Goal: Task Accomplishment & Management: Manage account settings

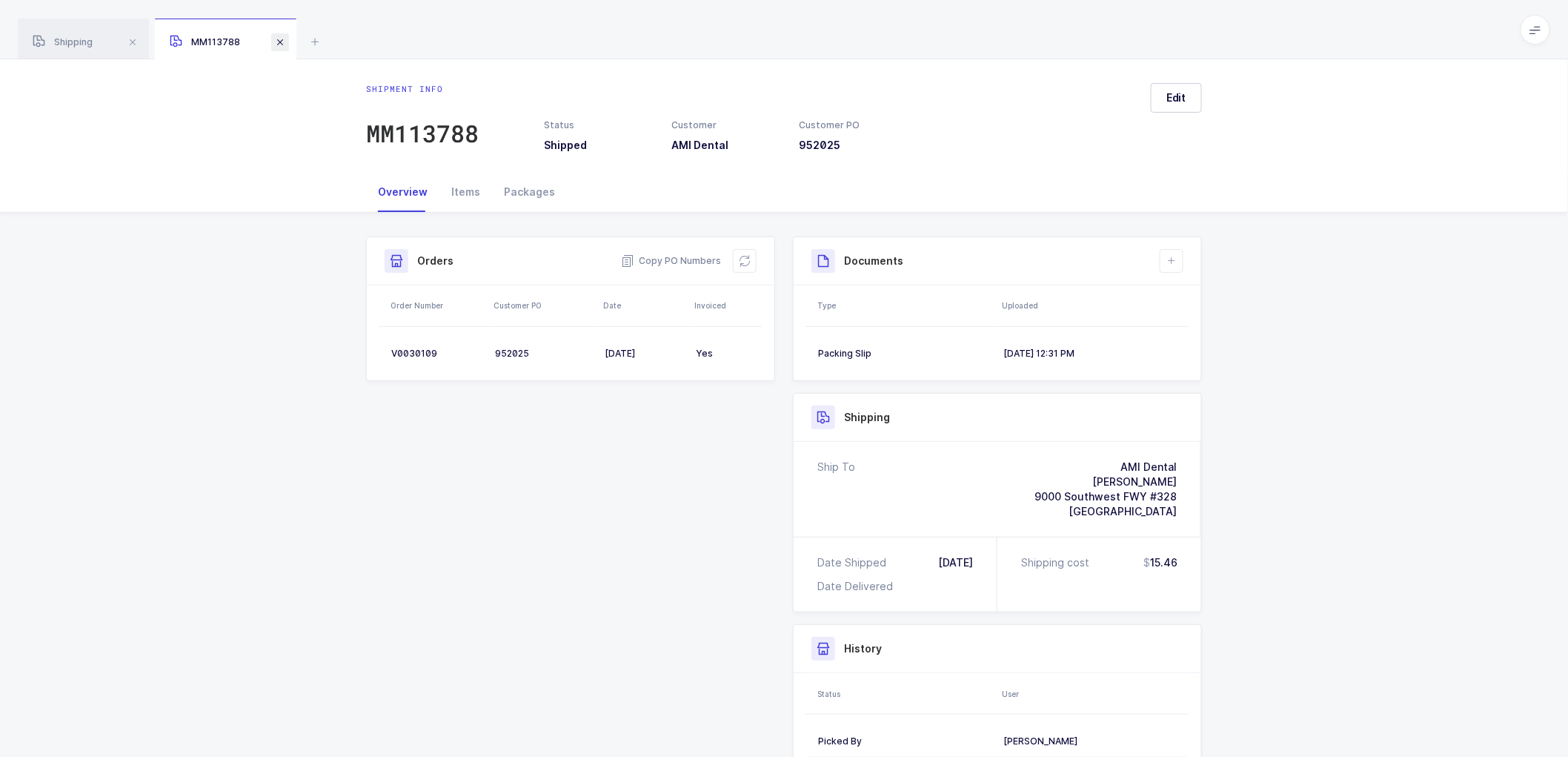
click at [280, 45] on span at bounding box center [280, 42] width 18 height 18
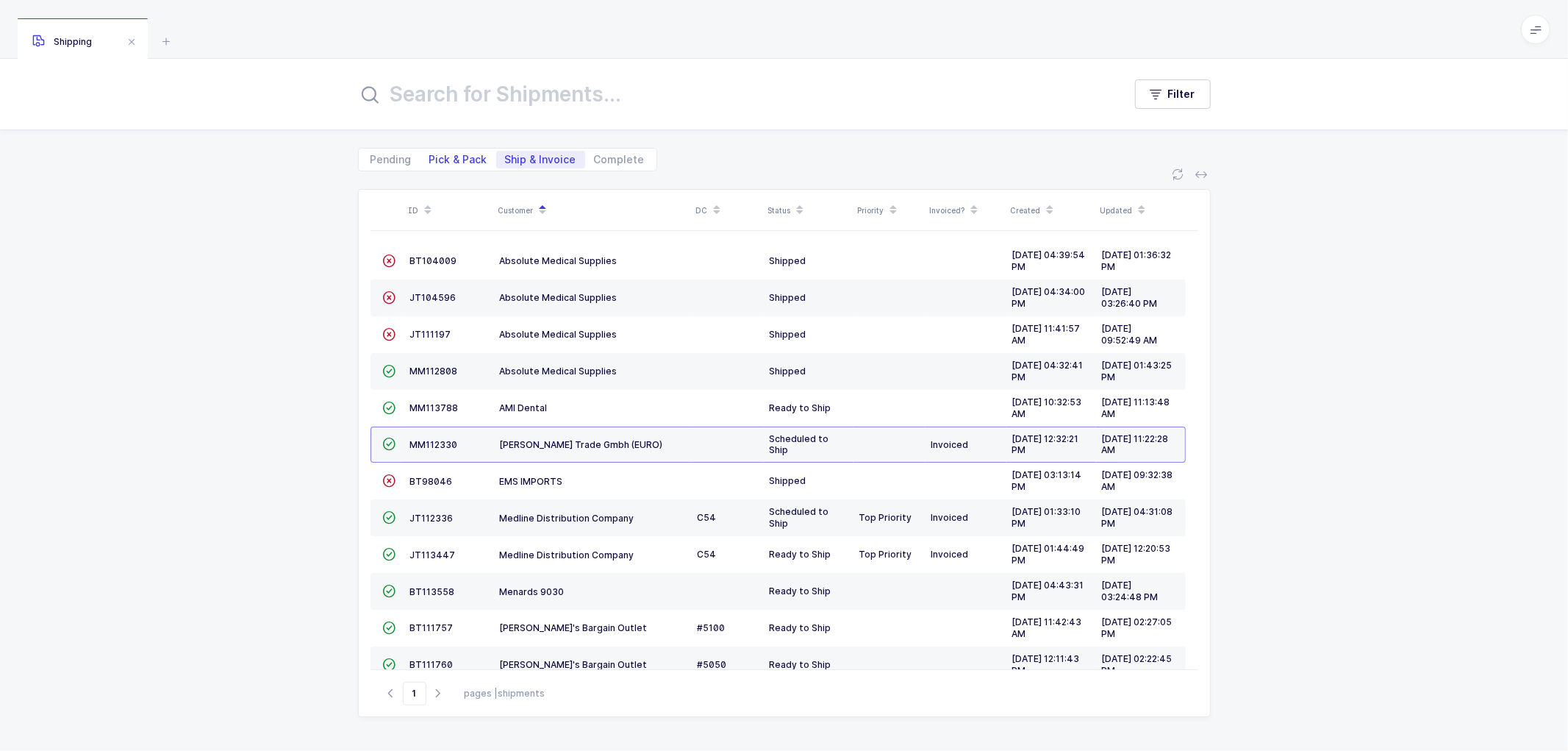
drag, startPoint x: 462, startPoint y: 161, endPoint x: 473, endPoint y: 138, distance: 25.5
click at [464, 161] on span "Pick & Pack" at bounding box center [458, 160] width 58 height 10
click at [430, 161] on input "Pick & Pack" at bounding box center [425, 155] width 9 height 9
radio input "true"
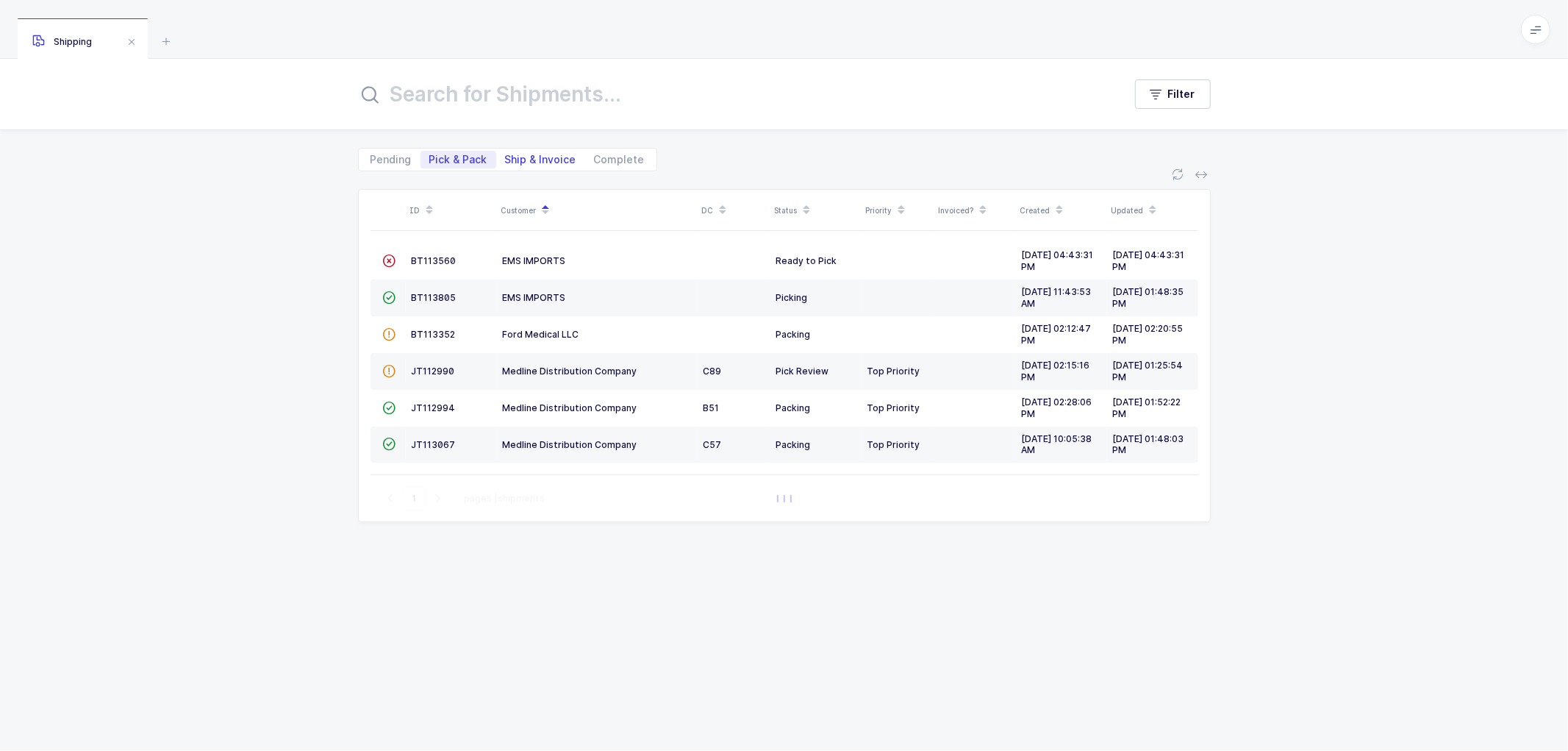
click at [538, 159] on span "Ship & Invoice" at bounding box center [541, 160] width 71 height 10
click at [506, 159] on input "Ship & Invoice" at bounding box center [500, 155] width 9 height 9
radio input "true"
radio input "false"
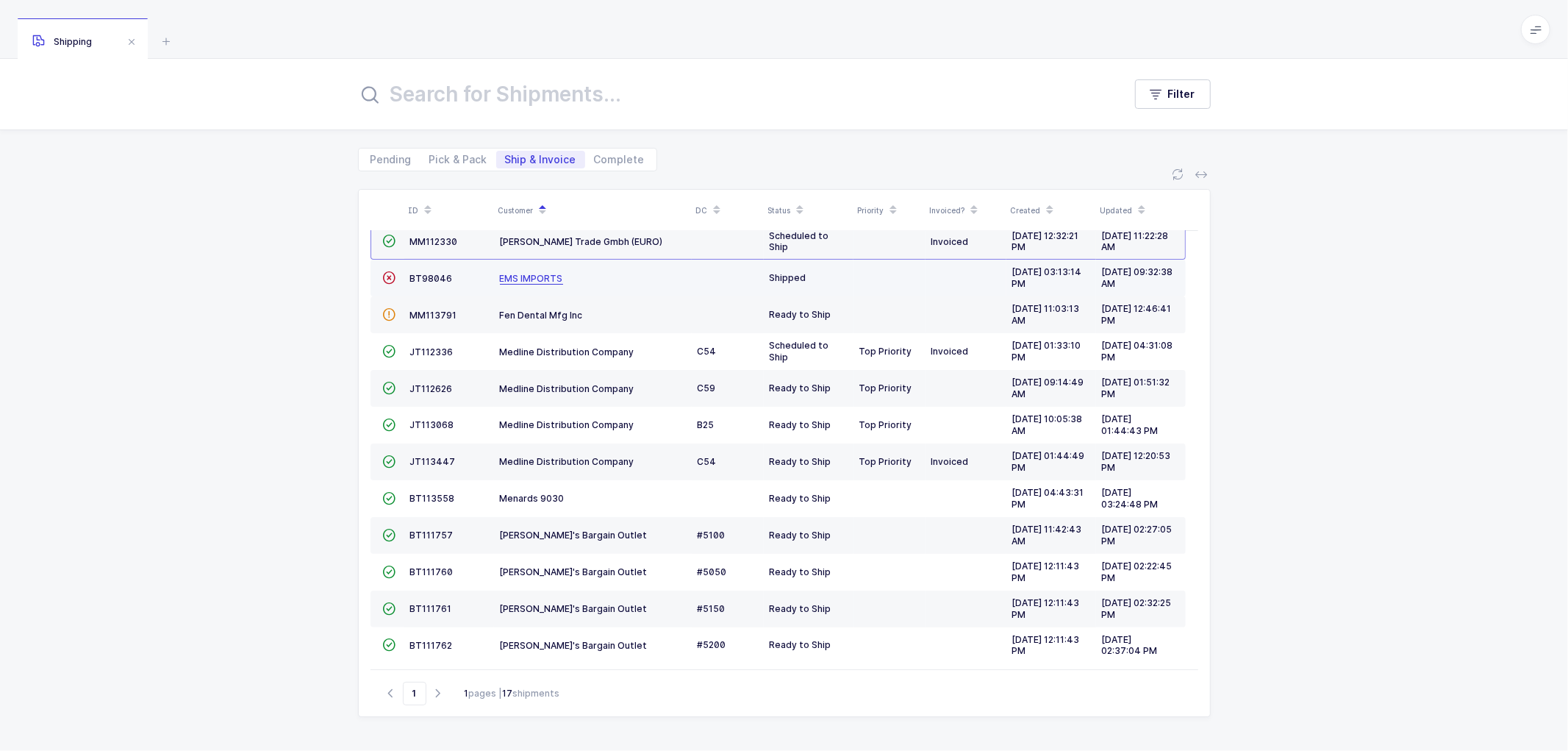
scroll to position [211, 0]
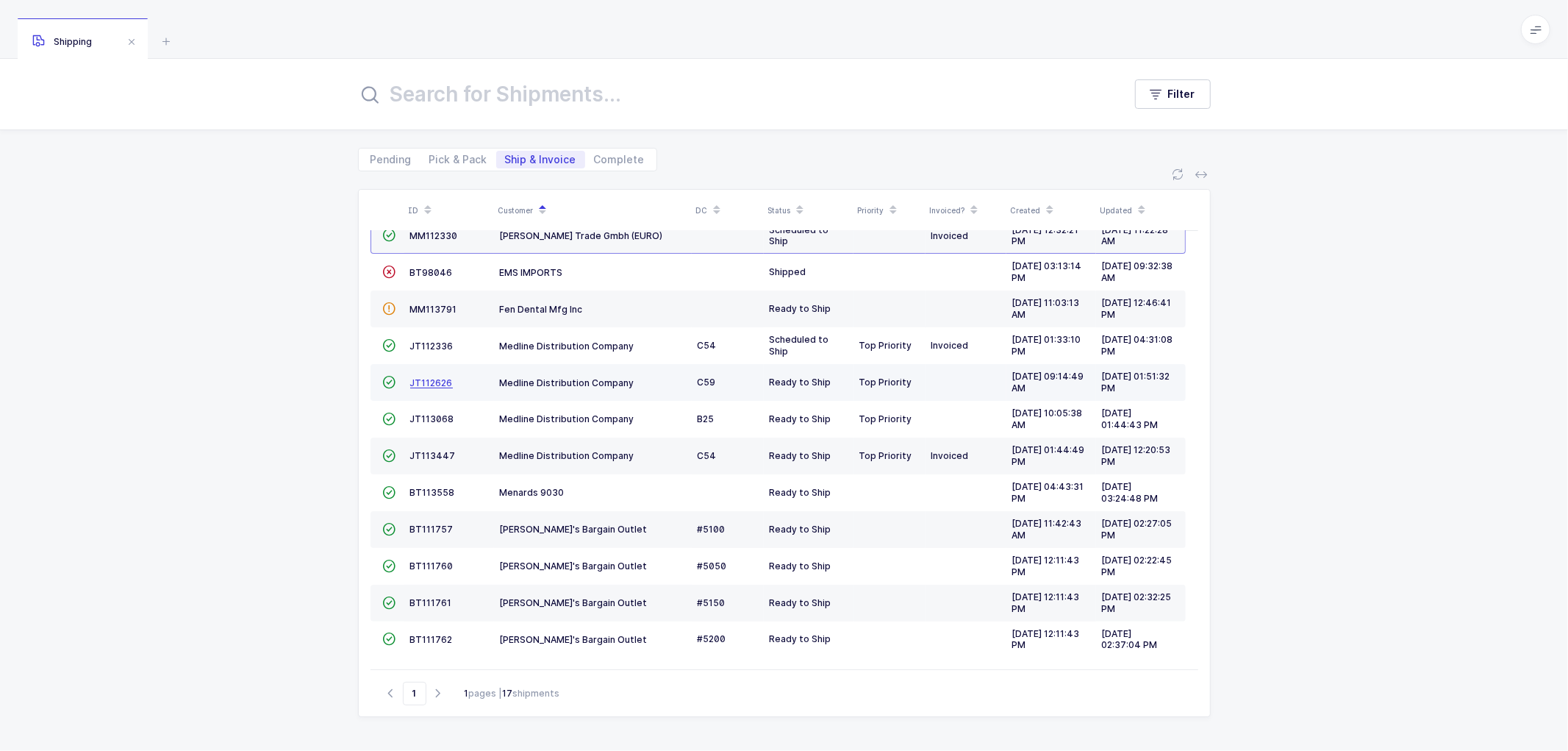
click at [424, 378] on span "JT112626" at bounding box center [431, 383] width 43 height 11
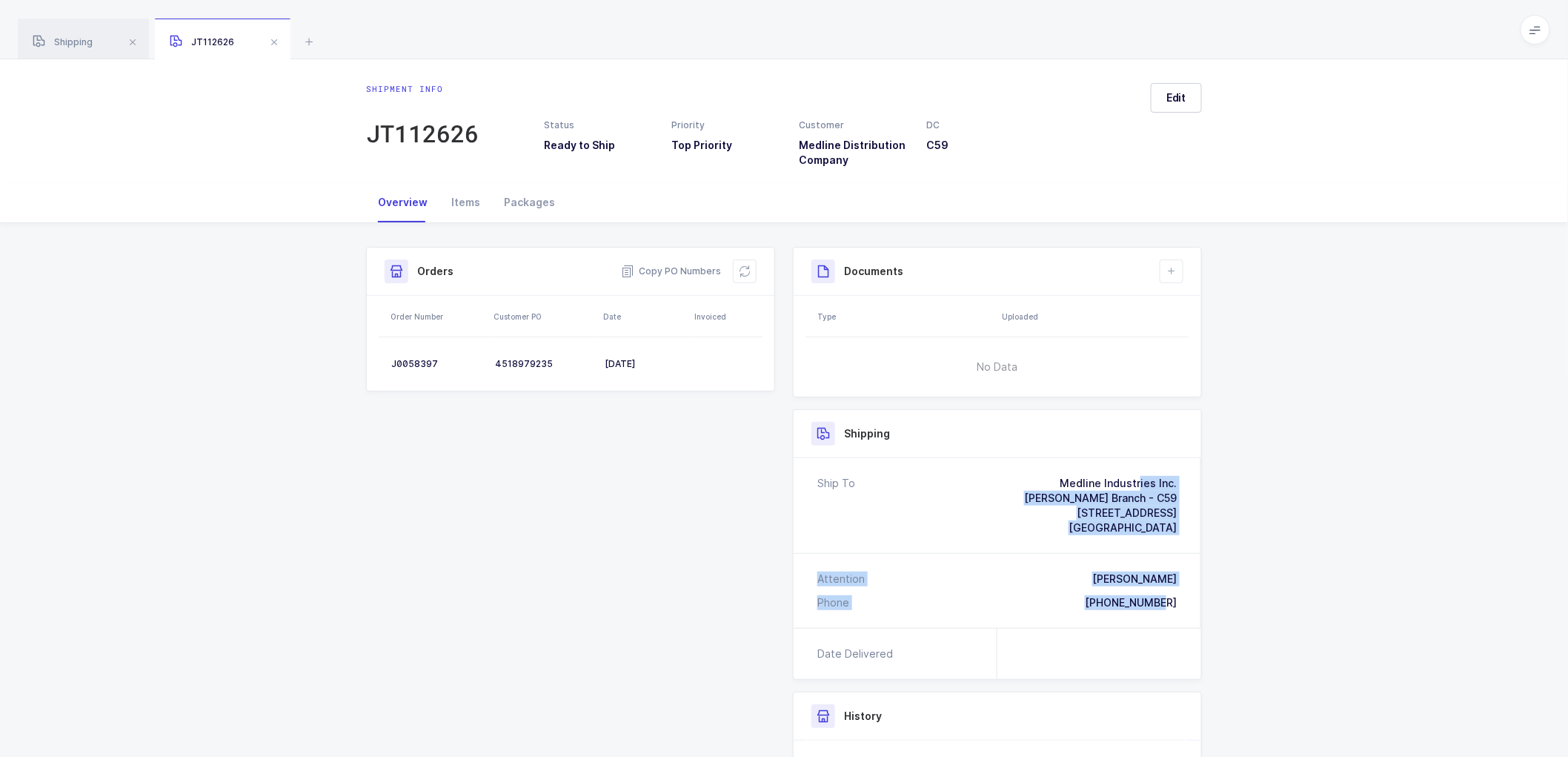
drag, startPoint x: 1176, startPoint y: 603, endPoint x: 1046, endPoint y: 482, distance: 177.6
click at [1046, 482] on div "Ship To Medline Industries Inc. [PERSON_NAME] Branch - C59 [STREET_ADDRESS] Nic…" at bounding box center [997, 543] width 407 height 170
copy div "Medline Industries Inc. [PERSON_NAME] Branch - [GEOGRAPHIC_DATA][STREET_ADDRESS…"
click at [669, 270] on span "Copy PO Numbers" at bounding box center [671, 272] width 100 height 15
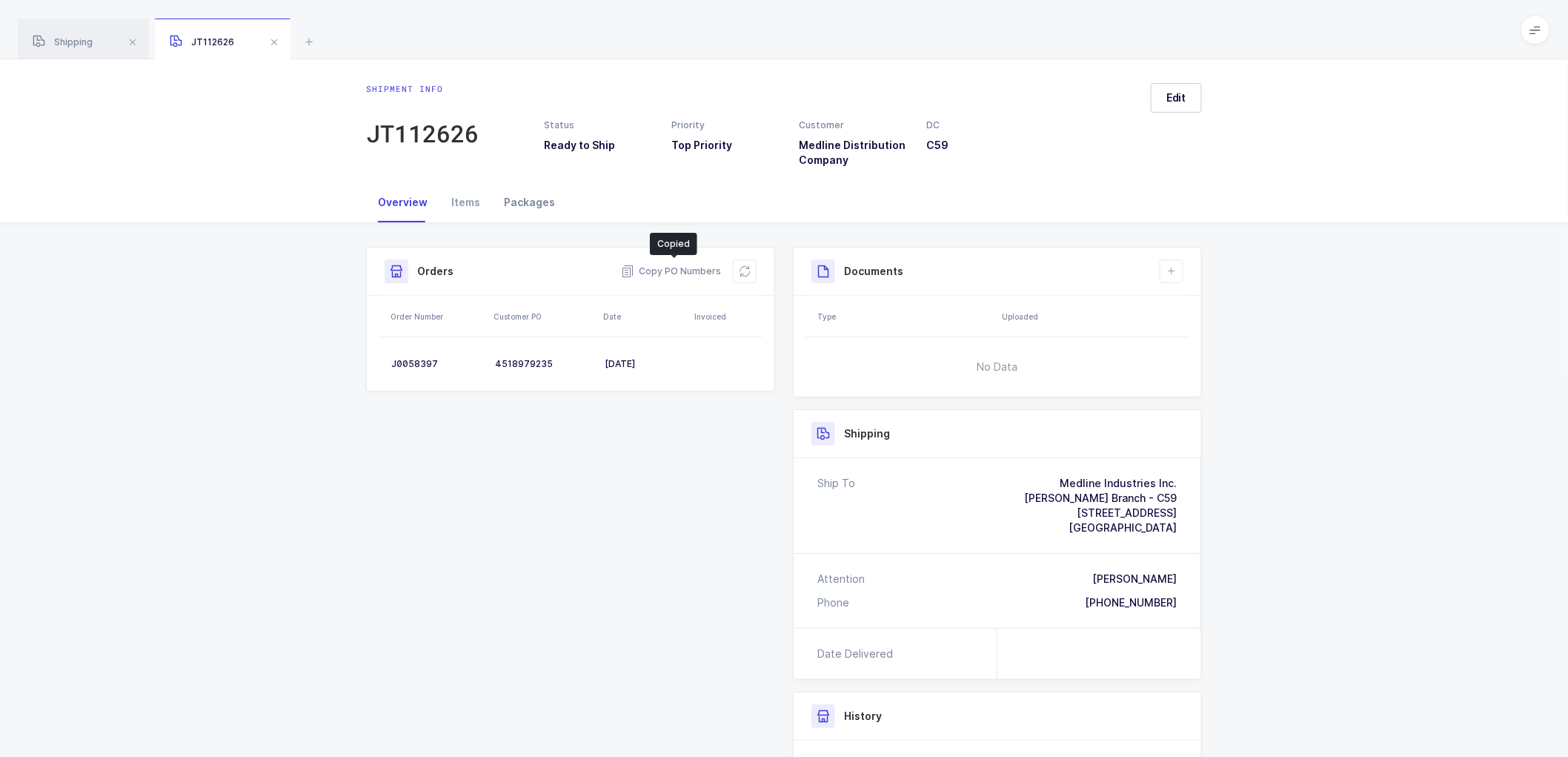
drag, startPoint x: 525, startPoint y: 194, endPoint x: 978, endPoint y: 284, distance: 461.9
click at [526, 194] on div "Packages" at bounding box center [529, 202] width 75 height 40
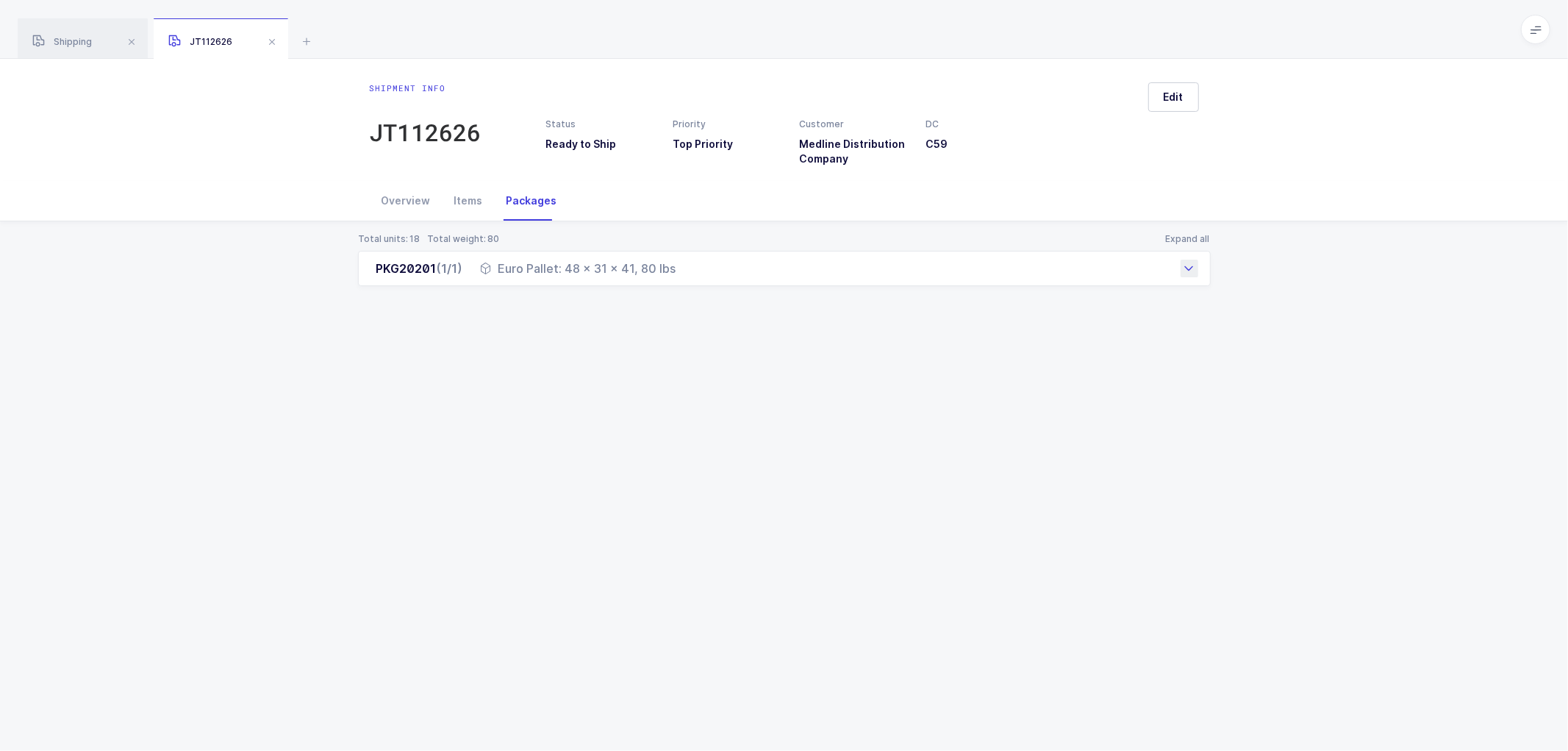
drag, startPoint x: 375, startPoint y: 270, endPoint x: 677, endPoint y: 281, distance: 302.2
click at [677, 281] on div "PKG20201 (1/1) Euro Pallet: 48 x 31 x 41, 80 lbs" at bounding box center [784, 269] width 853 height 35
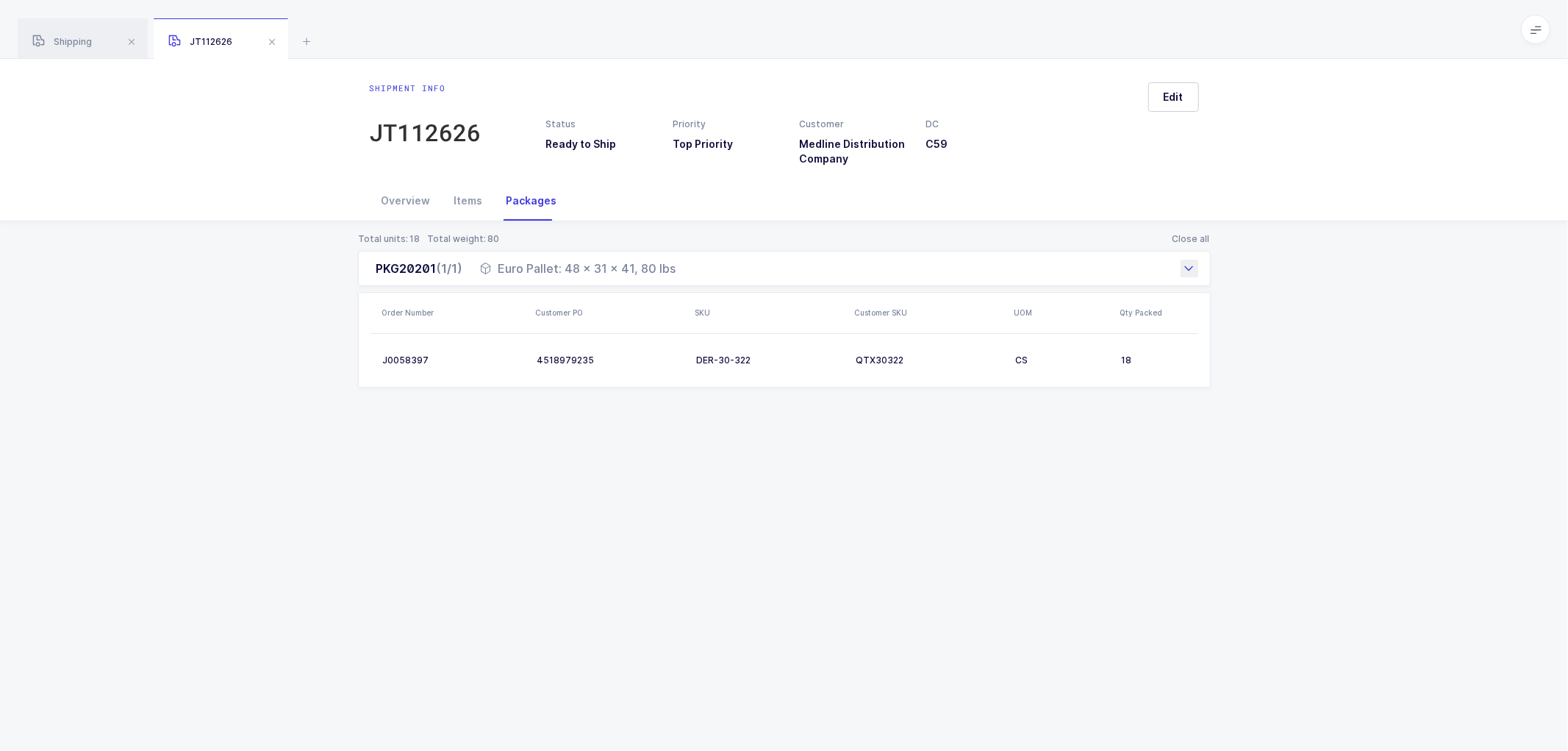
copy div "PKG20201 (1/1) Euro Pallet: 48 x 31 x 41, 80 lbs"
drag, startPoint x: 52, startPoint y: 40, endPoint x: 194, endPoint y: 50, distance: 142.4
click at [54, 40] on span "Shipping" at bounding box center [62, 41] width 59 height 11
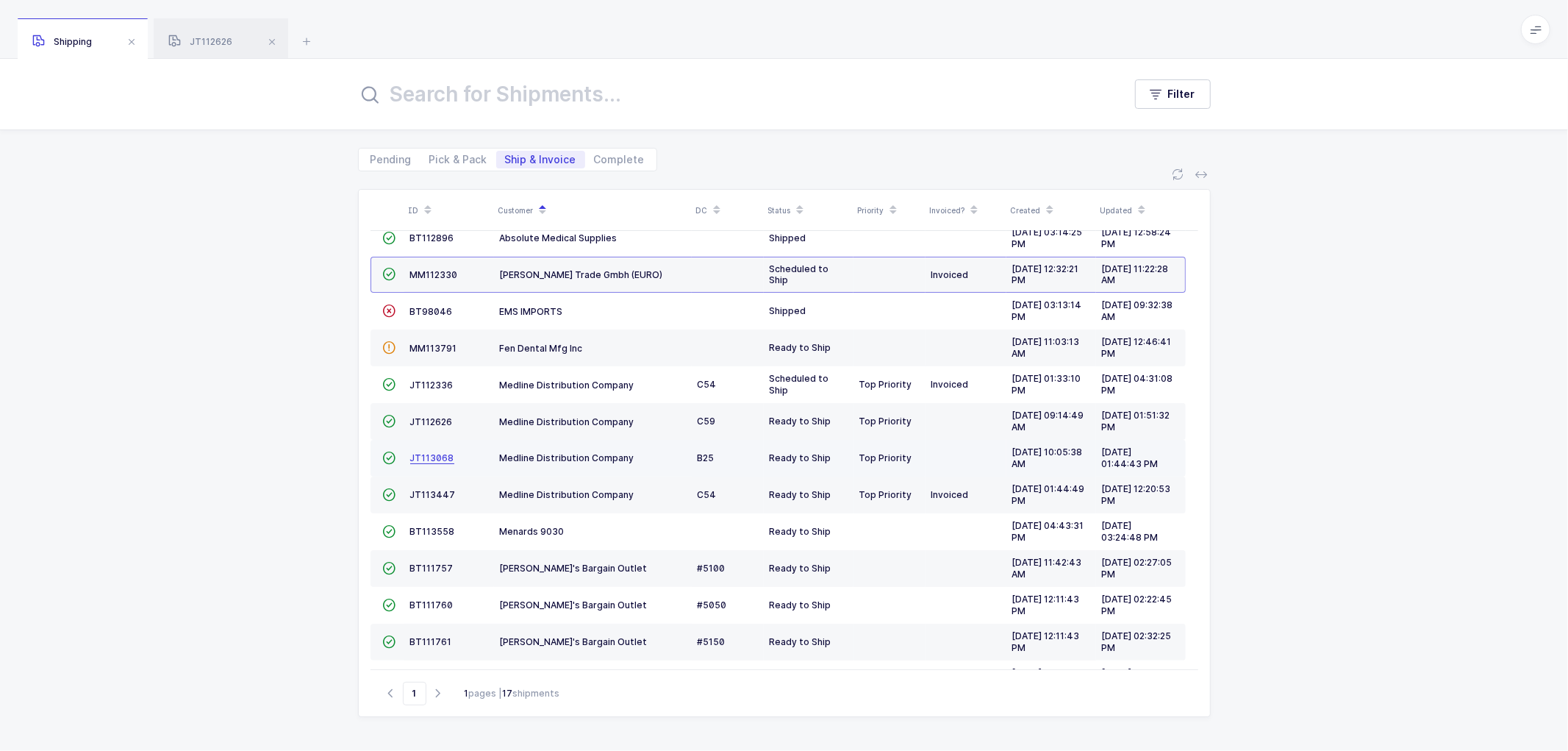
click at [427, 455] on span "JT113068" at bounding box center [432, 457] width 44 height 11
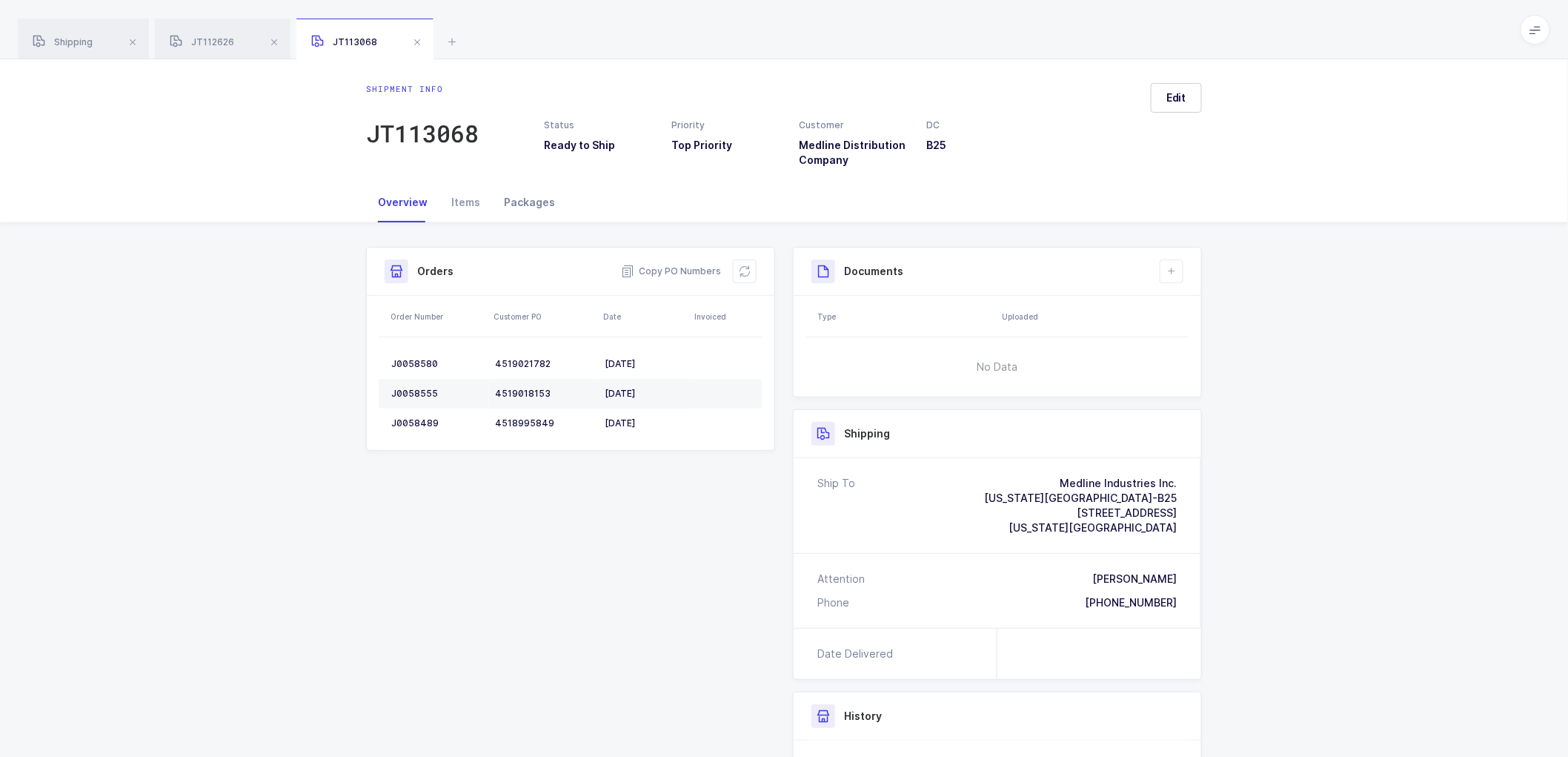
click at [517, 198] on div "Packages" at bounding box center [529, 202] width 75 height 40
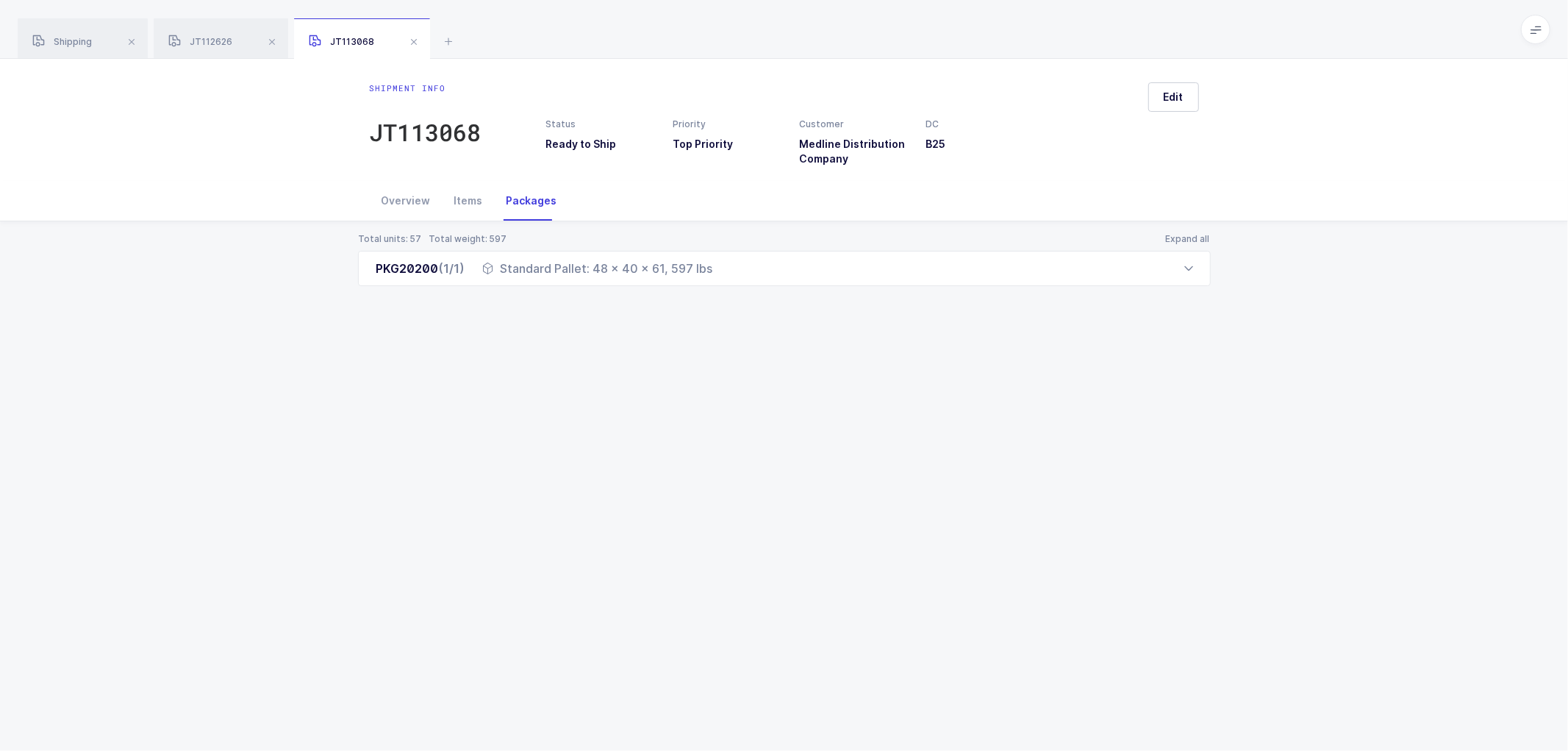
drag, startPoint x: 400, startPoint y: 196, endPoint x: 619, endPoint y: 239, distance: 223.2
click at [401, 196] on div "Overview" at bounding box center [406, 200] width 73 height 39
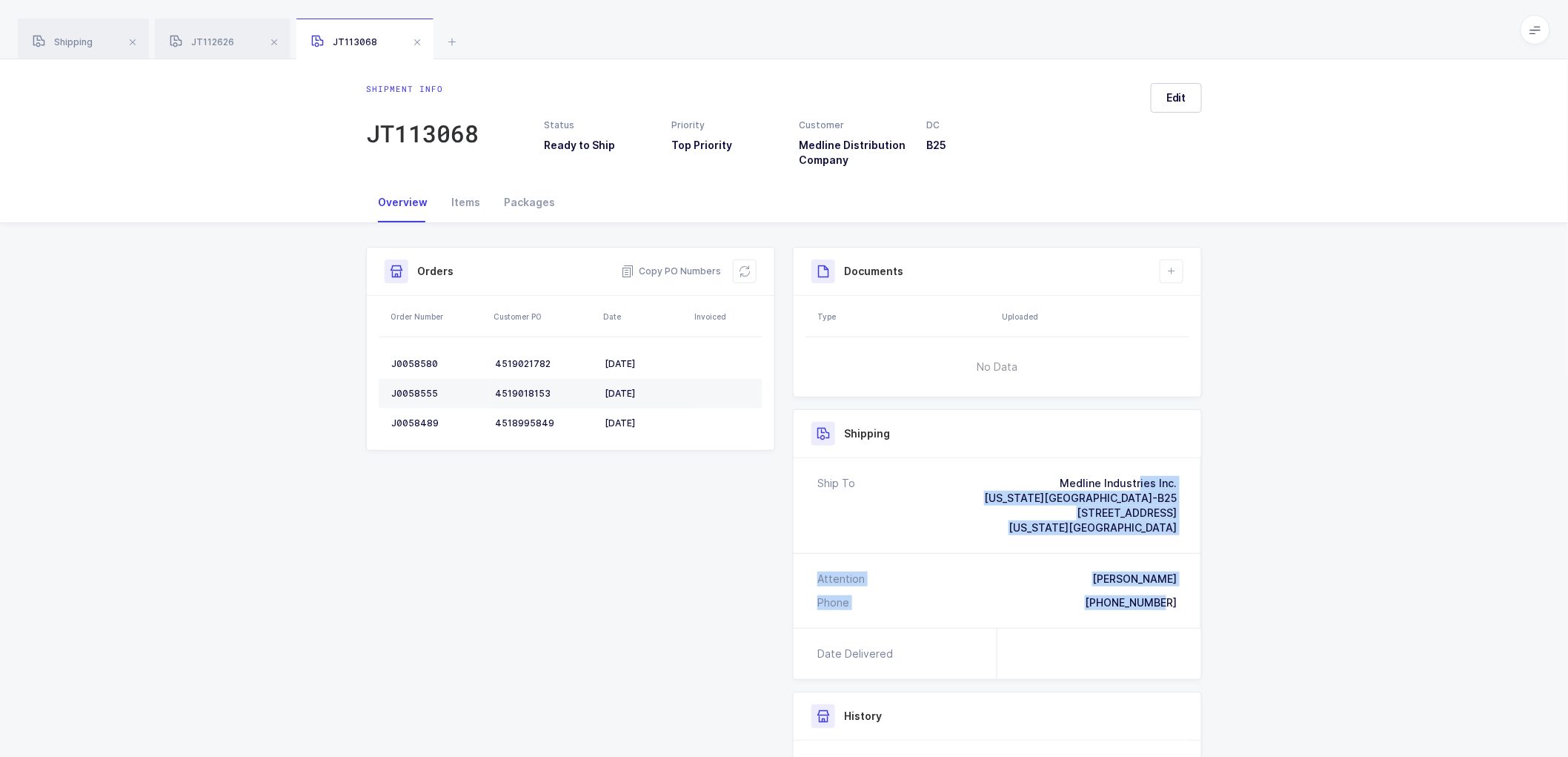
drag, startPoint x: 1181, startPoint y: 601, endPoint x: 1048, endPoint y: 463, distance: 191.7
click at [1048, 463] on div "Ship To Medline Industries Inc. [US_STATE] City Branch-B25 [STREET_ADDRESS][US_…" at bounding box center [997, 543] width 407 height 170
copy div "Medline Industries Inc. [US_STATE] City Branch-B25 [STREET_ADDRESS][US_STATE] A…"
drag, startPoint x: 663, startPoint y: 271, endPoint x: 627, endPoint y: 256, distance: 39.0
click at [663, 271] on span "Copy PO Numbers" at bounding box center [671, 272] width 100 height 15
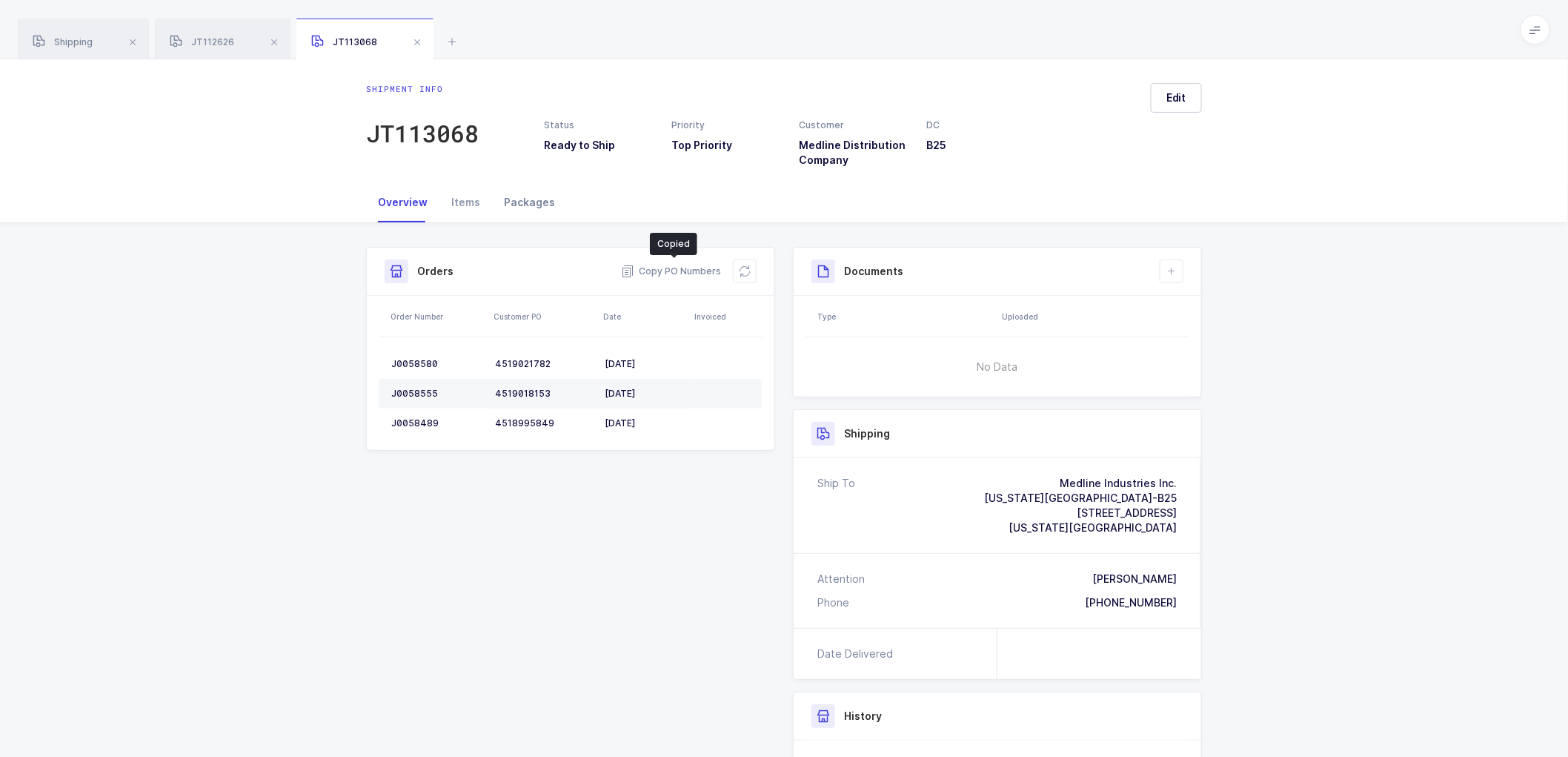
click at [527, 201] on div "Packages" at bounding box center [529, 202] width 75 height 40
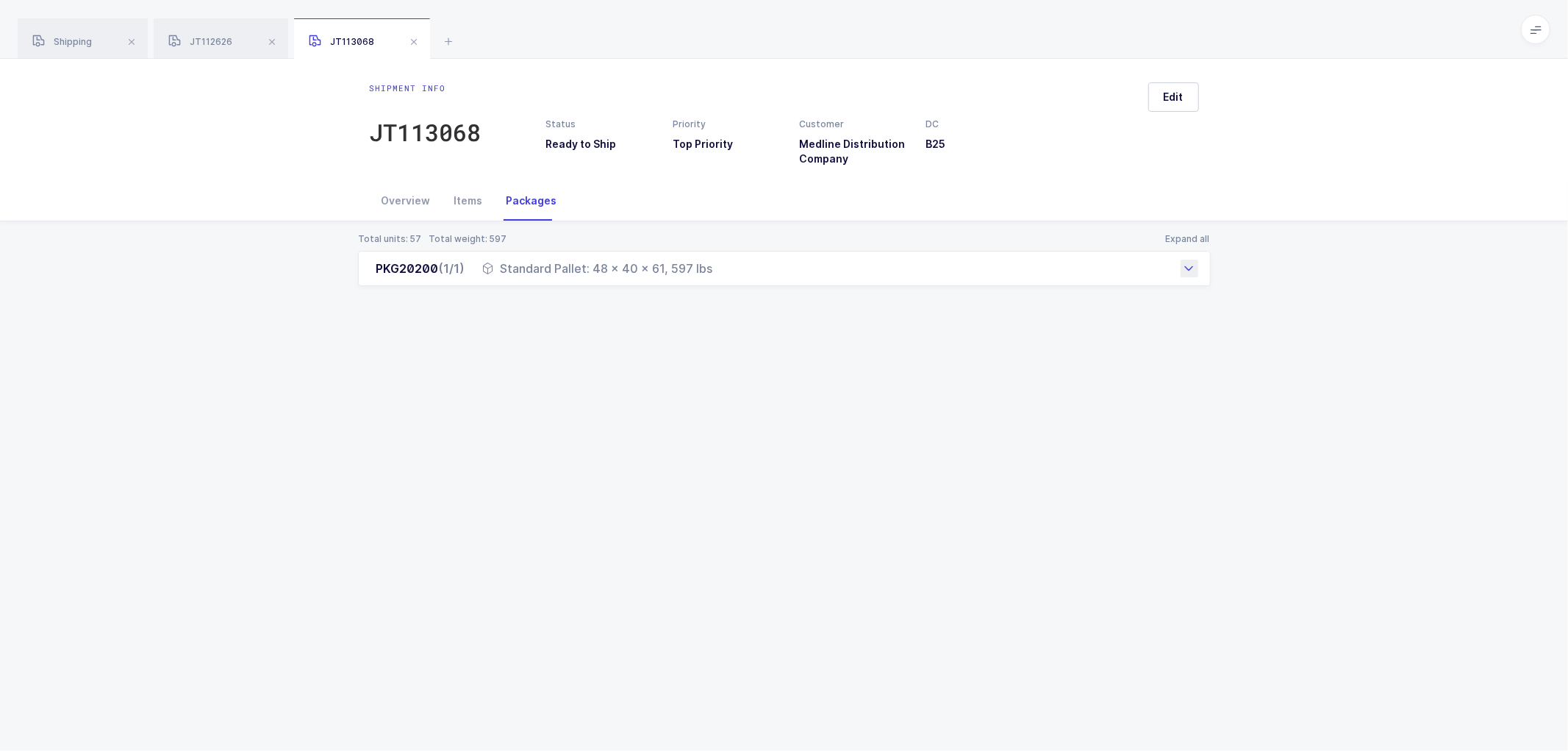
drag, startPoint x: 366, startPoint y: 274, endPoint x: 739, endPoint y: 285, distance: 373.2
click at [739, 285] on div "PKG20200 (1/1) Standard Pallet: 48 x 40 x 61, 597 lbs" at bounding box center [784, 269] width 853 height 35
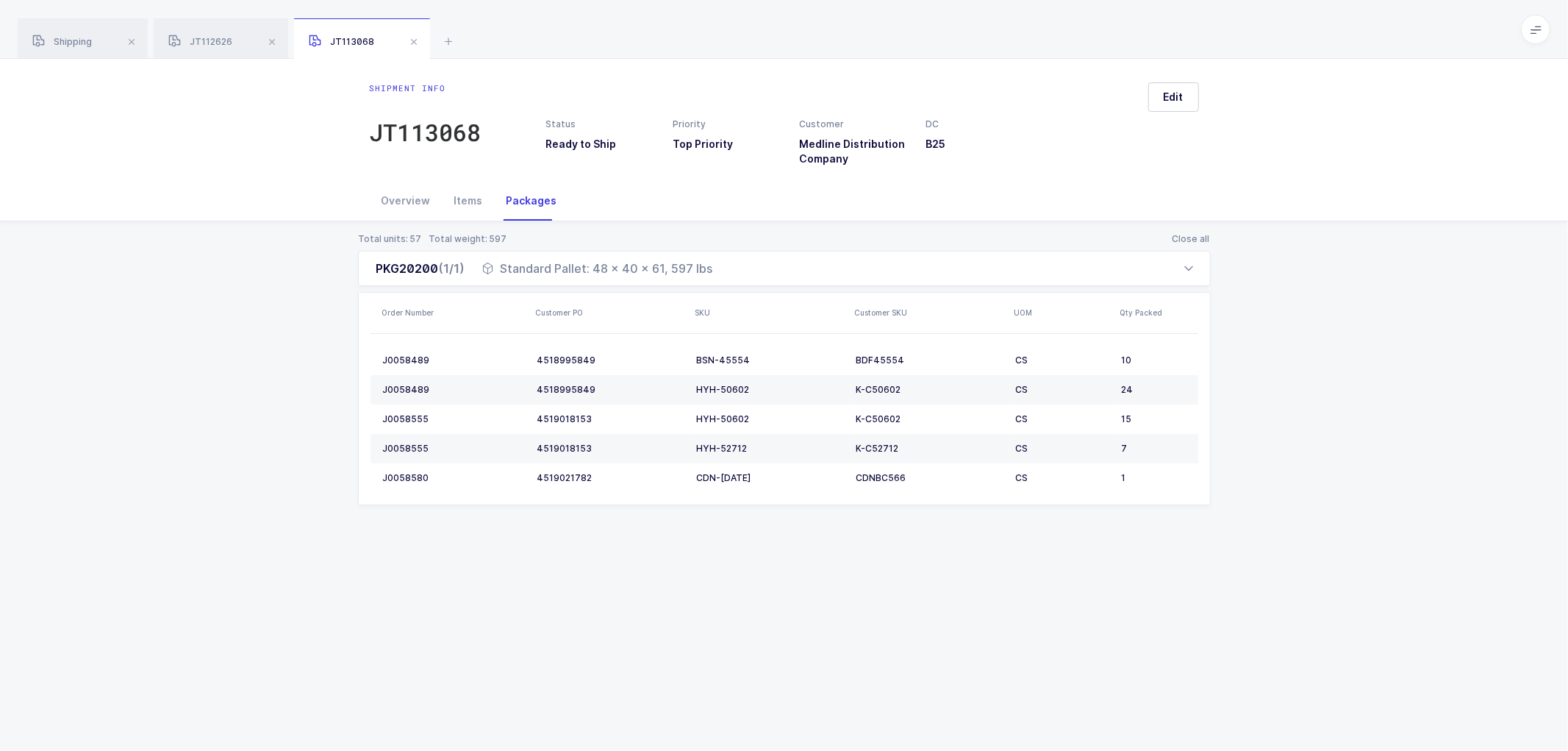
copy div "PKG20200 (1/1) Standard Pallet: 48 x 40 x 61, 597 lbs"
click at [68, 35] on div "Shipping" at bounding box center [83, 39] width 131 height 41
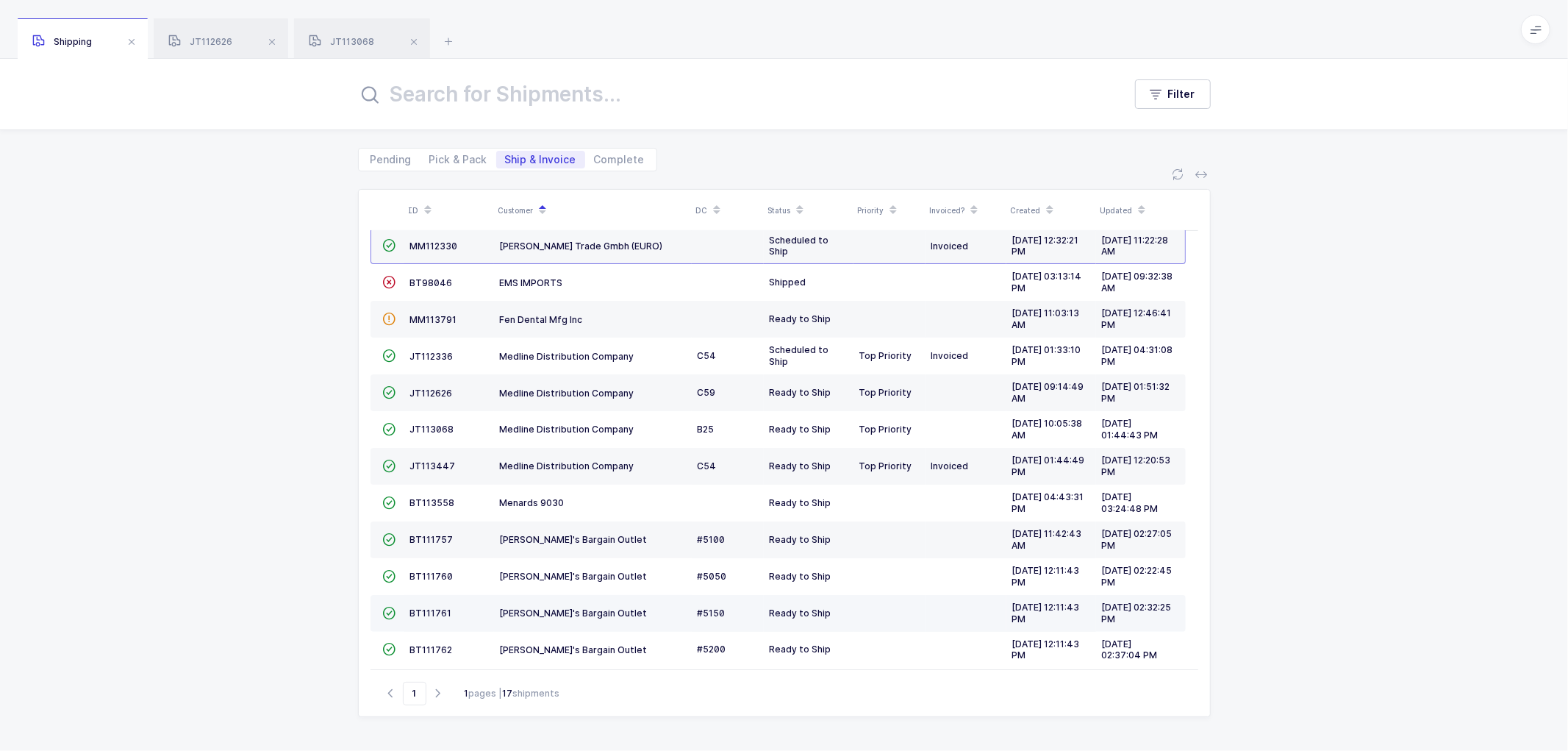
scroll to position [211, 0]
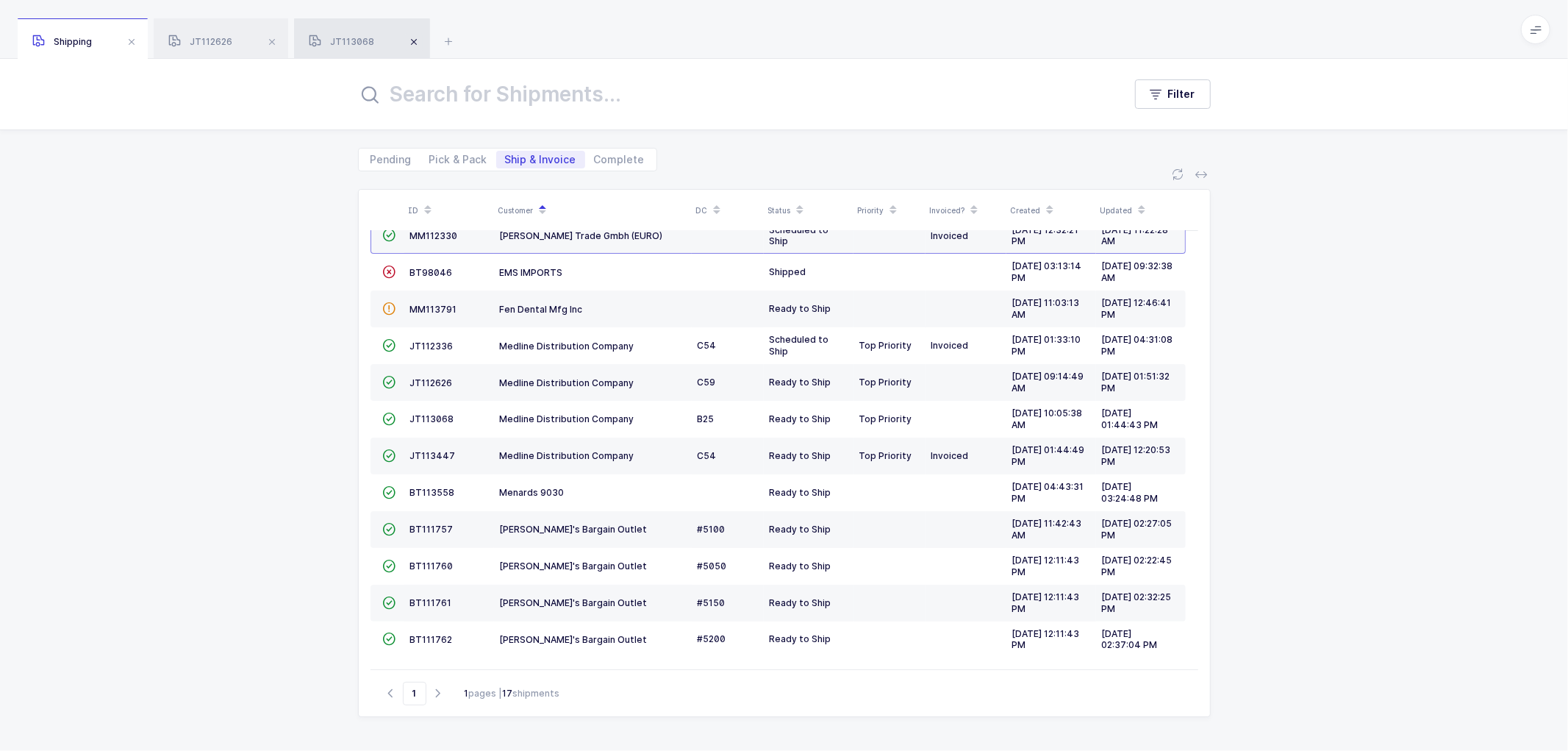
click at [420, 40] on span at bounding box center [413, 42] width 18 height 18
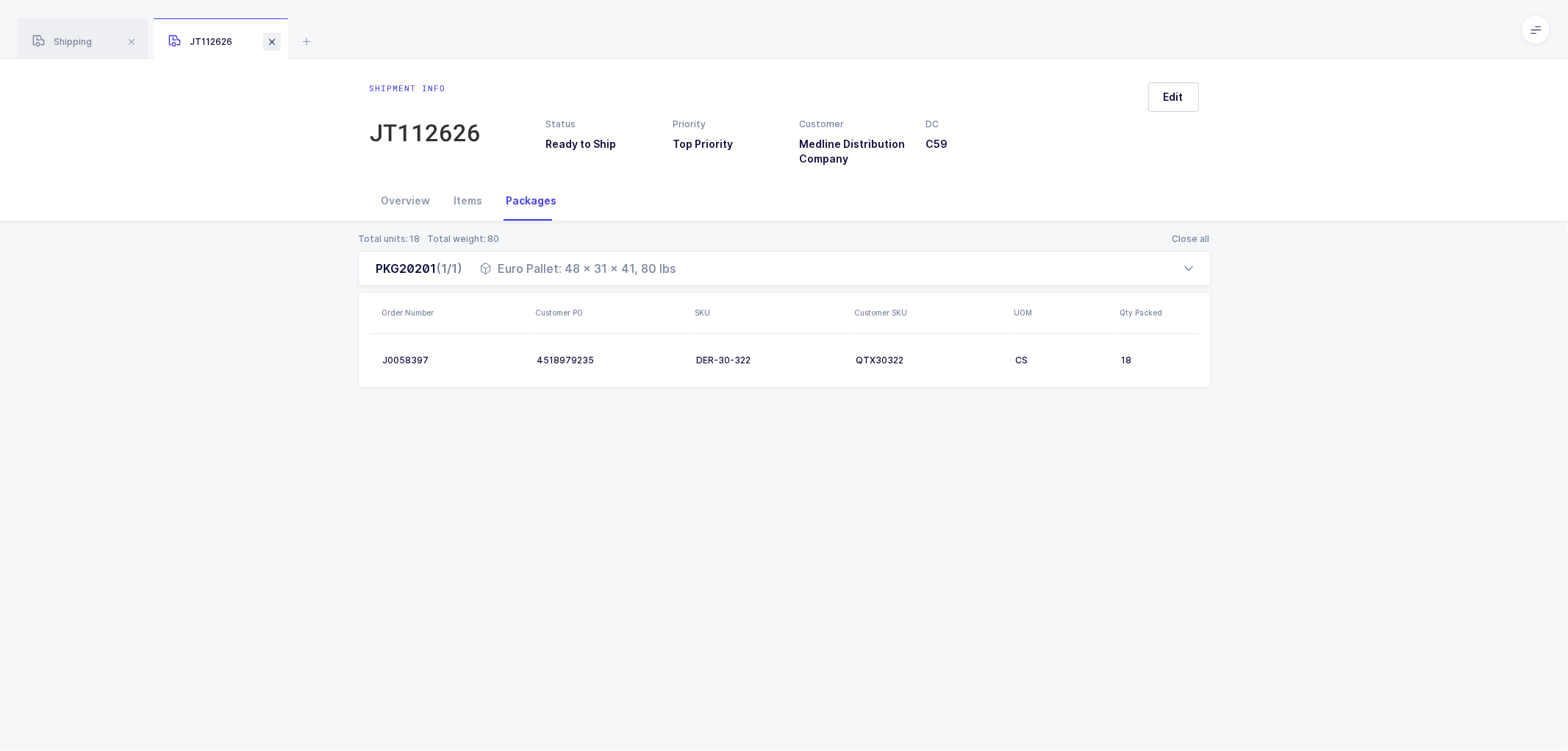
click at [272, 39] on span at bounding box center [272, 42] width 18 height 18
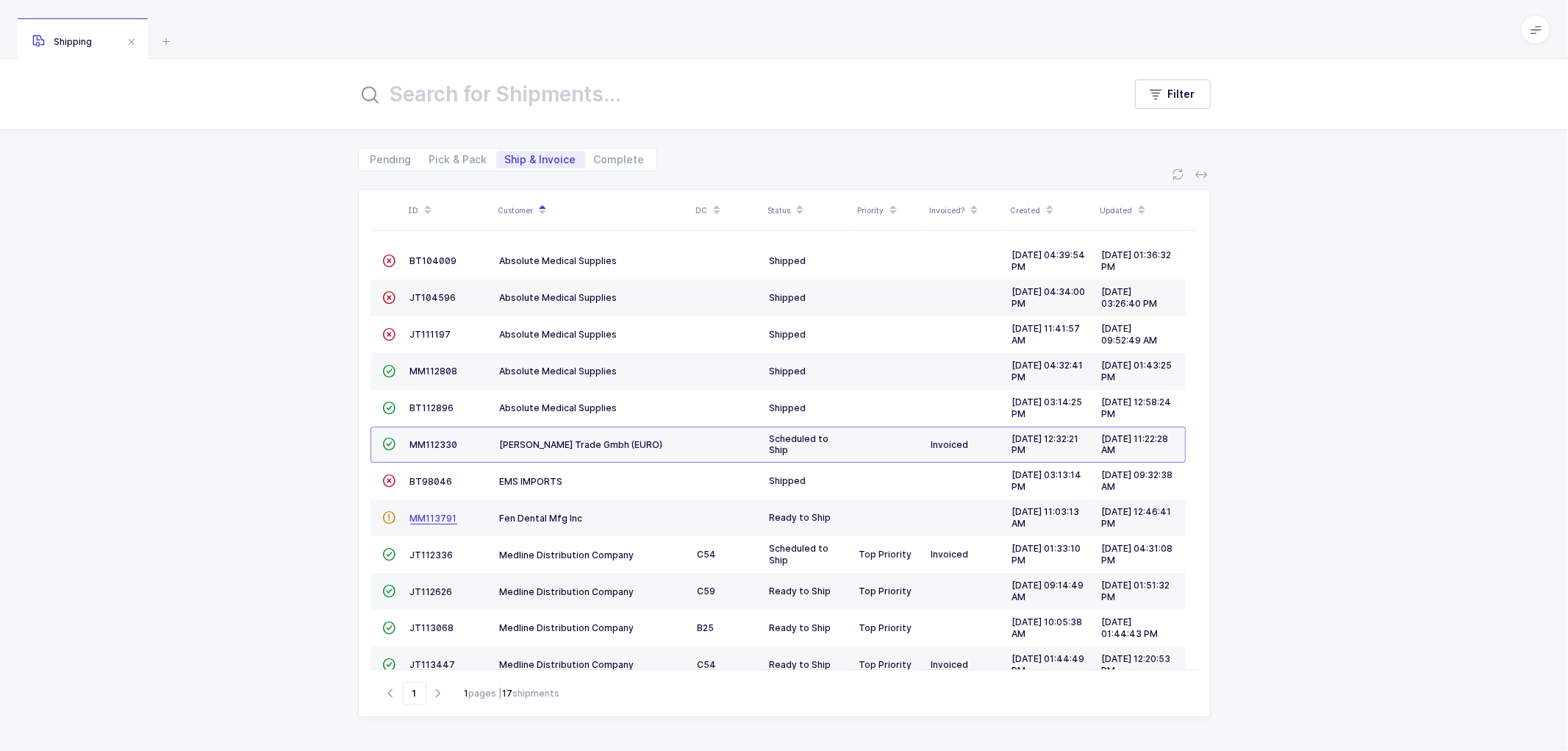
click at [438, 518] on span "MM113791" at bounding box center [433, 517] width 47 height 11
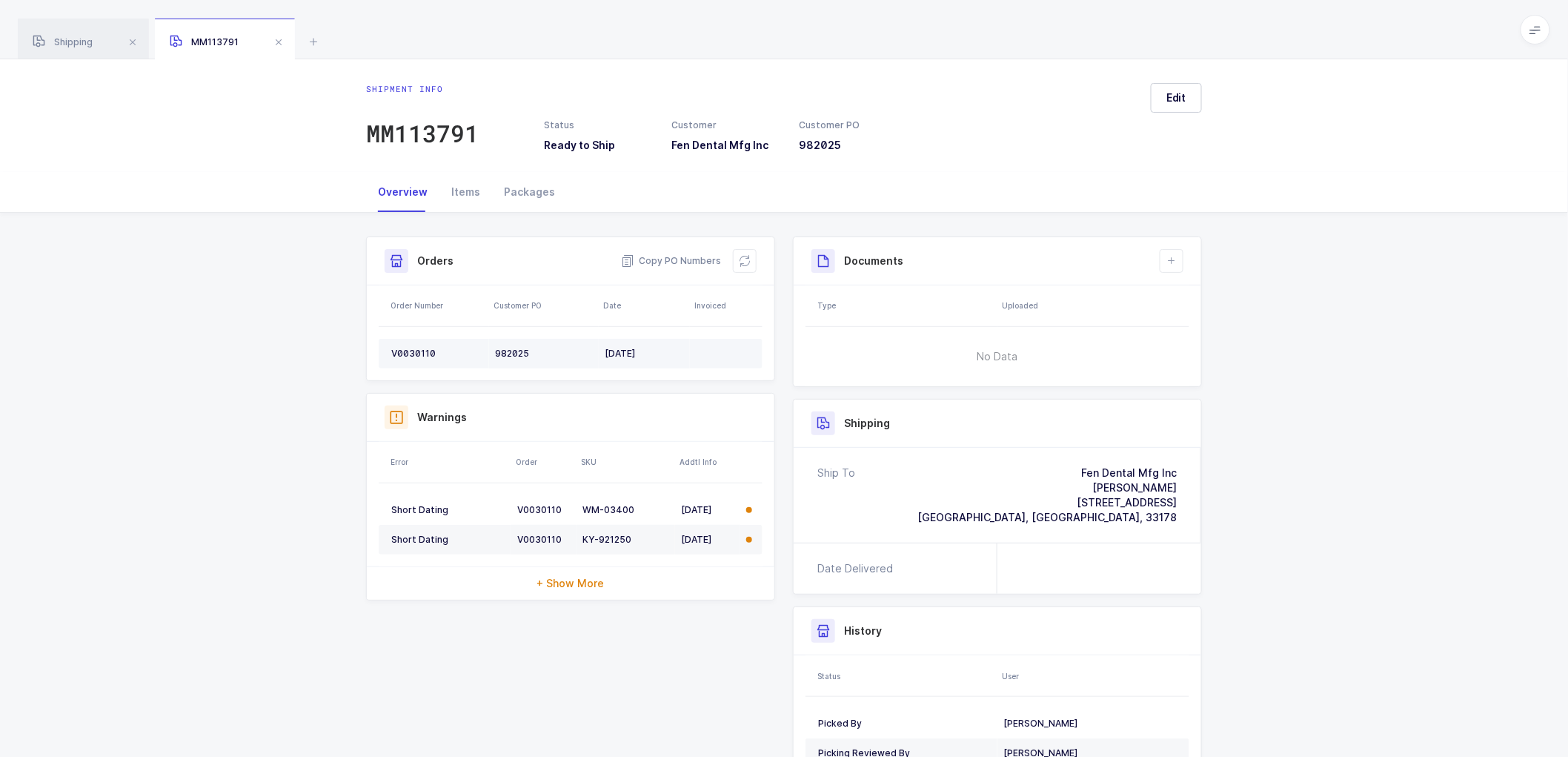
click at [419, 349] on div "V0030110" at bounding box center [437, 354] width 92 height 12
copy div "V0030110"
click at [680, 260] on span "Copy PO Numbers" at bounding box center [671, 262] width 100 height 15
drag, startPoint x: 522, startPoint y: 188, endPoint x: 788, endPoint y: 204, distance: 266.5
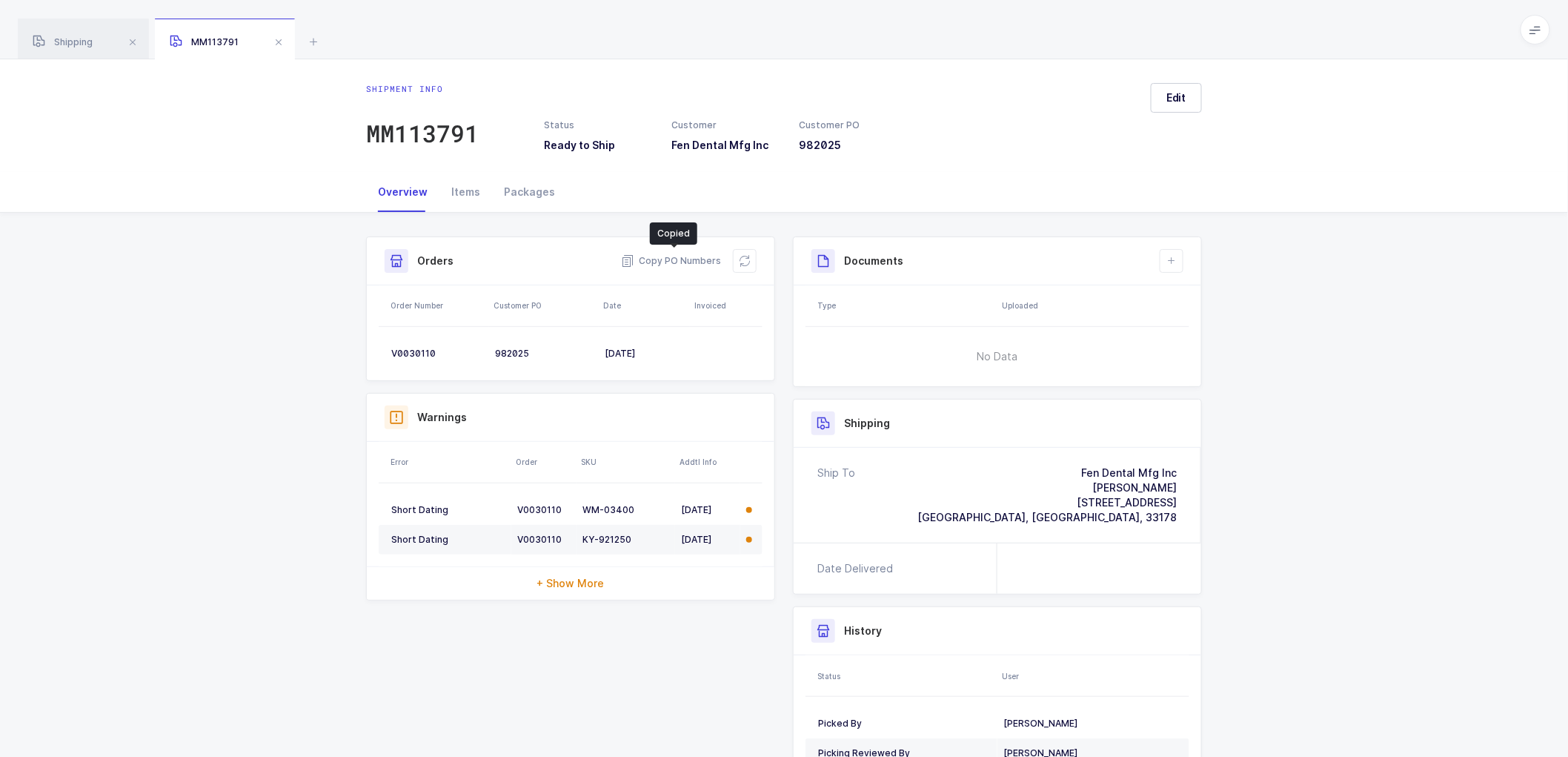
click at [524, 188] on div "Packages" at bounding box center [529, 192] width 75 height 40
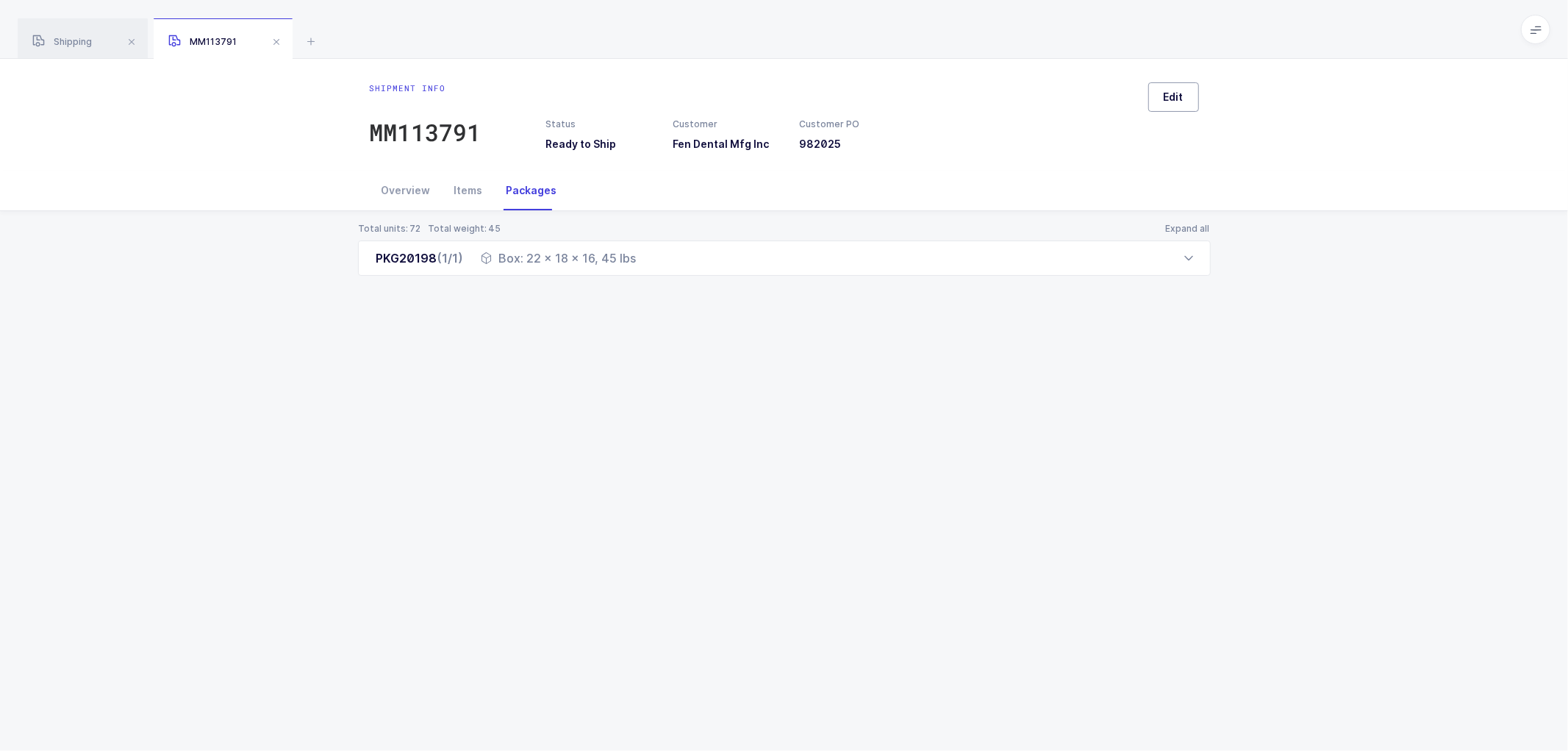
drag, startPoint x: 1157, startPoint y: 91, endPoint x: 1197, endPoint y: 105, distance: 42.4
click at [1159, 91] on button "Edit" at bounding box center [1174, 96] width 51 height 29
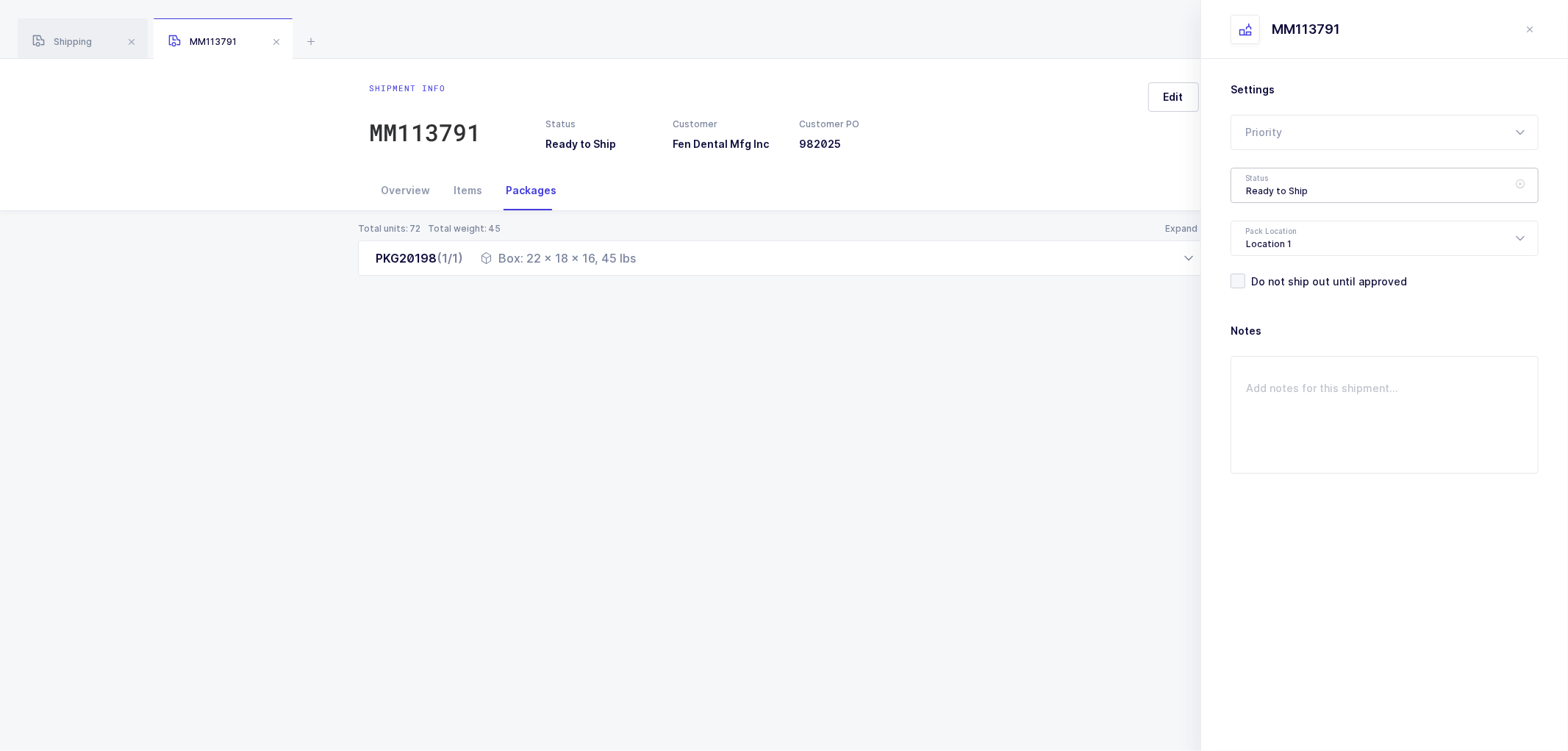
click at [1252, 194] on div "Ready to Ship" at bounding box center [1385, 185] width 308 height 35
click at [1258, 292] on span "Shipped" at bounding box center [1267, 298] width 42 height 13
type input "Shipped"
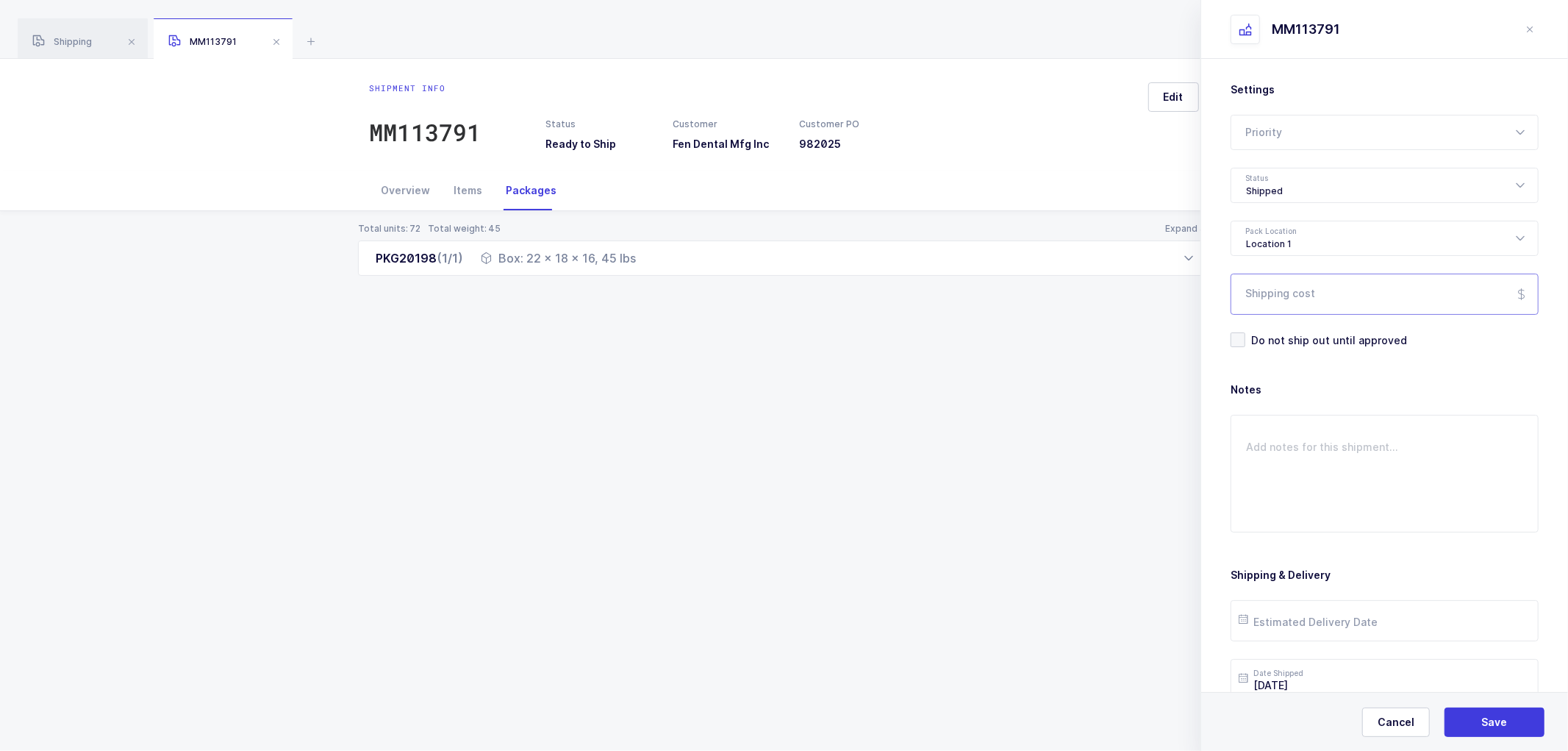
click at [1278, 294] on input "Shipping cost" at bounding box center [1385, 294] width 308 height 41
paste input "39.19"
type input "39.19"
drag, startPoint x: 1489, startPoint y: 721, endPoint x: 1334, endPoint y: 501, distance: 269.1
click at [1489, 719] on span "Save" at bounding box center [1494, 723] width 26 height 15
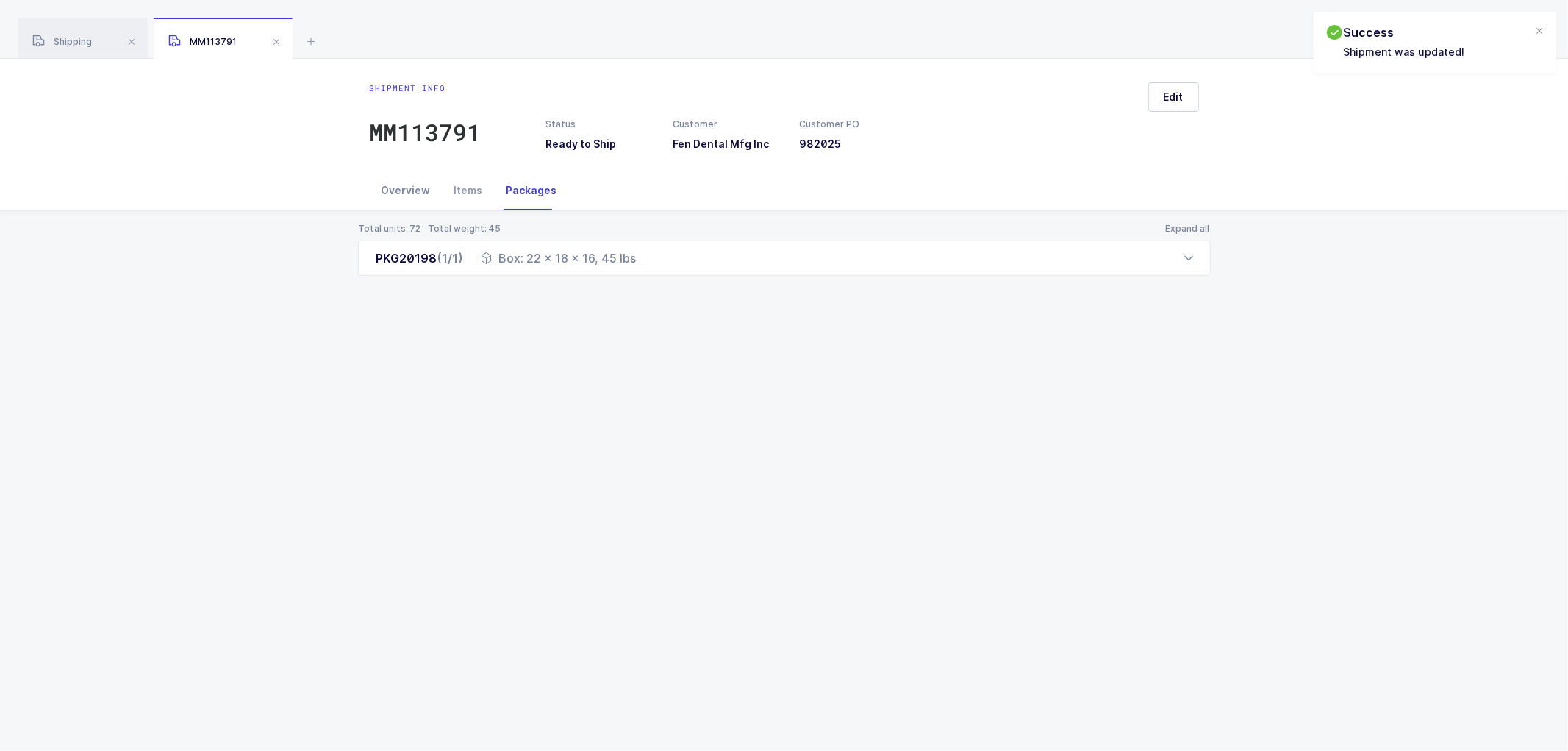
click at [409, 192] on div "Overview" at bounding box center [406, 190] width 73 height 39
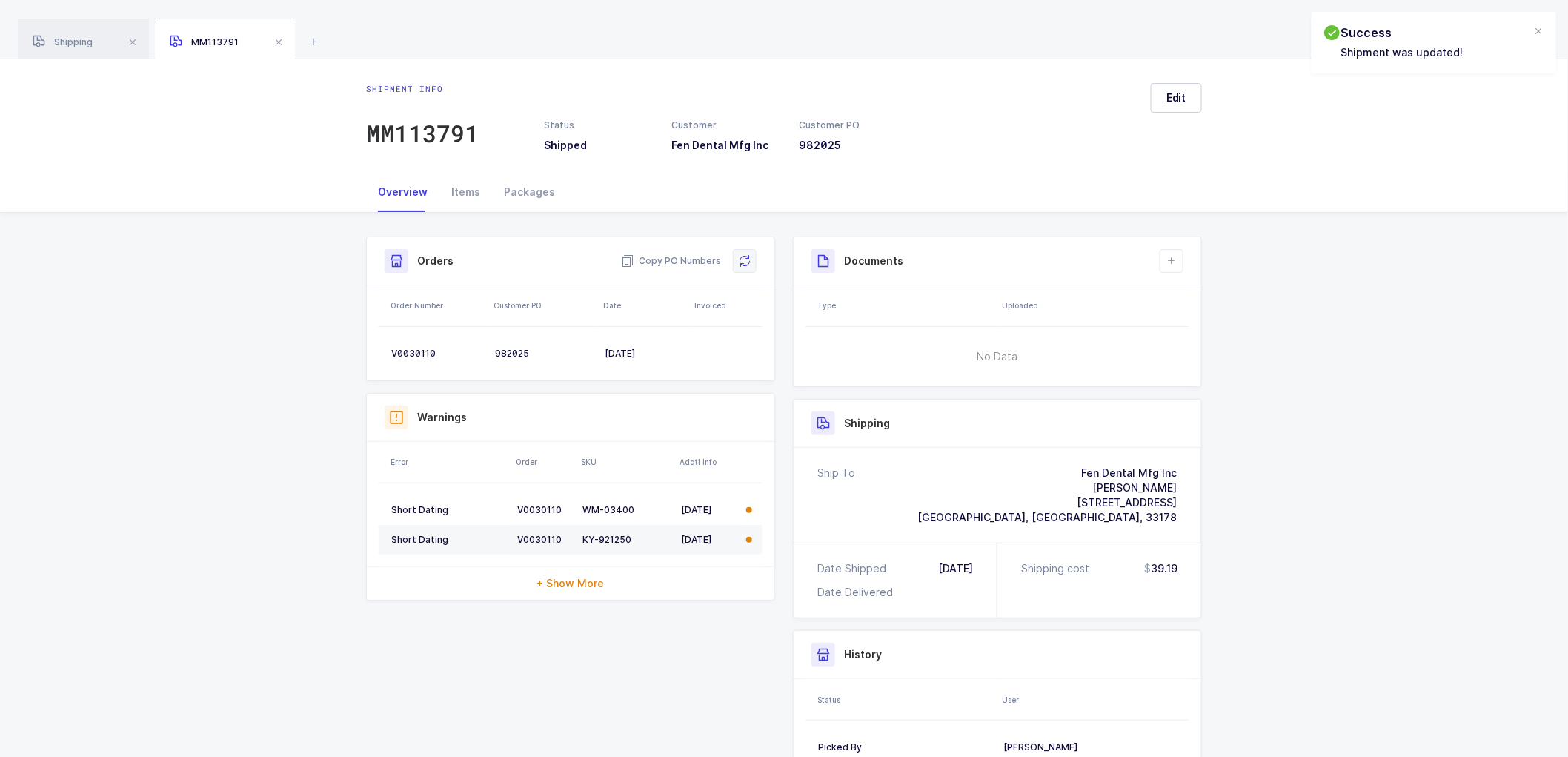
click at [752, 257] on button at bounding box center [745, 261] width 24 height 24
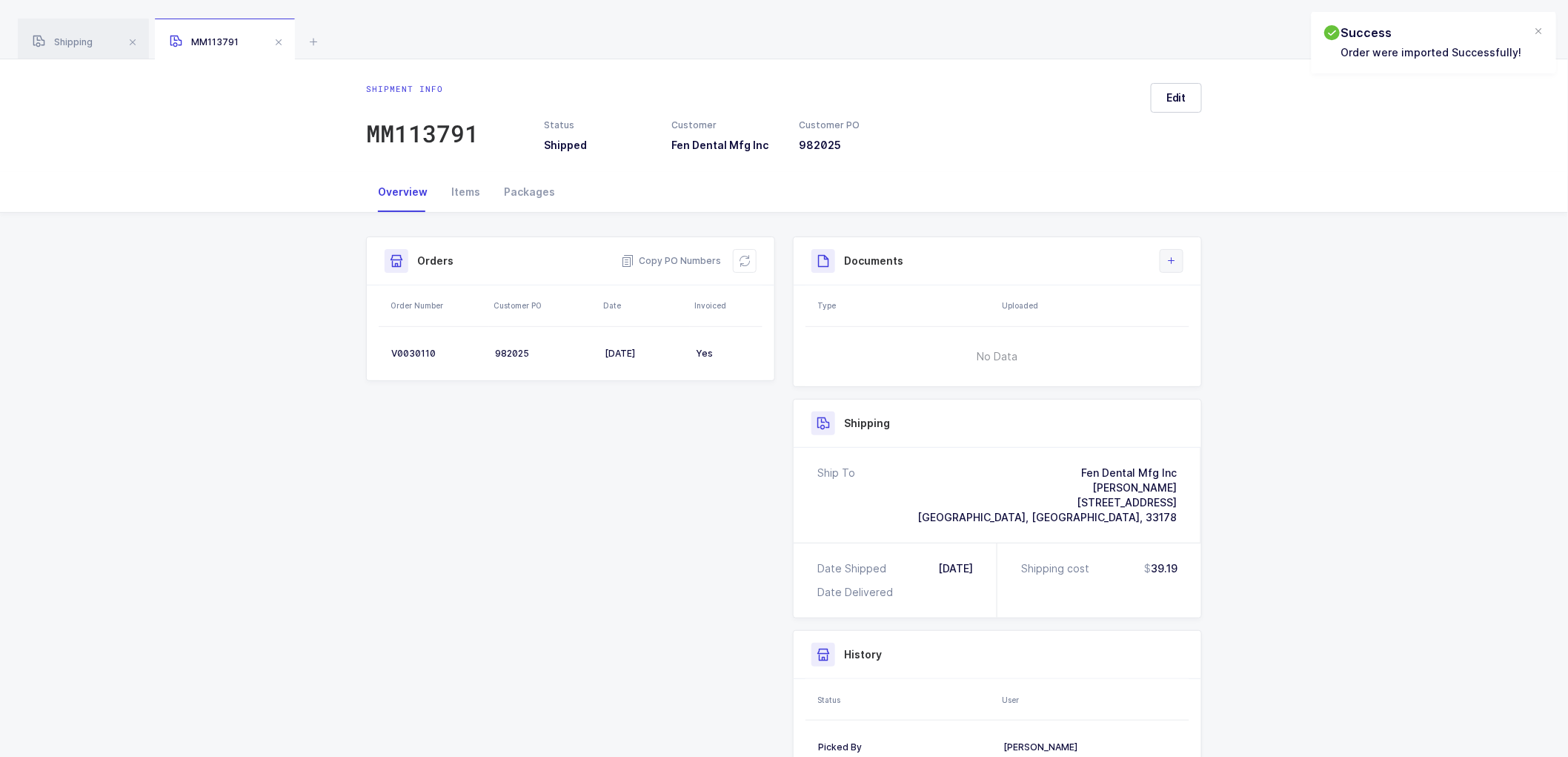
click at [1169, 256] on icon at bounding box center [1172, 261] width 12 height 12
drag, startPoint x: 1202, startPoint y: 295, endPoint x: 1339, endPoint y: 295, distance: 137.0
click at [1202, 295] on li "Create Document" at bounding box center [1221, 303] width 110 height 24
click at [1490, 733] on button "Submit" at bounding box center [1495, 727] width 101 height 30
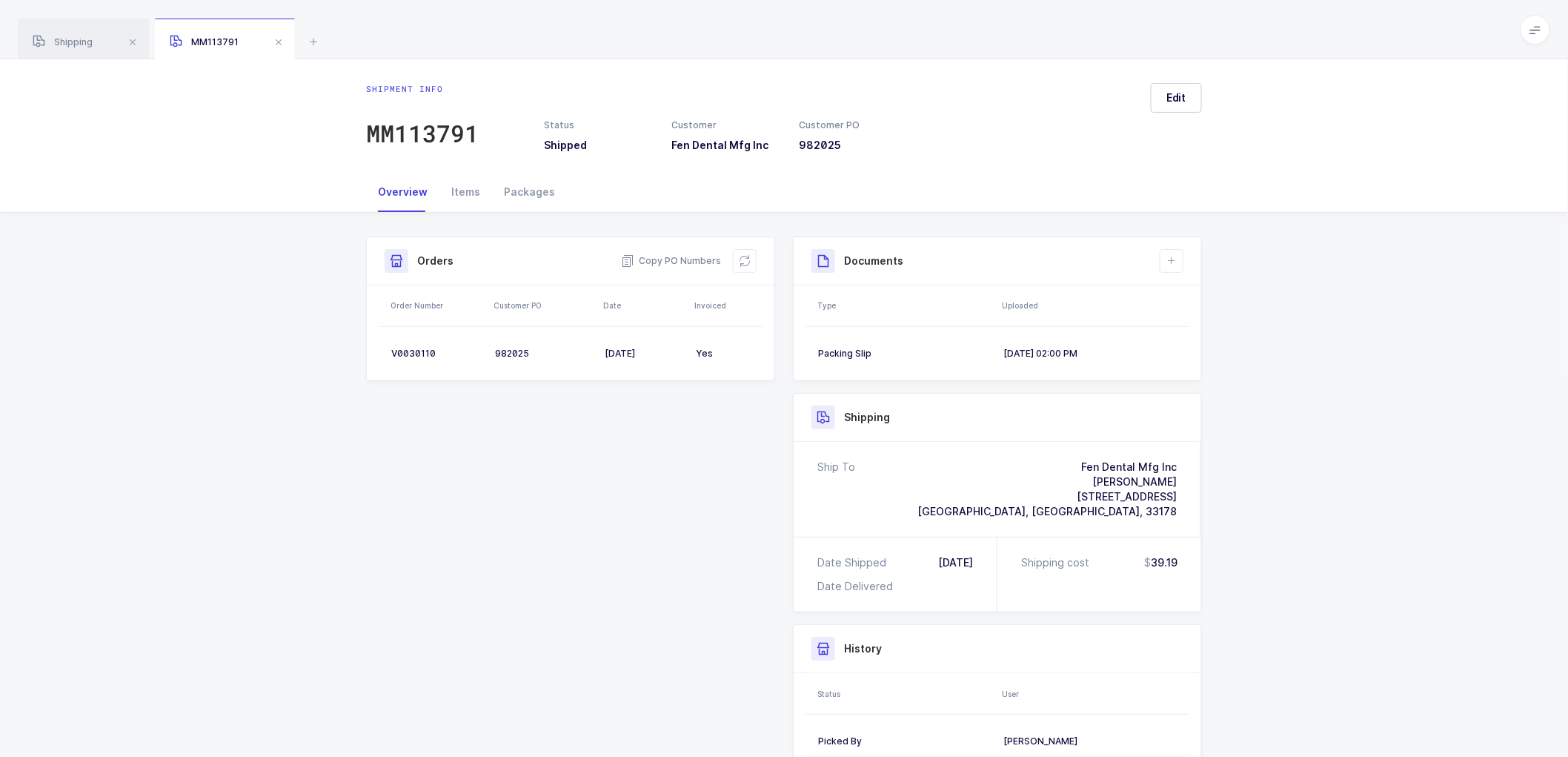
click at [663, 565] on div "Shipment Info Shipment Number MM113791 Status Shipped Customer Fen Dental Mfg I…" at bounding box center [784, 555] width 854 height 638
click at [1369, 309] on div "Shipment Info Shipment Number MM113791 Status Shipped Customer Fen Dental Mfg I…" at bounding box center [784, 561] width 1568 height 697
click at [538, 403] on div "Shipment Info Shipment Number MM113791 Status Shipped Customer Fen Dental Mfg I…" at bounding box center [784, 555] width 854 height 638
click at [1256, 392] on div "Shipment Info Shipment Number MM113791 Status Shipped Customer Fen Dental Mfg I…" at bounding box center [784, 561] width 1568 height 697
click at [278, 41] on span at bounding box center [278, 42] width 18 height 18
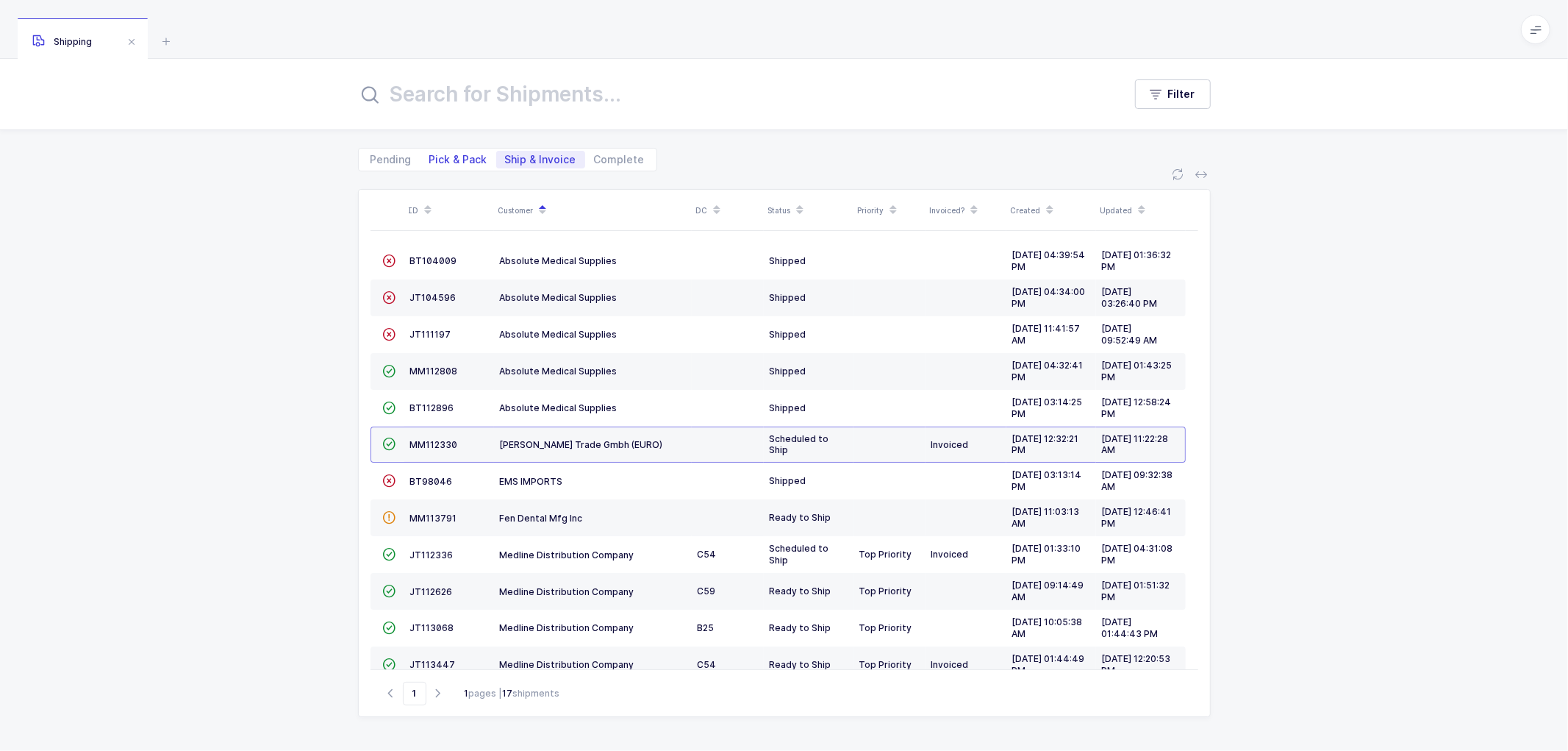
click at [446, 157] on span "Pick & Pack" at bounding box center [458, 160] width 58 height 10
click at [430, 157] on input "Pick & Pack" at bounding box center [425, 155] width 9 height 9
radio input "true"
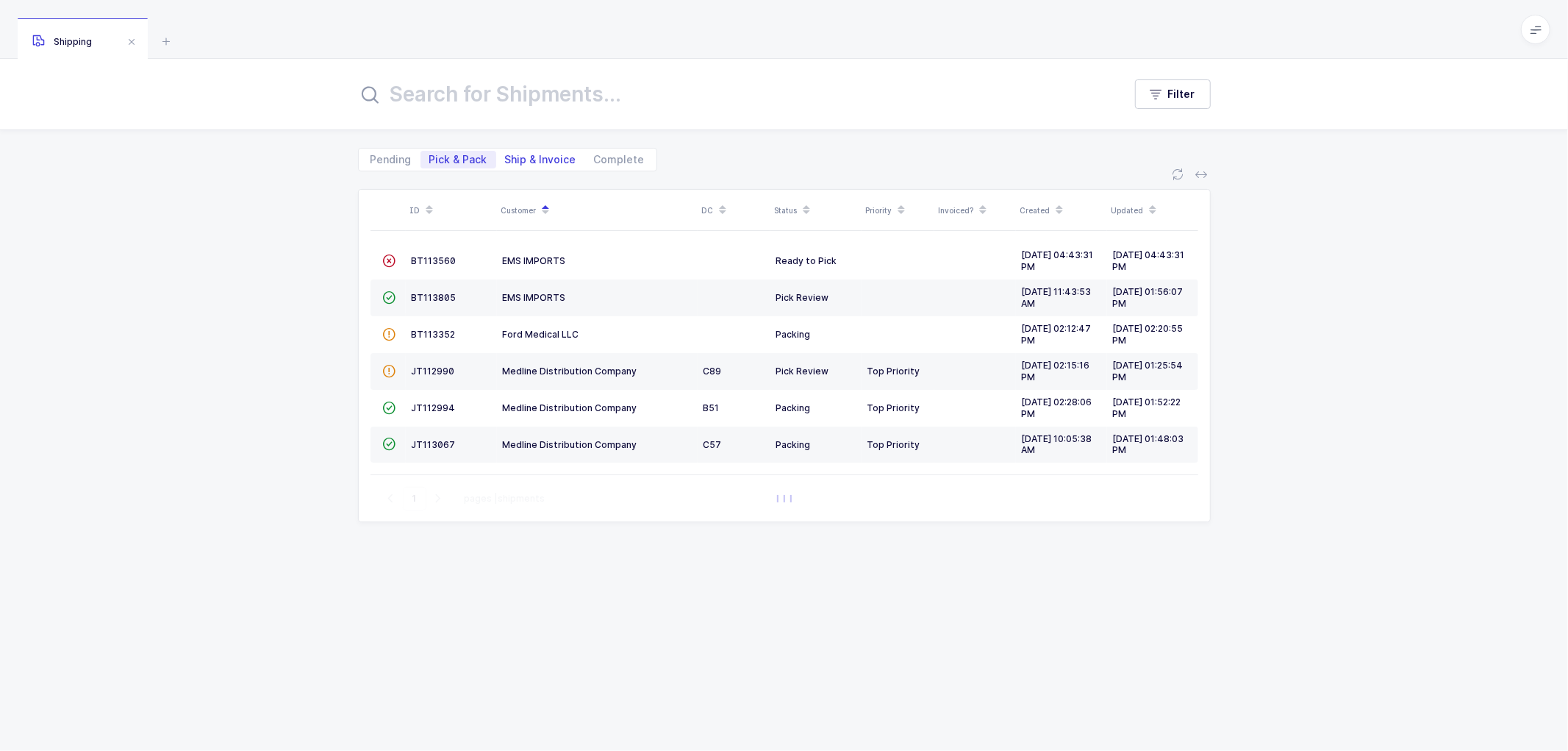
click at [540, 155] on span "Ship & Invoice" at bounding box center [541, 160] width 71 height 10
click at [506, 155] on input "Ship & Invoice" at bounding box center [500, 155] width 9 height 9
radio input "true"
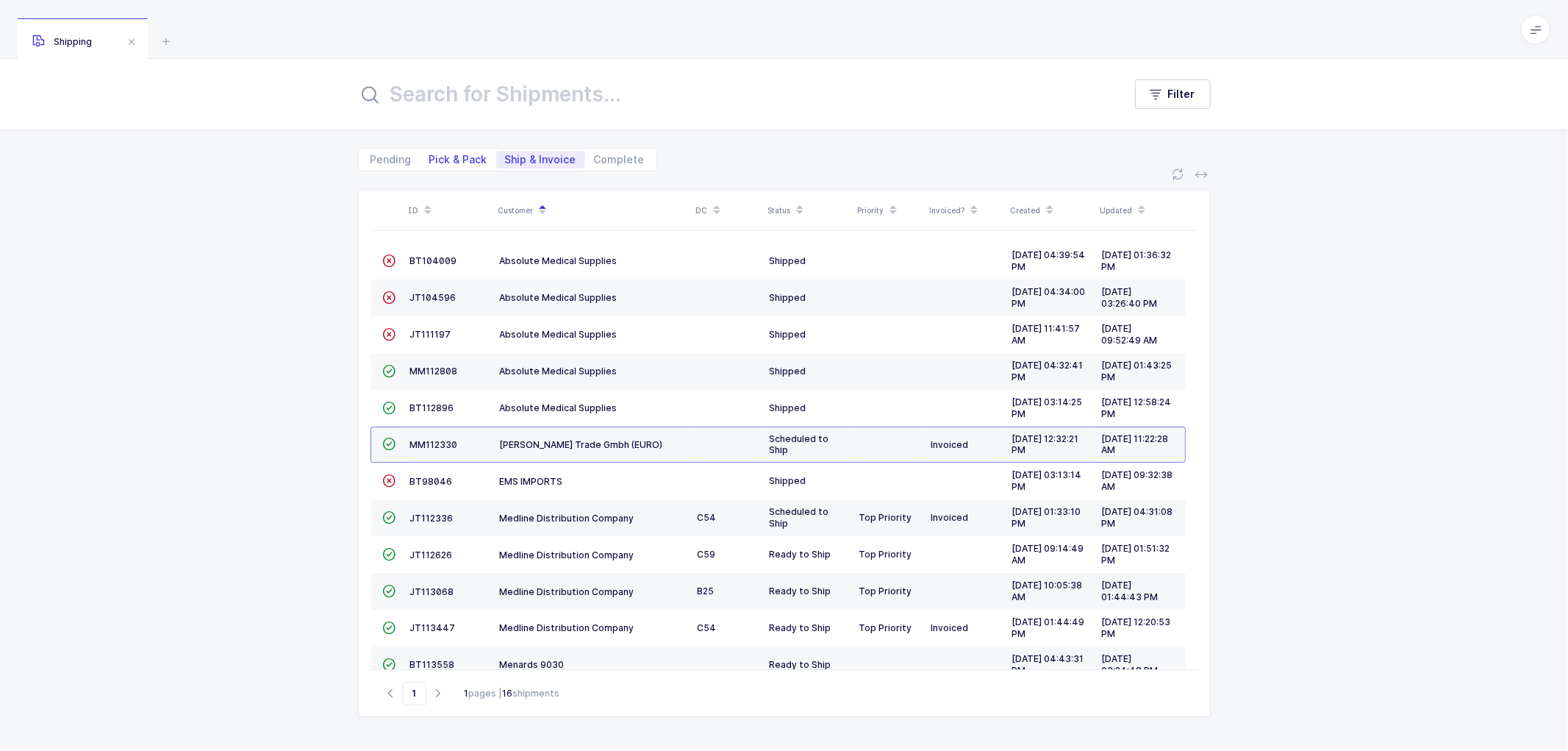
drag, startPoint x: 450, startPoint y: 152, endPoint x: 464, endPoint y: 156, distance: 14.6
click at [451, 151] on span "Pick & Pack" at bounding box center [459, 159] width 76 height 18
click at [446, 142] on div "Pending Pick & Pack Ship & Invoice Complete" at bounding box center [784, 151] width 853 height 41
click at [459, 157] on span "Pick & Pack" at bounding box center [458, 160] width 58 height 10
click at [430, 157] on input "Pick & Pack" at bounding box center [425, 155] width 9 height 9
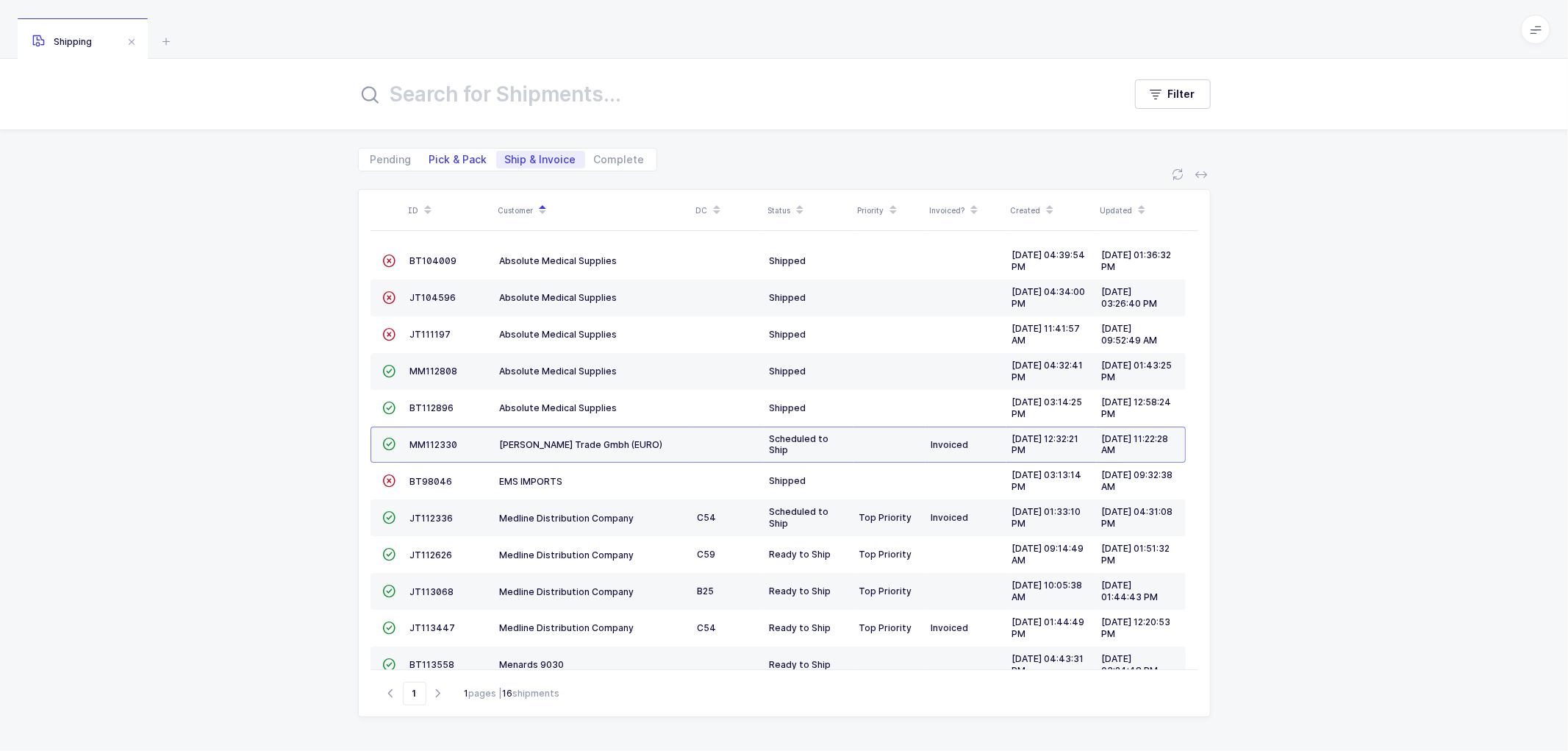
radio input "true"
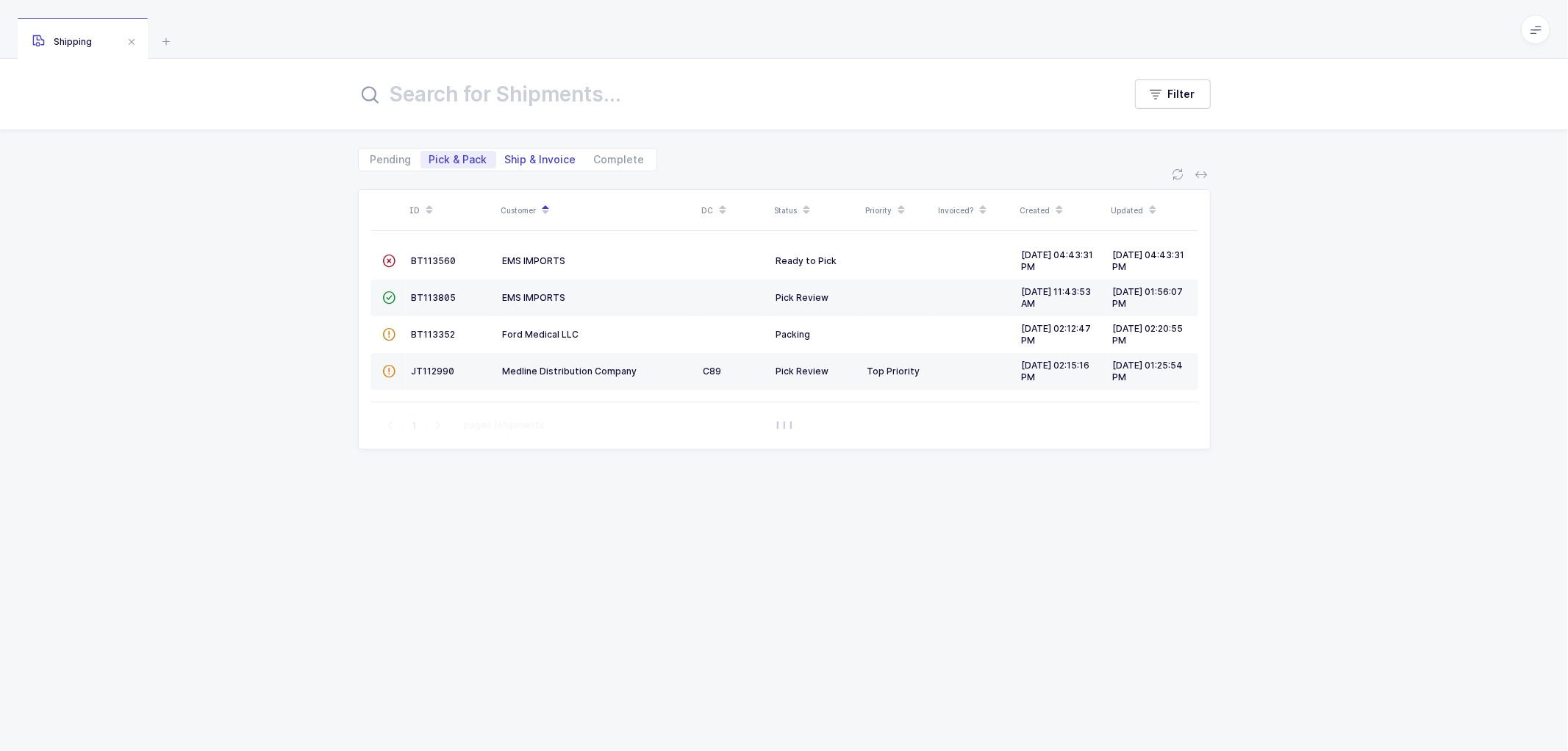
click at [533, 155] on span "Ship & Invoice" at bounding box center [541, 160] width 71 height 10
click at [506, 155] on input "Ship & Invoice" at bounding box center [500, 155] width 9 height 9
radio input "true"
radio input "false"
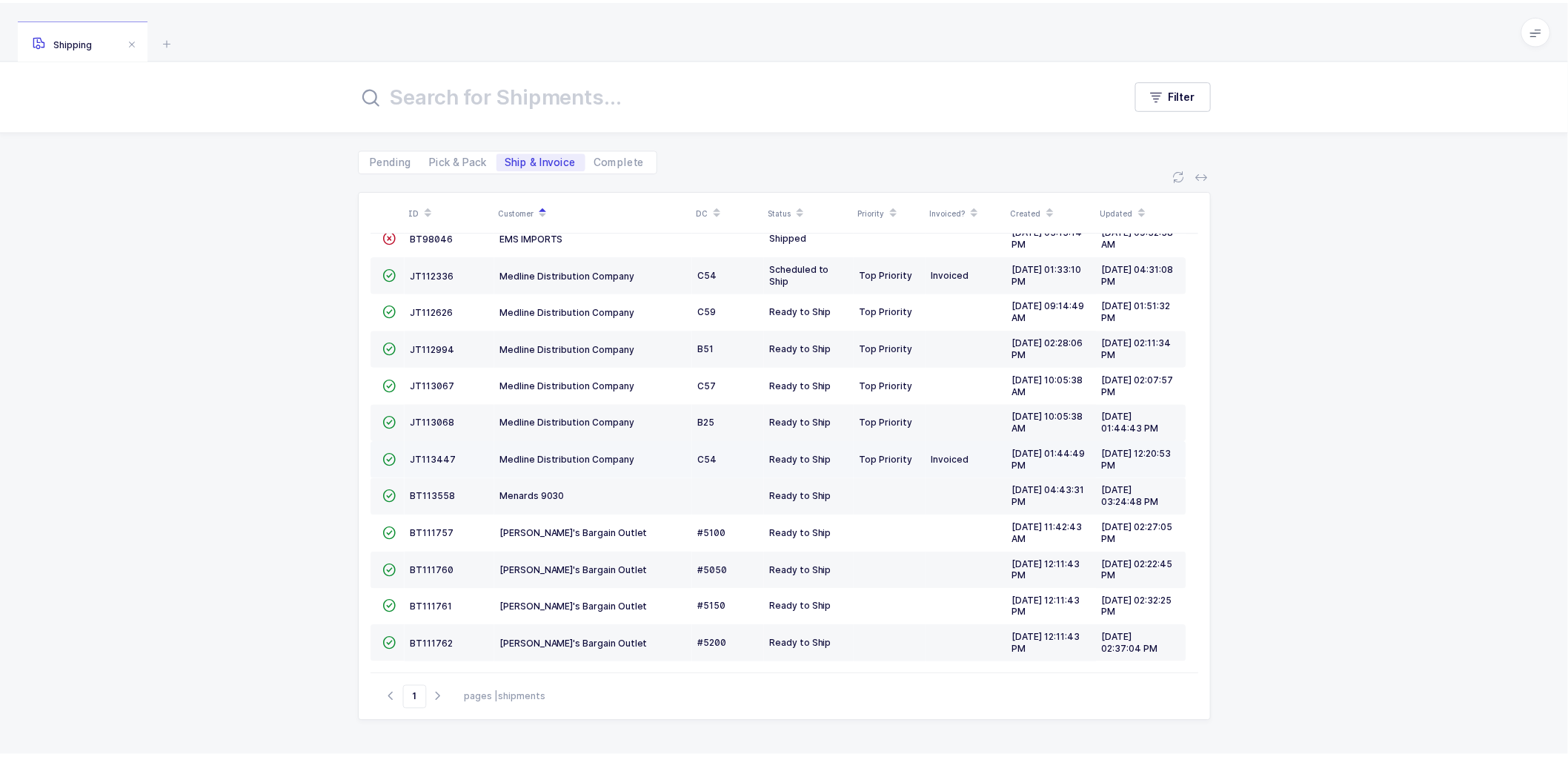
scroll to position [250, 0]
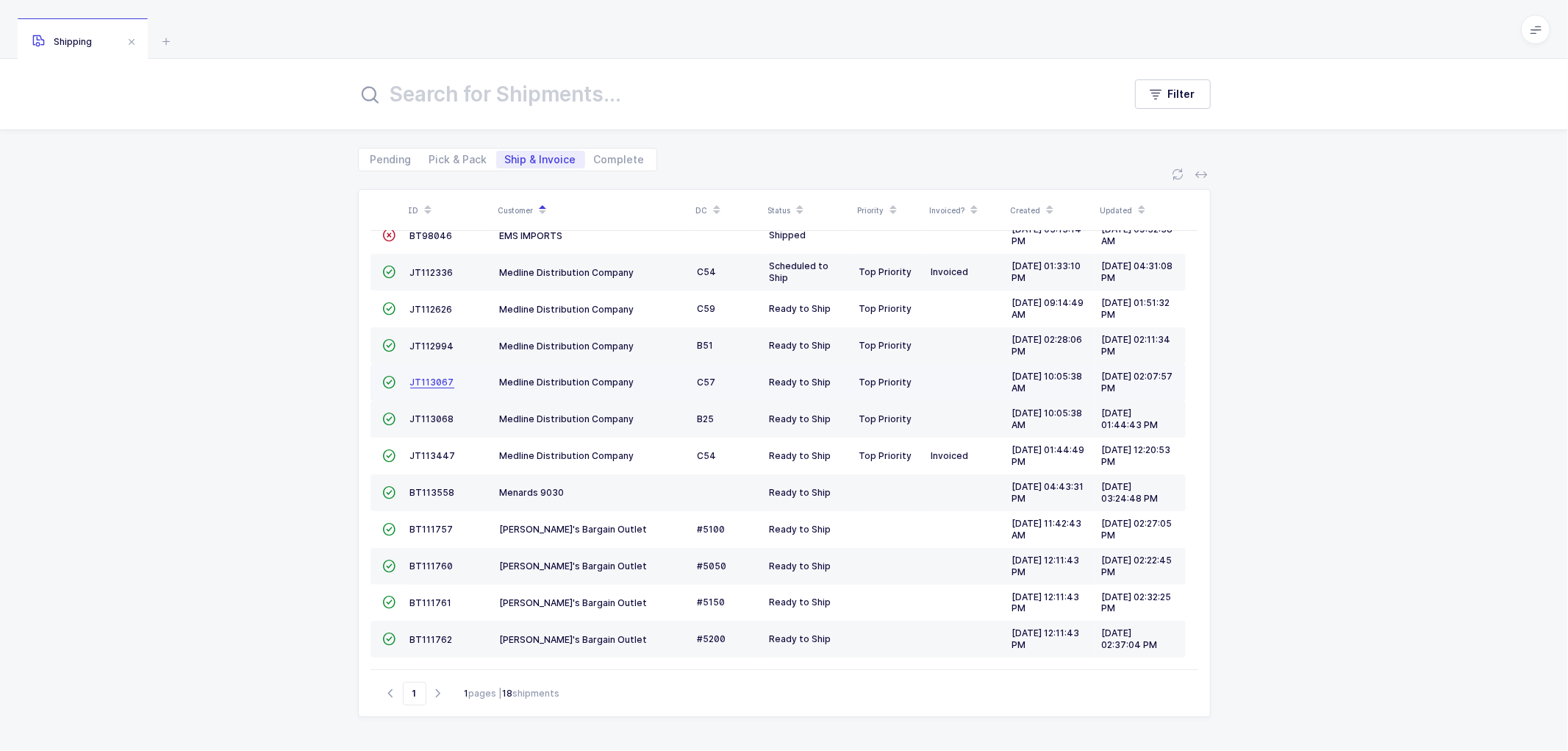
click at [433, 378] on span "JT113067" at bounding box center [432, 382] width 44 height 11
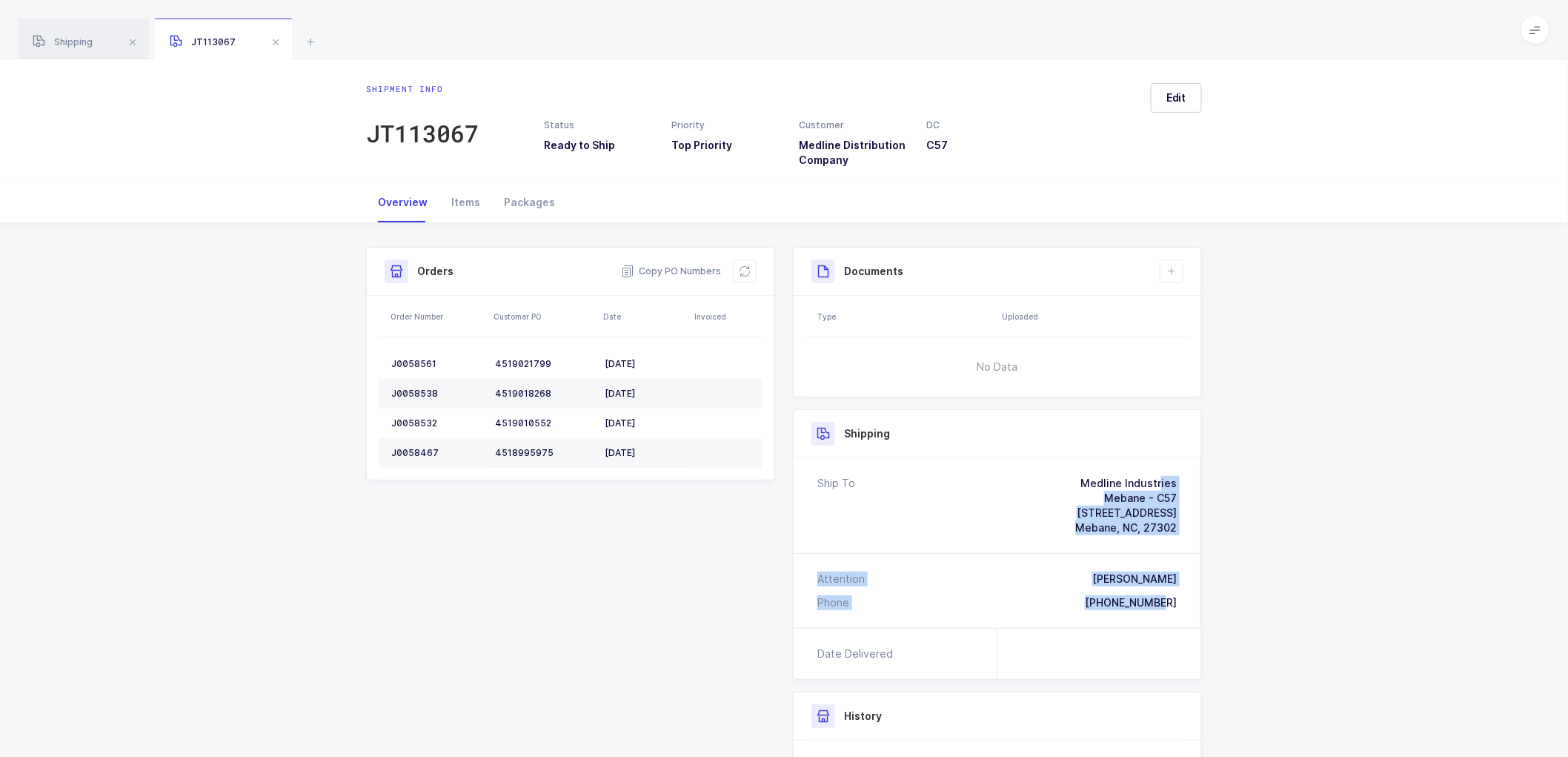
drag, startPoint x: 1187, startPoint y: 605, endPoint x: 1077, endPoint y: 479, distance: 167.3
click at [1077, 479] on div "Ship To Medline Industries Mebane - C57 [STREET_ADDRESS][PERSON_NAME] Attention…" at bounding box center [997, 543] width 407 height 170
copy div "Medline Industries Mebane - C57 [STREET_ADDRESS][PERSON_NAME] Attention [PERSON…"
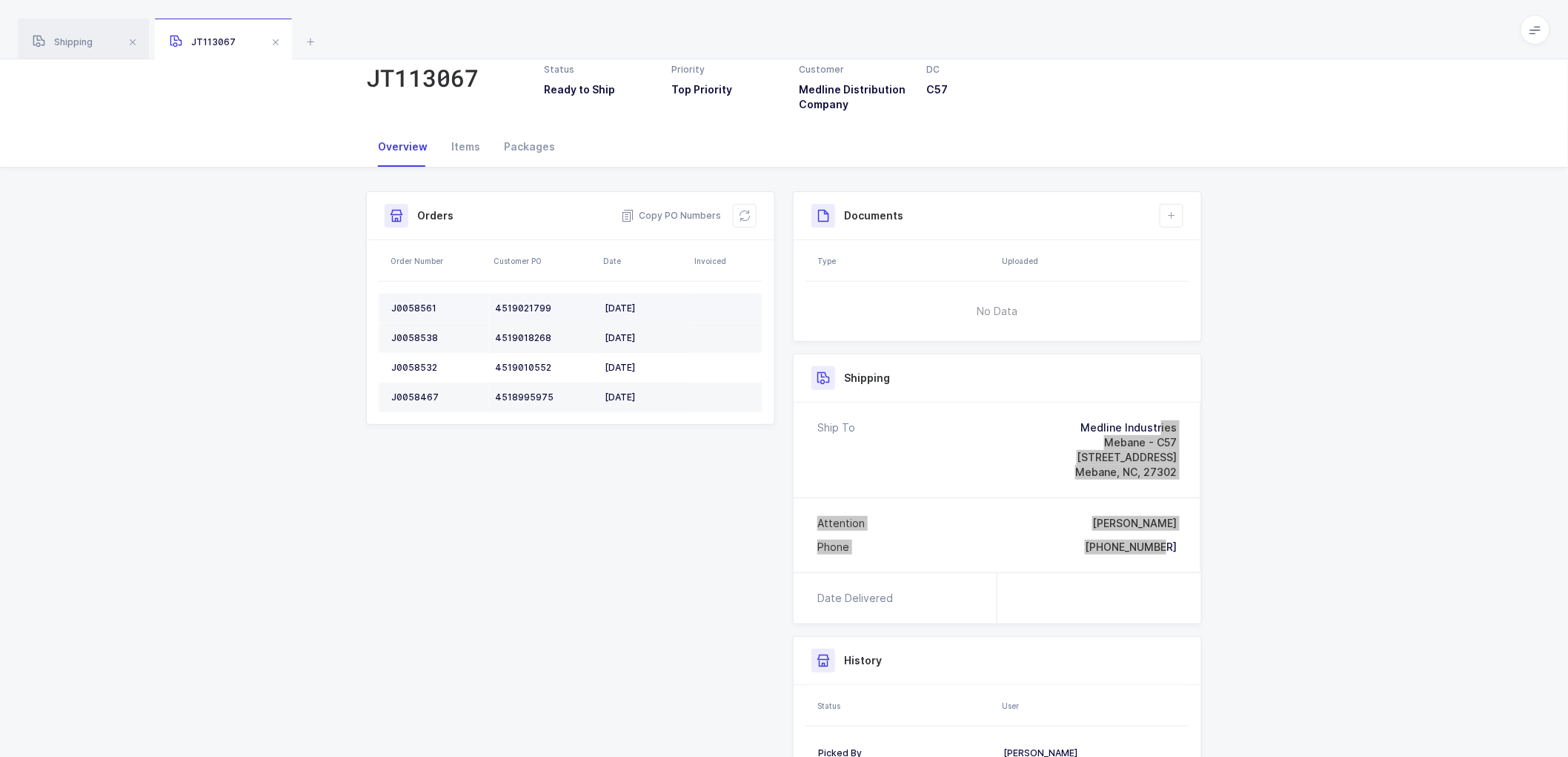
scroll to position [83, 0]
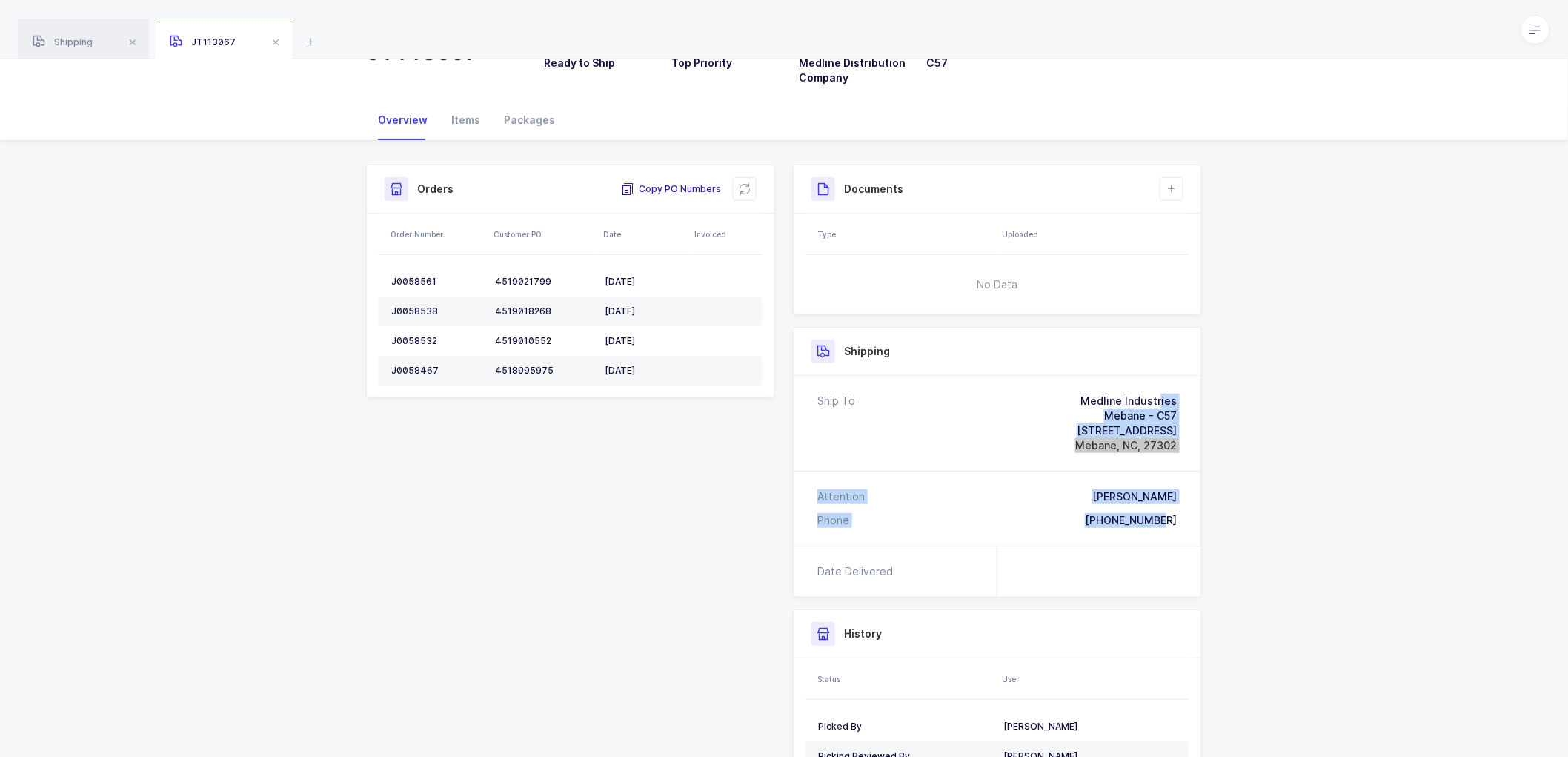
click at [676, 187] on span "Copy PO Numbers" at bounding box center [671, 189] width 100 height 15
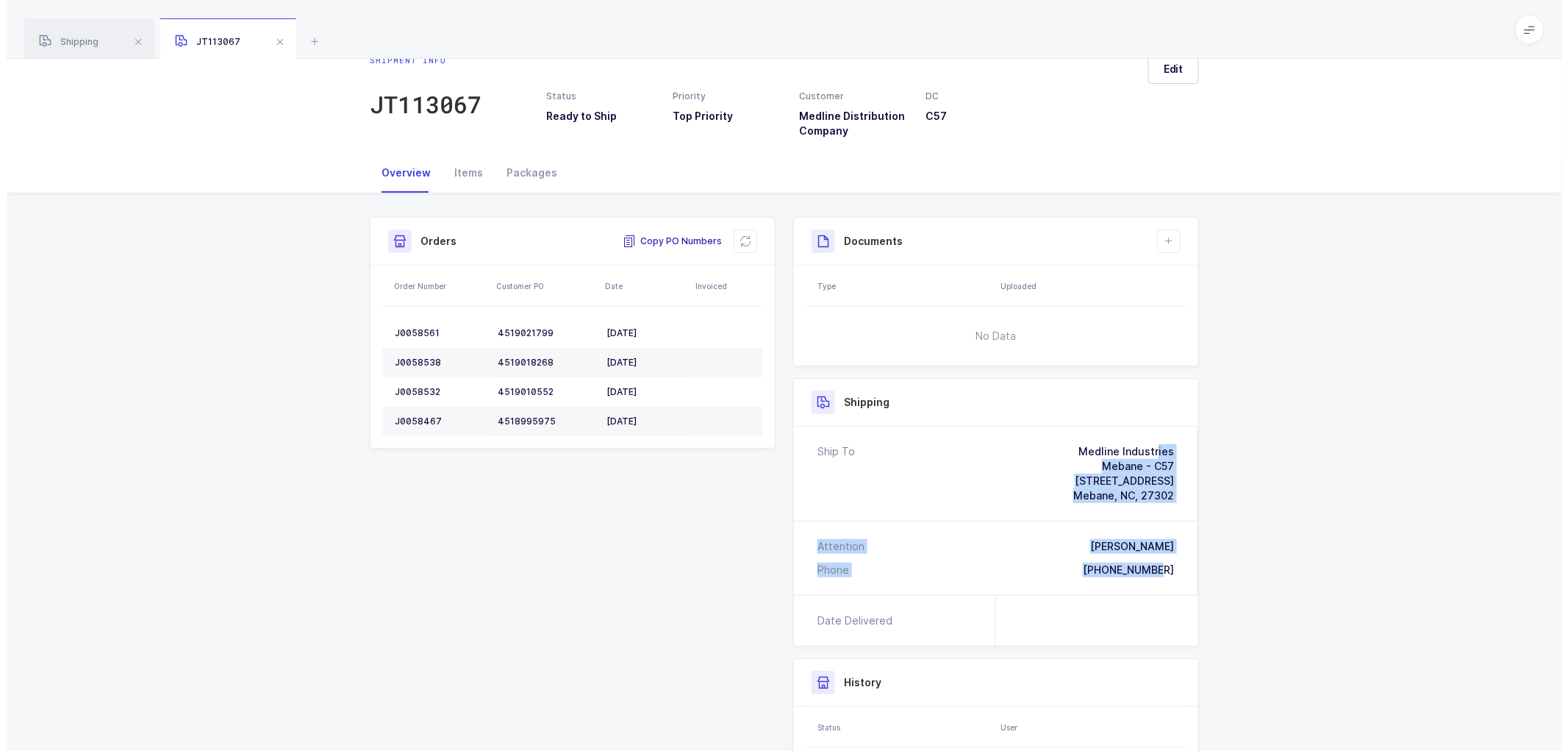
scroll to position [0, 0]
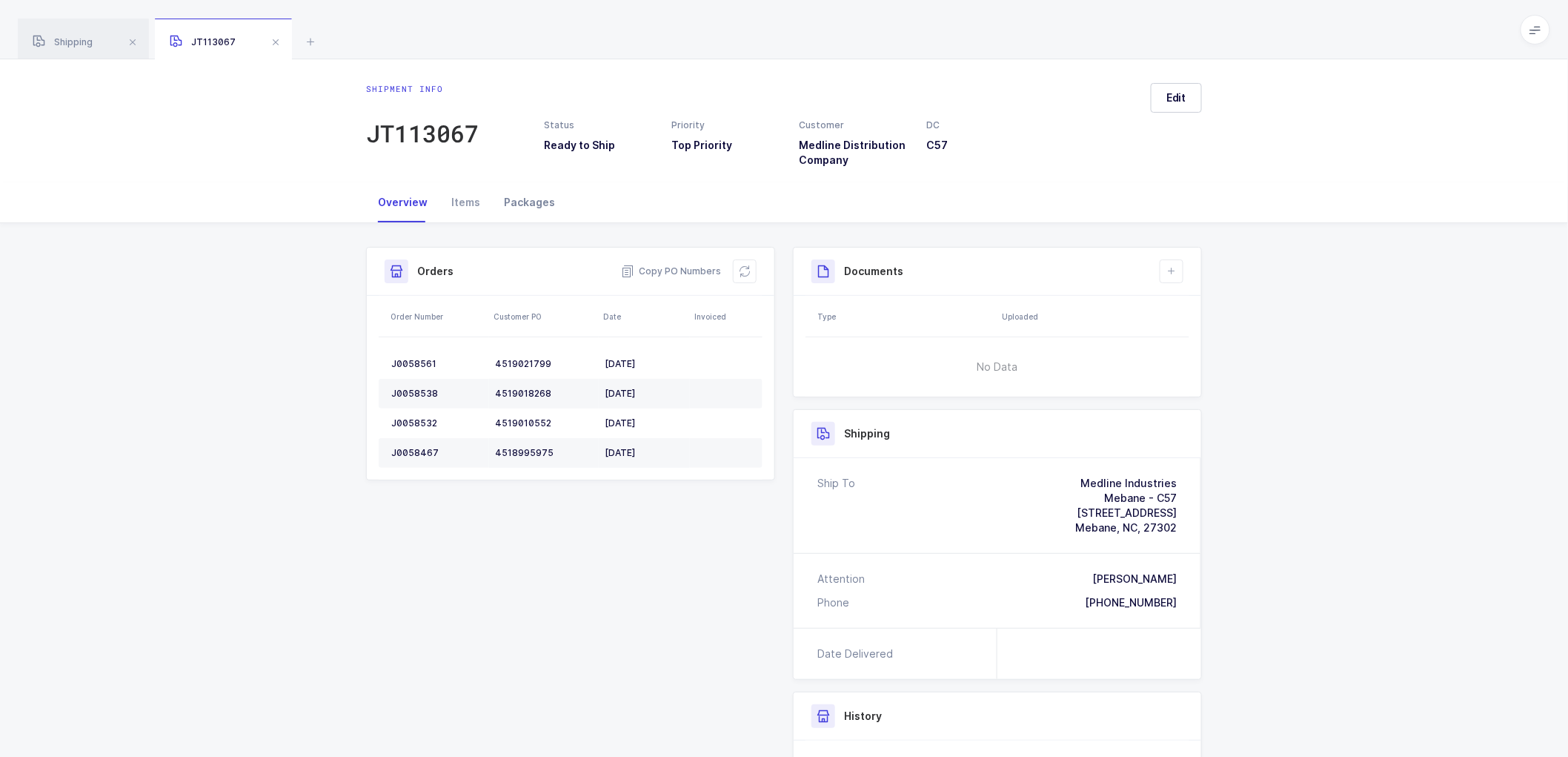
click at [525, 203] on div "Packages" at bounding box center [529, 202] width 75 height 40
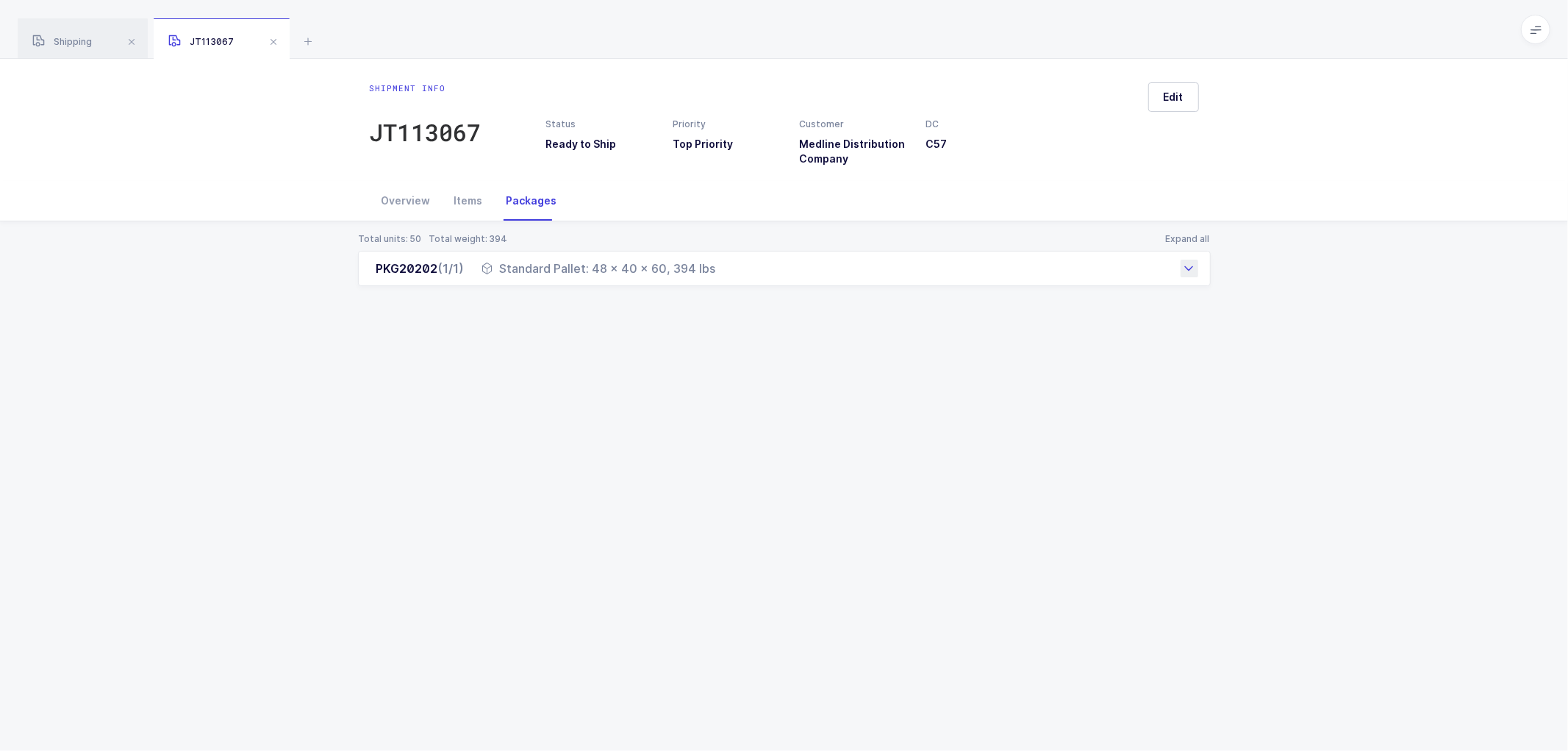
drag, startPoint x: 451, startPoint y: 272, endPoint x: 723, endPoint y: 285, distance: 272.3
click at [723, 285] on div "PKG20202 (1/1) Standard Pallet: 48 x 40 x 60, 394 lbs" at bounding box center [784, 269] width 853 height 35
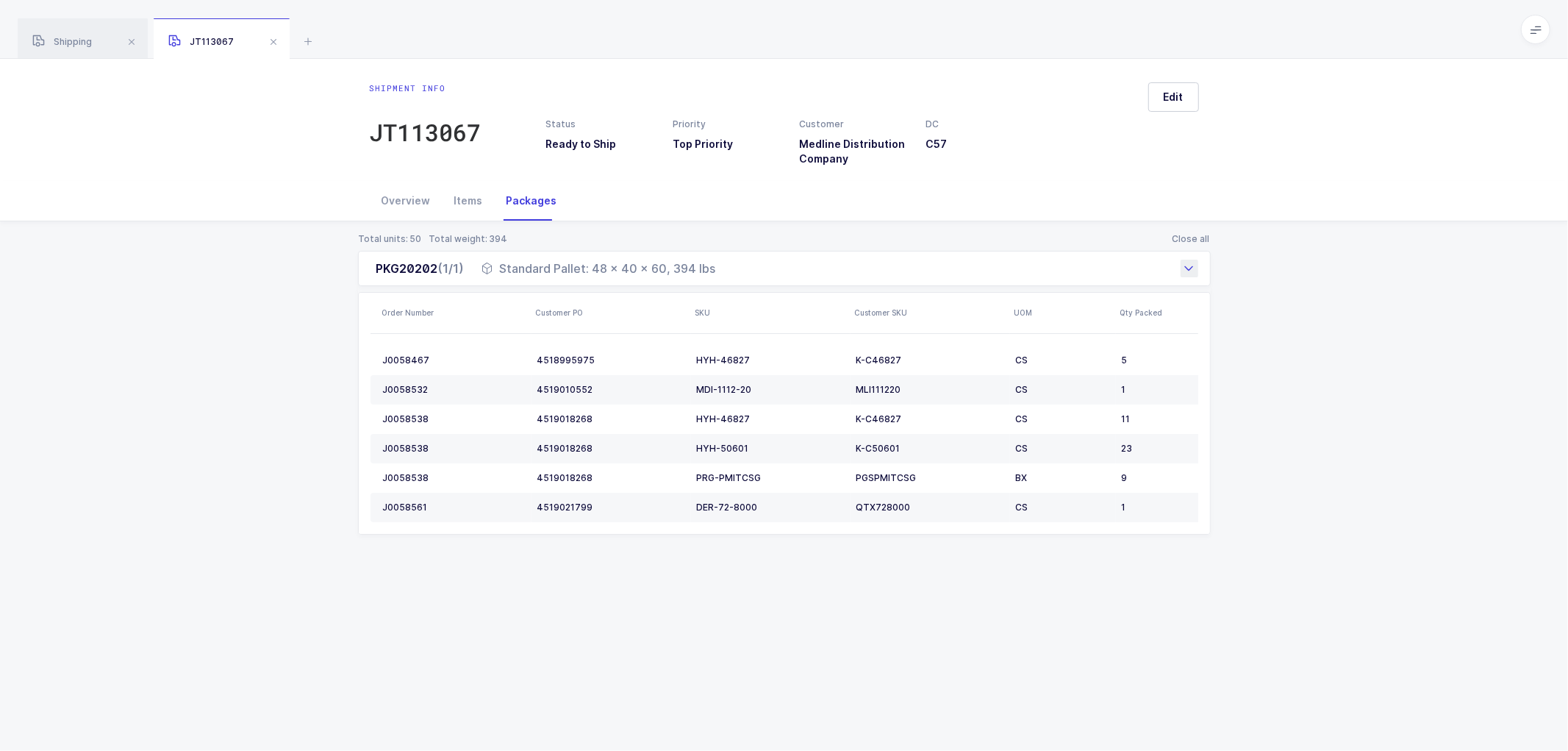
copy div "PKG20202 (1/1) Standard Pallet: 48 x 40 x 60, 394 lbs"
click at [77, 43] on span "Shipping" at bounding box center [62, 41] width 59 height 11
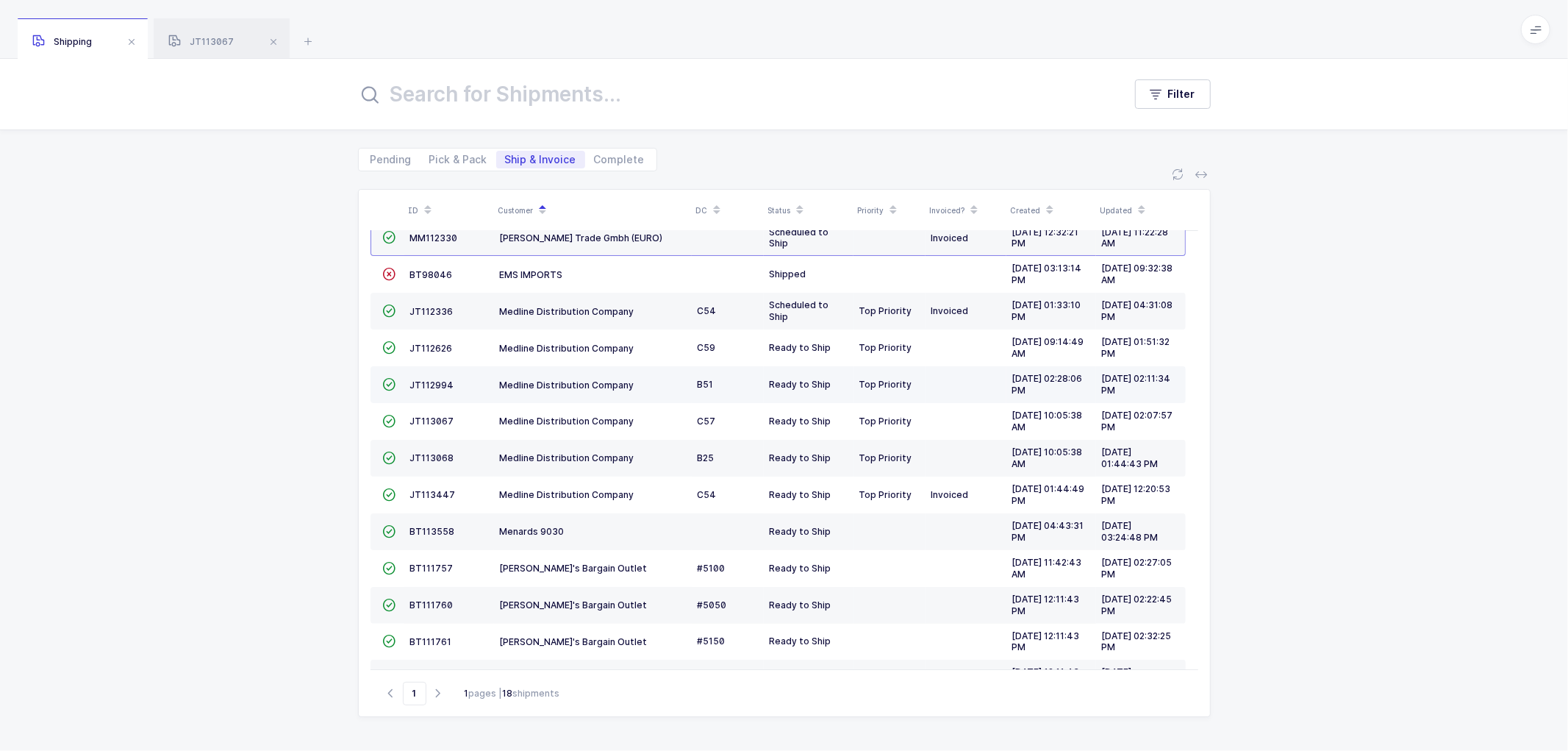
click at [429, 379] on td "JT112994" at bounding box center [448, 385] width 90 height 37
click at [424, 383] on span "JT112994" at bounding box center [432, 384] width 44 height 11
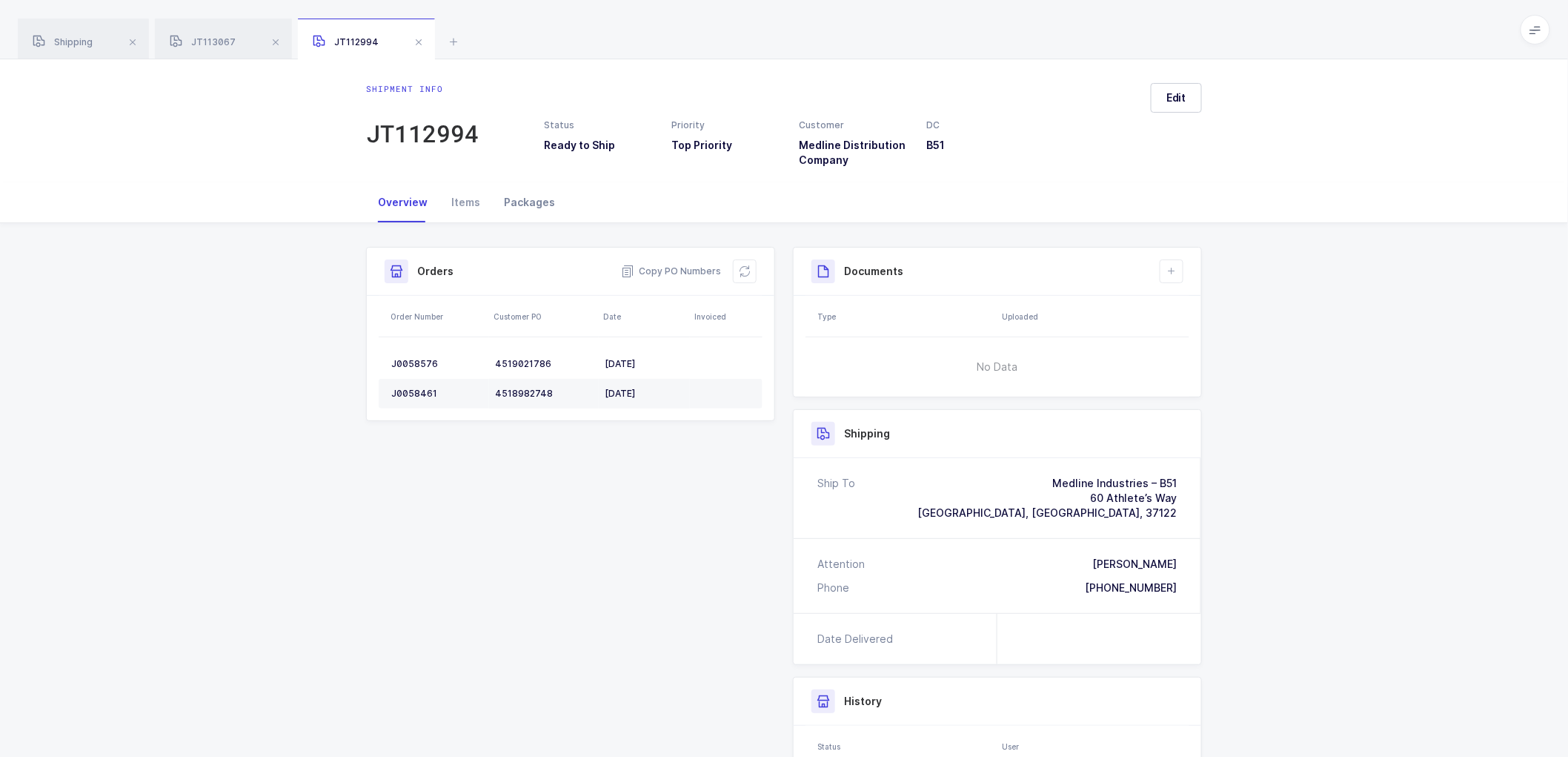
click at [522, 206] on div "Packages" at bounding box center [529, 202] width 75 height 40
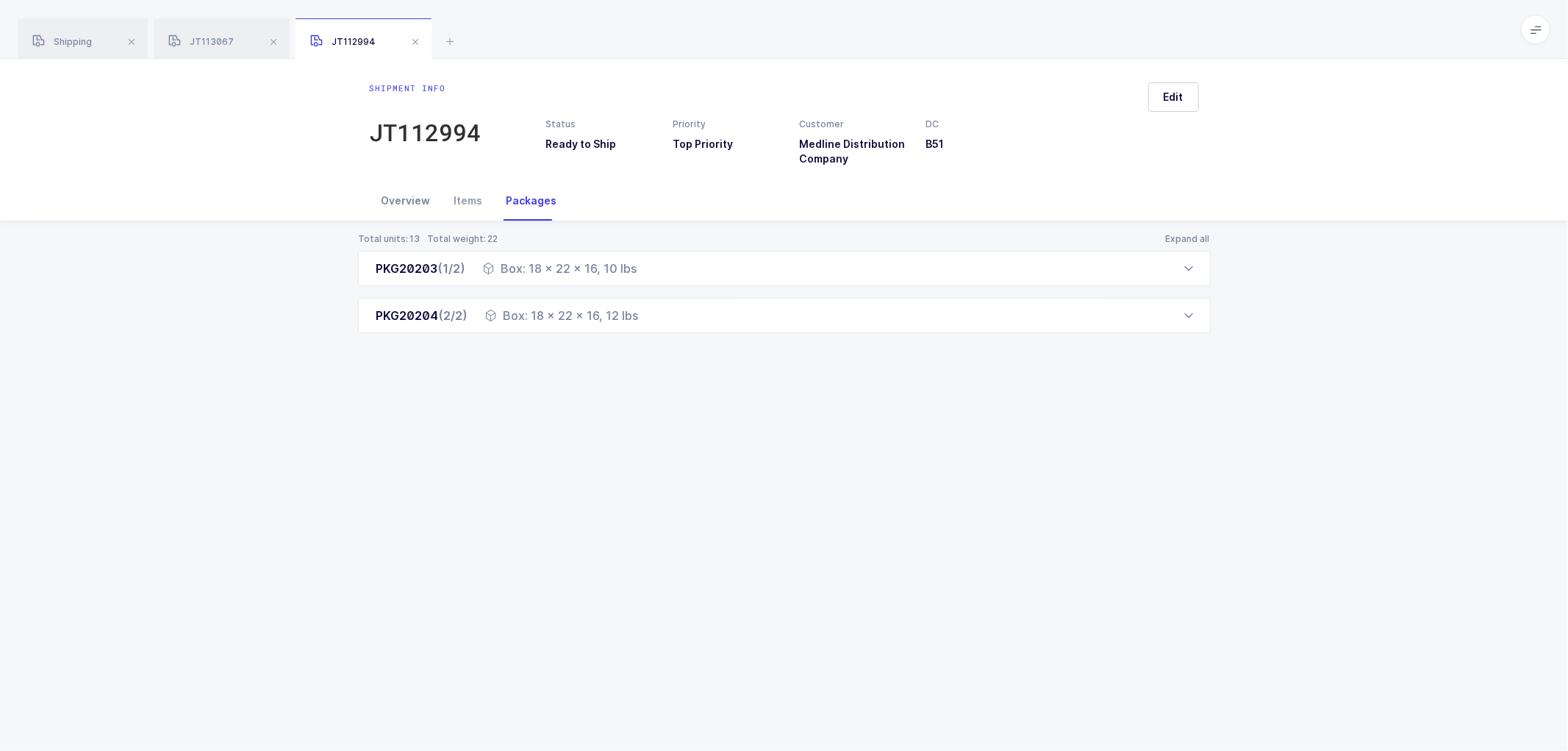
click at [412, 193] on div "Overview" at bounding box center [406, 200] width 73 height 39
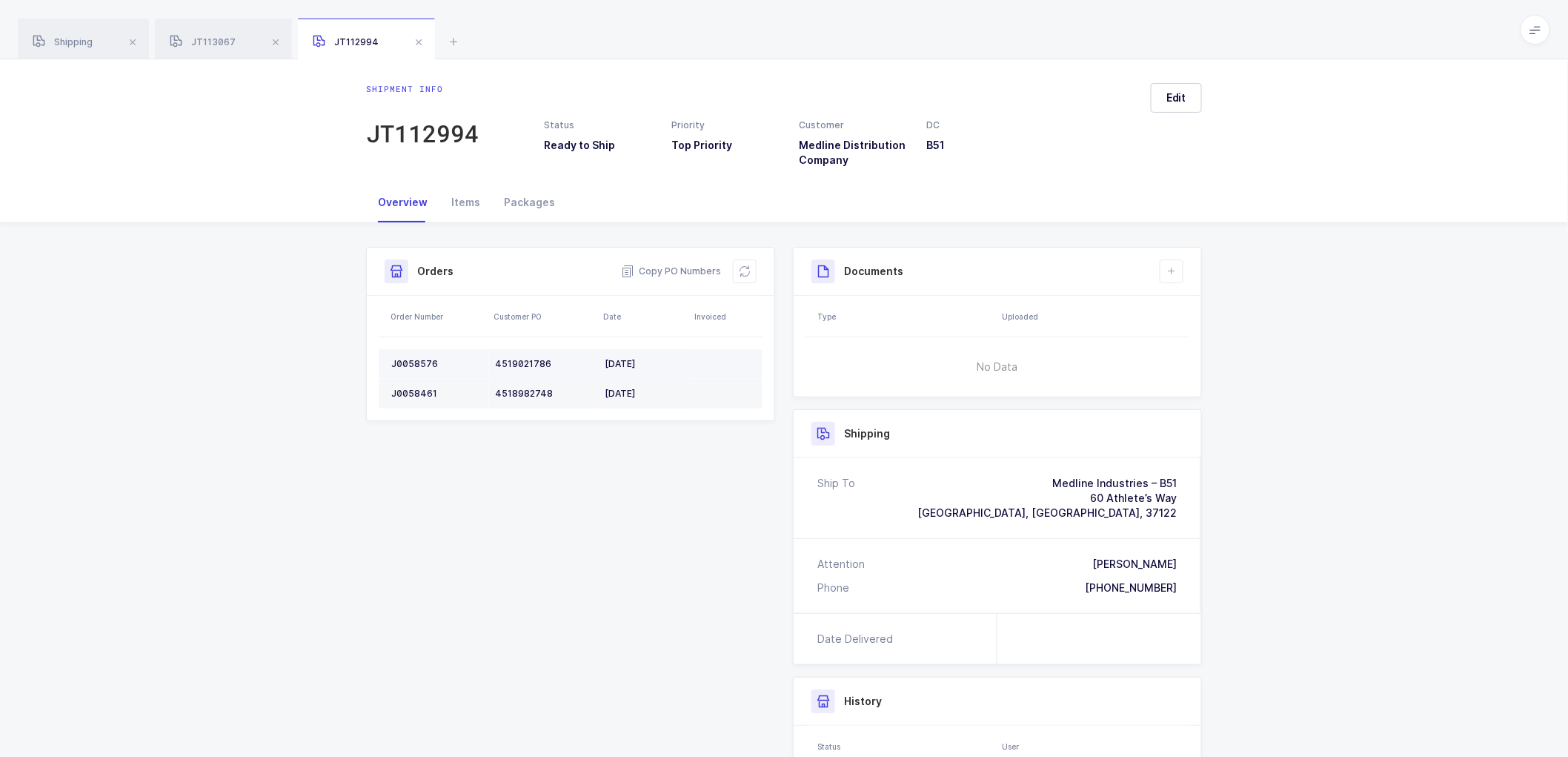
click at [410, 356] on td "J0058576" at bounding box center [434, 364] width 110 height 30
click at [420, 359] on div "J0058576" at bounding box center [437, 364] width 92 height 12
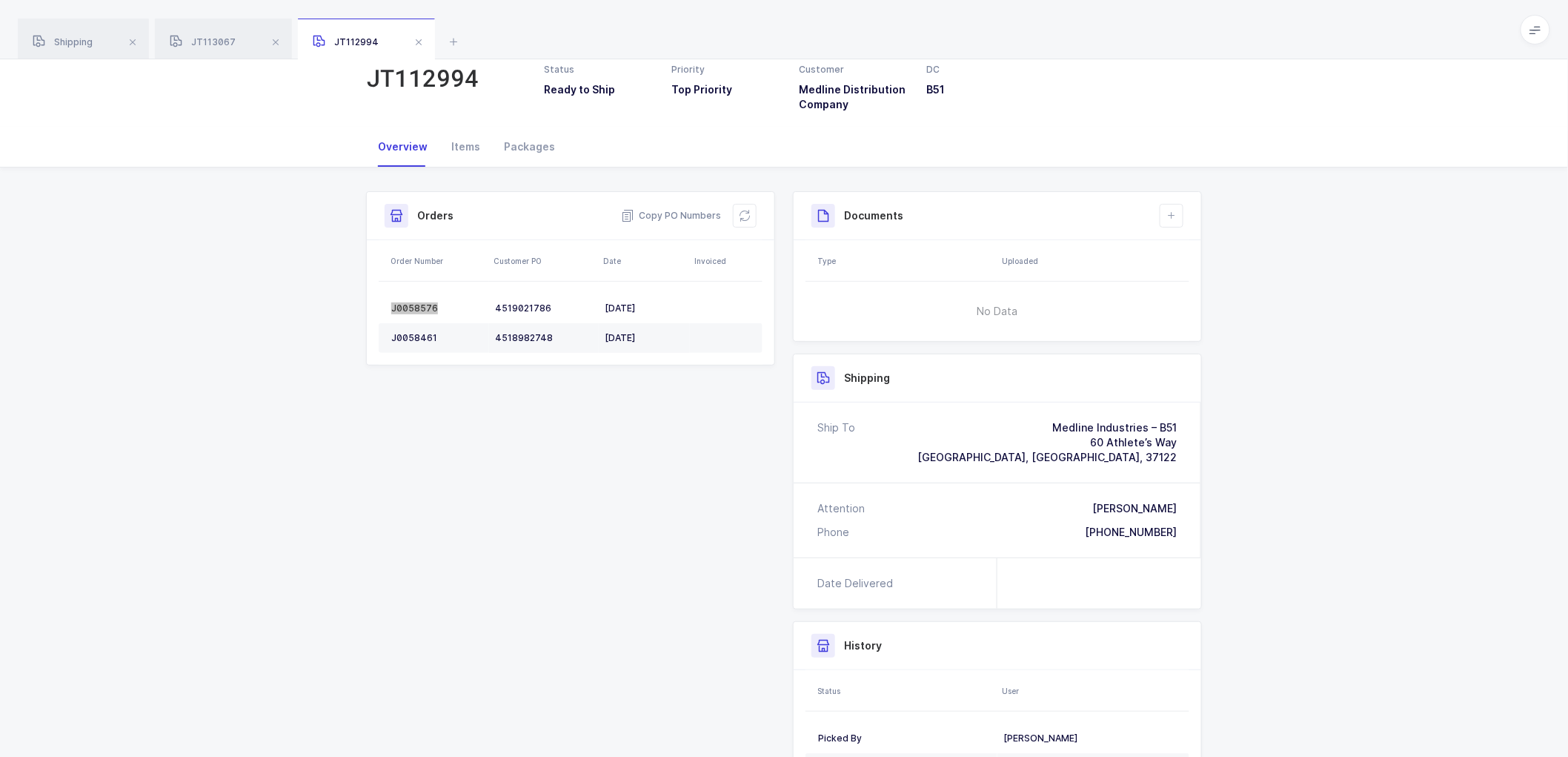
scroll to position [83, 0]
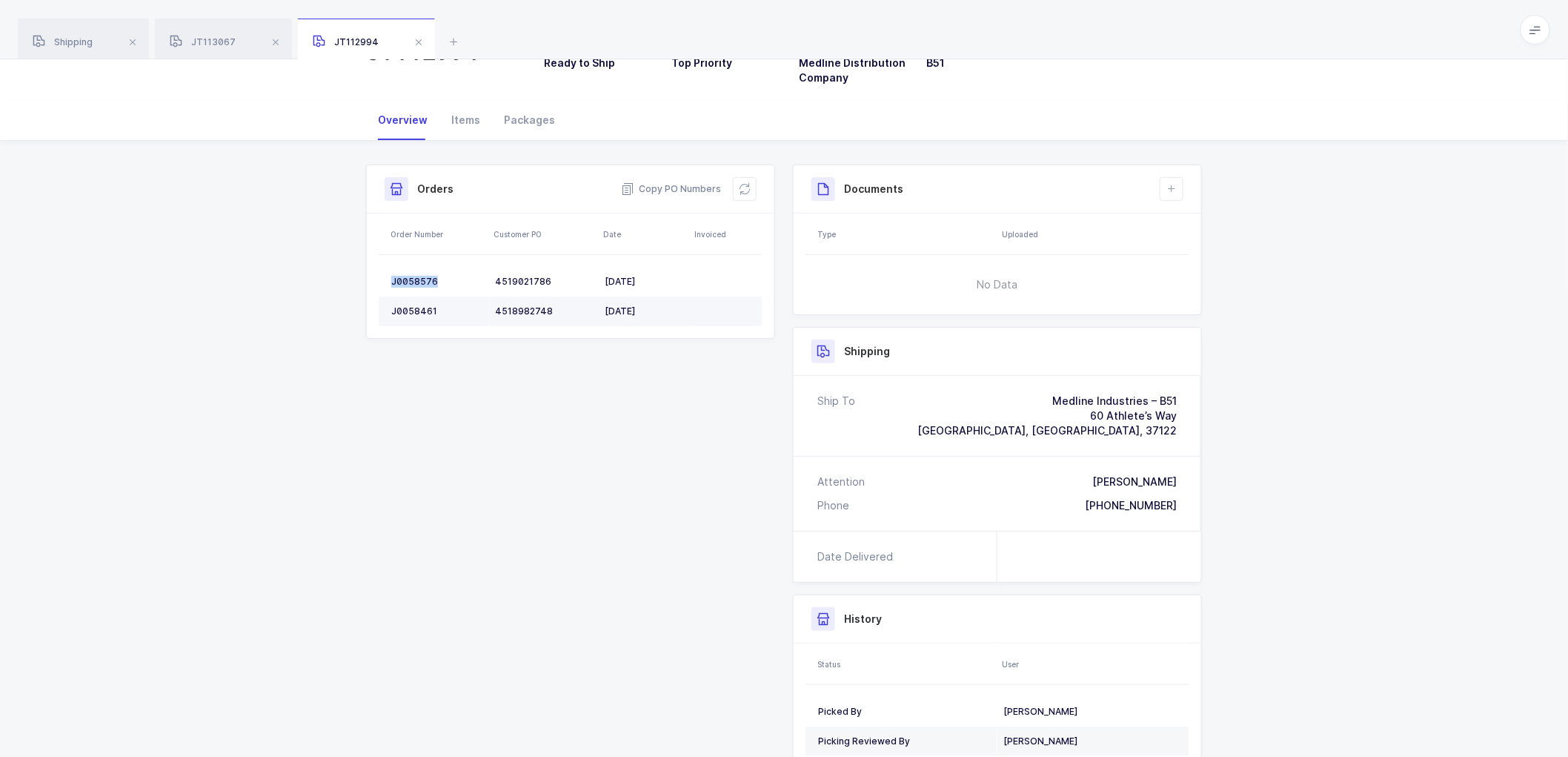
click at [410, 300] on td "J0058461" at bounding box center [434, 311] width 110 height 30
copy div "J0058461"
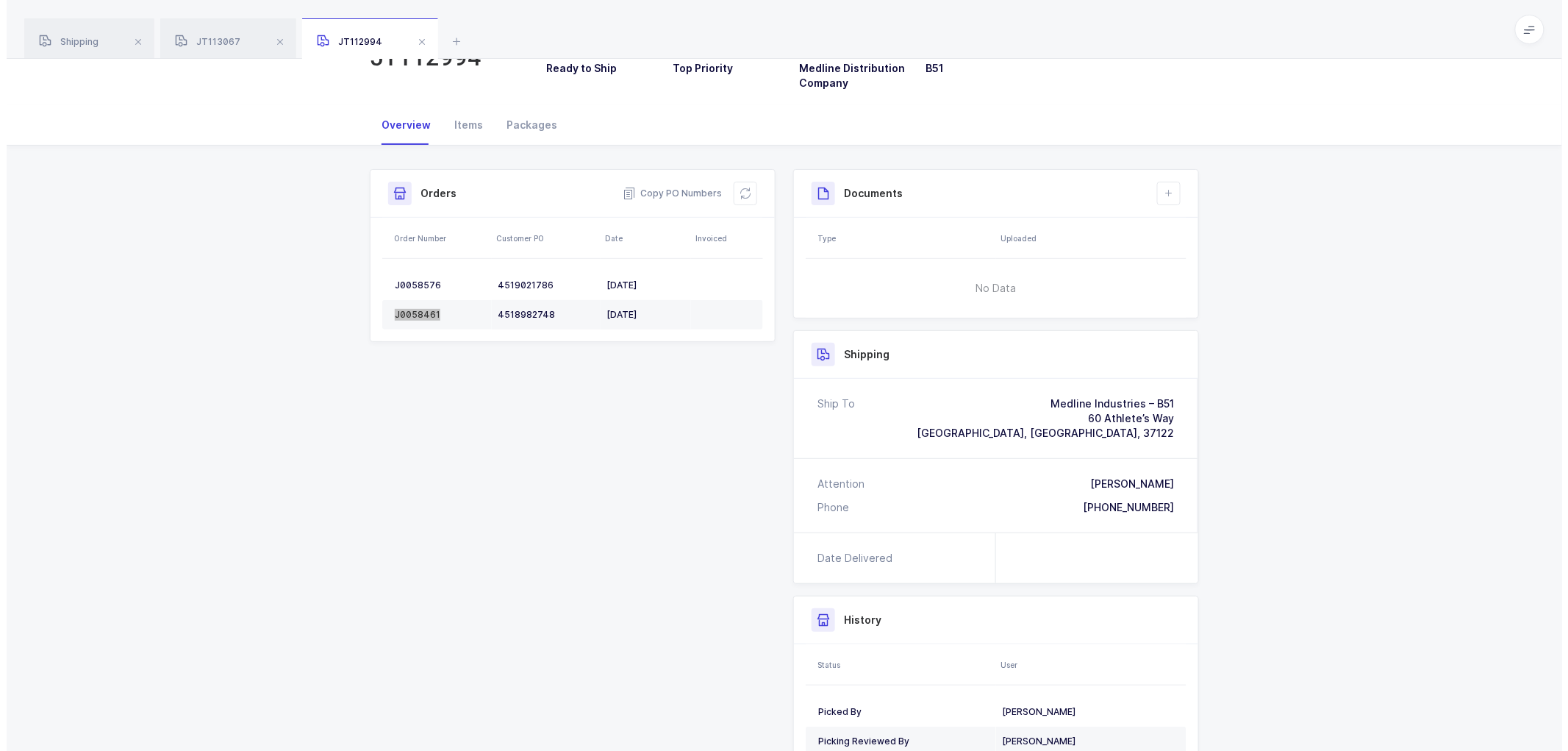
scroll to position [0, 0]
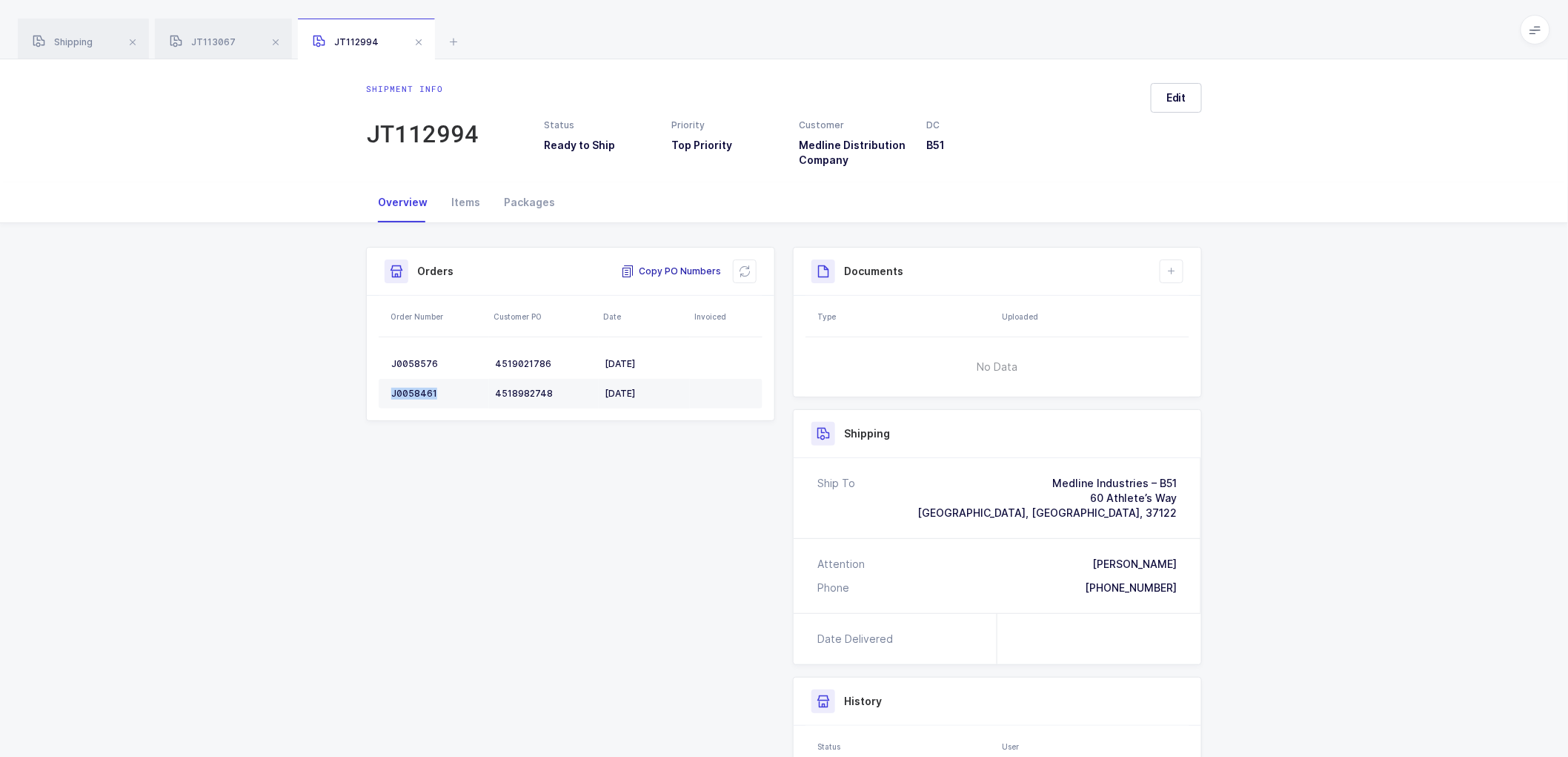
drag, startPoint x: 675, startPoint y: 266, endPoint x: 625, endPoint y: 238, distance: 57.3
click at [676, 265] on span "Copy PO Numbers" at bounding box center [671, 272] width 100 height 15
drag, startPoint x: 530, startPoint y: 198, endPoint x: 827, endPoint y: 205, distance: 297.1
click at [531, 198] on div "Packages" at bounding box center [529, 202] width 75 height 40
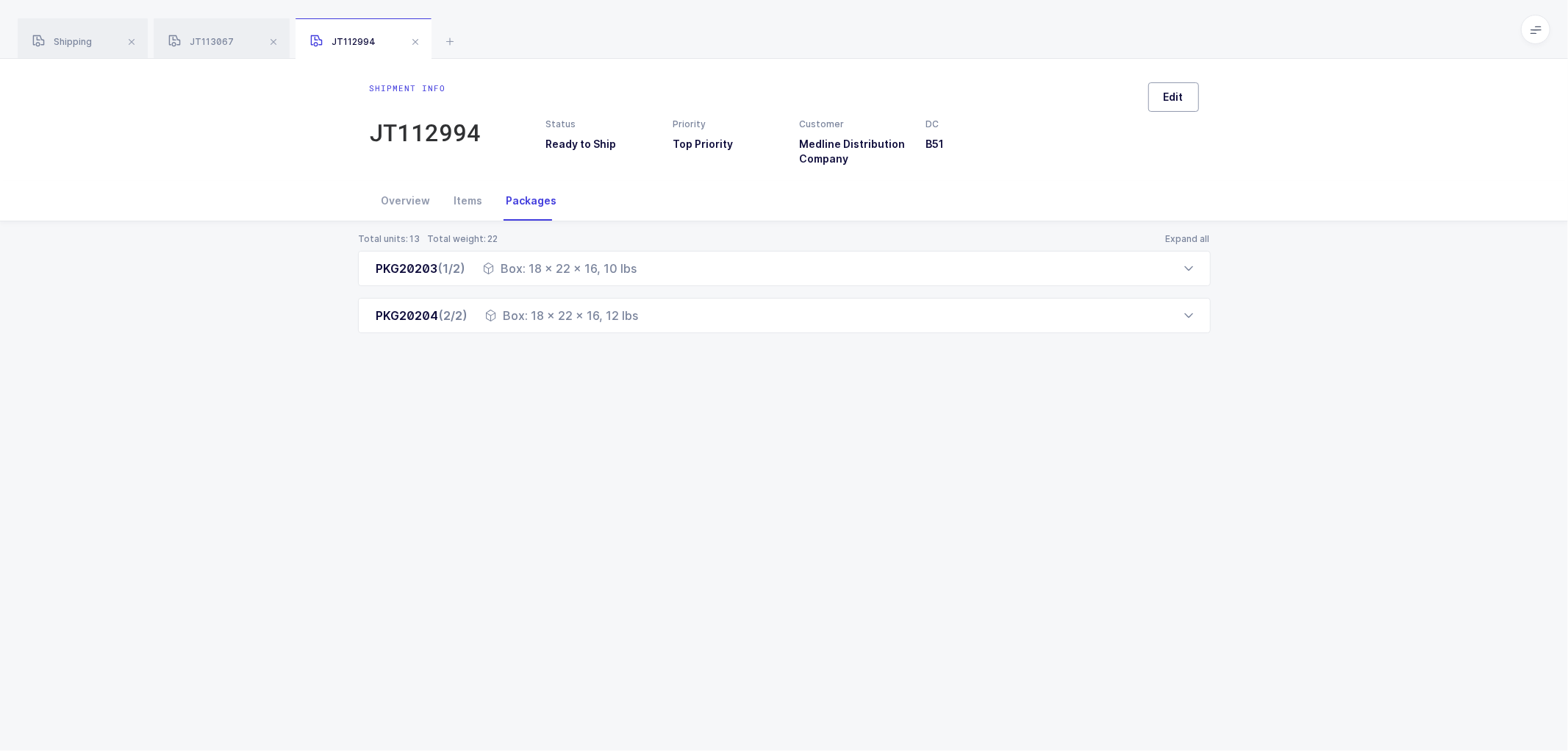
click at [1178, 96] on span "Edit" at bounding box center [1174, 97] width 20 height 15
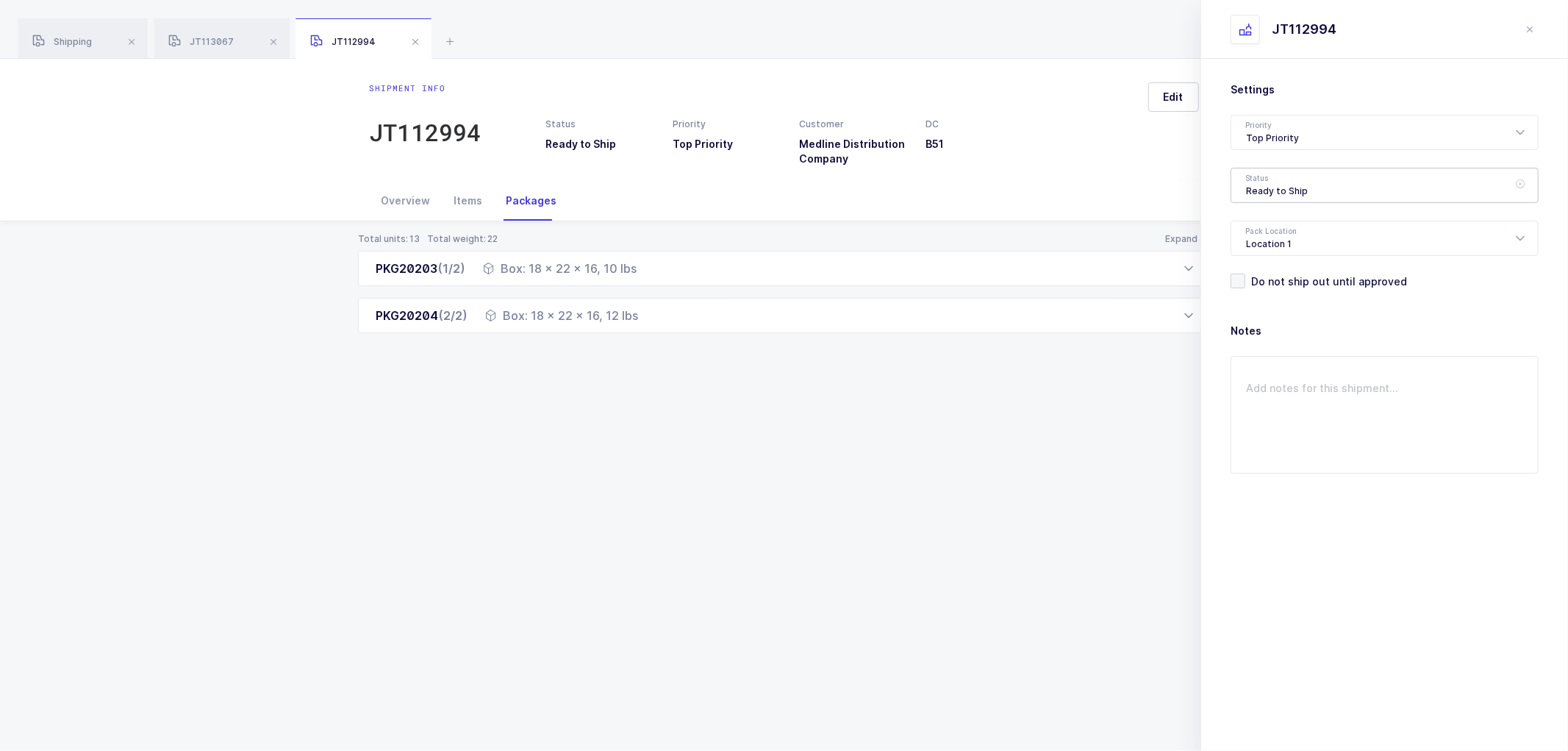
click at [1252, 179] on div "Ready to Ship" at bounding box center [1385, 185] width 308 height 35
click at [1263, 292] on span "Shipped" at bounding box center [1267, 298] width 42 height 13
type input "Shipped"
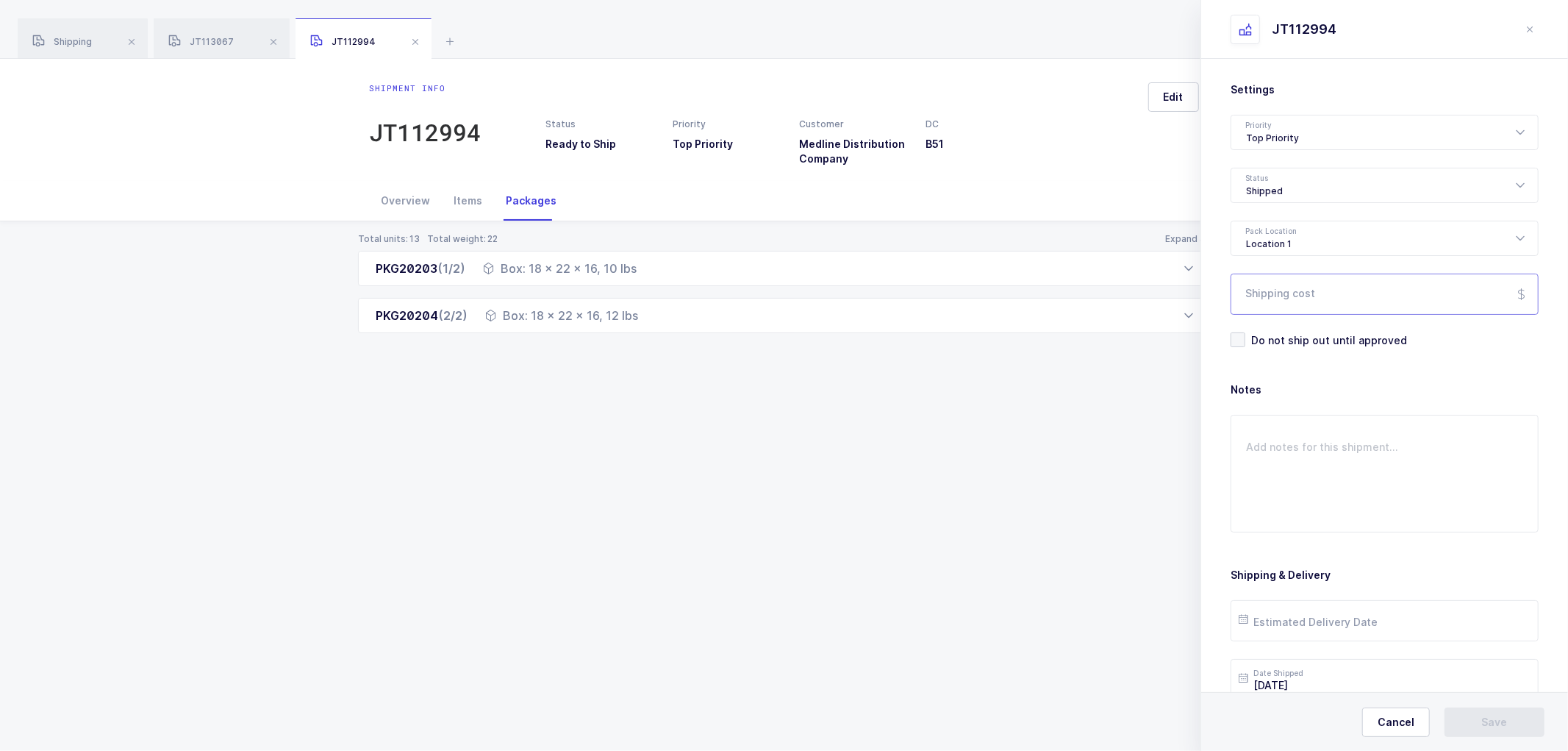
click at [1283, 299] on input "Shipping cost" at bounding box center [1385, 294] width 308 height 41
paste input "62.66"
type input "62.66"
click at [1301, 624] on input "text" at bounding box center [1385, 620] width 308 height 41
drag, startPoint x: 1346, startPoint y: 450, endPoint x: 1366, endPoint y: 453, distance: 20.2
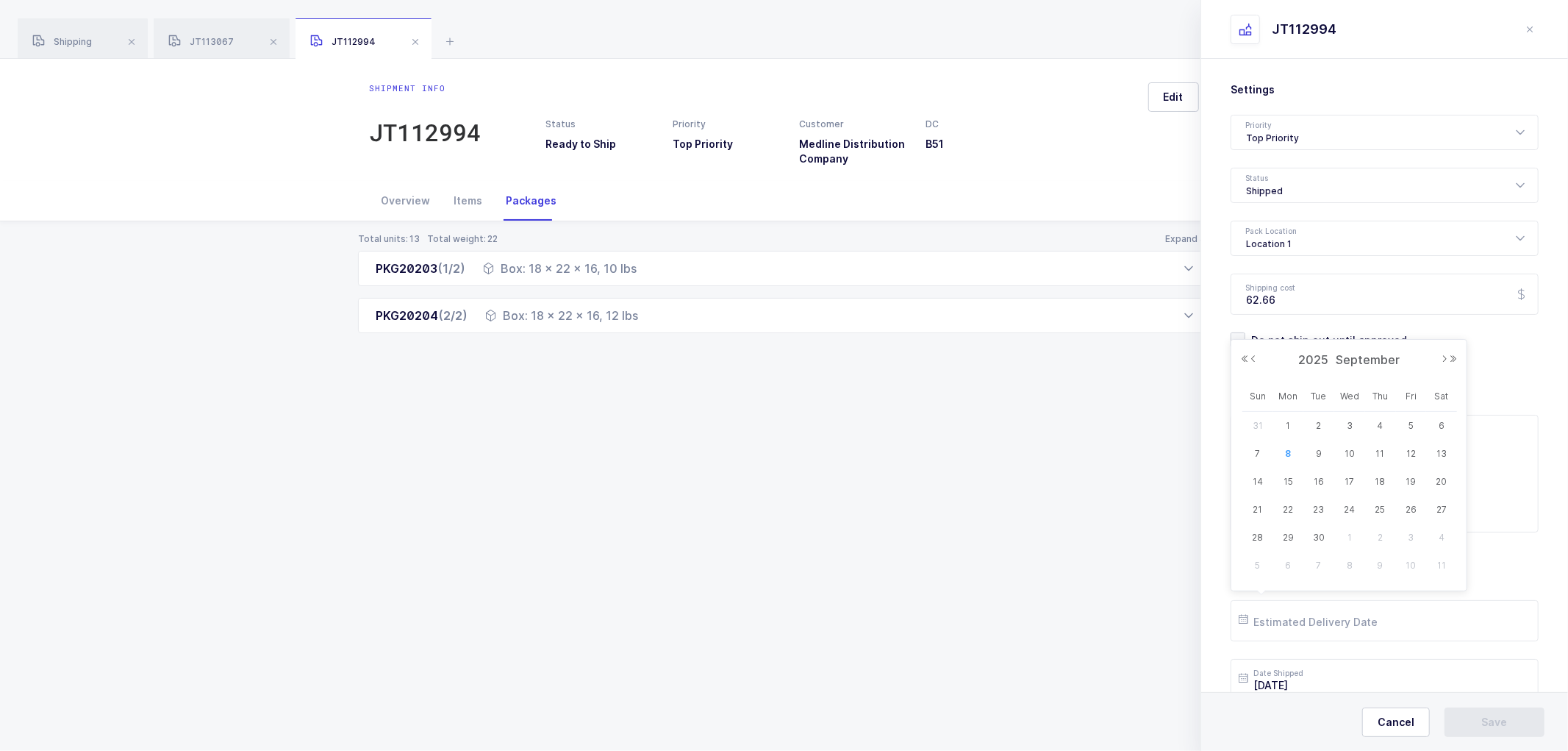
click at [1348, 450] on span "10" at bounding box center [1350, 454] width 18 height 18
type input "[DATE]"
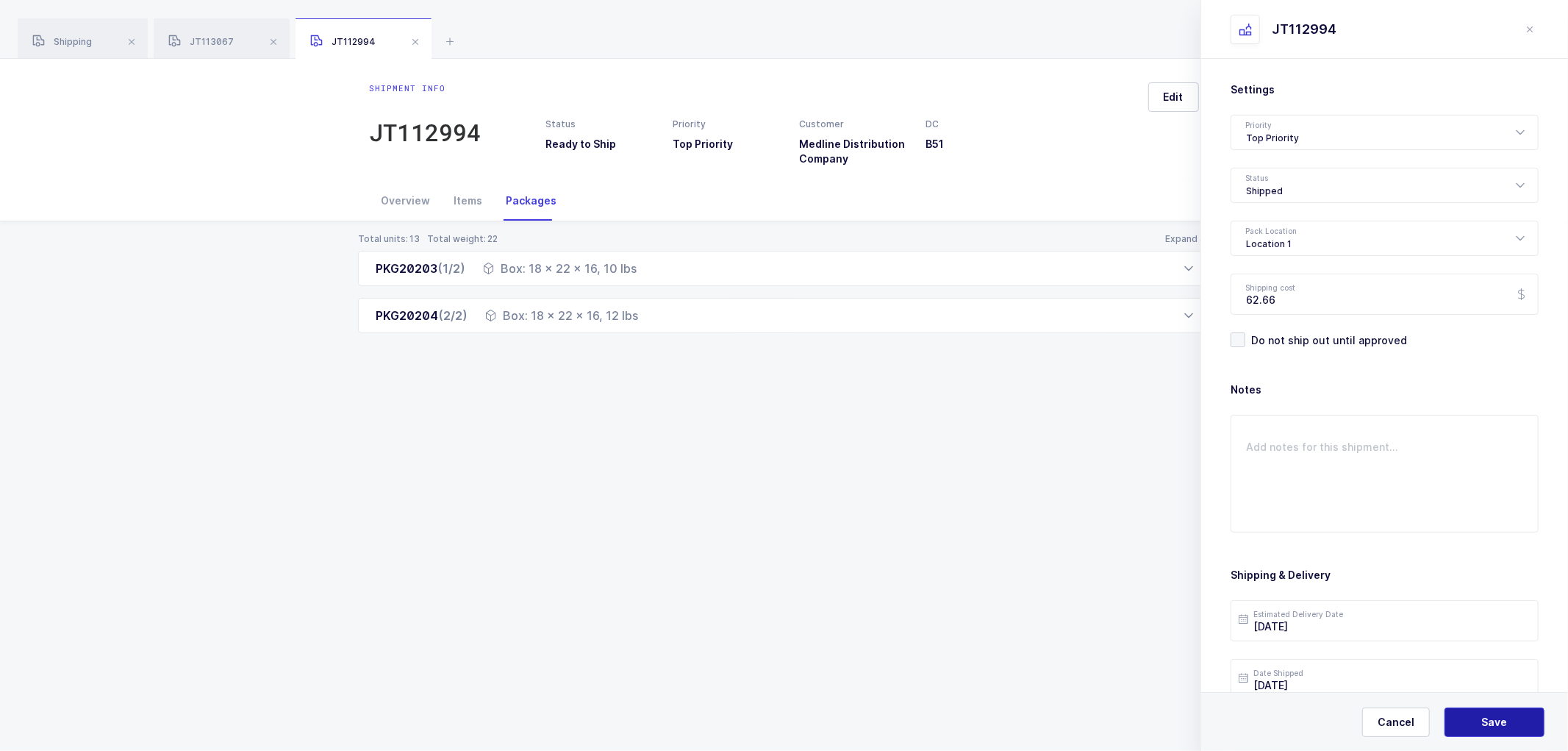
drag, startPoint x: 1494, startPoint y: 723, endPoint x: 1493, endPoint y: 714, distance: 9.1
click at [1494, 723] on span "Save" at bounding box center [1494, 723] width 26 height 15
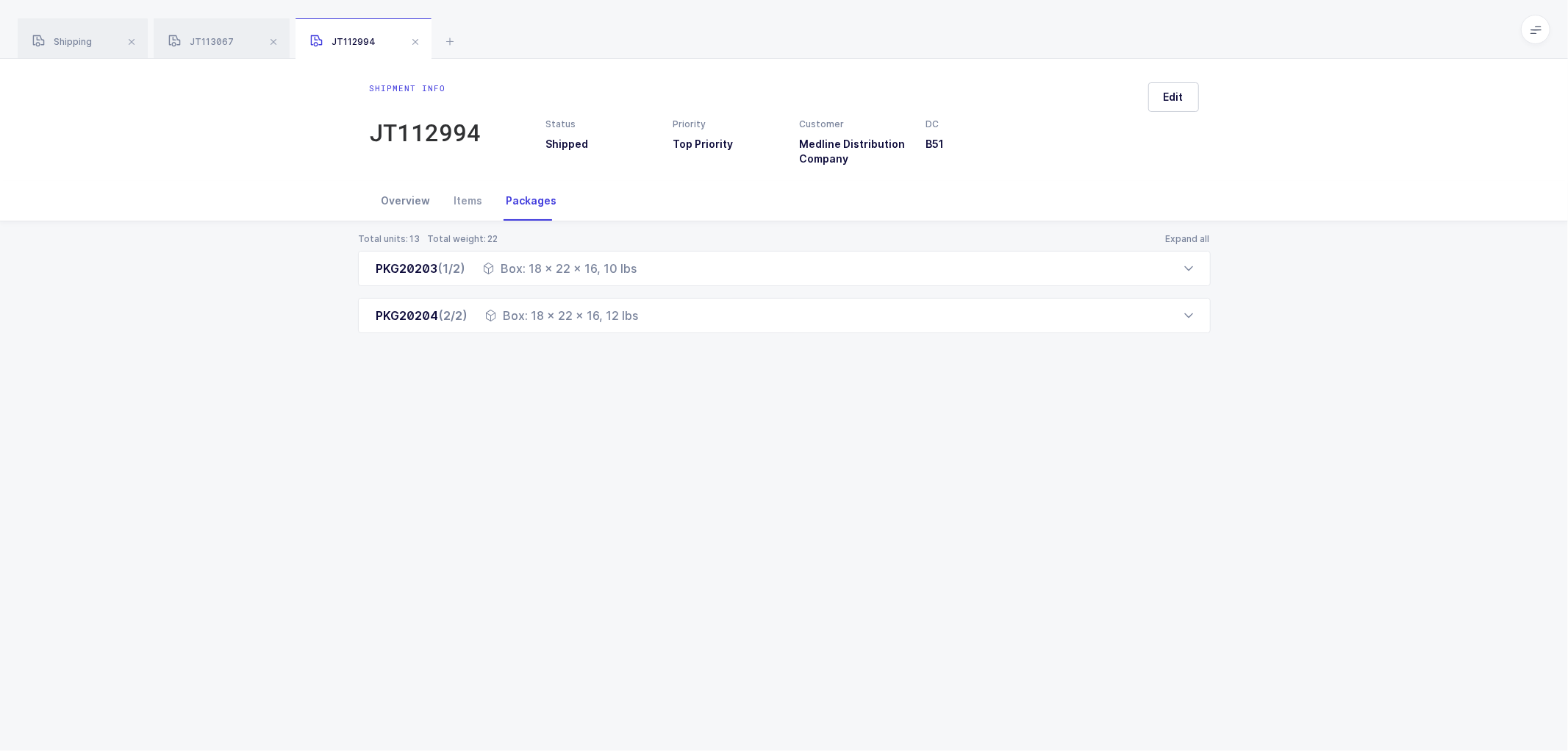
click at [404, 193] on div "Overview" at bounding box center [406, 200] width 73 height 39
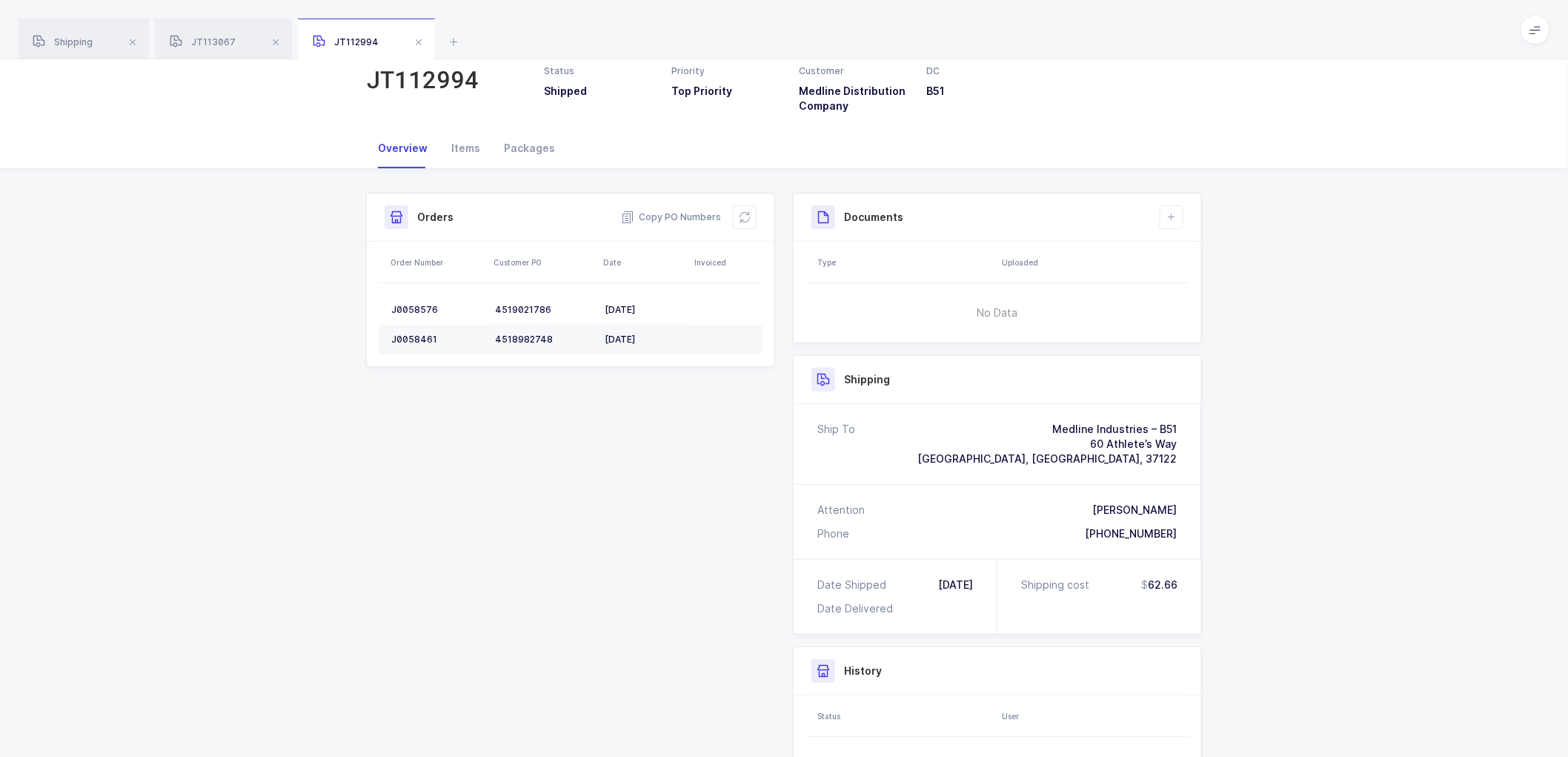
scroll to position [83, 0]
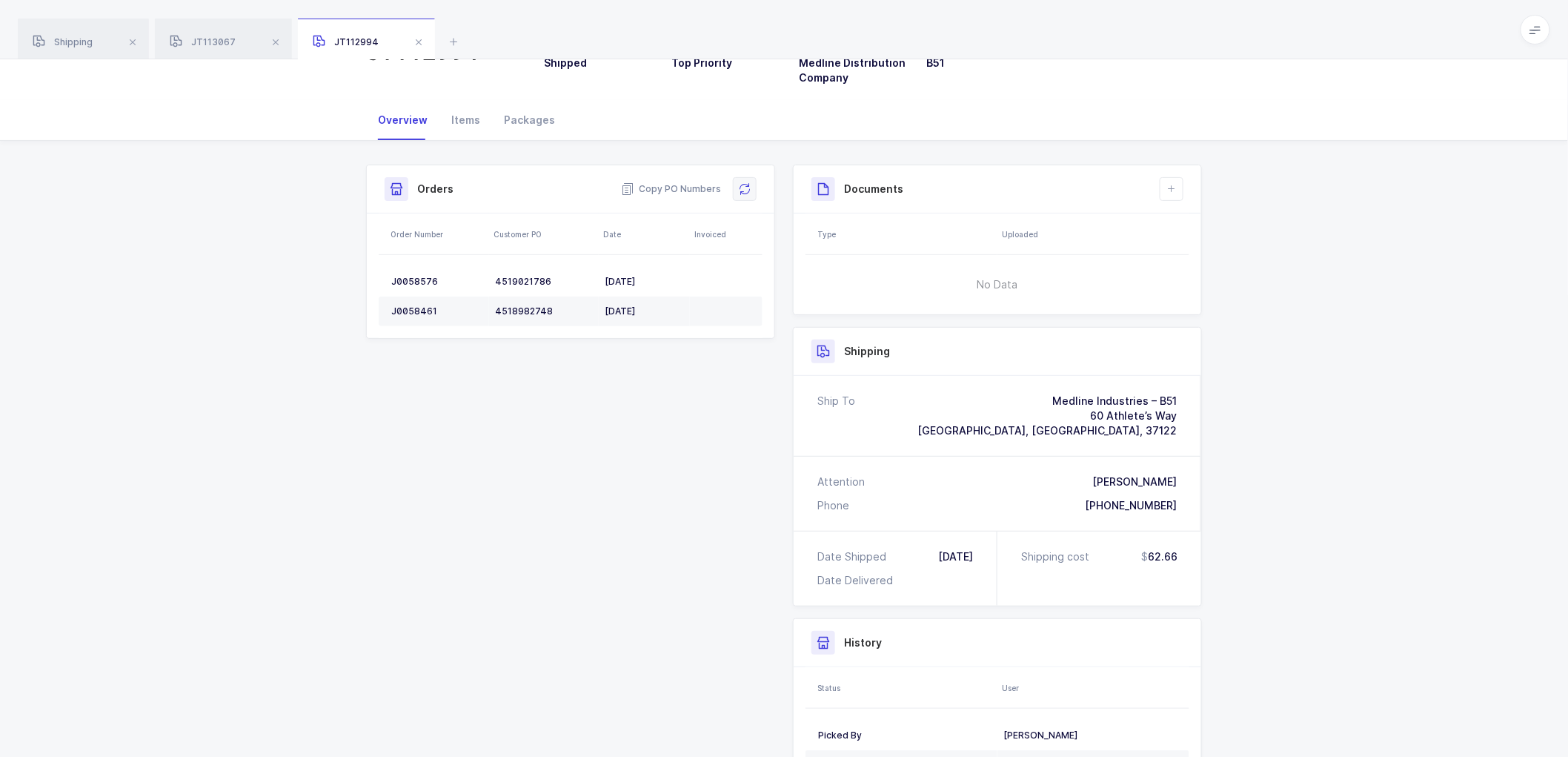
click at [745, 190] on icon at bounding box center [745, 189] width 12 height 12
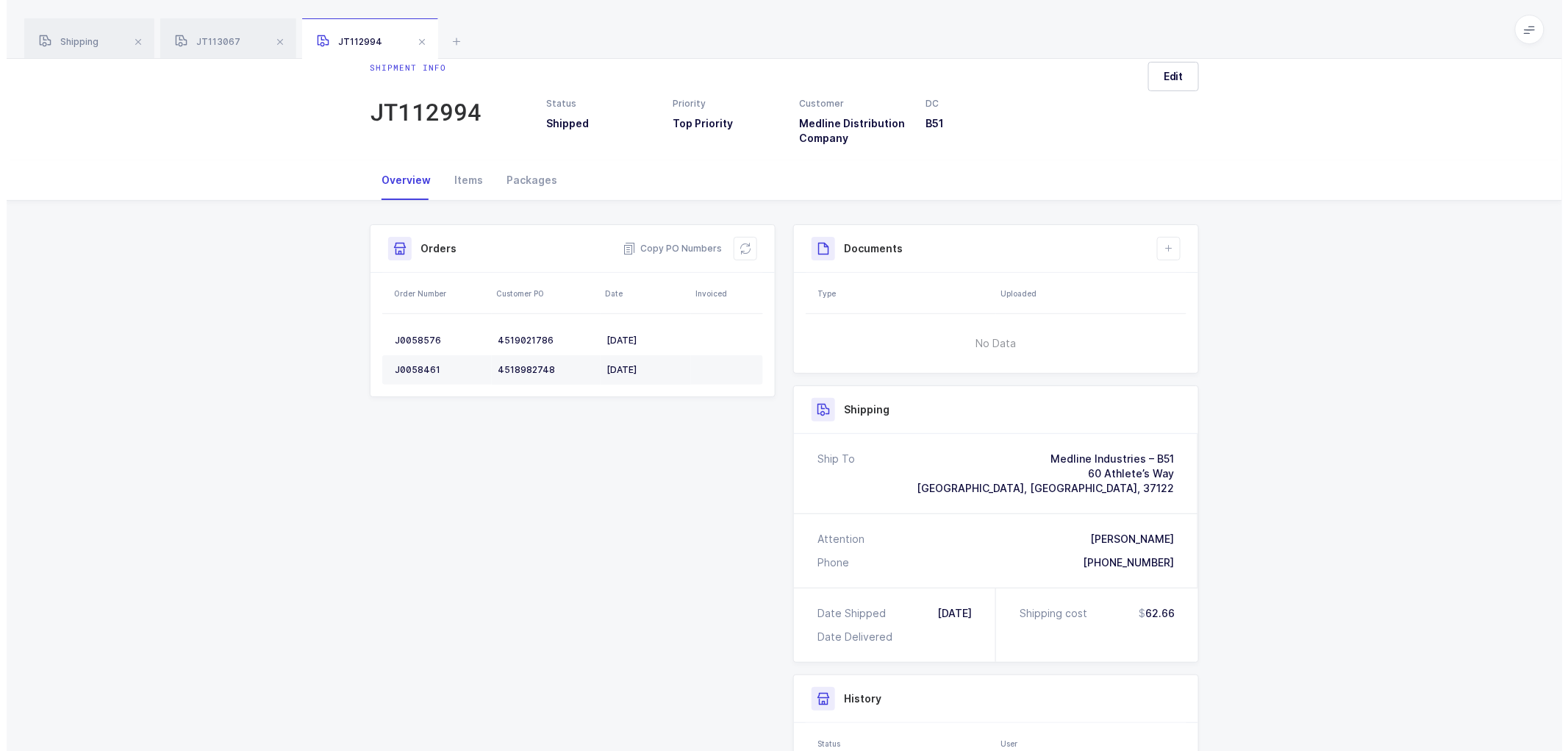
scroll to position [0, 0]
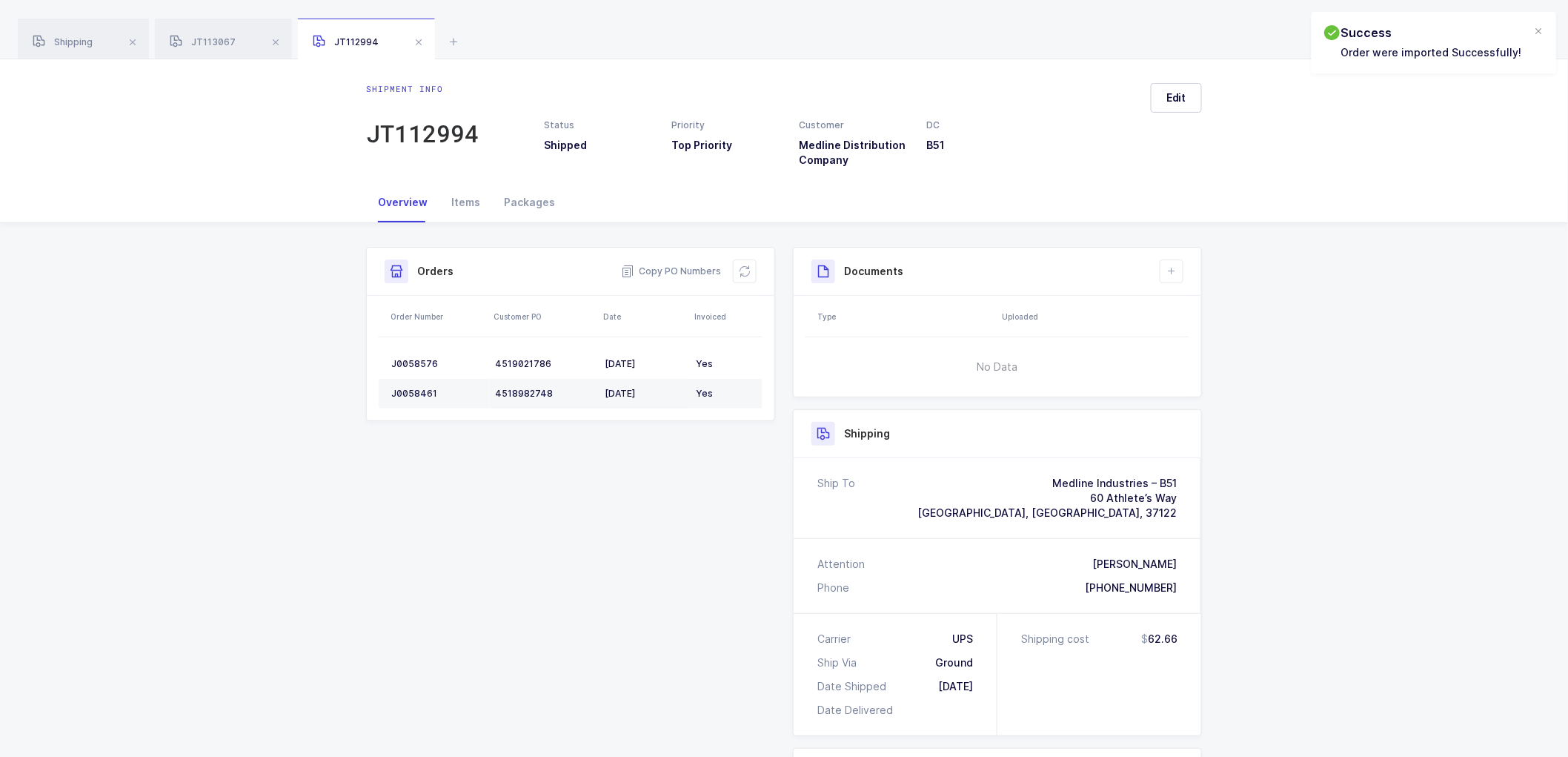
click at [1182, 265] on button at bounding box center [1172, 272] width 24 height 24
click at [1211, 316] on li "Create Document" at bounding box center [1221, 314] width 110 height 24
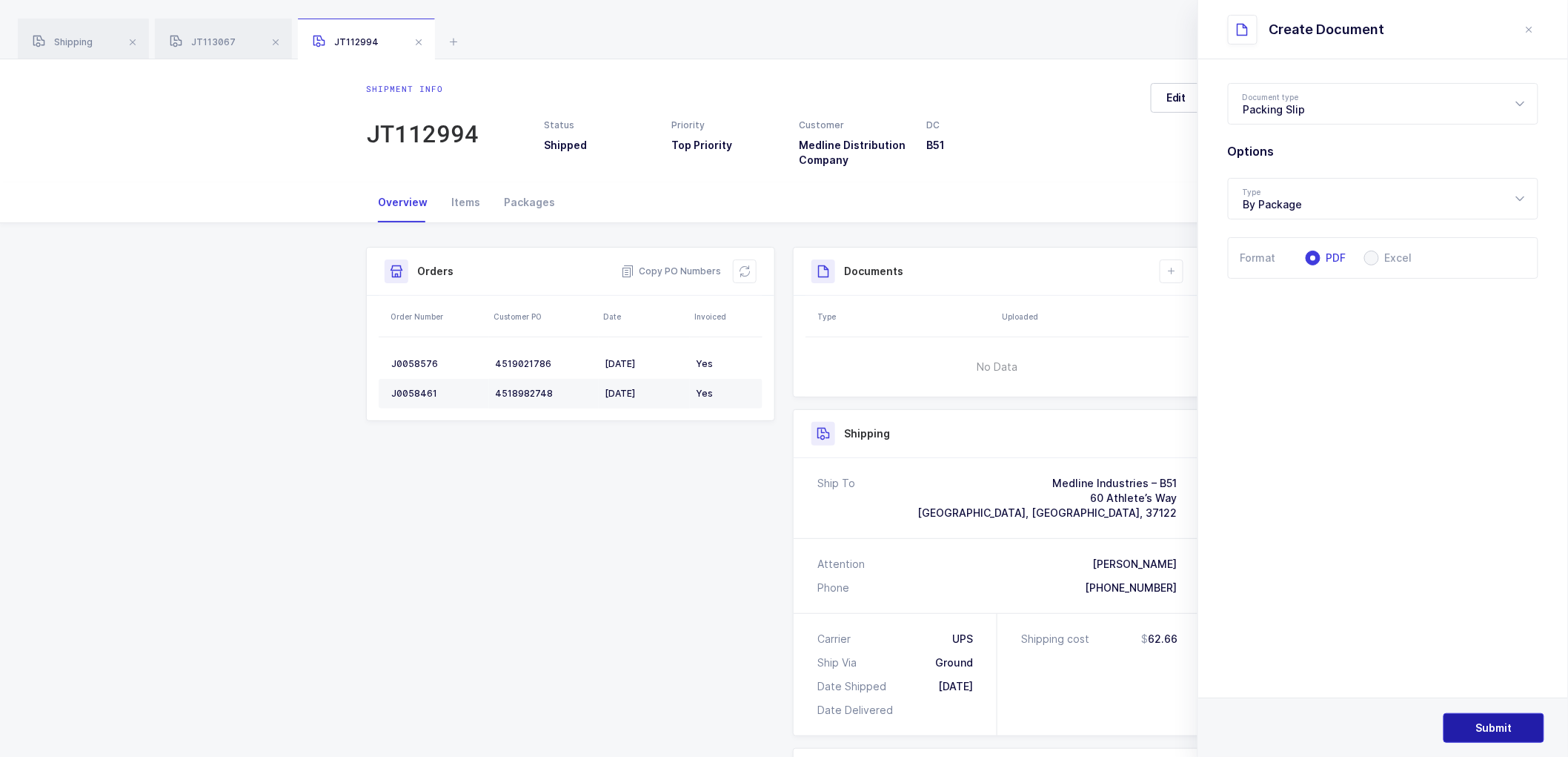
click at [1495, 733] on span "Submit" at bounding box center [1494, 728] width 36 height 15
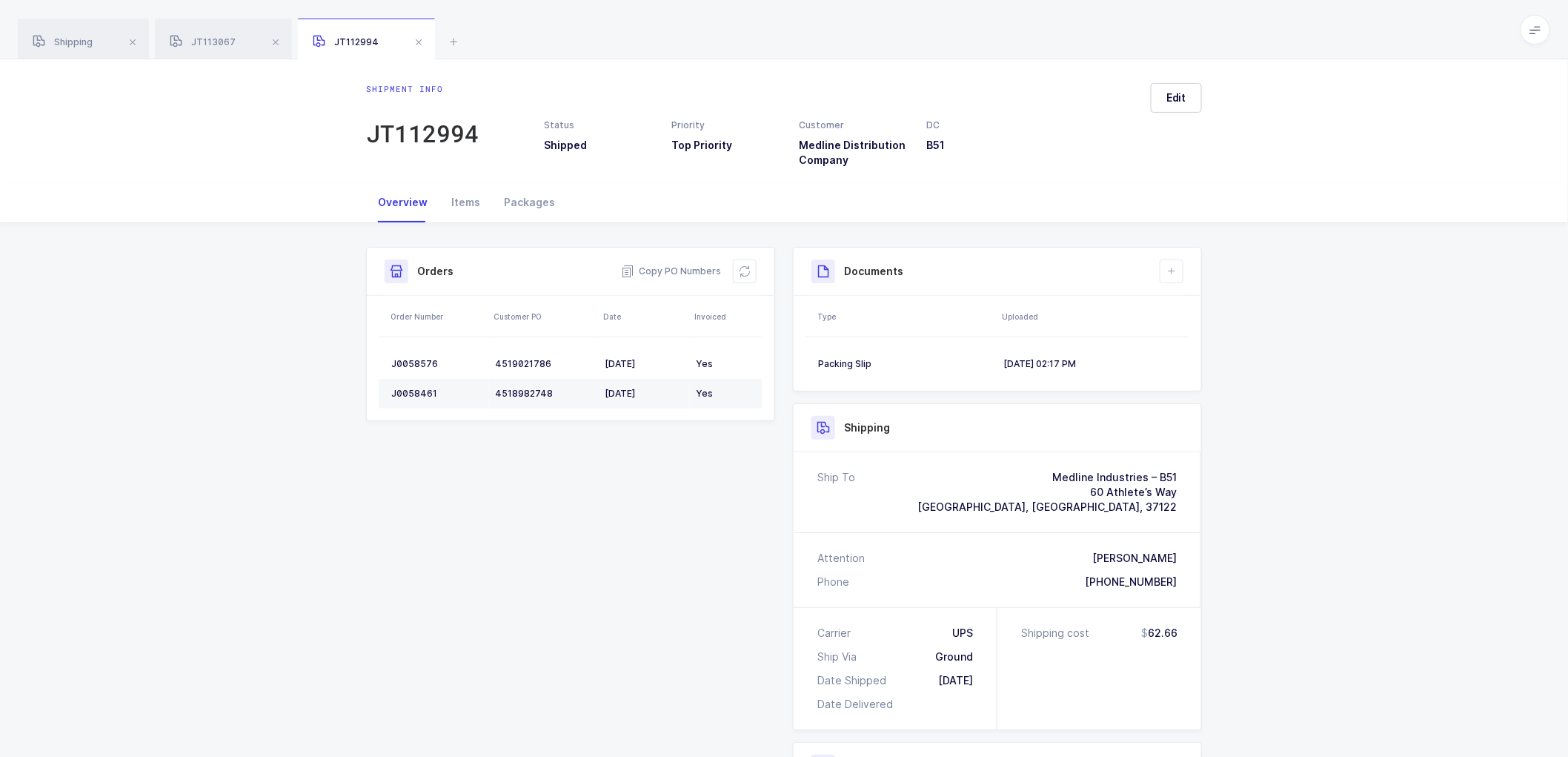
click at [1344, 408] on div "Shipment Info Shipment Number JT112994 Status Shipped Priority Top Priority Cus…" at bounding box center [784, 625] width 1568 height 804
click at [420, 41] on span at bounding box center [418, 42] width 18 height 18
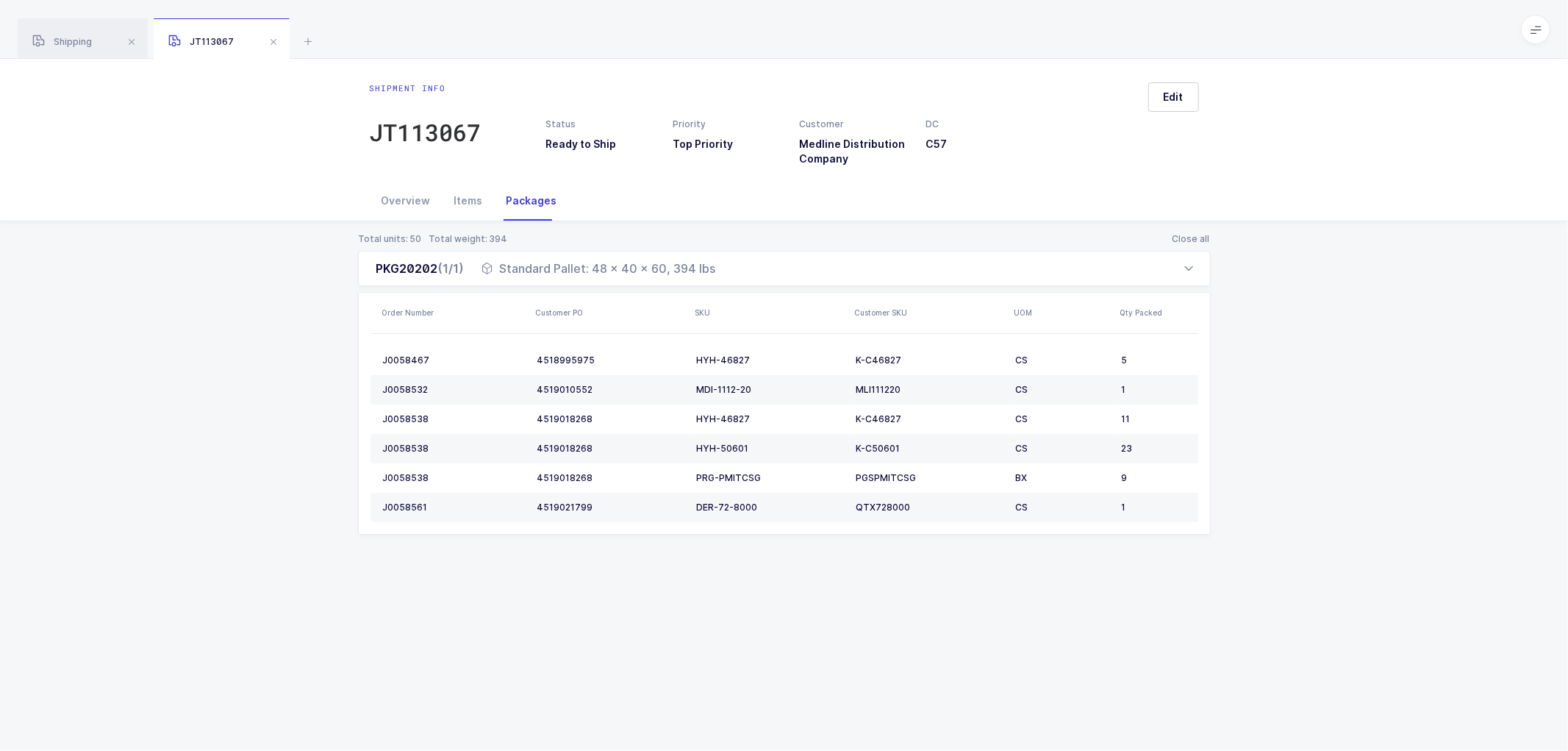
drag, startPoint x: 275, startPoint y: 41, endPoint x: 288, endPoint y: 39, distance: 13.2
click at [275, 40] on span at bounding box center [273, 42] width 18 height 18
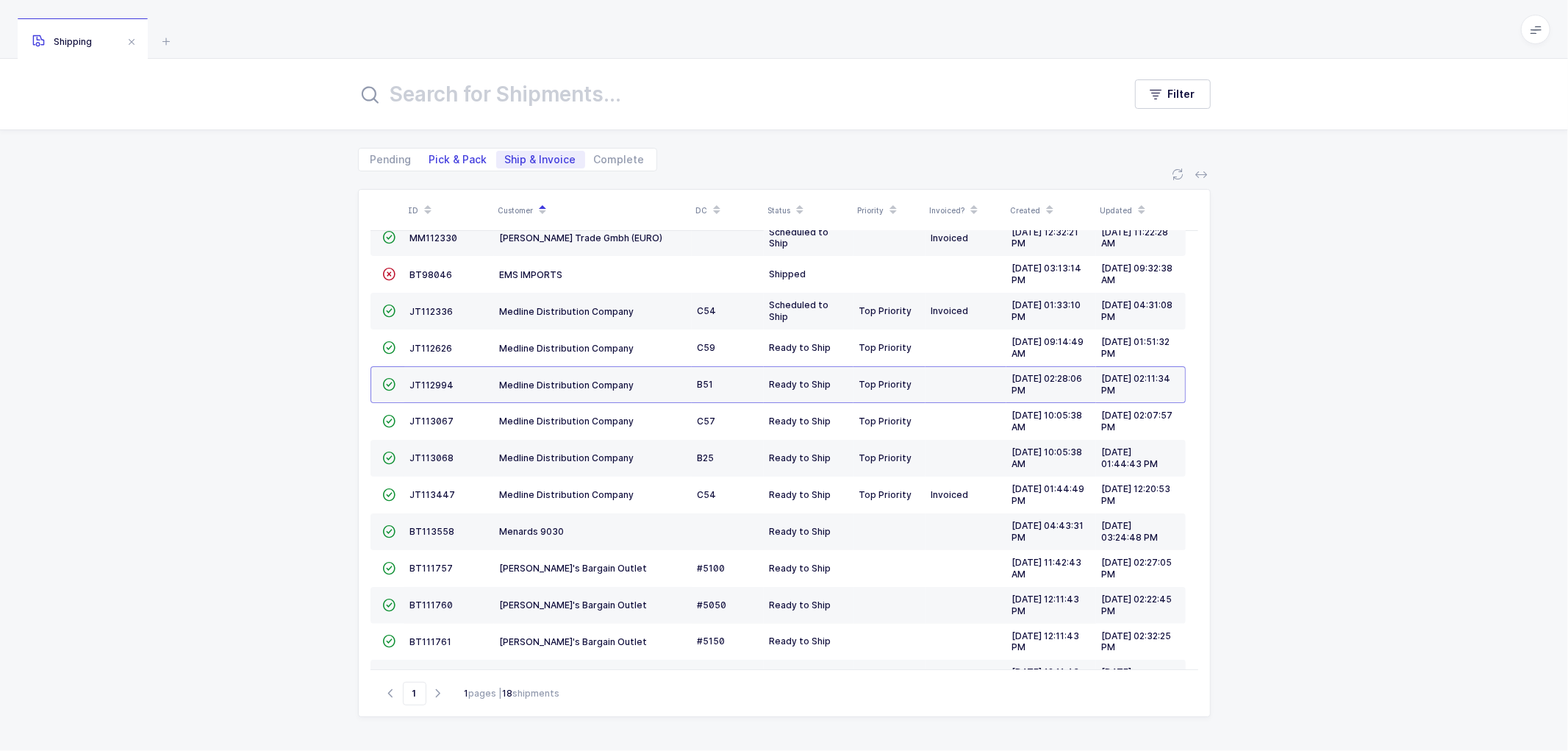
click at [451, 161] on span "Pick & Pack" at bounding box center [458, 160] width 58 height 10
click at [430, 161] on input "Pick & Pack" at bounding box center [425, 155] width 9 height 9
radio input "true"
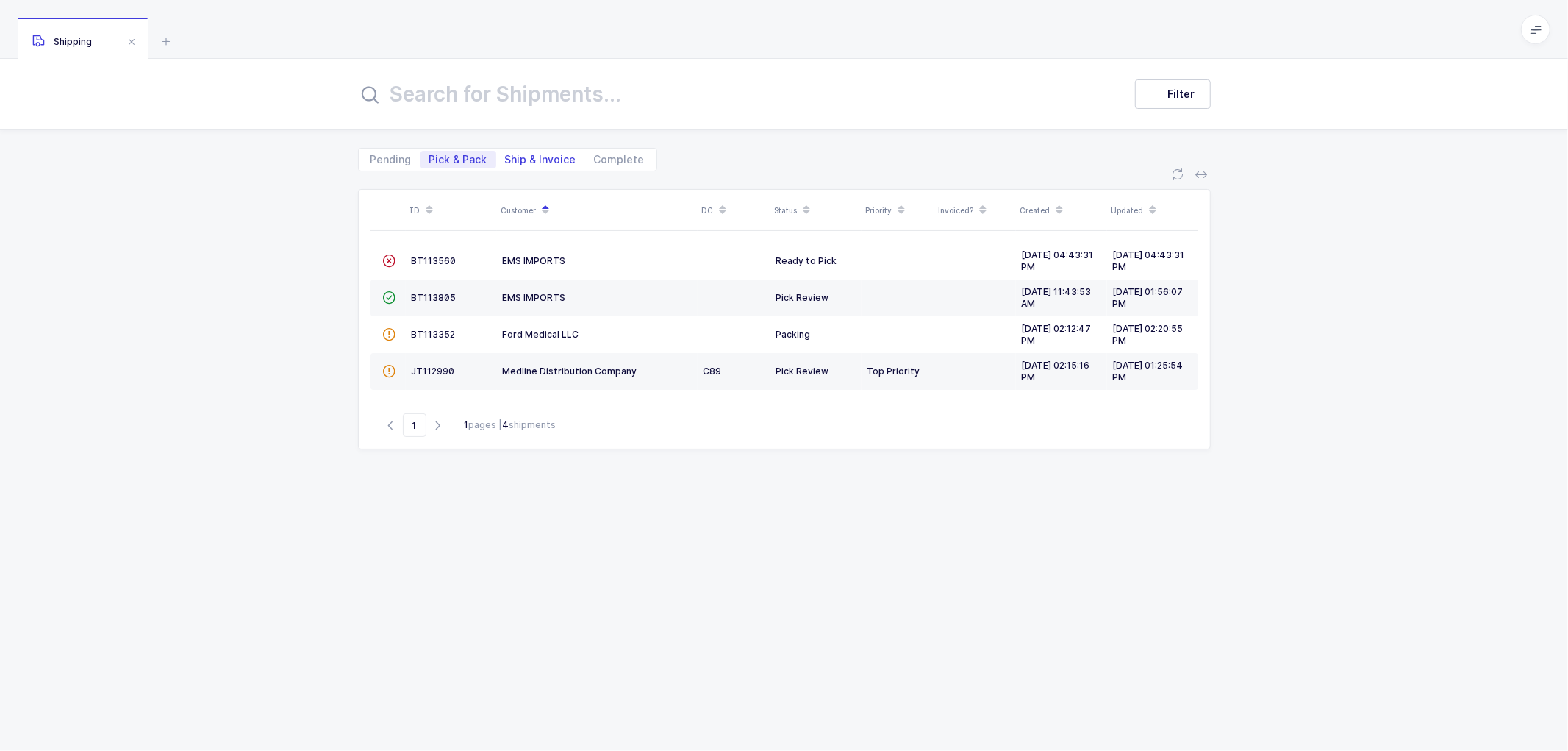
click at [552, 157] on span "Ship & Invoice" at bounding box center [541, 160] width 71 height 10
click at [506, 157] on input "Ship & Invoice" at bounding box center [500, 155] width 9 height 9
radio input "true"
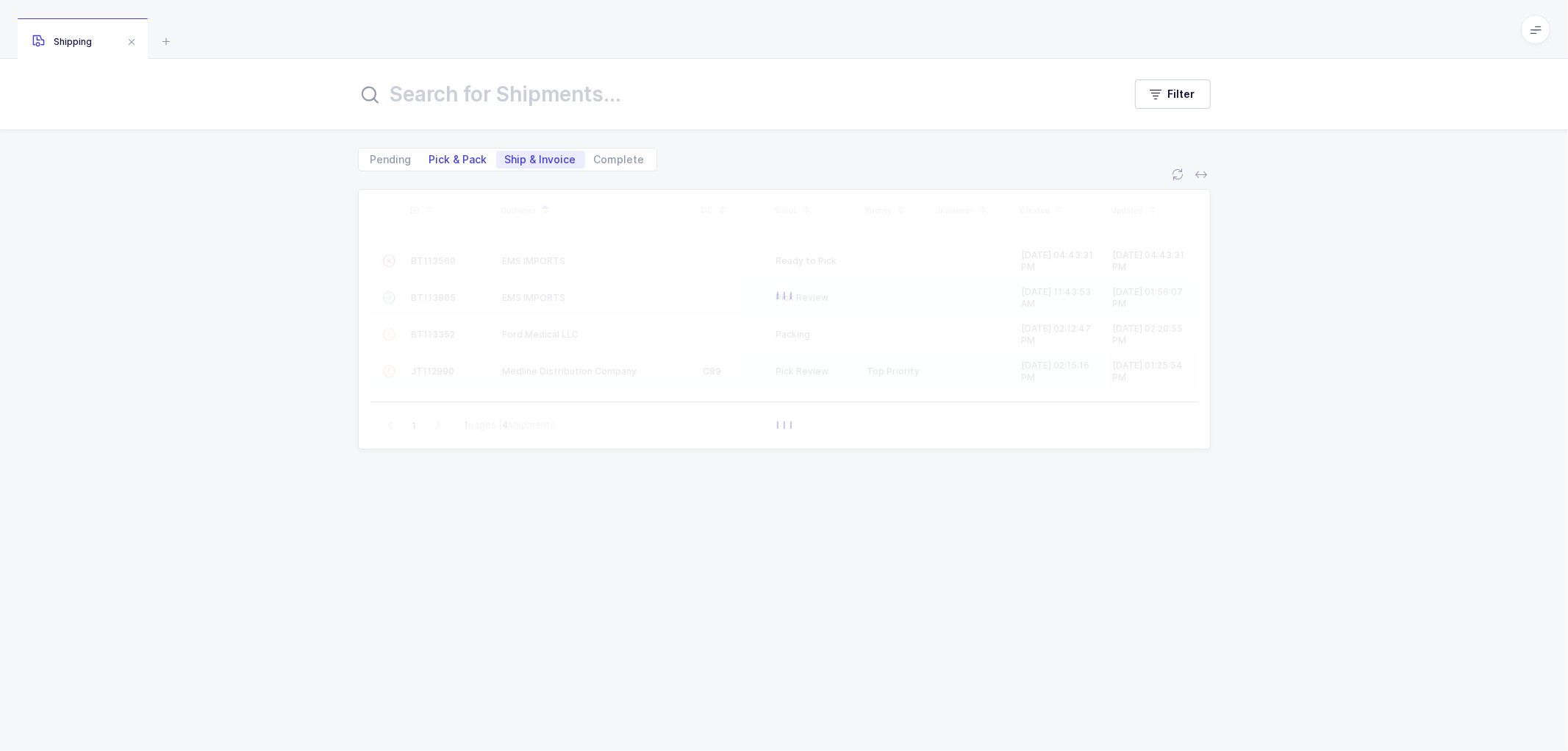
click at [479, 155] on span "Pick & Pack" at bounding box center [458, 160] width 58 height 10
click at [430, 155] on input "Pick & Pack" at bounding box center [425, 155] width 9 height 9
radio input "true"
radio input "false"
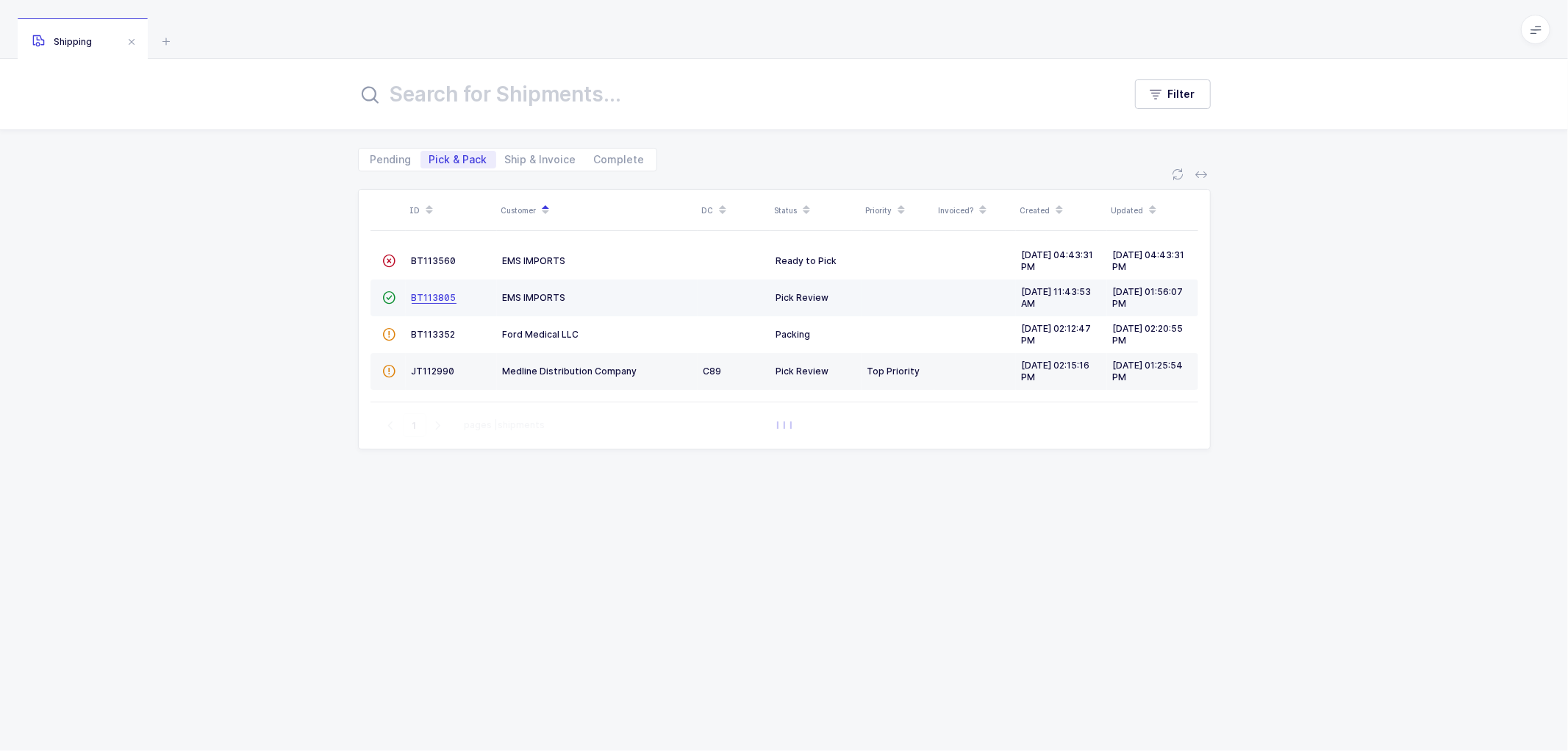
click at [428, 297] on span "BT113805" at bounding box center [434, 297] width 45 height 11
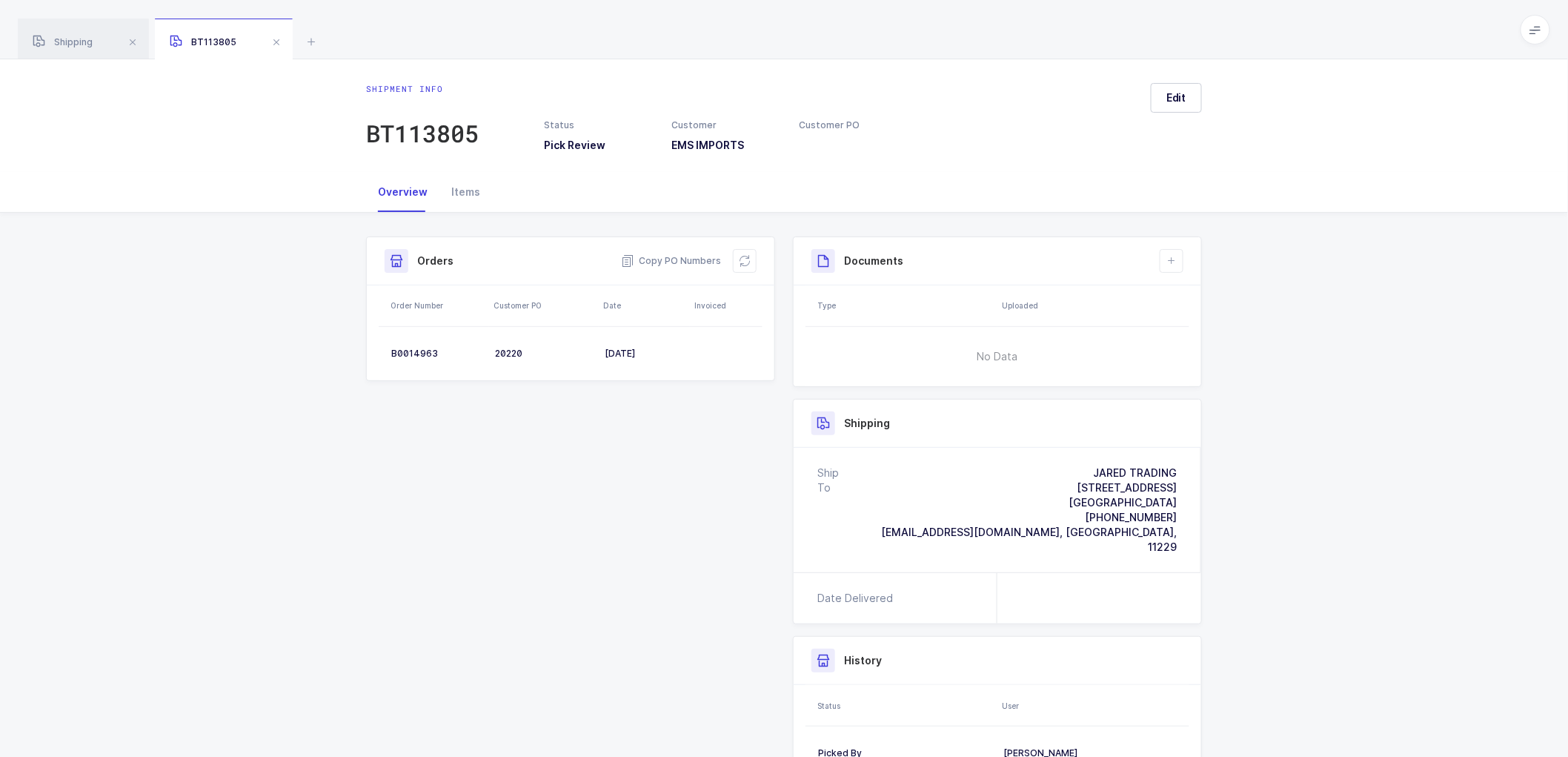
drag, startPoint x: 83, startPoint y: 38, endPoint x: 227, endPoint y: 46, distance: 144.2
click at [84, 38] on span "Shipping" at bounding box center [62, 41] width 60 height 11
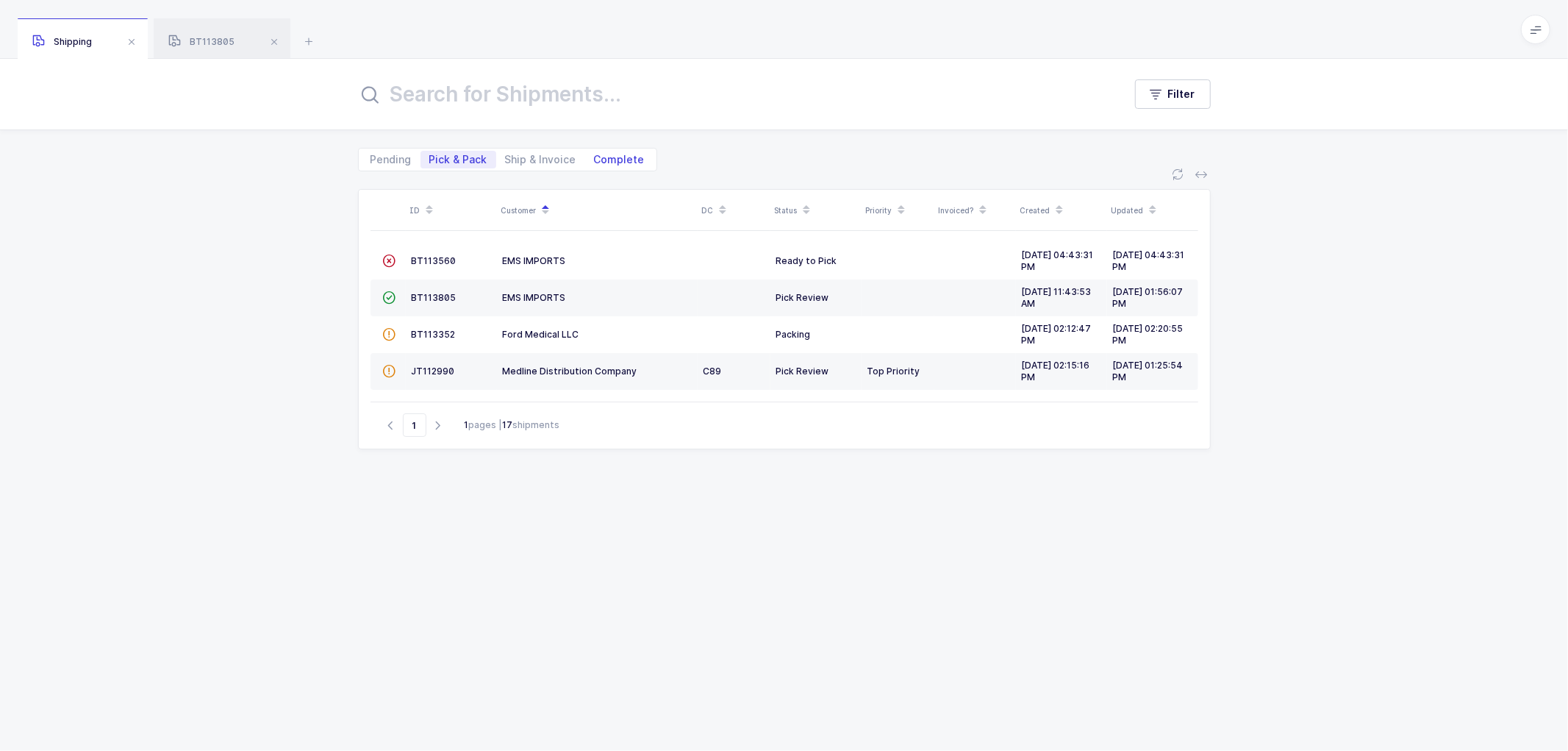
click at [623, 159] on span "Complete" at bounding box center [619, 160] width 51 height 10
click at [595, 159] on input "Complete" at bounding box center [589, 155] width 9 height 9
radio input "true"
radio input "false"
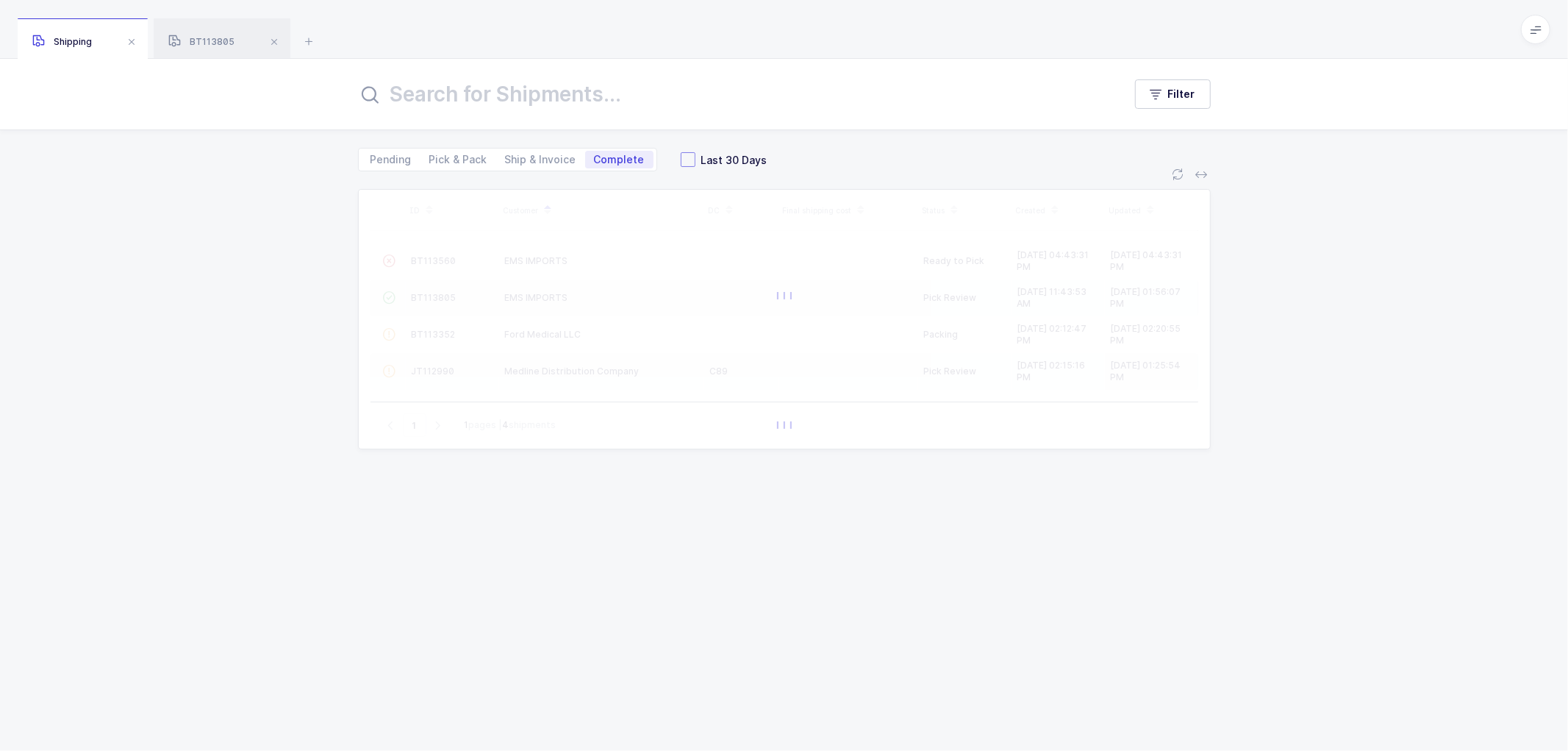
click at [681, 157] on span at bounding box center [689, 160] width 15 height 15
click at [695, 152] on input "Last 30 Days" at bounding box center [695, 152] width 0 height 0
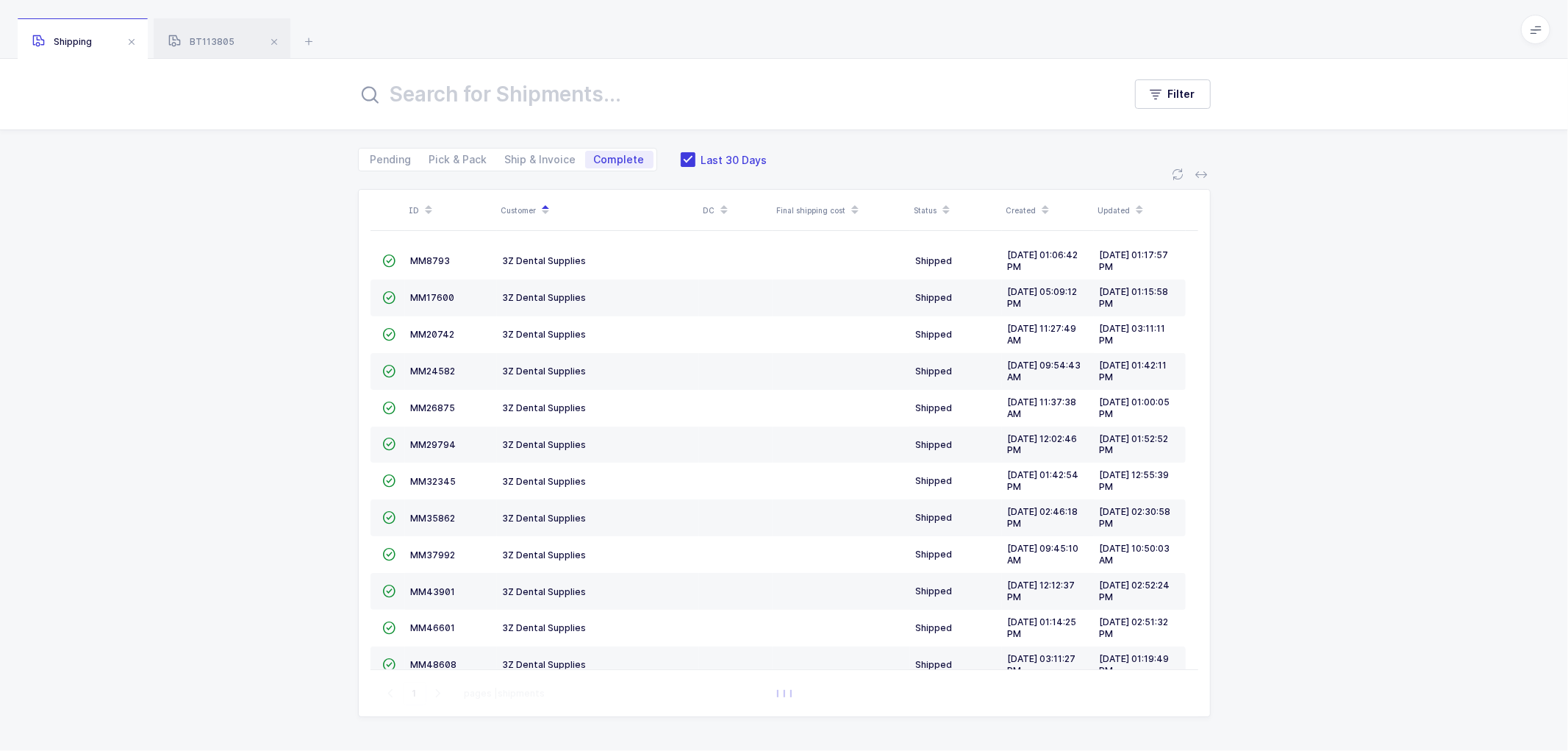
click at [822, 172] on div "ID Customer DC Final shipping cost Status Created Updated  MM8793 3Z Dental Su…" at bounding box center [784, 461] width 1568 height 579
click at [471, 97] on input "text" at bounding box center [732, 94] width 748 height 35
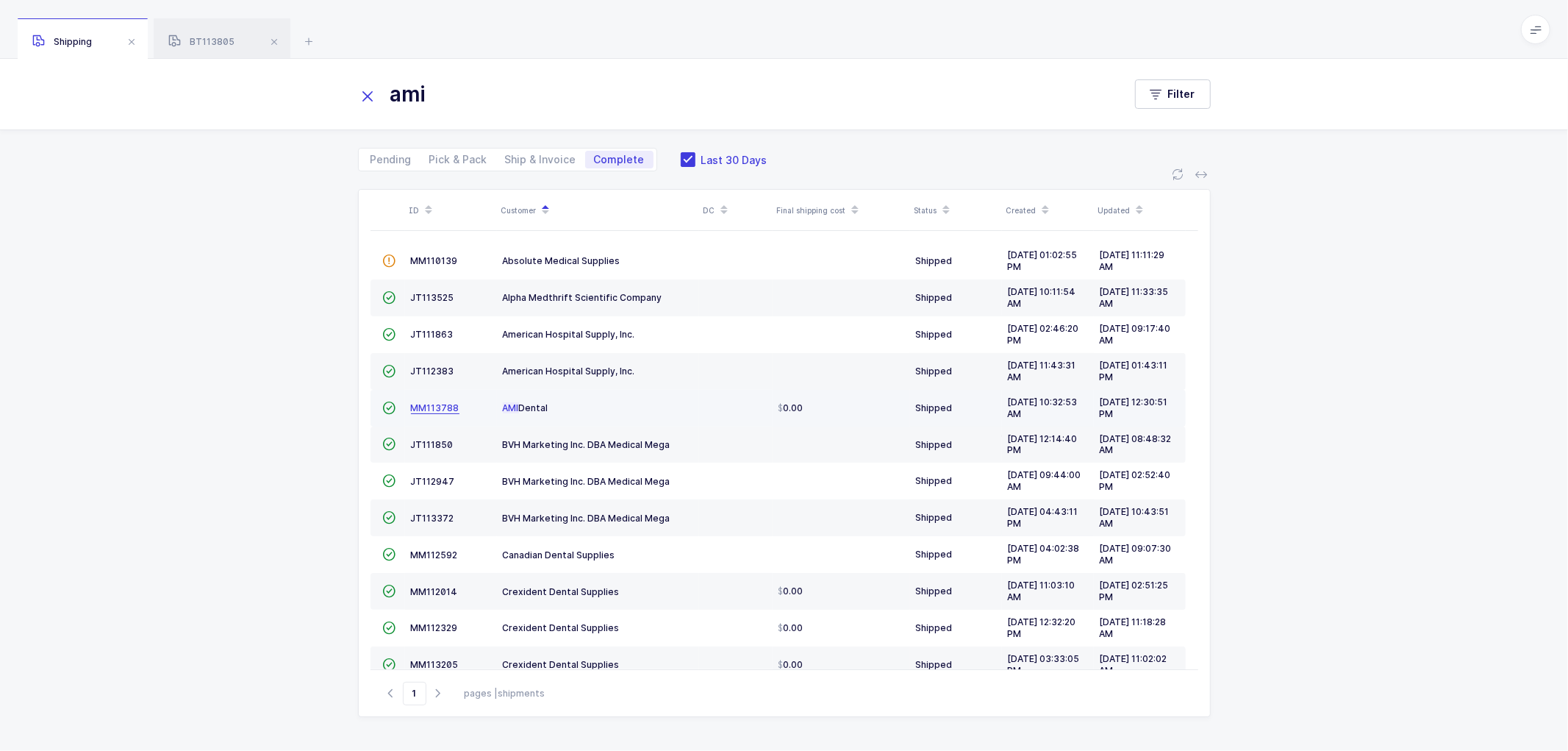
type input "ami"
click at [423, 404] on span "MM113788" at bounding box center [435, 408] width 49 height 11
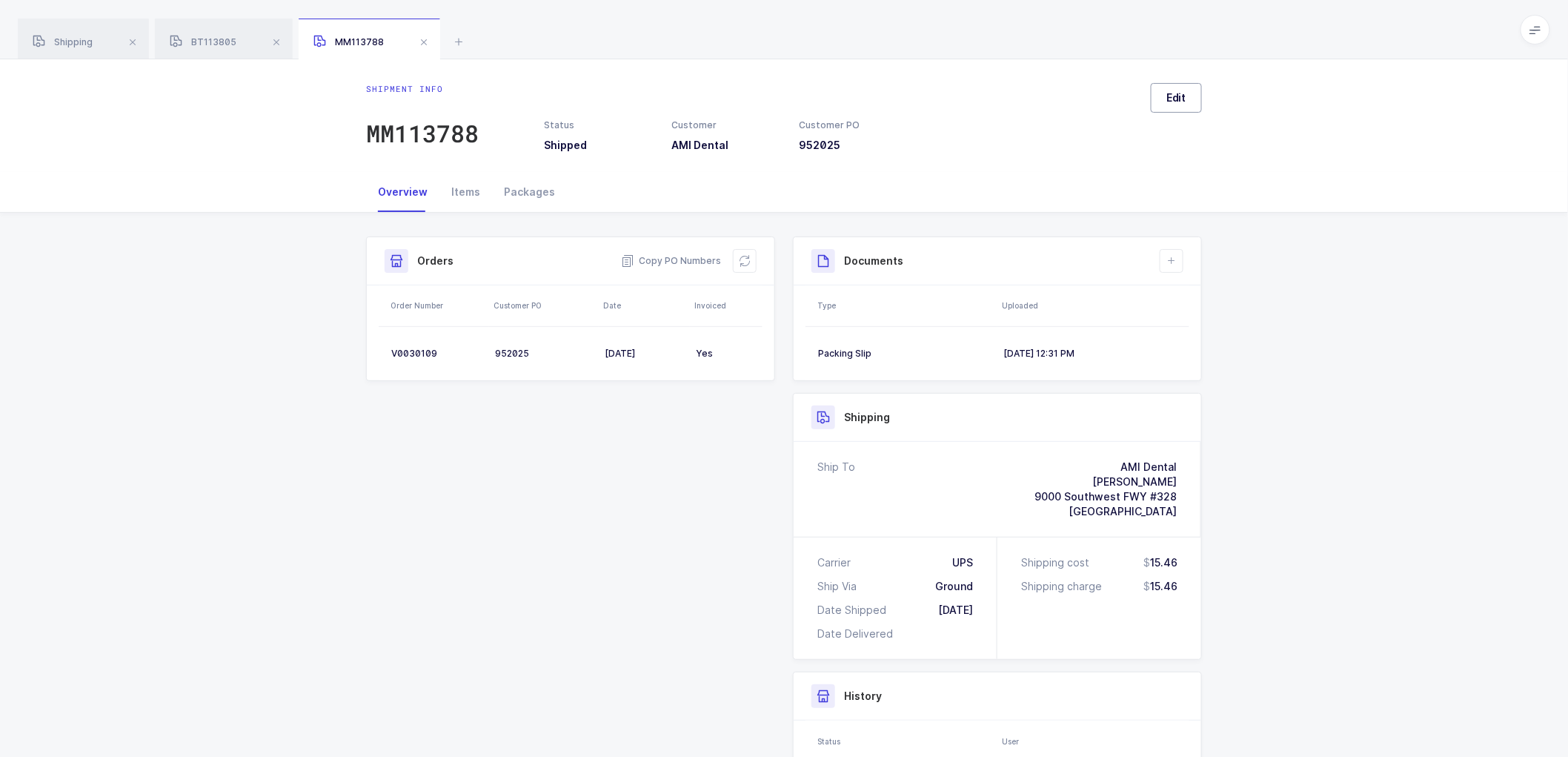
drag, startPoint x: 1172, startPoint y: 92, endPoint x: 1160, endPoint y: 106, distance: 18.4
click at [1175, 90] on span "Edit" at bounding box center [1177, 98] width 20 height 15
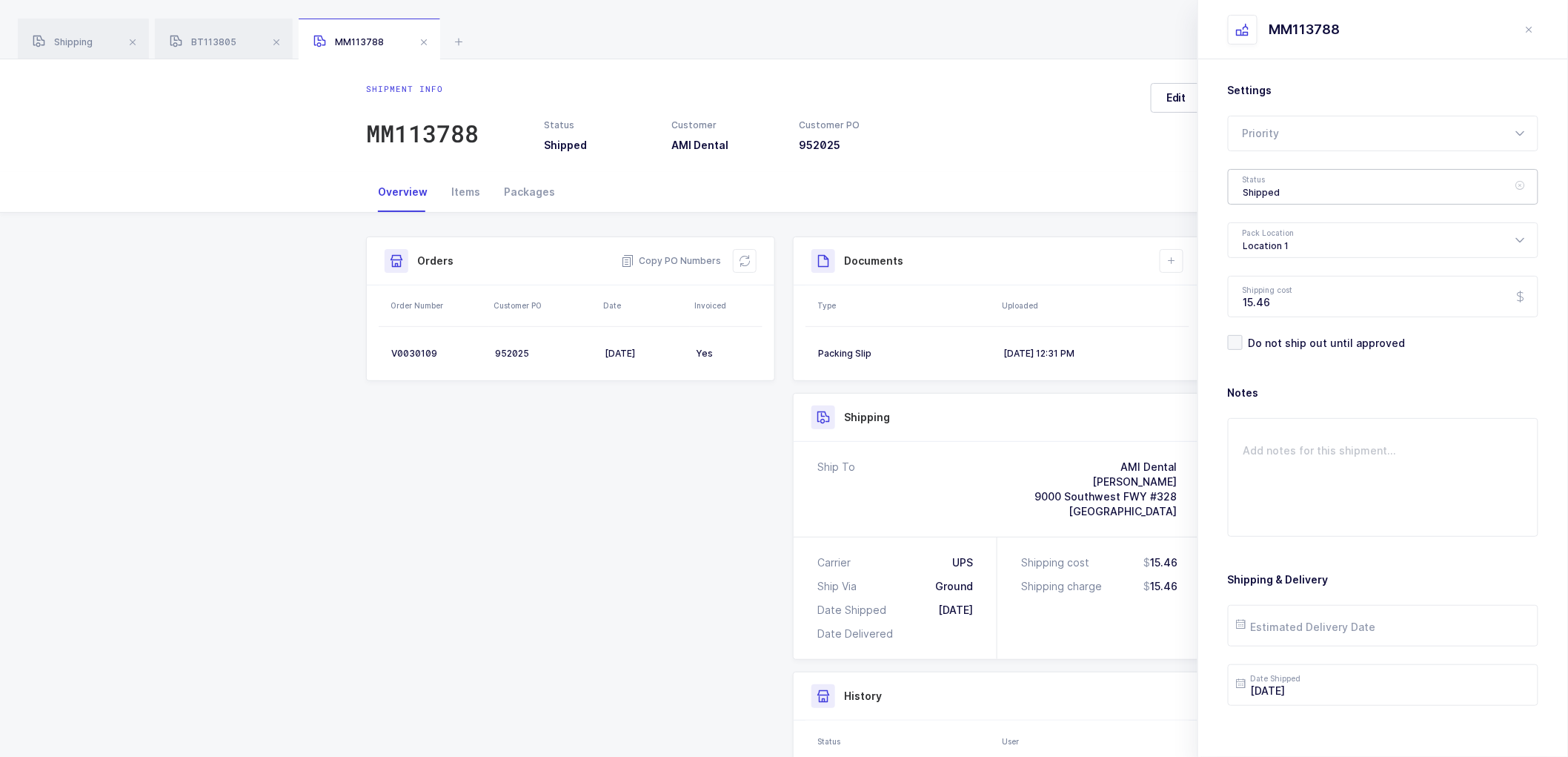
click at [1273, 190] on div "Shipped" at bounding box center [1383, 187] width 310 height 35
click at [1258, 278] on span "Picking" at bounding box center [1262, 280] width 37 height 13
type input "Picking"
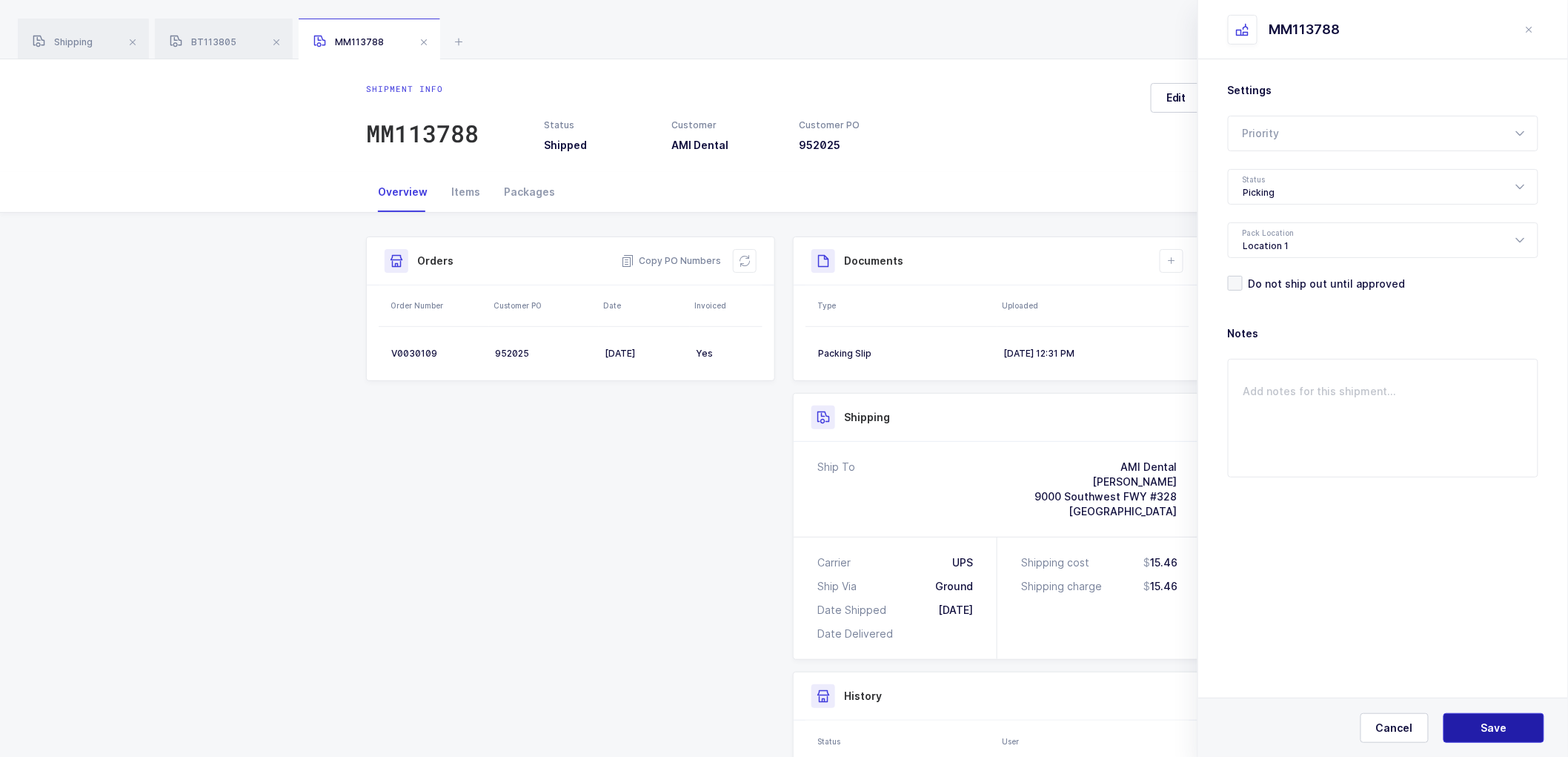
click at [1493, 721] on span "Save" at bounding box center [1495, 728] width 26 height 15
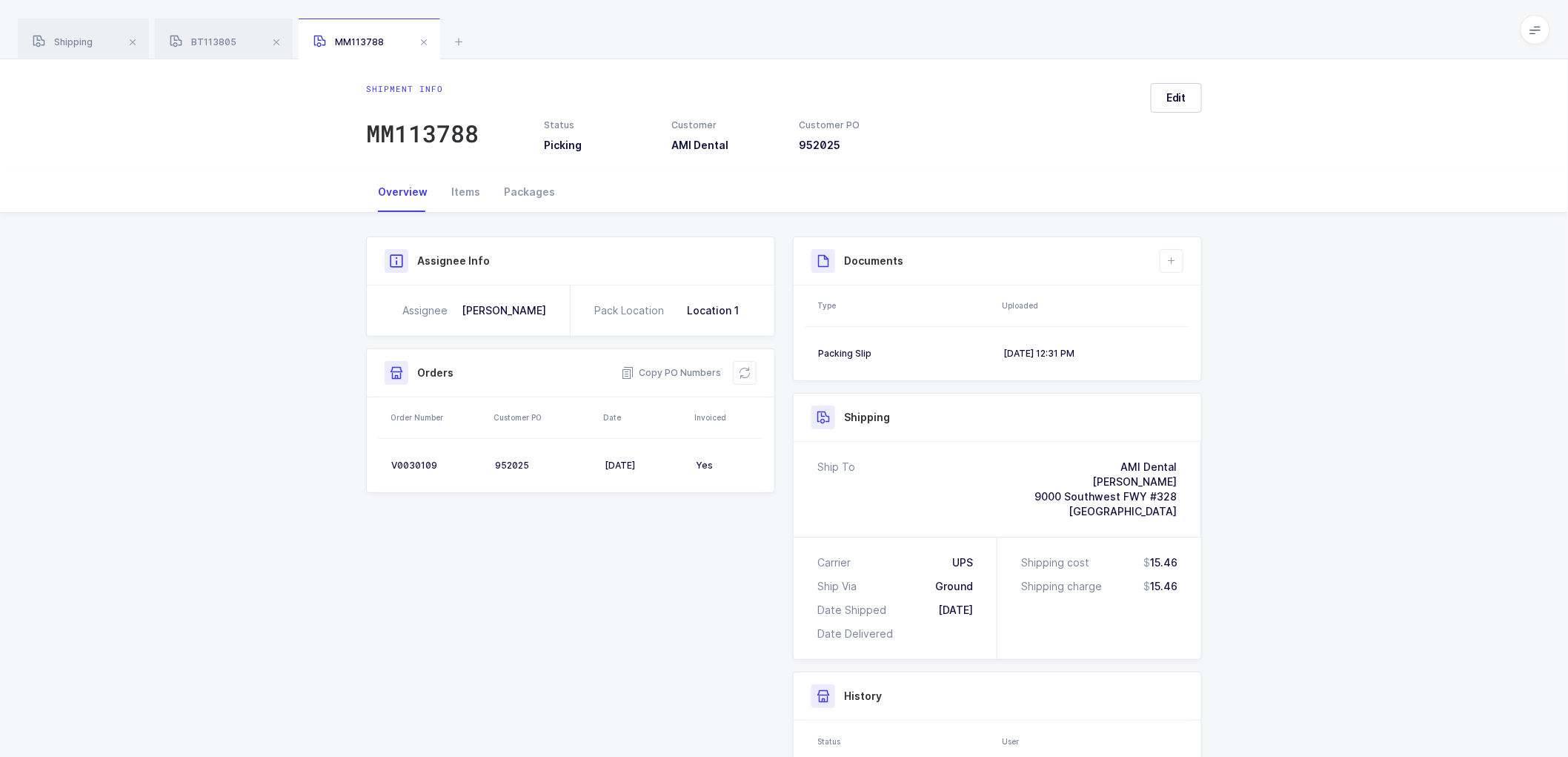
click at [207, 173] on div "Overview Items Packages" at bounding box center [784, 192] width 1568 height 41
click at [271, 327] on div "Shipment Info Shipment Number MM113788 Status Picking Customer AMI Dental Custo…" at bounding box center [784, 568] width 1568 height 711
click at [211, 39] on span "BT113805" at bounding box center [202, 41] width 67 height 11
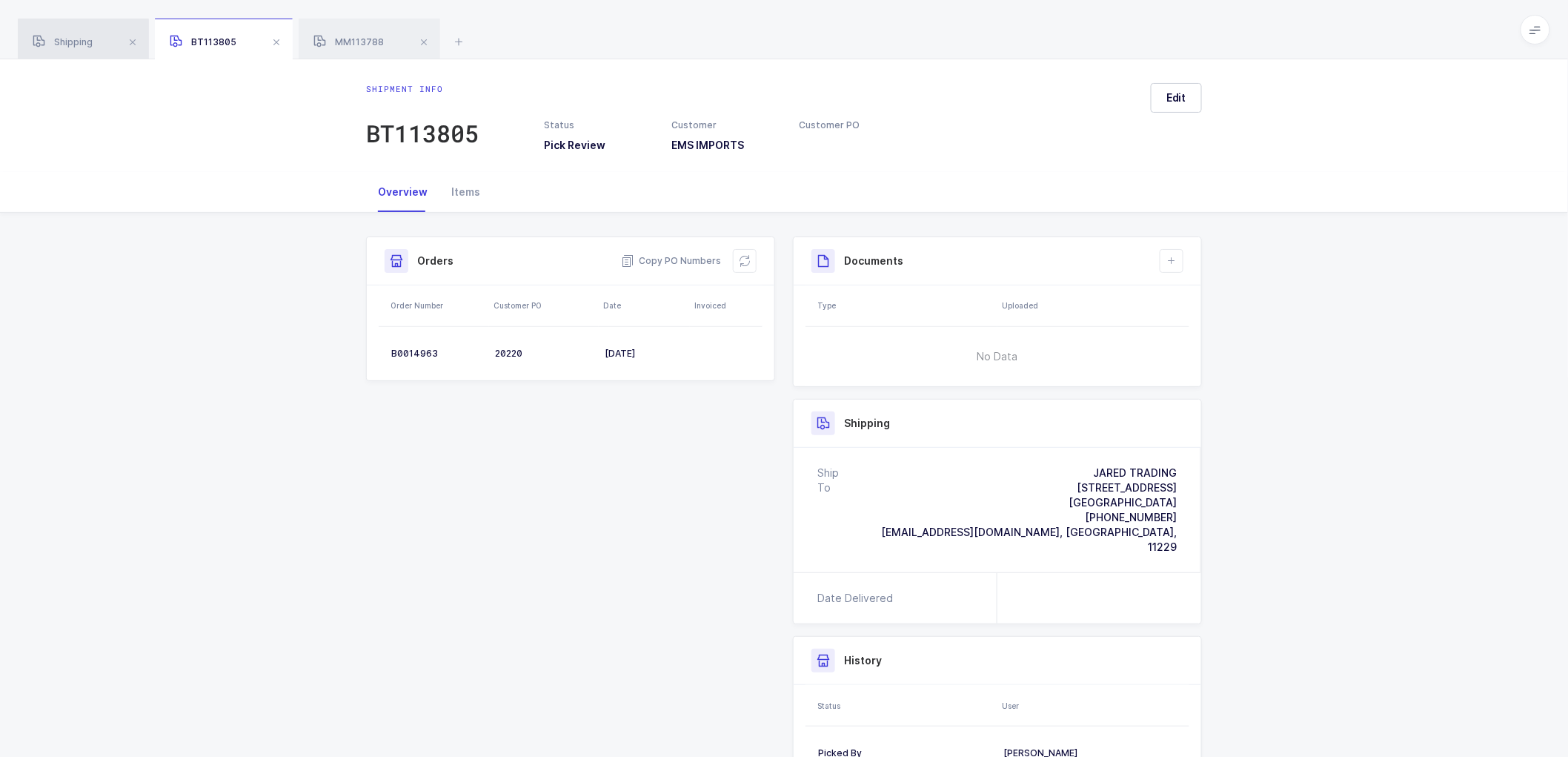
click at [84, 39] on span "Shipping" at bounding box center [62, 41] width 60 height 11
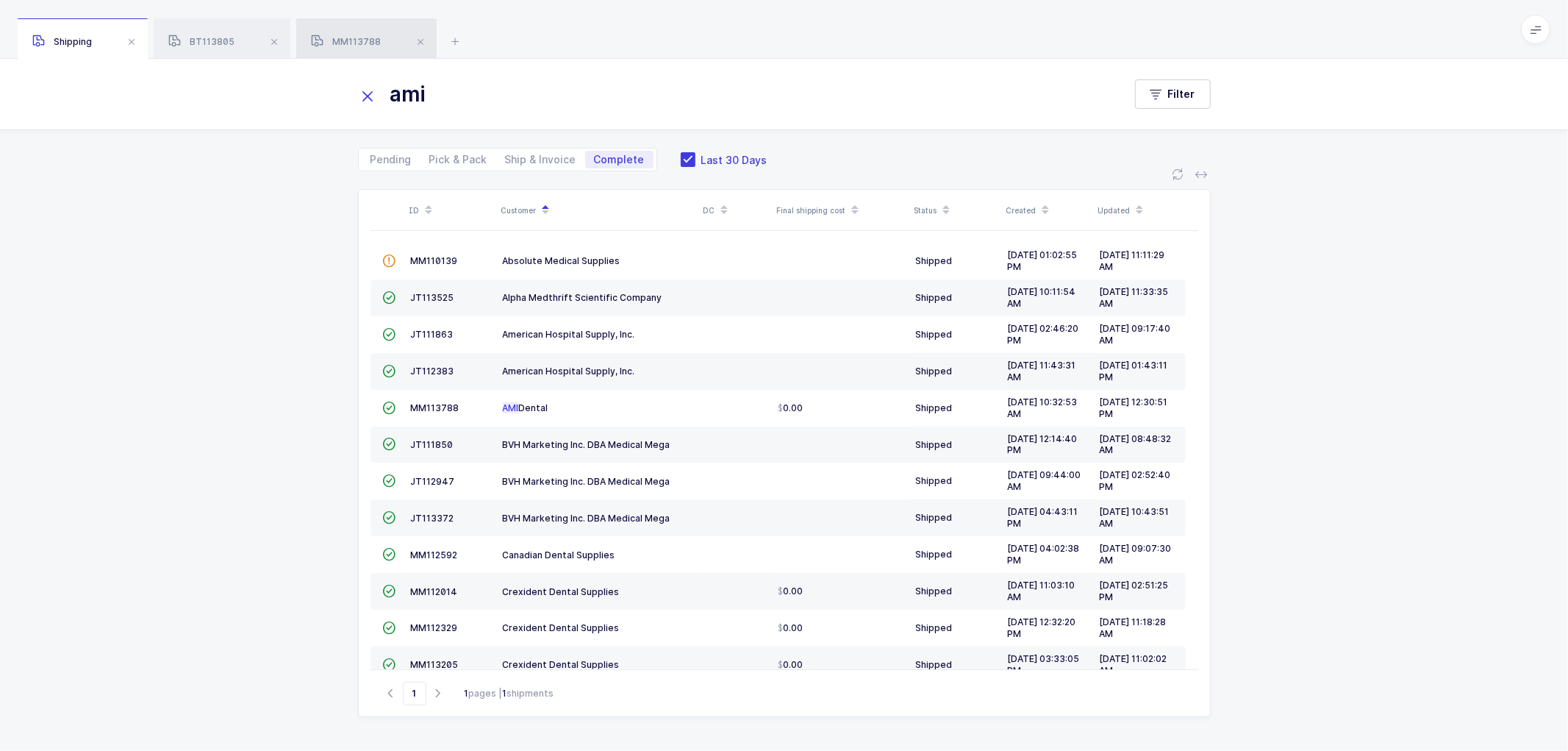
click at [344, 39] on span "MM113788" at bounding box center [346, 41] width 69 height 11
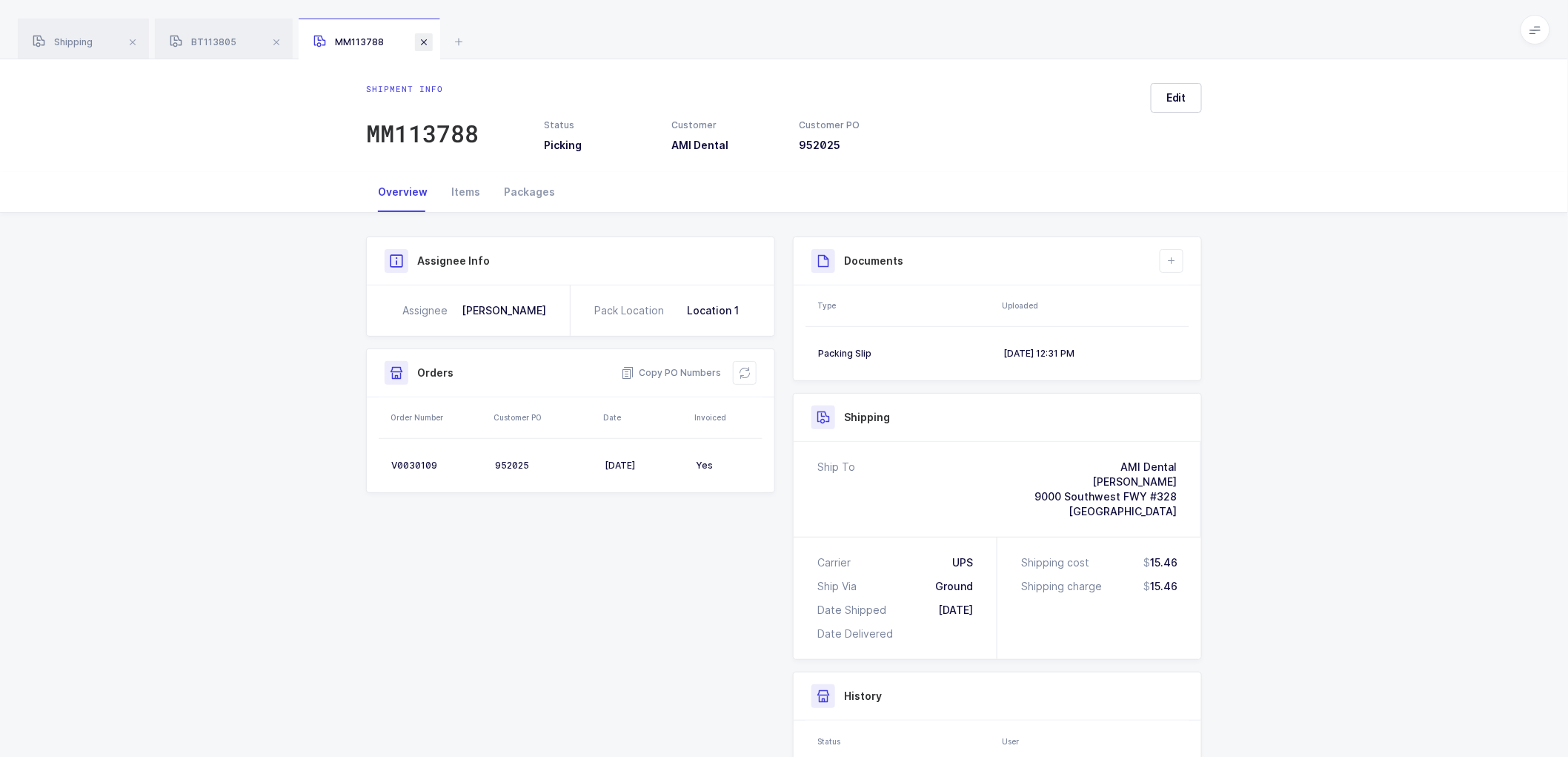
click at [425, 40] on span at bounding box center [423, 42] width 18 height 18
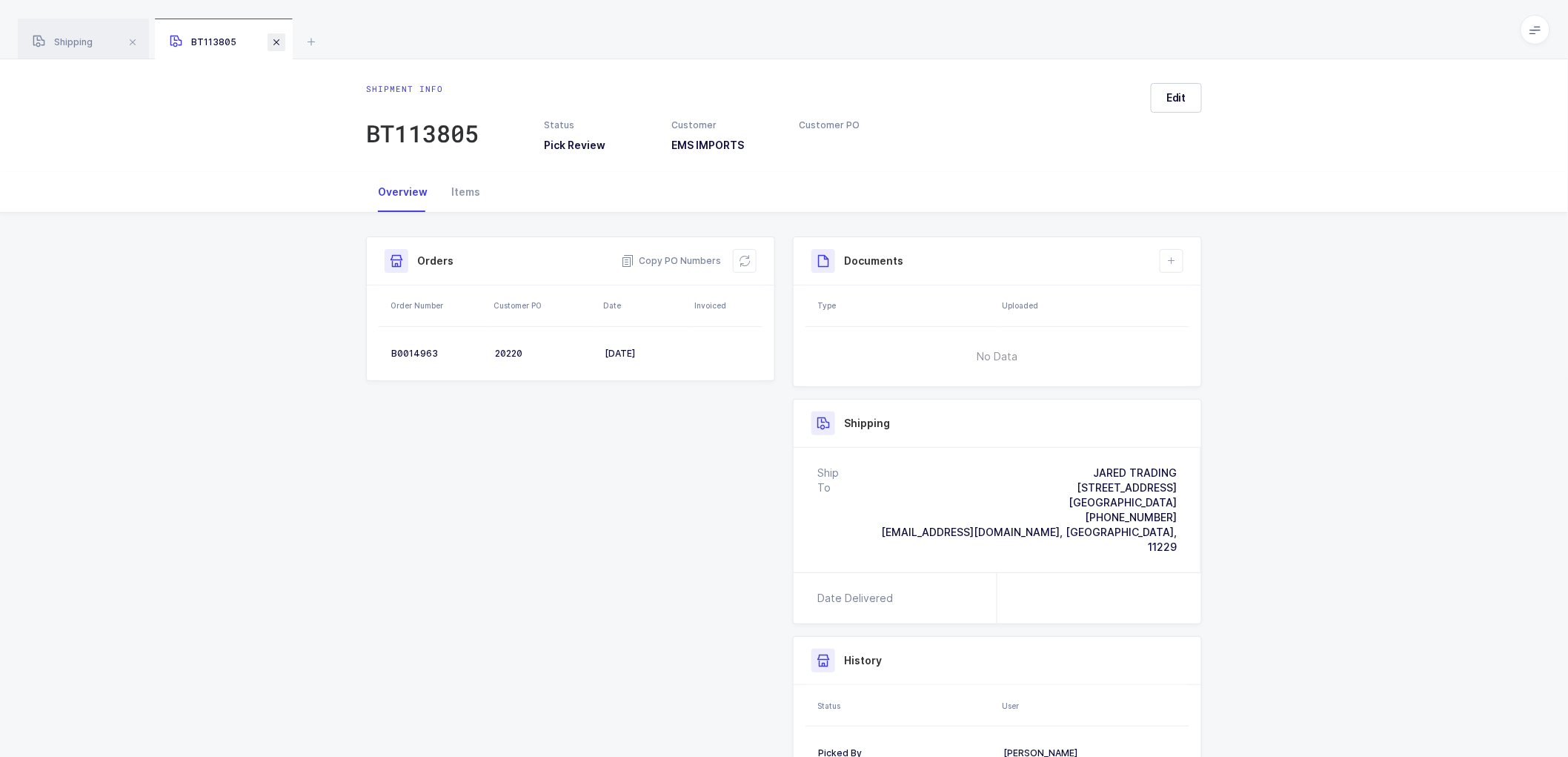
click at [278, 43] on span at bounding box center [276, 42] width 18 height 18
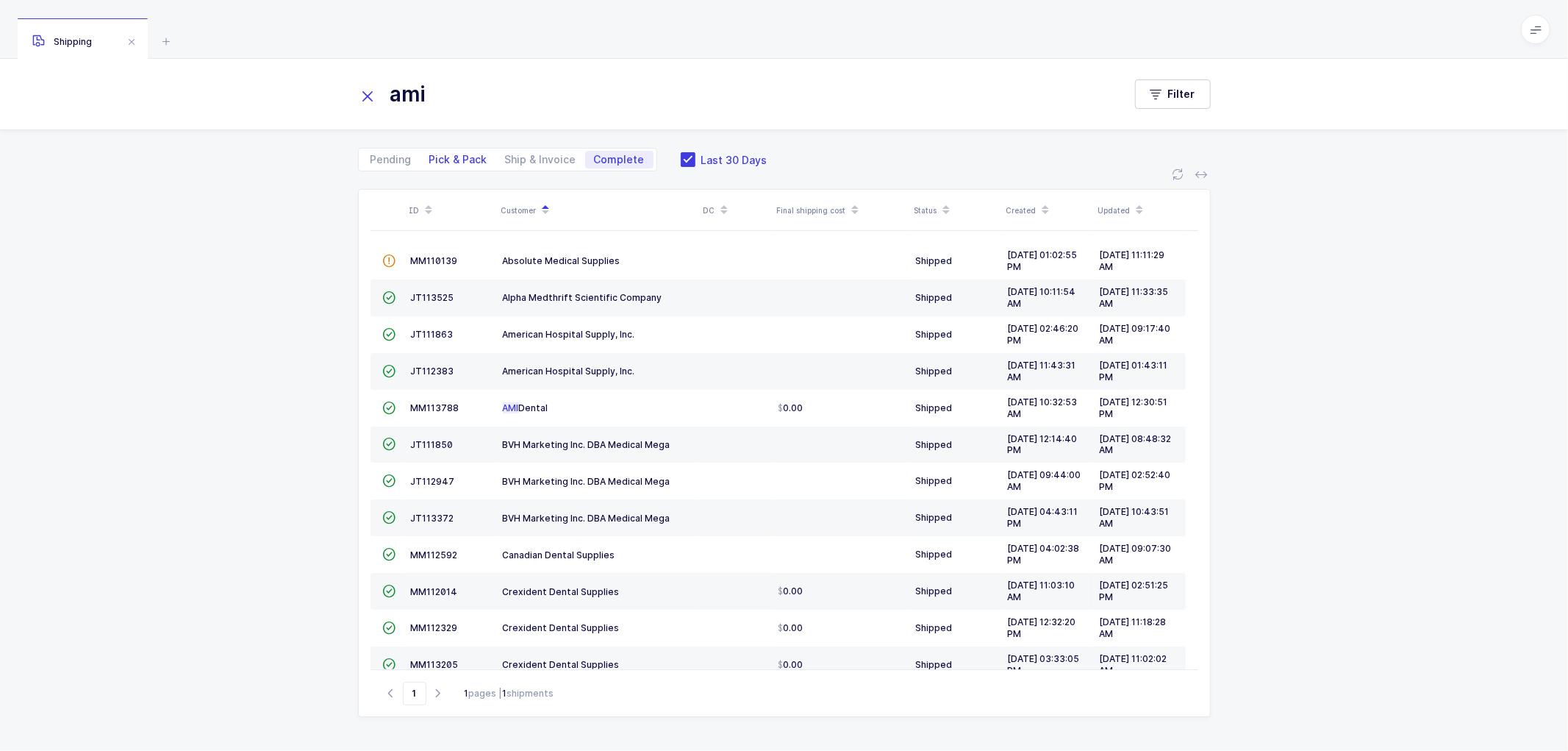
click at [464, 155] on span "Pick & Pack" at bounding box center [458, 160] width 58 height 10
click at [430, 155] on input "Pick & Pack" at bounding box center [425, 155] width 9 height 9
radio input "true"
radio input "false"
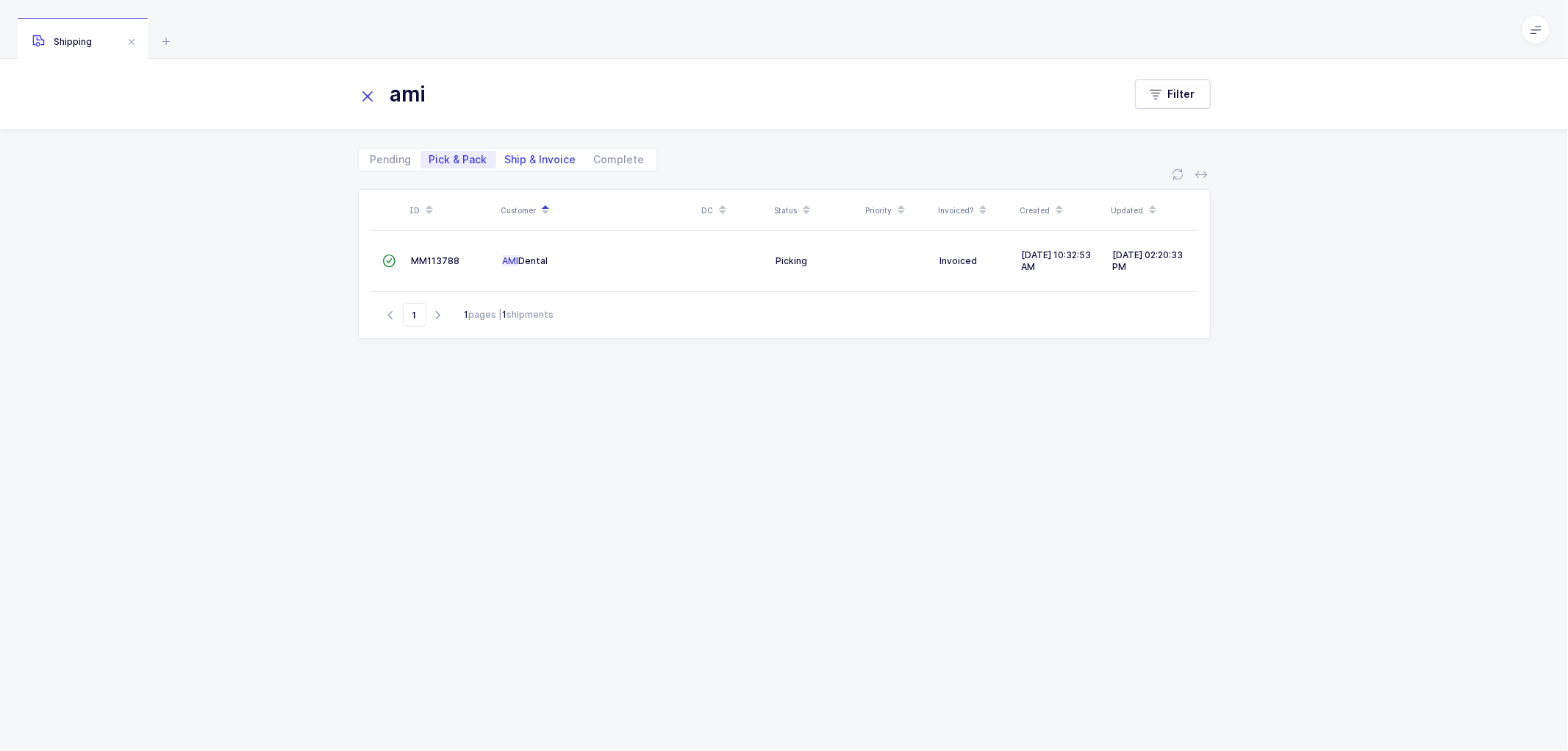
click at [533, 156] on span "Ship & Invoice" at bounding box center [541, 160] width 71 height 10
click at [506, 156] on input "Ship & Invoice" at bounding box center [500, 155] width 9 height 9
radio input "true"
radio input "false"
click at [368, 92] on icon at bounding box center [368, 96] width 21 height 21
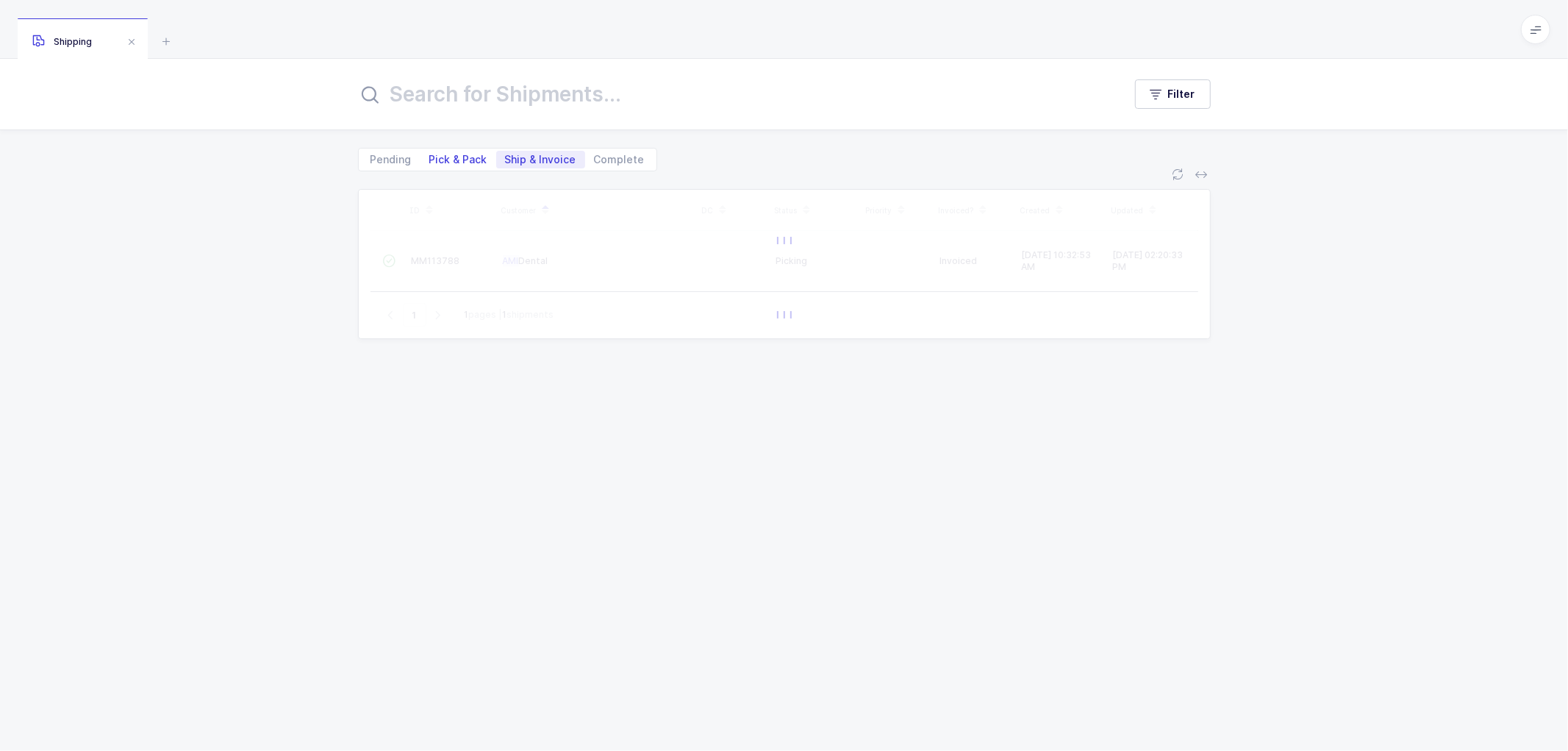
click at [449, 155] on span "Pick & Pack" at bounding box center [458, 160] width 58 height 10
click at [430, 155] on input "Pick & Pack" at bounding box center [425, 155] width 9 height 9
radio input "true"
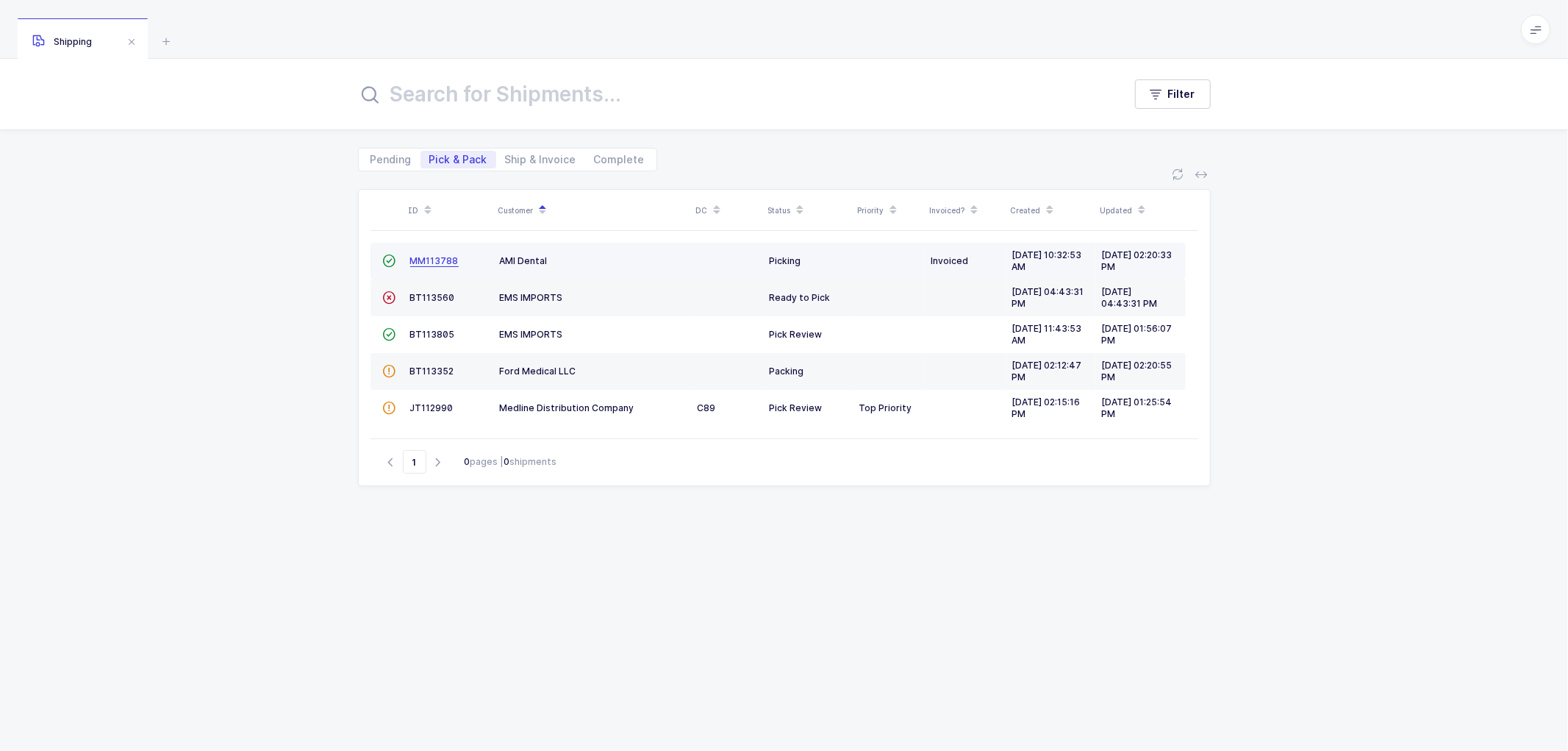
click at [428, 262] on span "MM113788" at bounding box center [434, 260] width 49 height 11
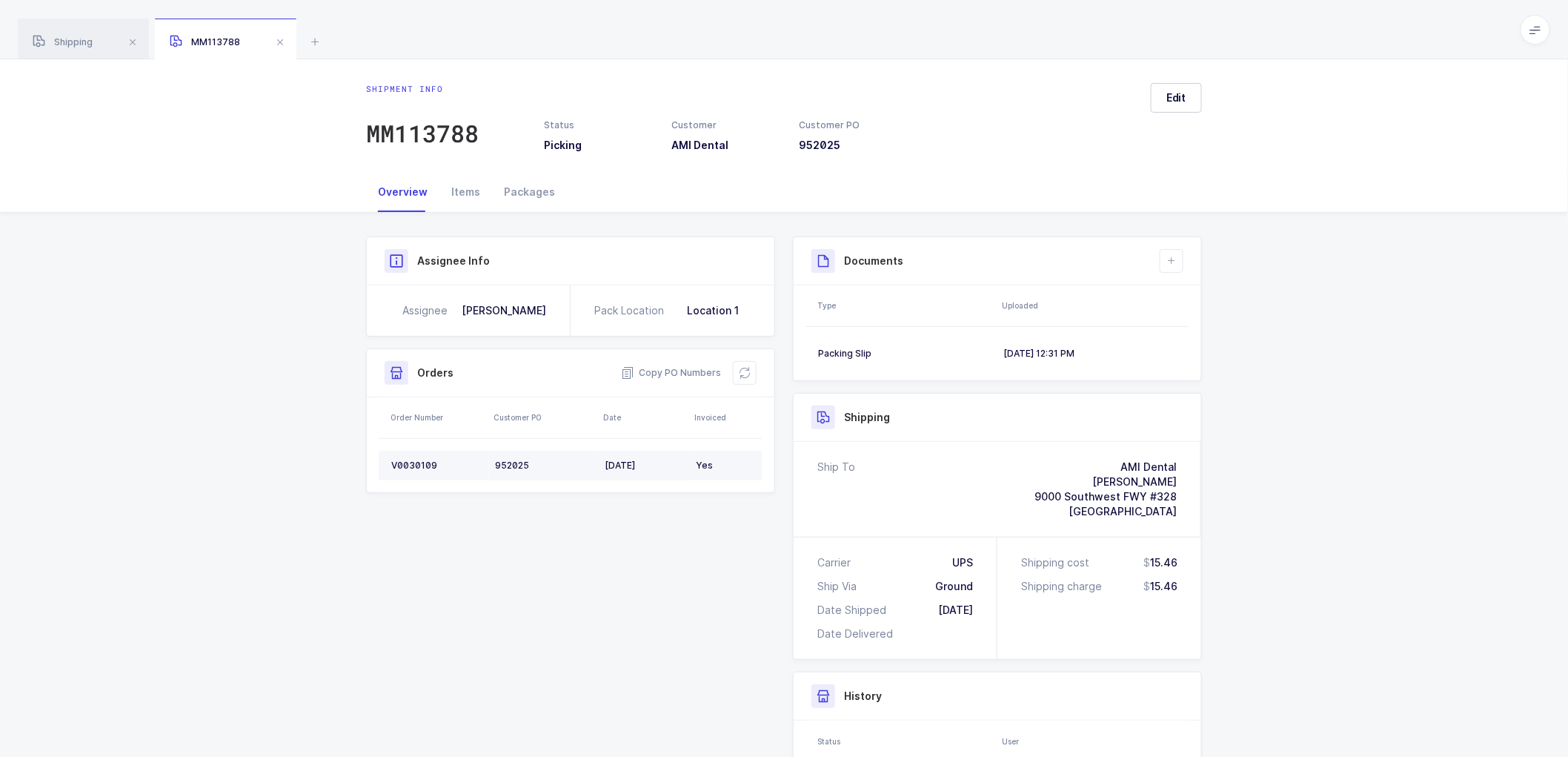
click at [412, 460] on div "V0030109" at bounding box center [437, 466] width 92 height 12
copy div "V0030109"
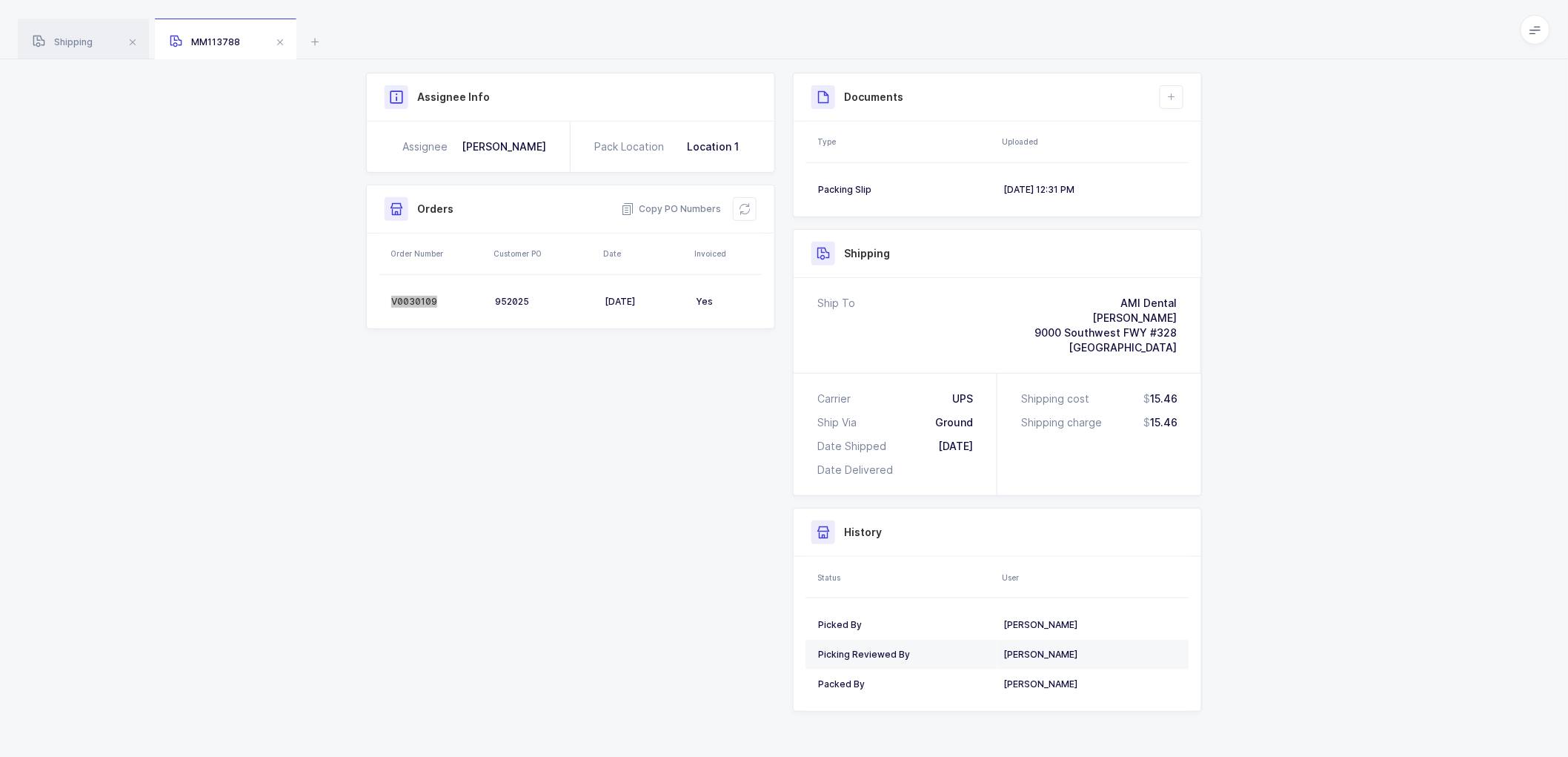
scroll to position [165, 0]
click at [277, 38] on span at bounding box center [280, 42] width 18 height 18
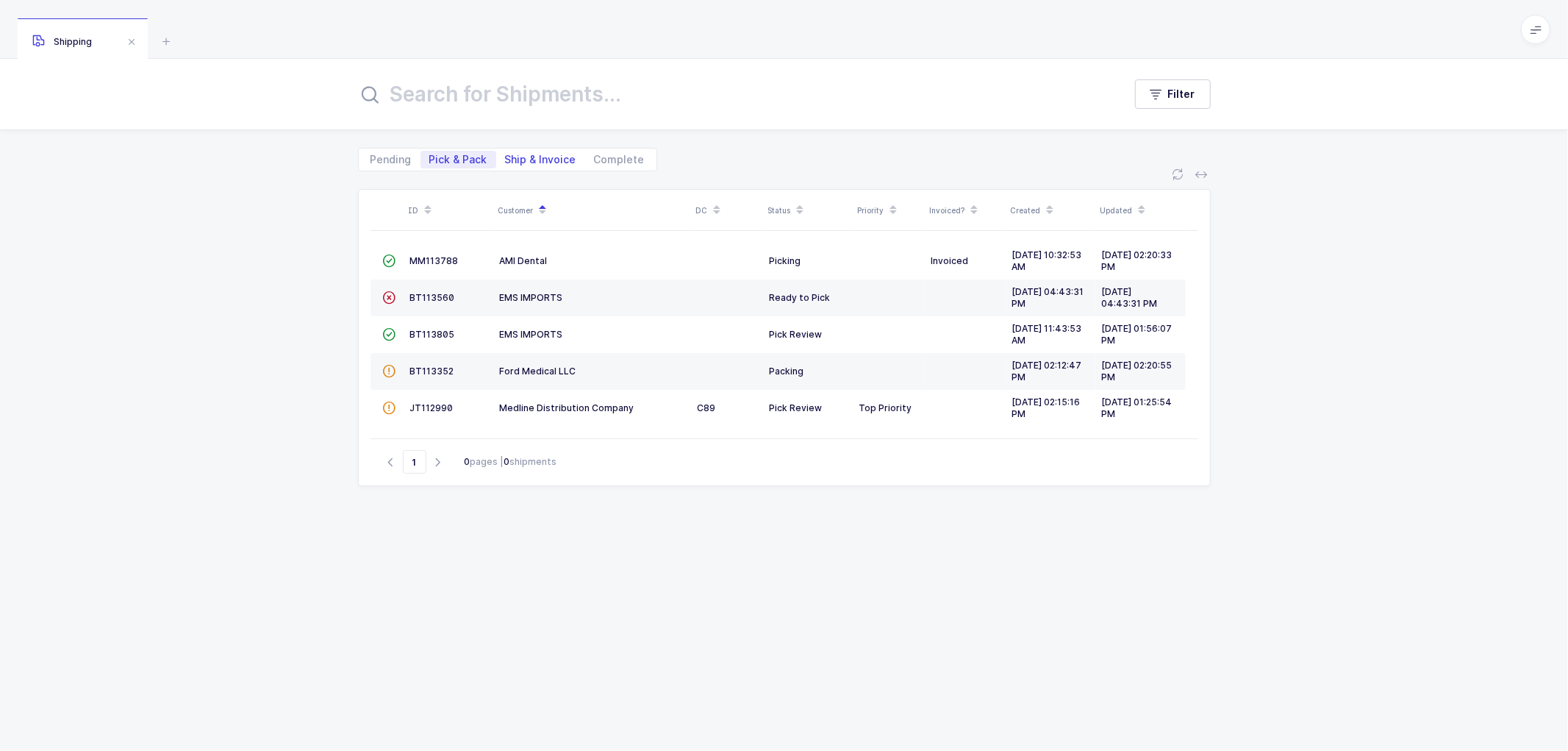
click at [535, 155] on span "Ship & Invoice" at bounding box center [541, 160] width 71 height 10
click at [506, 155] on input "Ship & Invoice" at bounding box center [500, 155] width 9 height 9
radio input "true"
radio input "false"
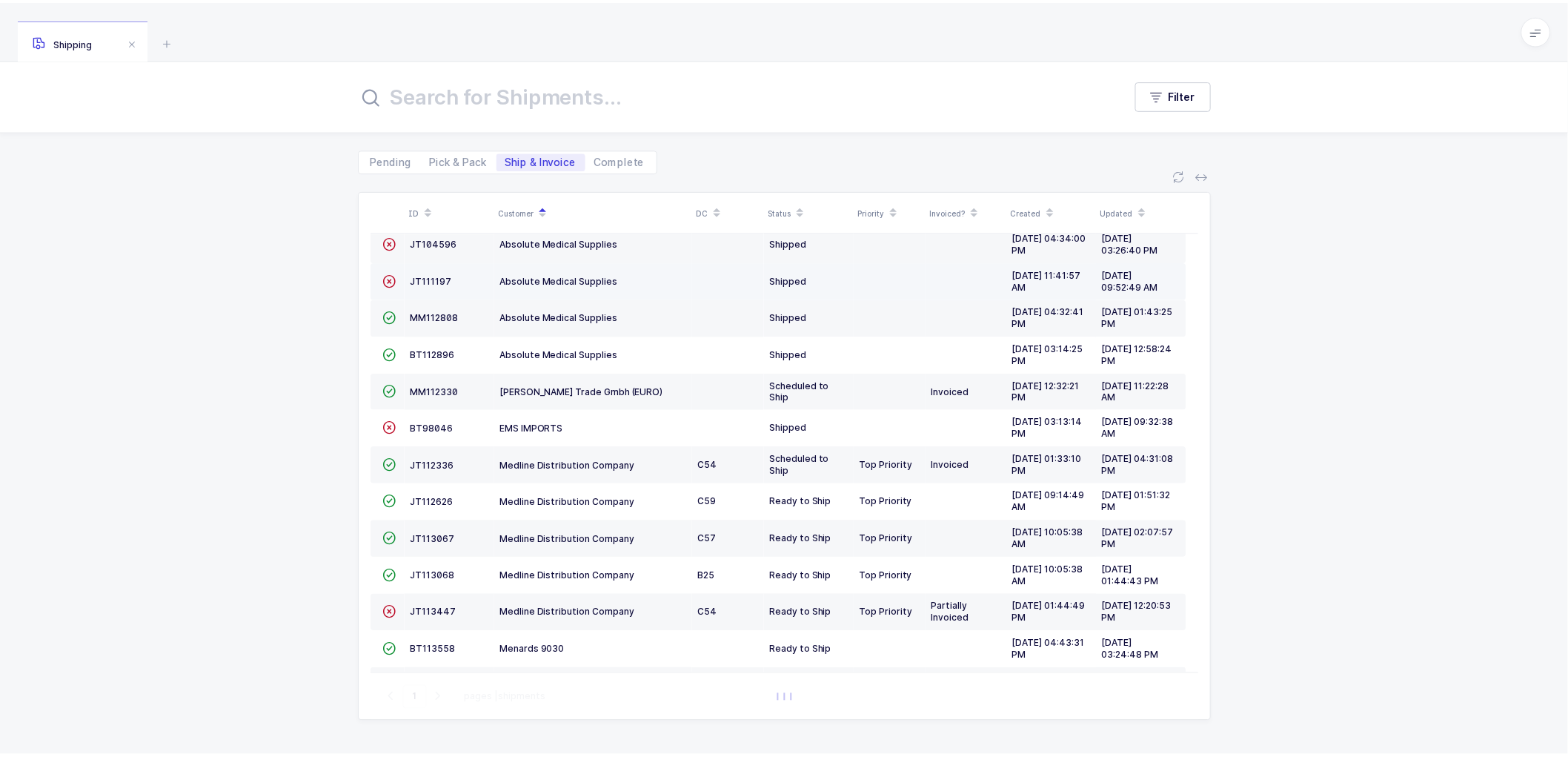
scroll to position [83, 0]
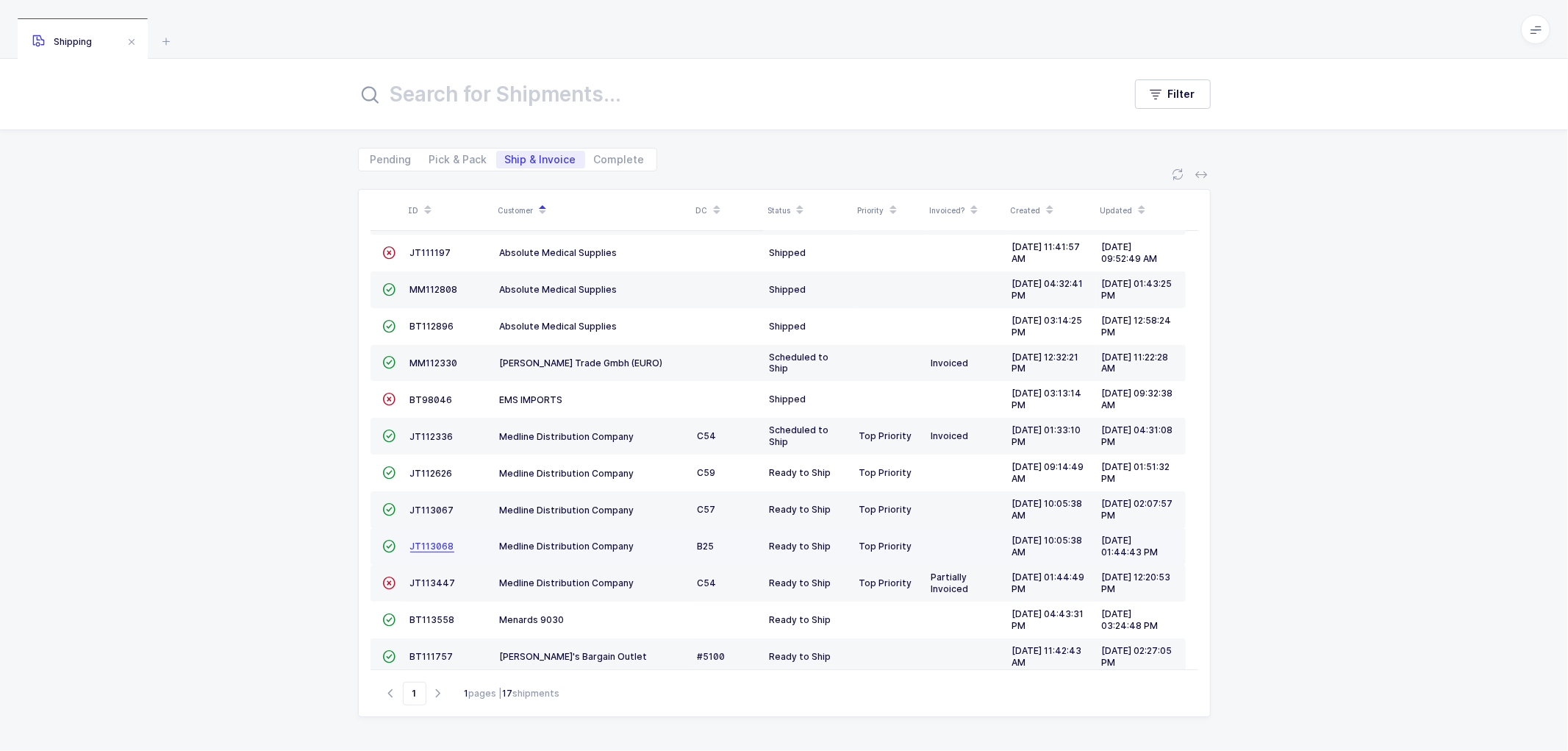
click at [431, 544] on span "JT113068" at bounding box center [432, 546] width 44 height 11
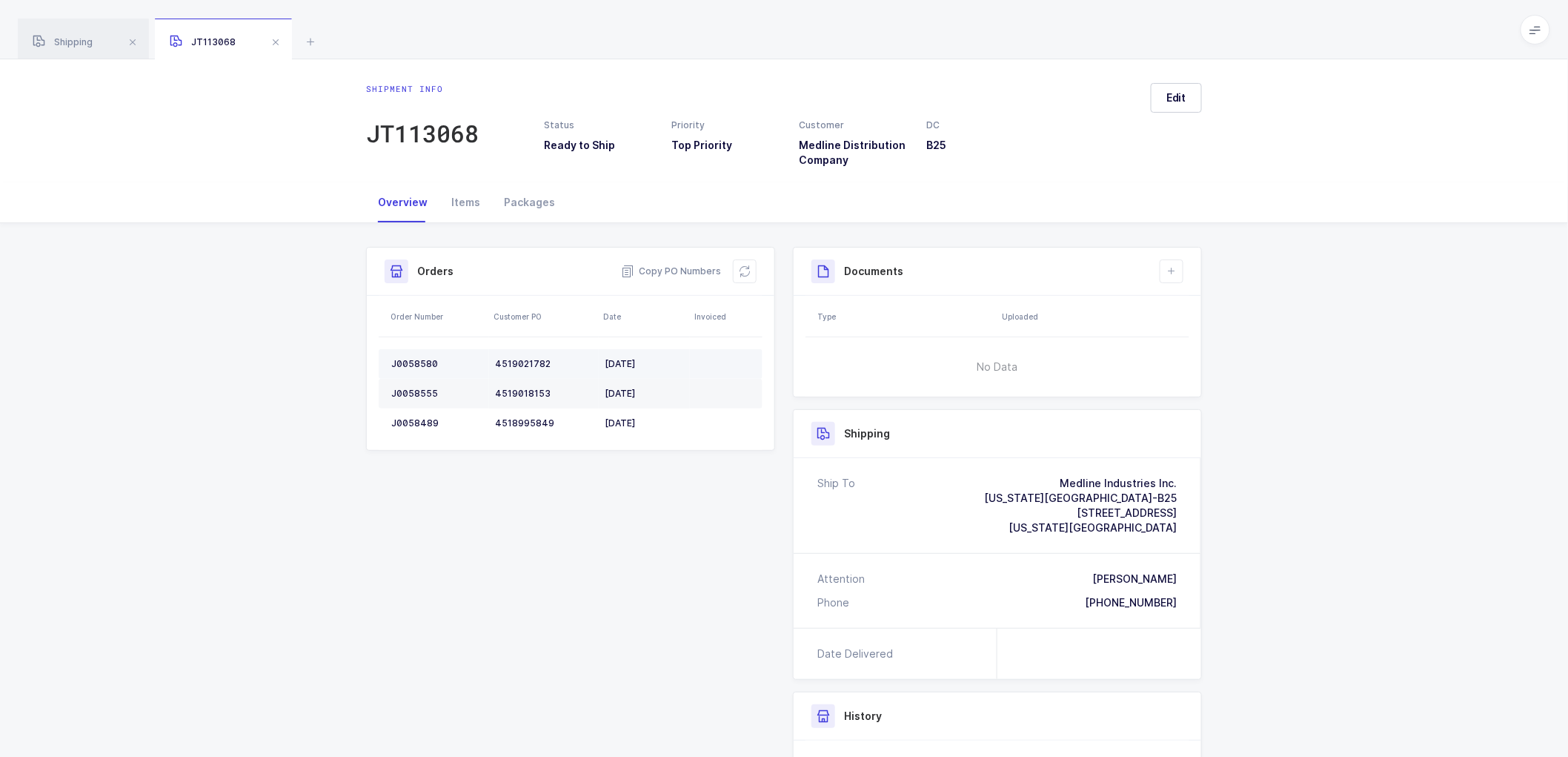
click at [411, 360] on div "J0058580" at bounding box center [437, 364] width 92 height 12
click at [415, 361] on div "J0058580" at bounding box center [437, 364] width 92 height 12
click at [416, 361] on div "J0058580" at bounding box center [437, 364] width 92 height 12
click at [416, 383] on td "J0058555" at bounding box center [434, 393] width 110 height 30
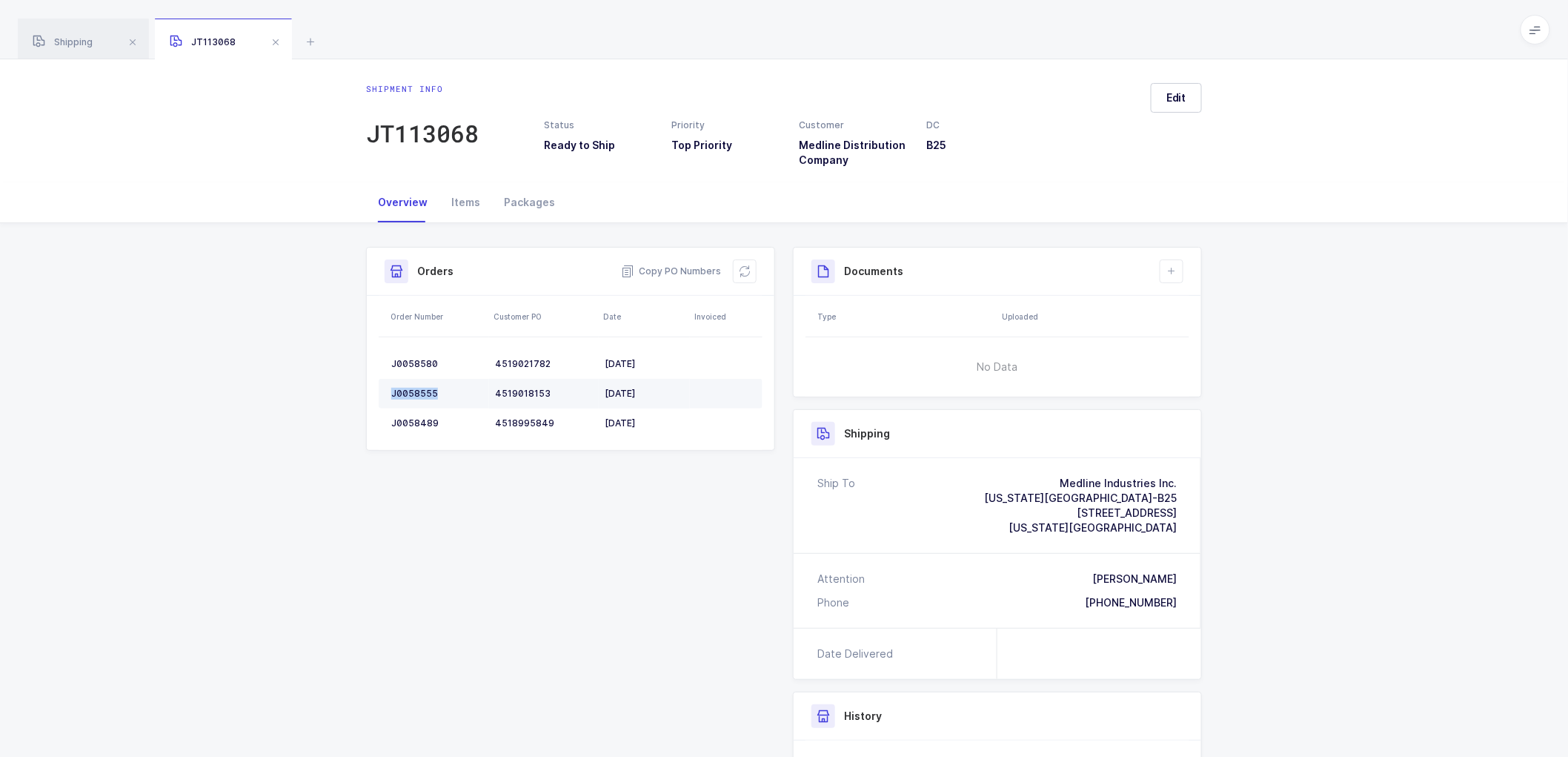
click at [416, 383] on td "J0058555" at bounding box center [434, 393] width 110 height 30
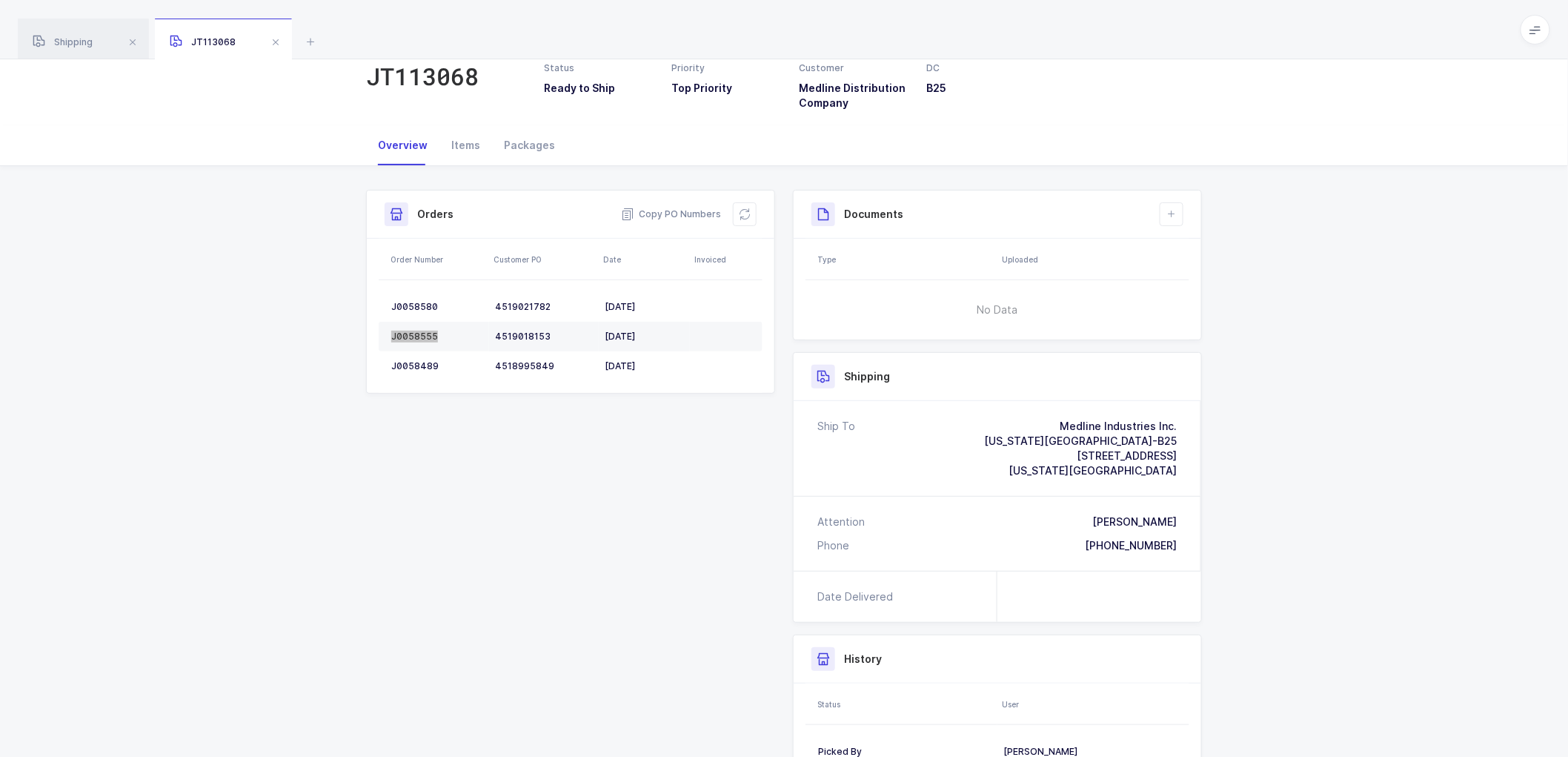
scroll to position [83, 0]
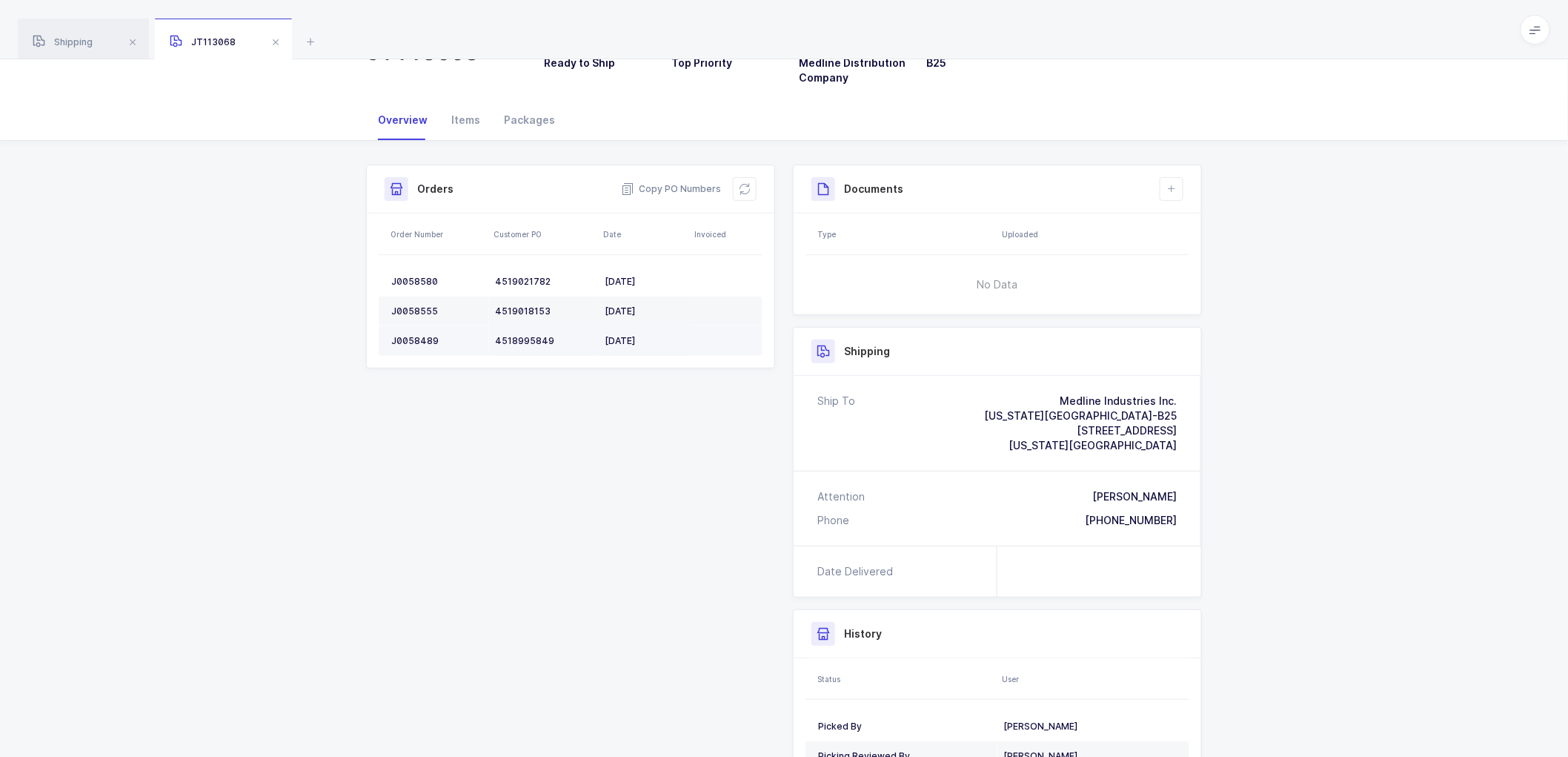
click at [415, 337] on div "J0058489" at bounding box center [437, 341] width 92 height 12
click at [749, 181] on button at bounding box center [745, 189] width 24 height 24
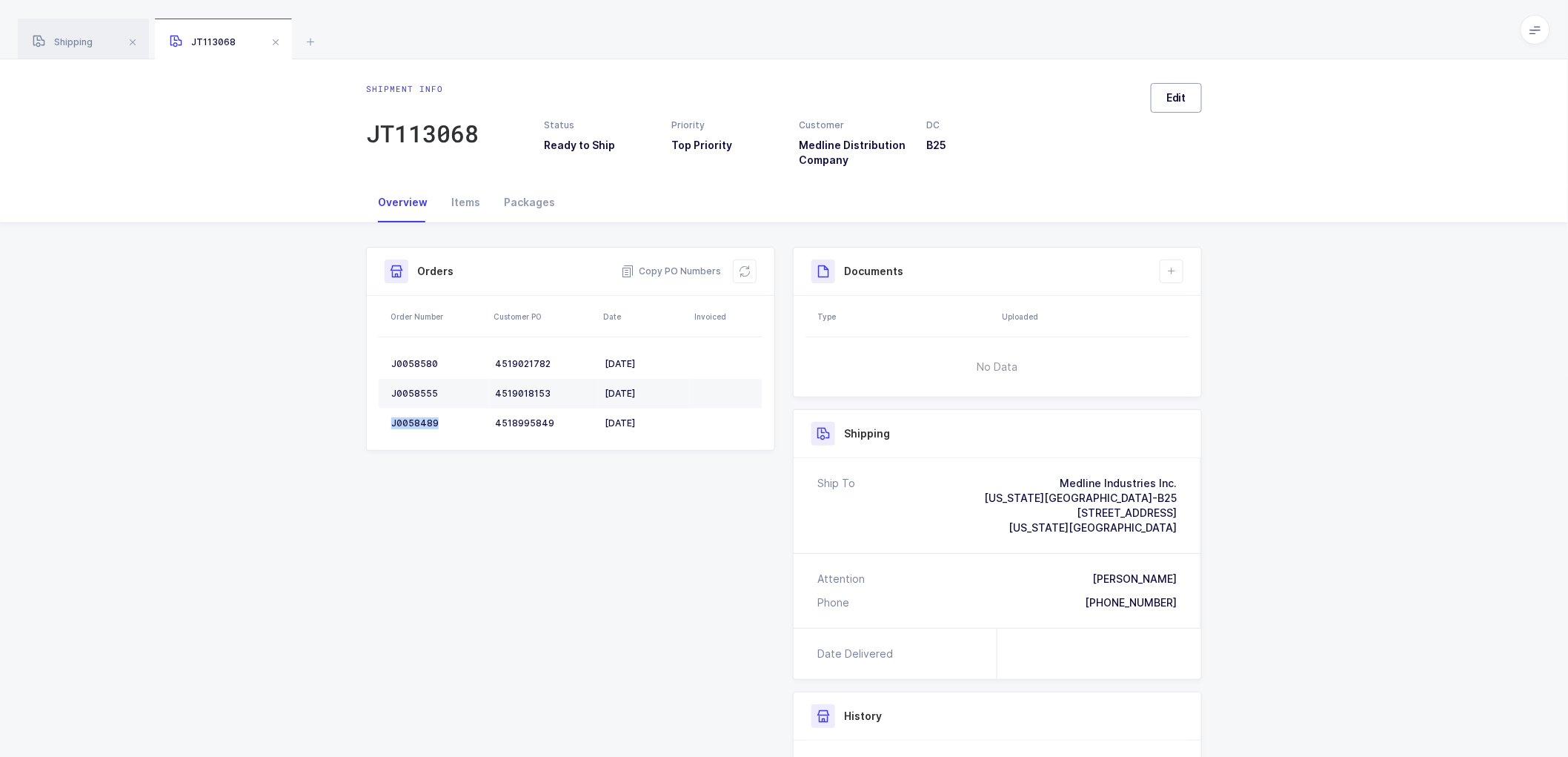
drag, startPoint x: 1188, startPoint y: 89, endPoint x: 1194, endPoint y: 96, distance: 9.2
click at [1188, 90] on button "Edit" at bounding box center [1177, 97] width 51 height 30
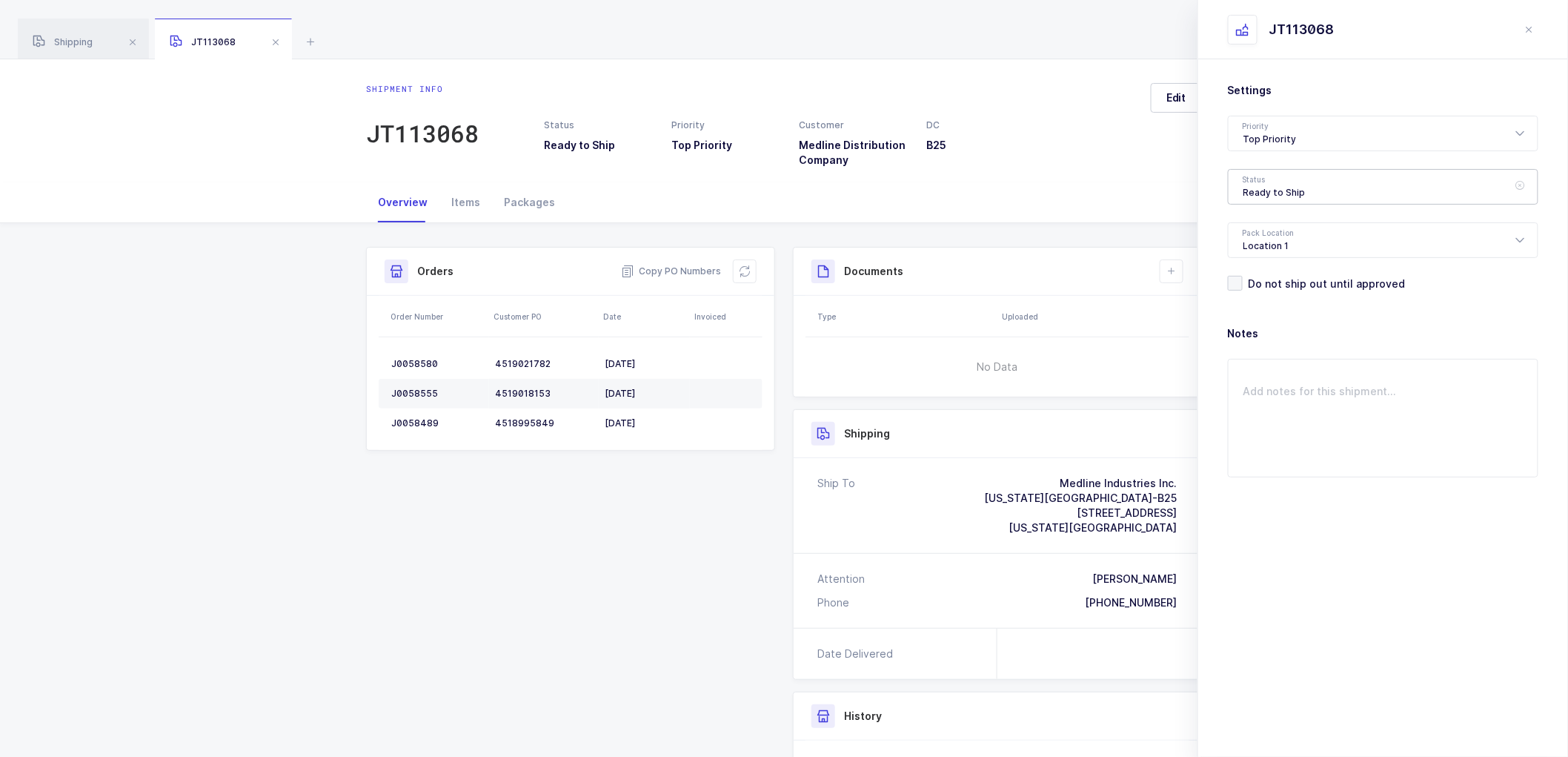
click at [1306, 186] on div "Ready to Ship" at bounding box center [1383, 187] width 310 height 35
drag, startPoint x: 1265, startPoint y: 270, endPoint x: 1314, endPoint y: 289, distance: 52.6
click at [1268, 271] on span "Scheduled to Ship" at bounding box center [1291, 277] width 94 height 13
type input "Scheduled to Ship"
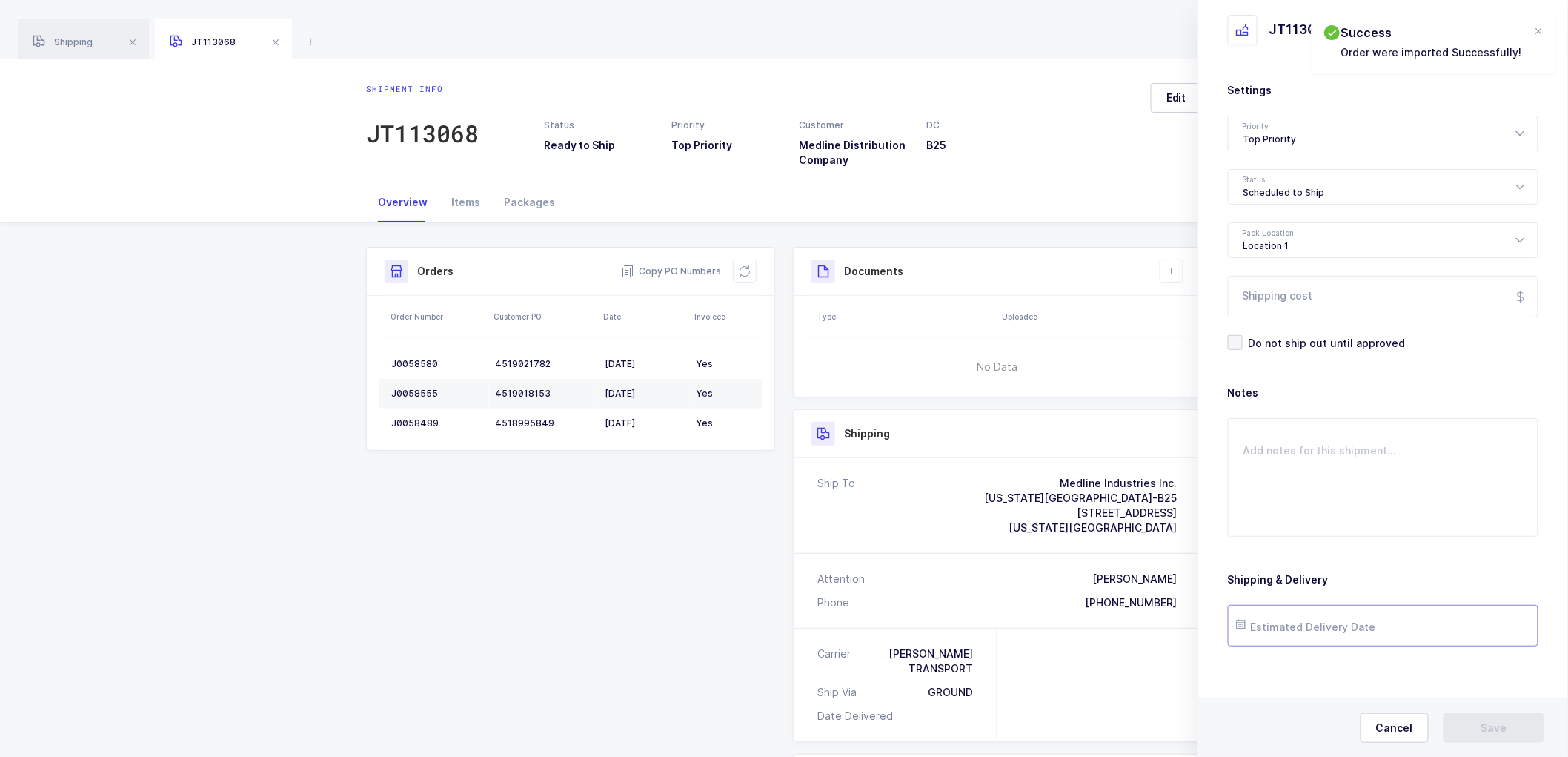
click at [1268, 625] on input "text" at bounding box center [1383, 625] width 310 height 41
click at [1353, 456] on span "10" at bounding box center [1349, 457] width 18 height 18
type input "[DATE]"
click at [1495, 732] on span "Save" at bounding box center [1495, 728] width 26 height 15
click at [1172, 270] on icon at bounding box center [1172, 272] width 12 height 12
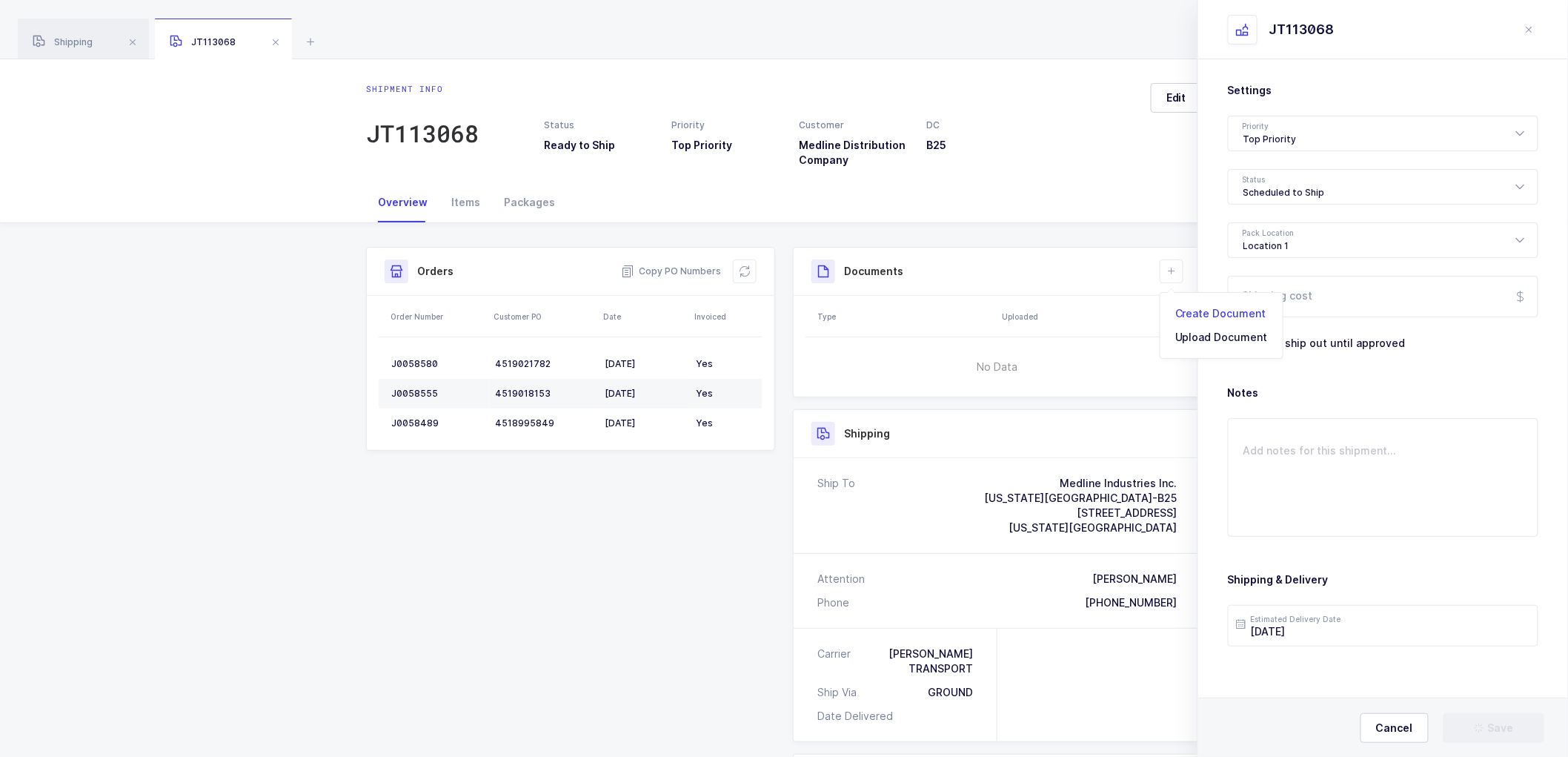
click at [1217, 311] on li "Create Document" at bounding box center [1221, 314] width 110 height 24
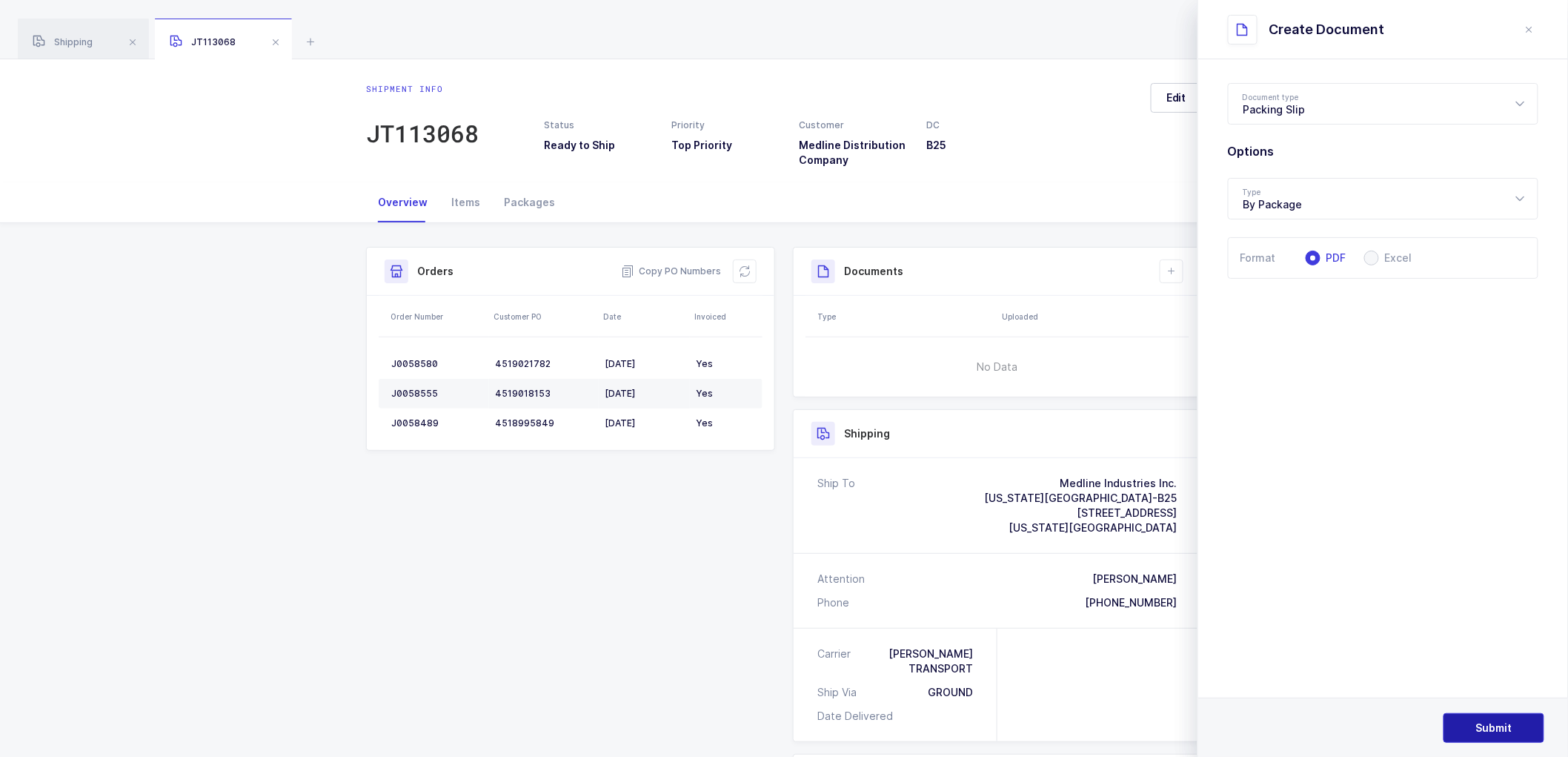
click at [1487, 717] on button "Submit" at bounding box center [1495, 727] width 101 height 30
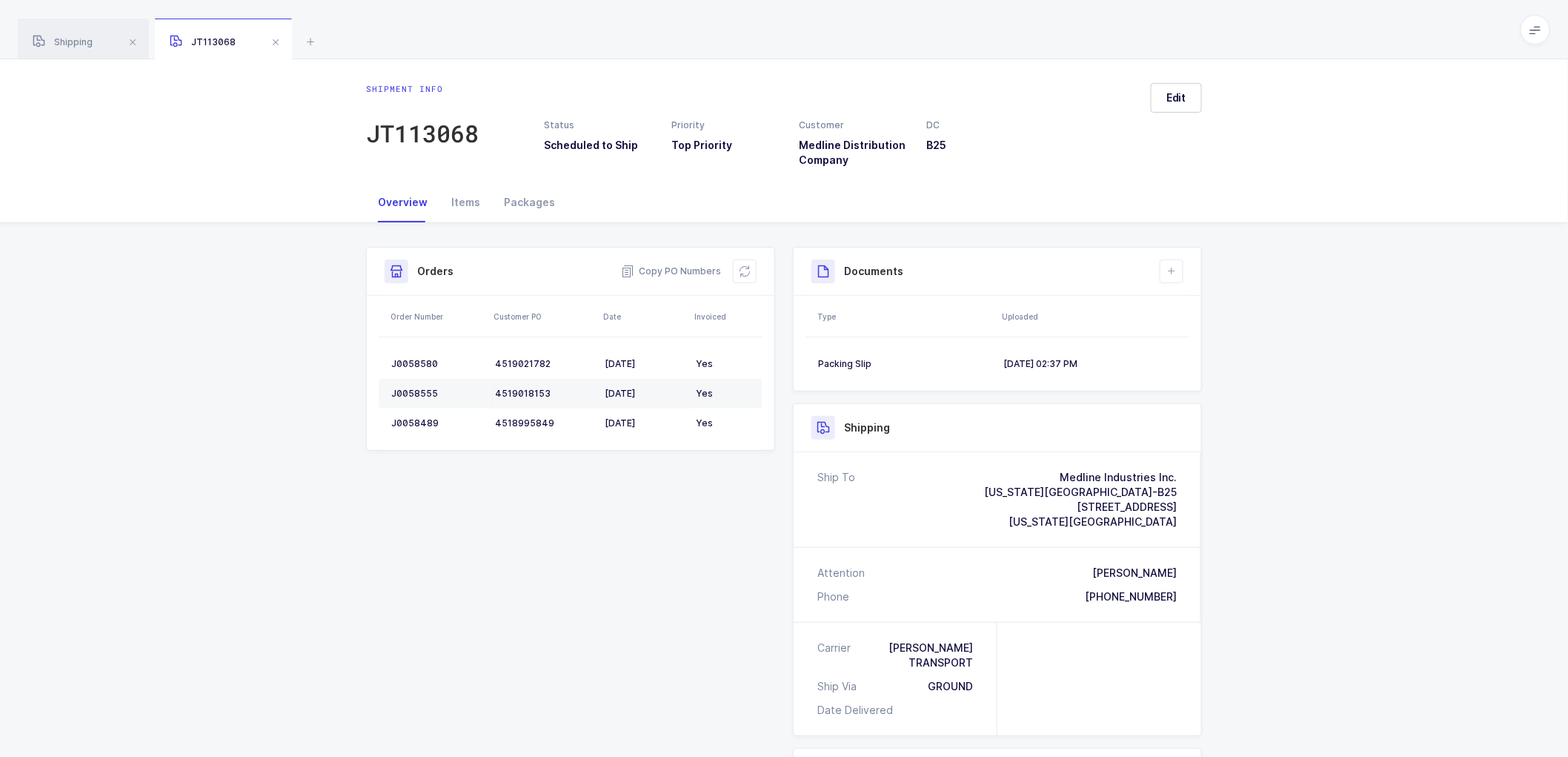
drag, startPoint x: 579, startPoint y: 586, endPoint x: 667, endPoint y: 509, distance: 116.9
click at [583, 583] on div "Shipment Info Shipment Number JT113068 Status Scheduled to Ship Priority Top Pr…" at bounding box center [784, 606] width 854 height 717
click at [274, 38] on span at bounding box center [275, 42] width 18 height 18
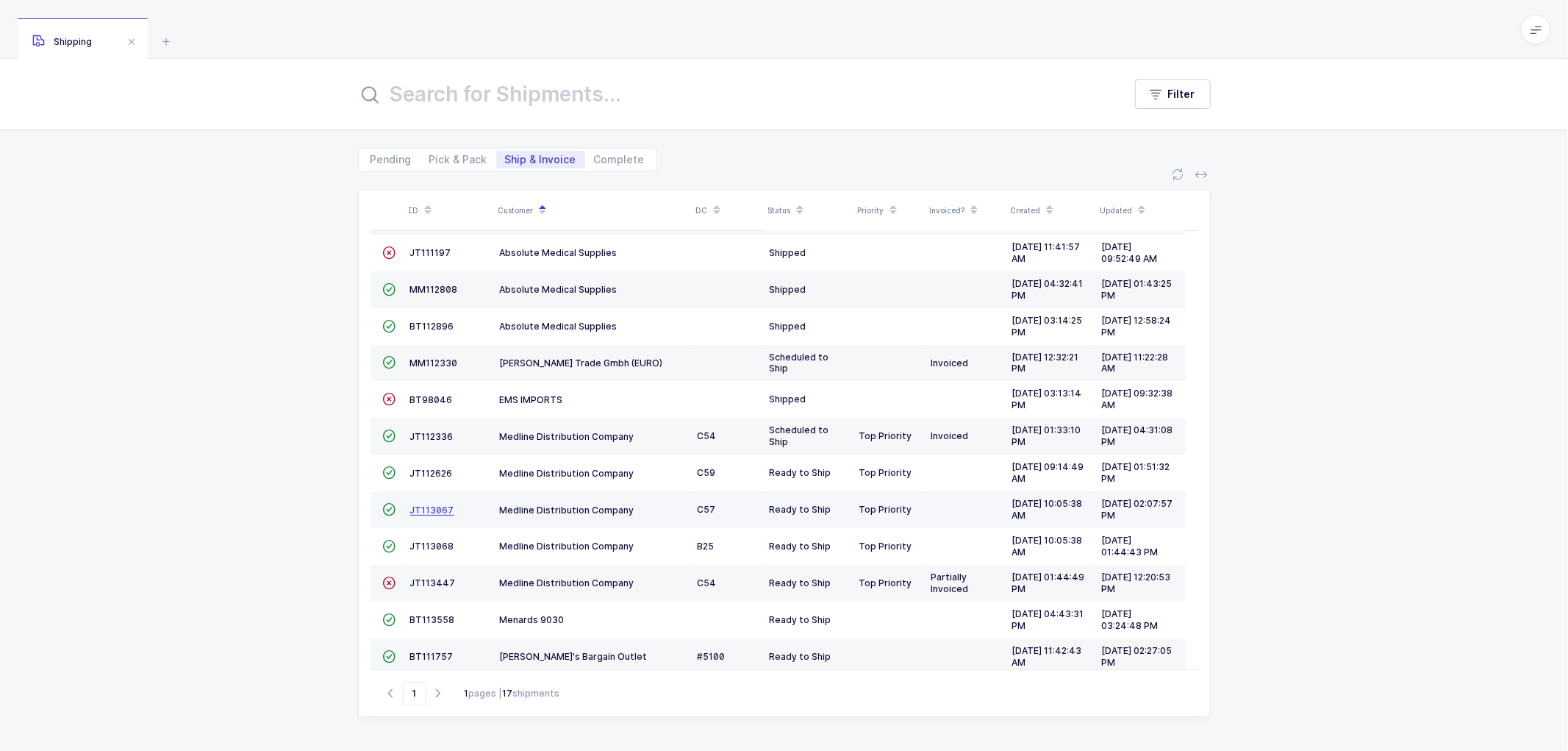
click at [424, 506] on span "JT113067" at bounding box center [432, 510] width 44 height 11
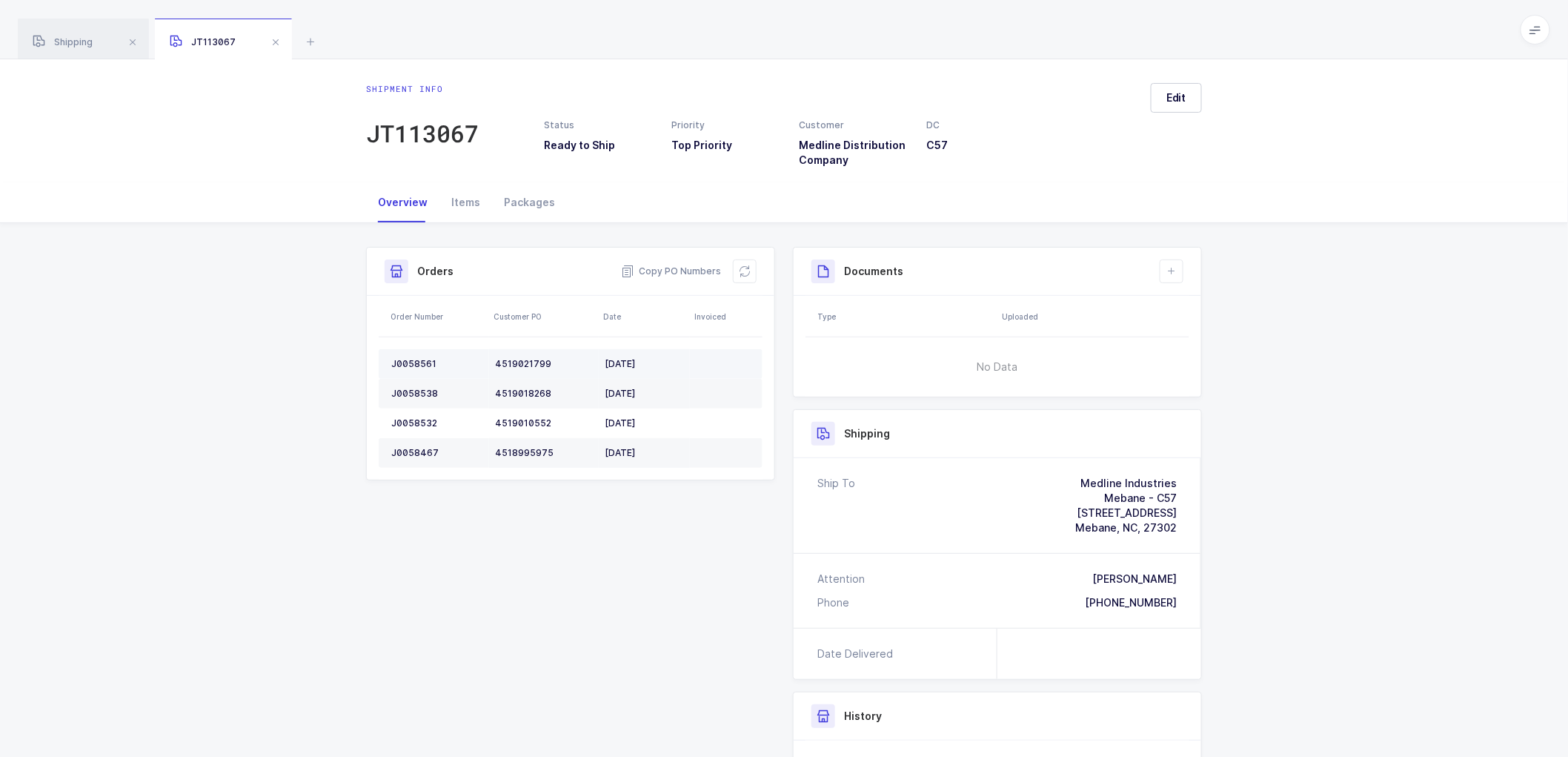
click at [428, 361] on div "J0058561" at bounding box center [437, 364] width 92 height 12
click at [412, 390] on div "J0058538" at bounding box center [437, 394] width 92 height 12
click at [411, 391] on div "J0058538" at bounding box center [437, 394] width 92 height 12
click at [411, 419] on div "J0058532" at bounding box center [437, 424] width 92 height 12
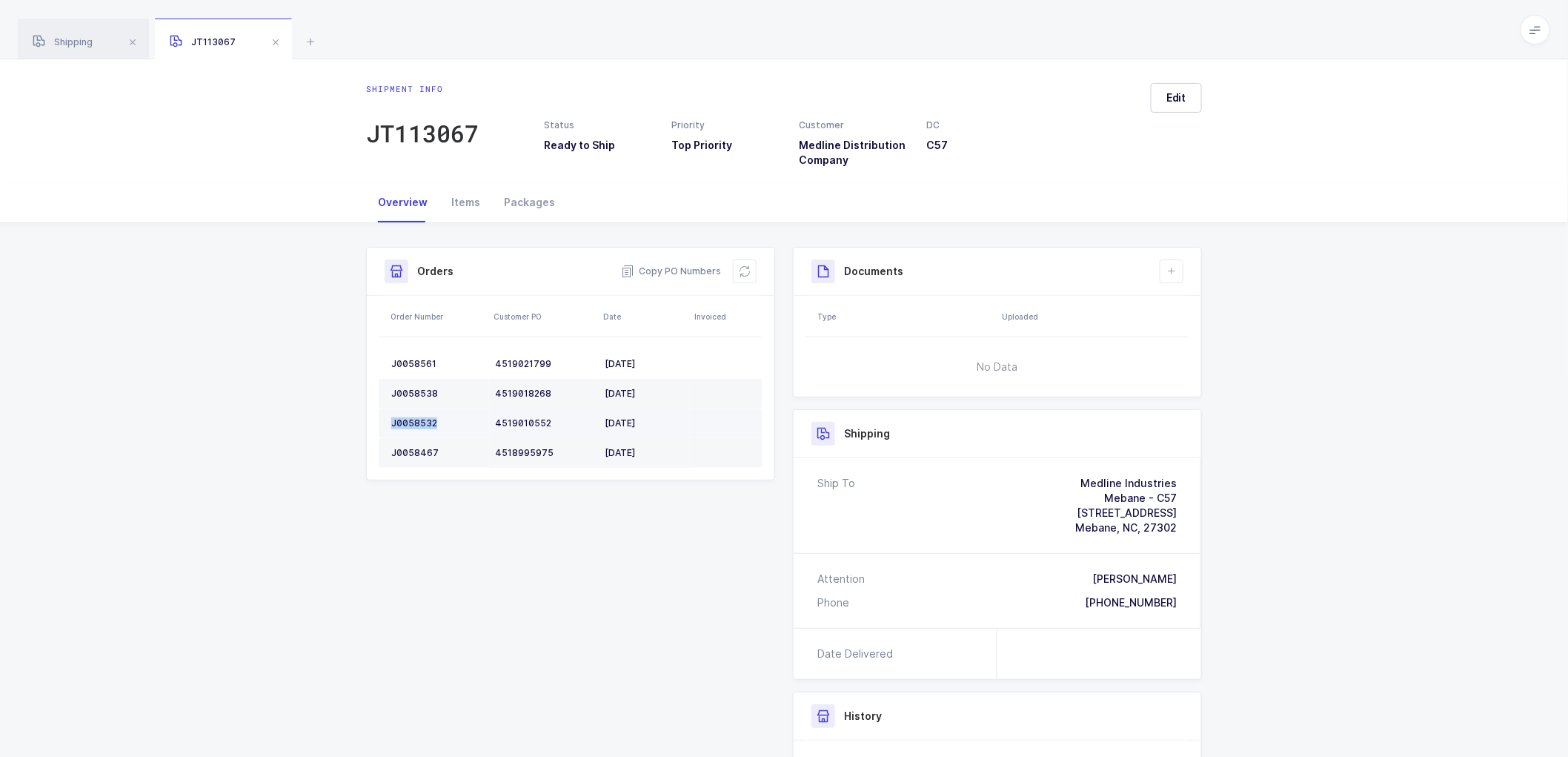
click at [411, 419] on div "J0058532" at bounding box center [437, 424] width 92 height 12
click at [418, 454] on div "J0058467" at bounding box center [437, 453] width 92 height 12
drag, startPoint x: 738, startPoint y: 266, endPoint x: 870, endPoint y: 266, distance: 132.0
click at [739, 266] on icon at bounding box center [745, 272] width 12 height 12
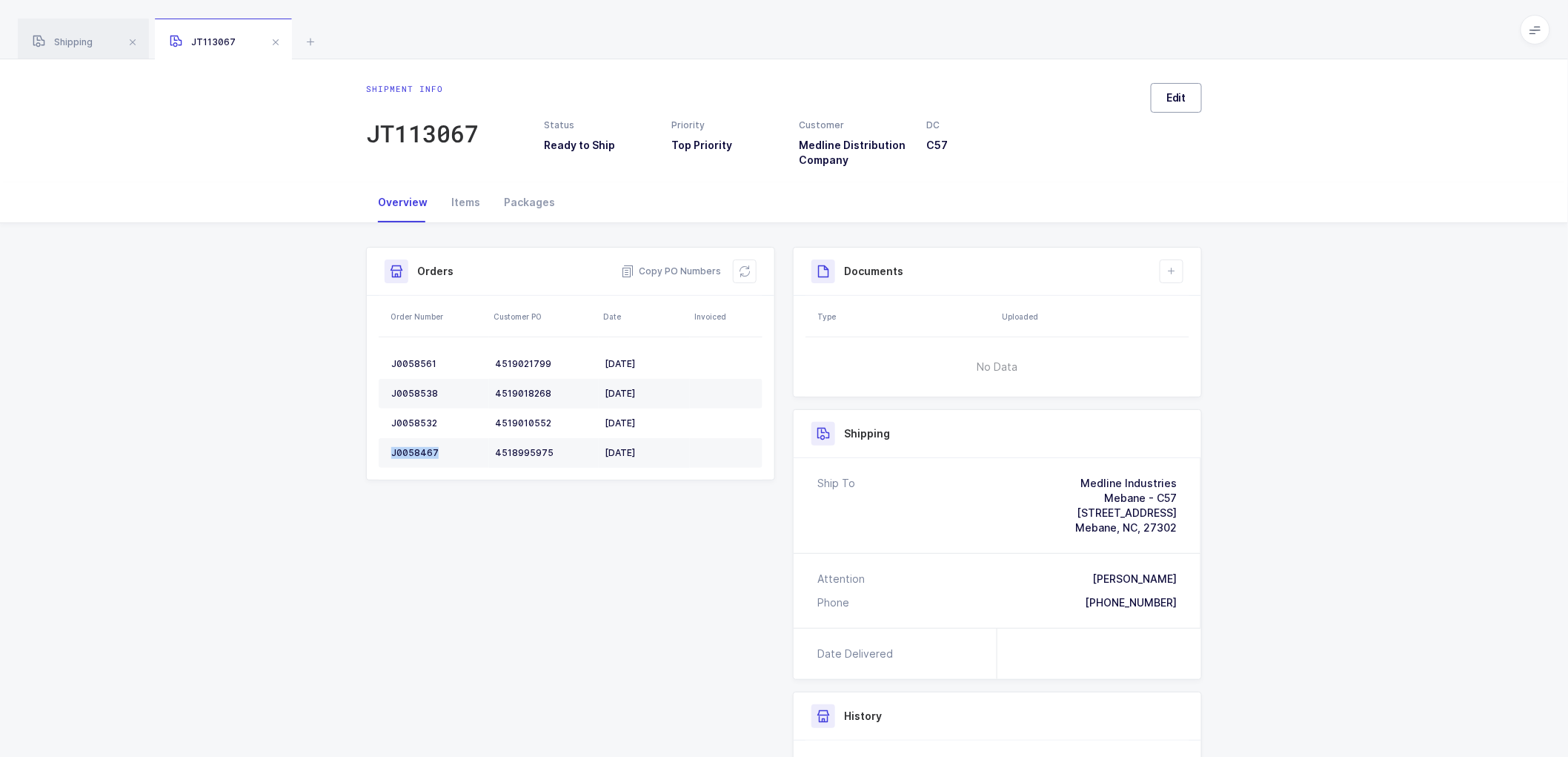
click at [1168, 100] on span "Edit" at bounding box center [1177, 98] width 20 height 15
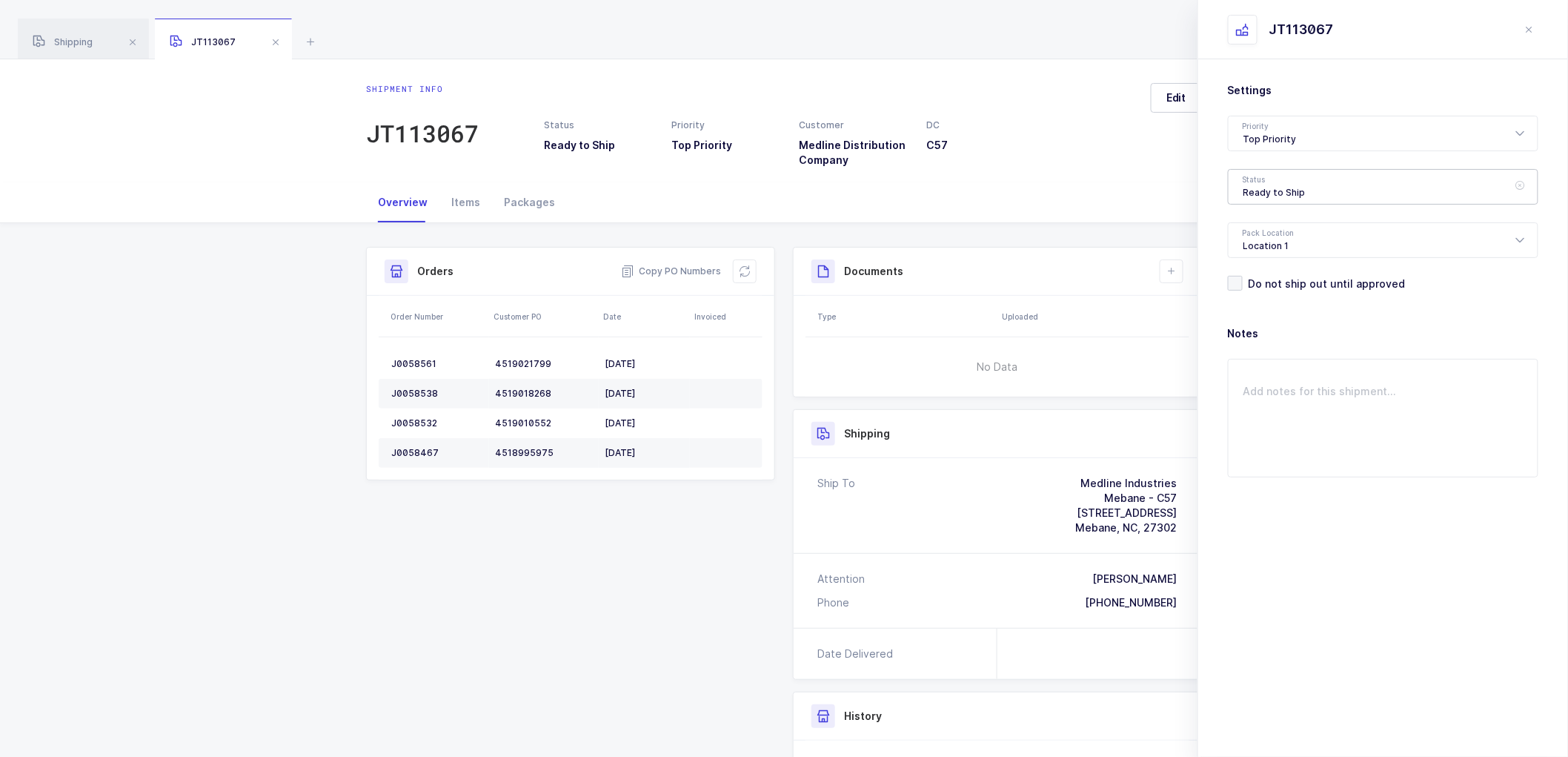
drag, startPoint x: 1280, startPoint y: 181, endPoint x: 1292, endPoint y: 197, distance: 20.0
click at [1282, 181] on div "Ready to Ship" at bounding box center [1383, 187] width 310 height 35
click at [1269, 295] on span "Shipped" at bounding box center [1264, 300] width 42 height 13
type input "Shipped"
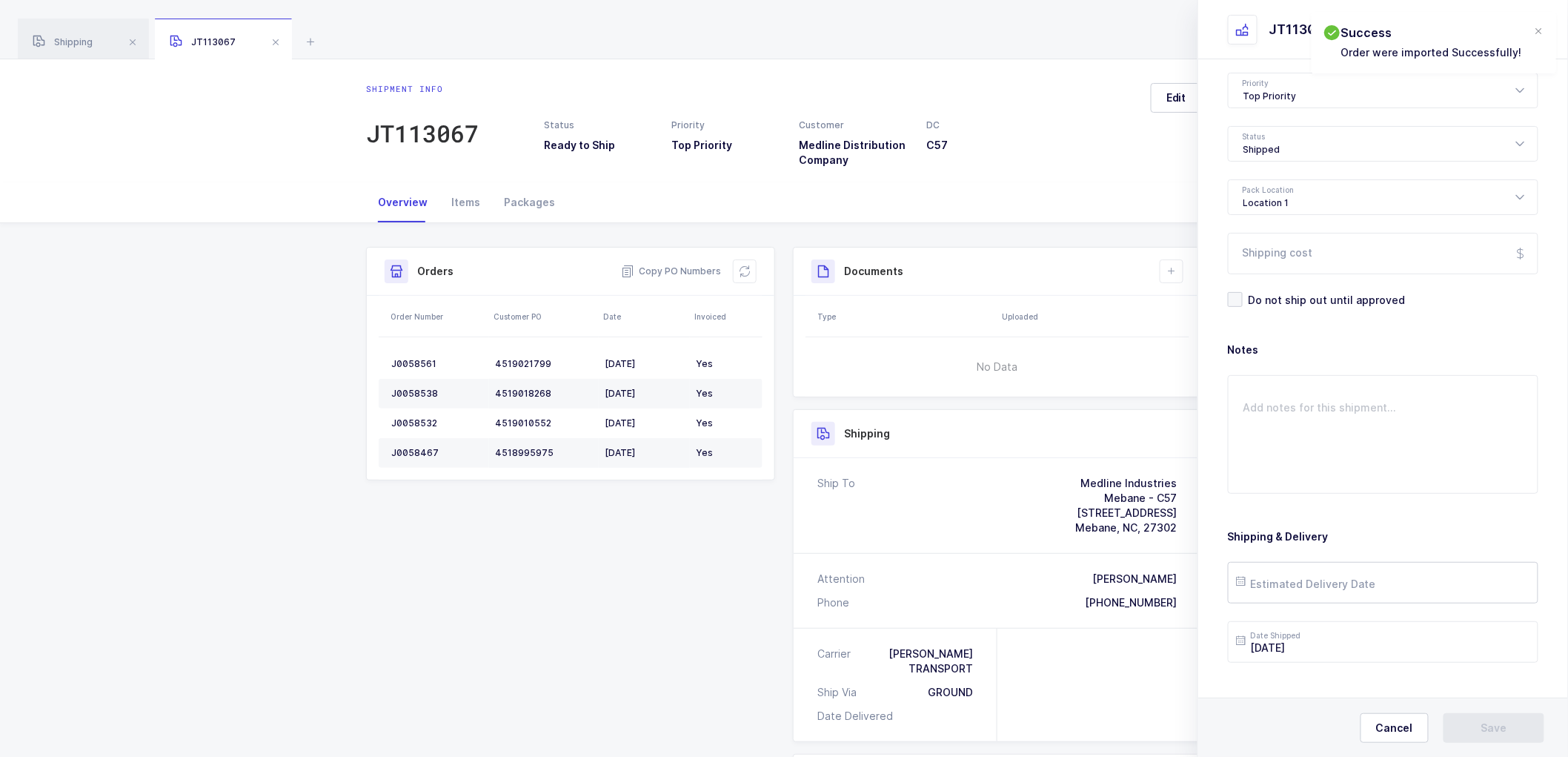
scroll to position [68, 0]
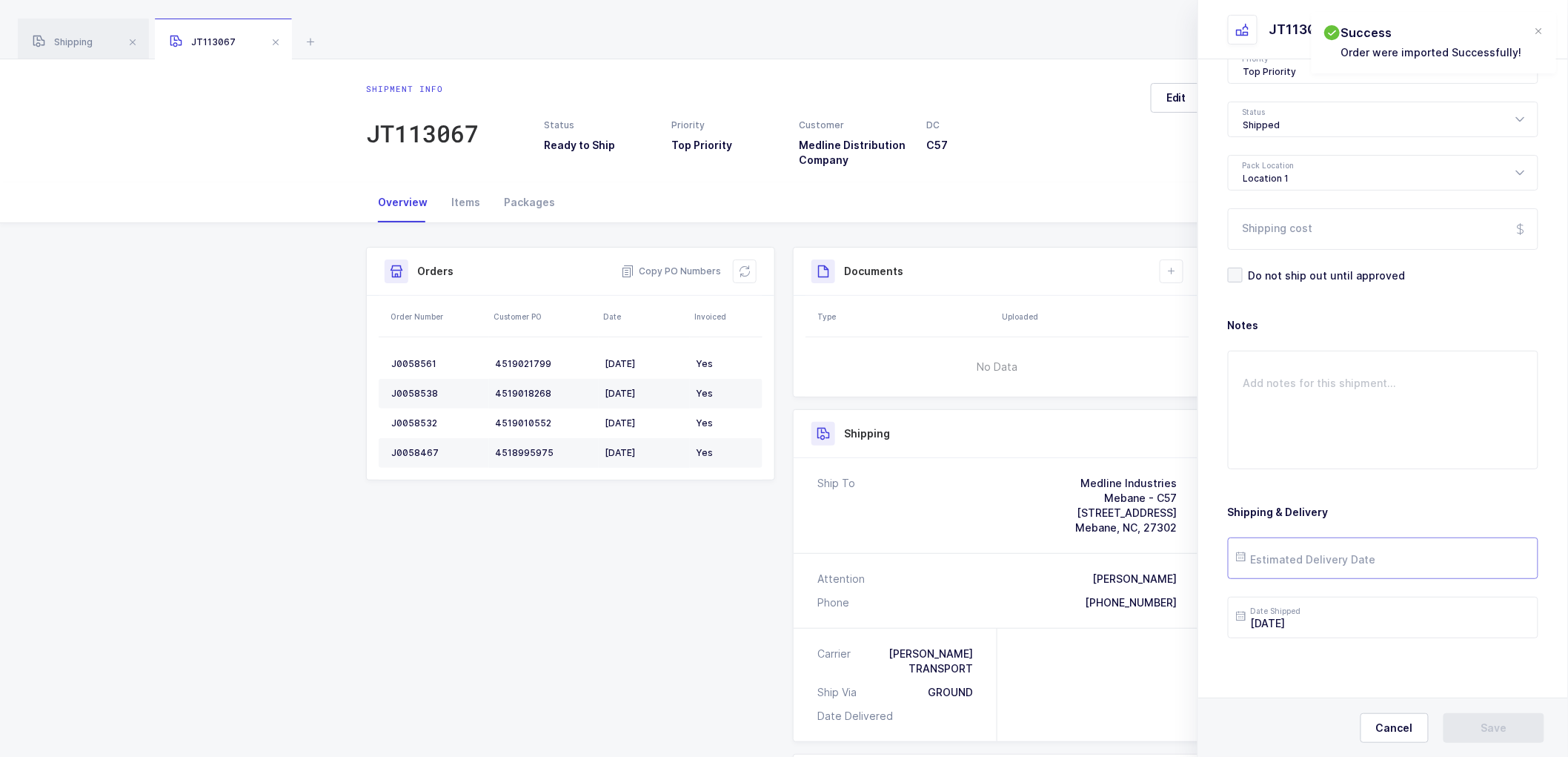
click at [1274, 567] on input "text" at bounding box center [1383, 558] width 310 height 41
click at [1349, 388] on span "10" at bounding box center [1349, 390] width 18 height 18
type input "[DATE]"
drag, startPoint x: 1481, startPoint y: 714, endPoint x: 1483, endPoint y: 728, distance: 14.1
click at [1482, 718] on div "Cancel Save" at bounding box center [1383, 727] width 369 height 59
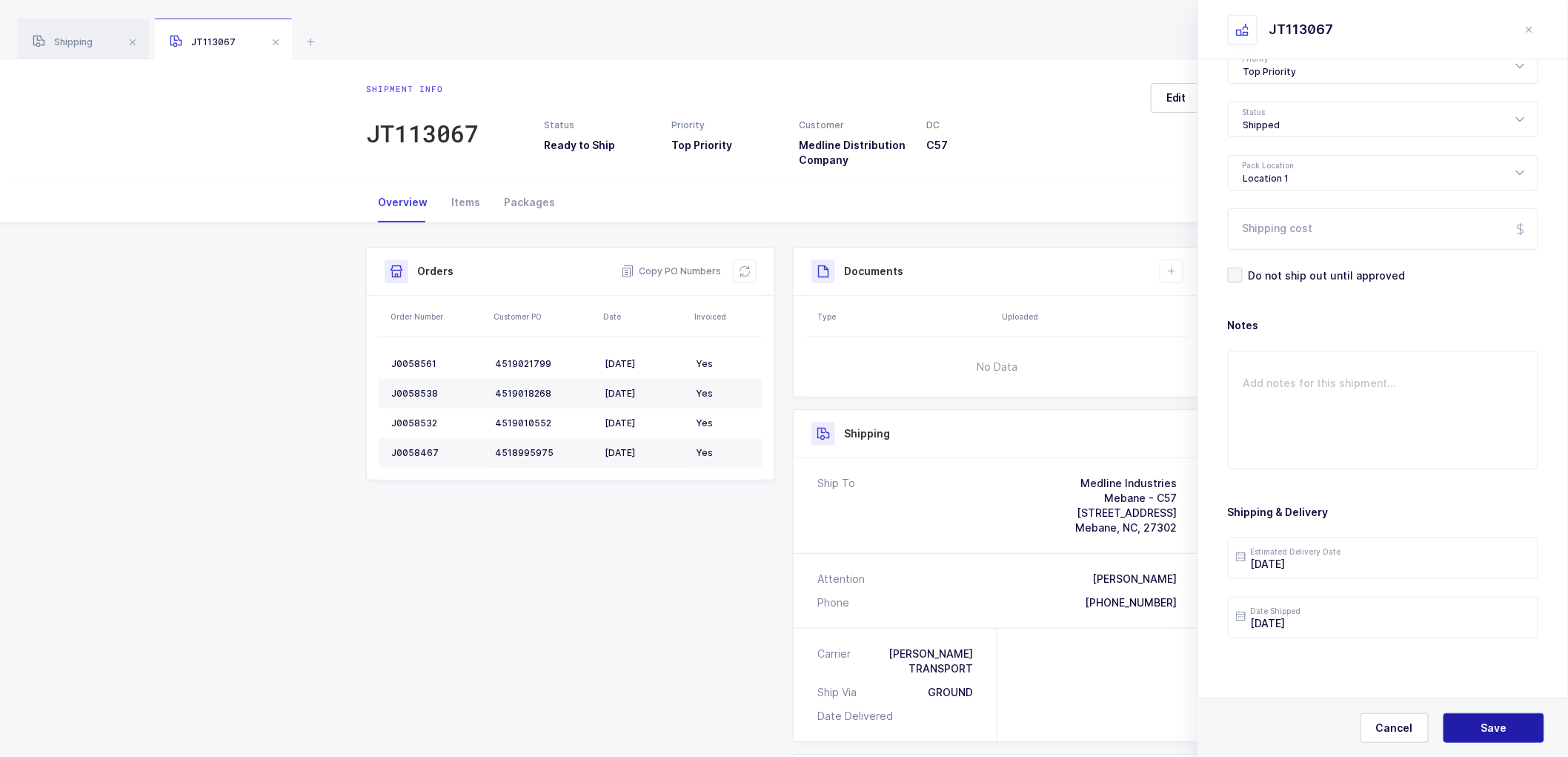
click at [1483, 727] on span "Save" at bounding box center [1495, 728] width 26 height 15
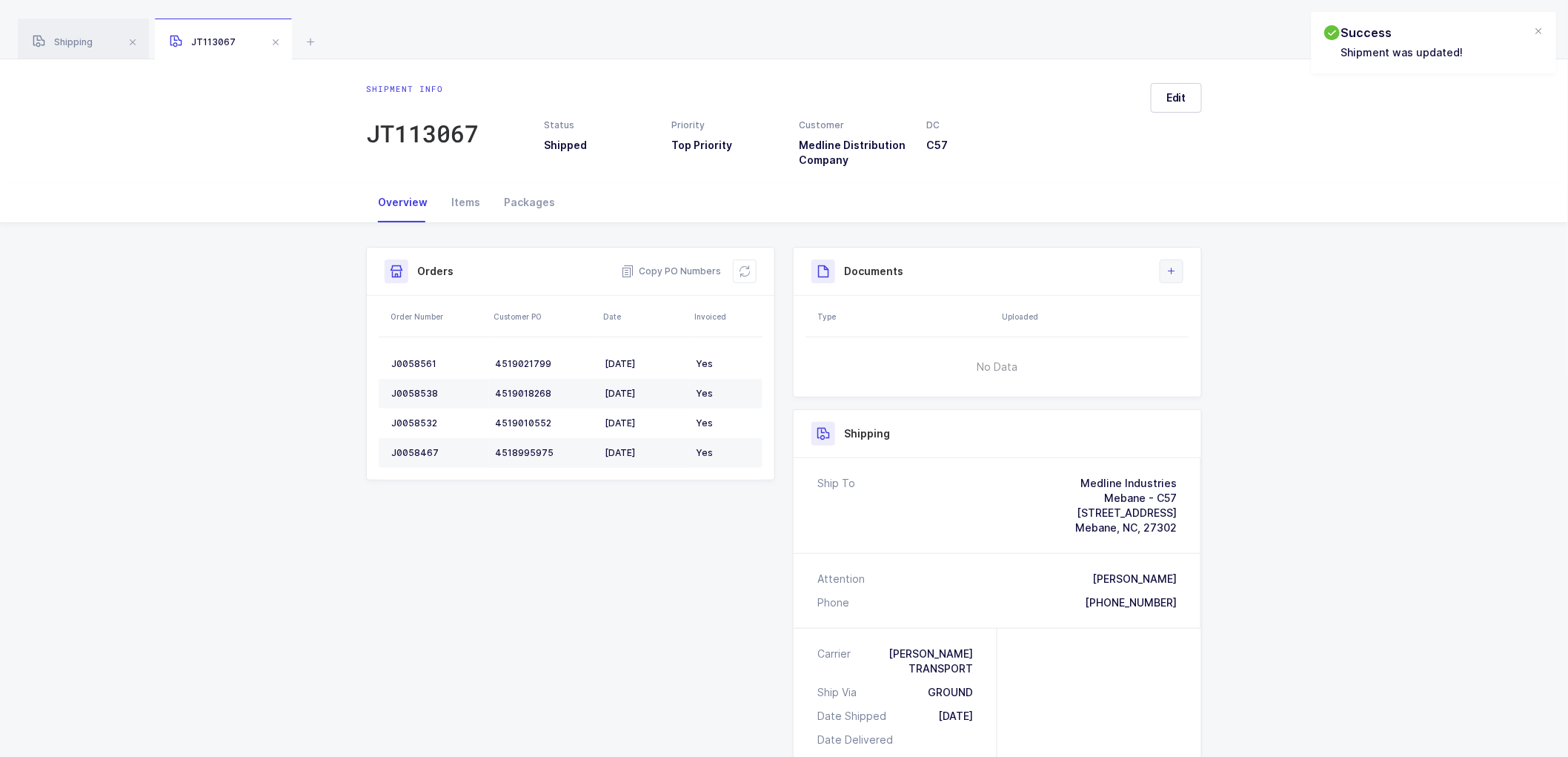
click at [1172, 266] on icon at bounding box center [1172, 272] width 12 height 12
click at [1255, 315] on li "Create Document" at bounding box center [1221, 314] width 110 height 24
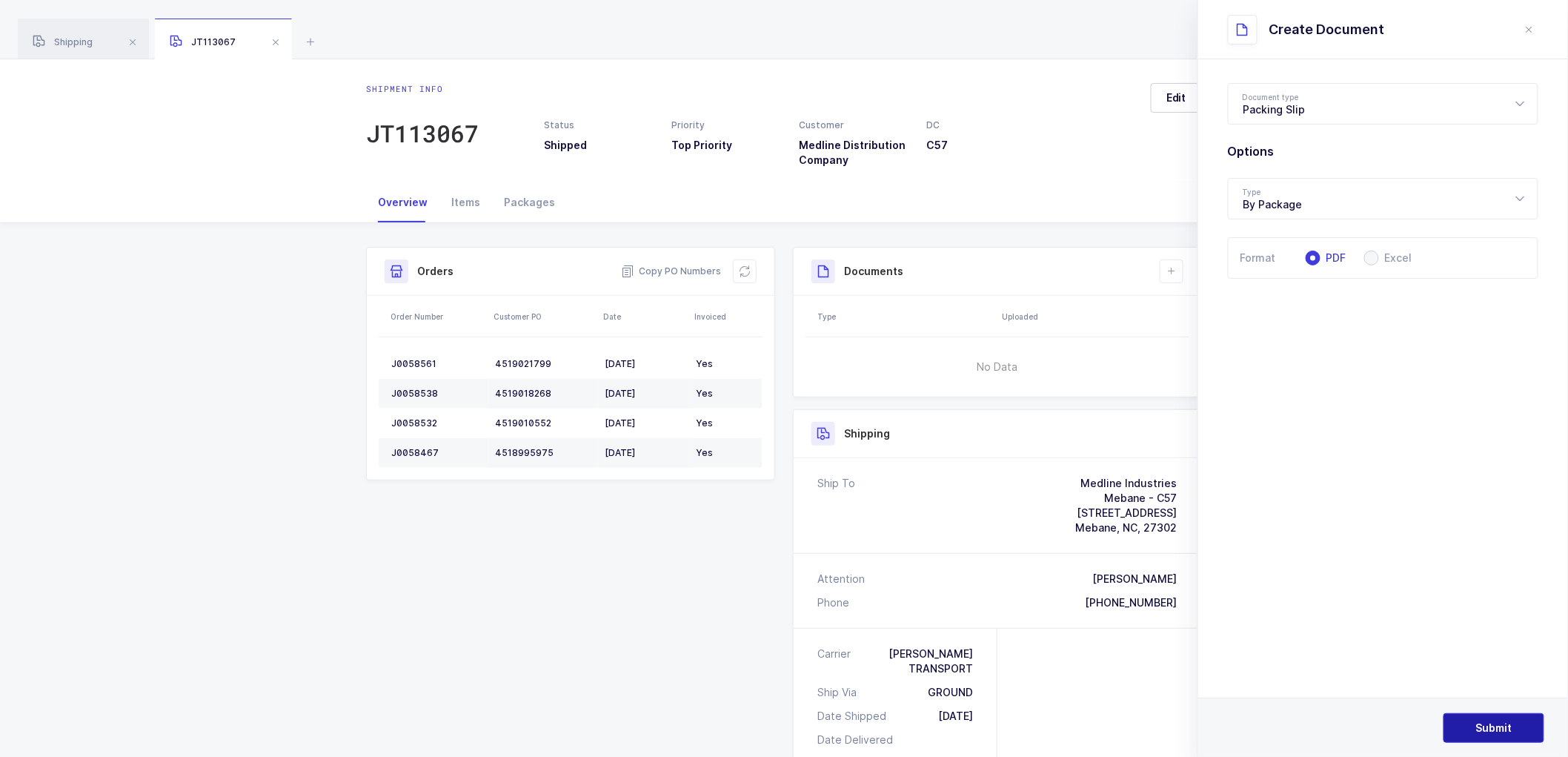
drag, startPoint x: 1492, startPoint y: 727, endPoint x: 1490, endPoint y: 716, distance: 11.2
click at [1492, 727] on span "Submit" at bounding box center [1494, 728] width 36 height 15
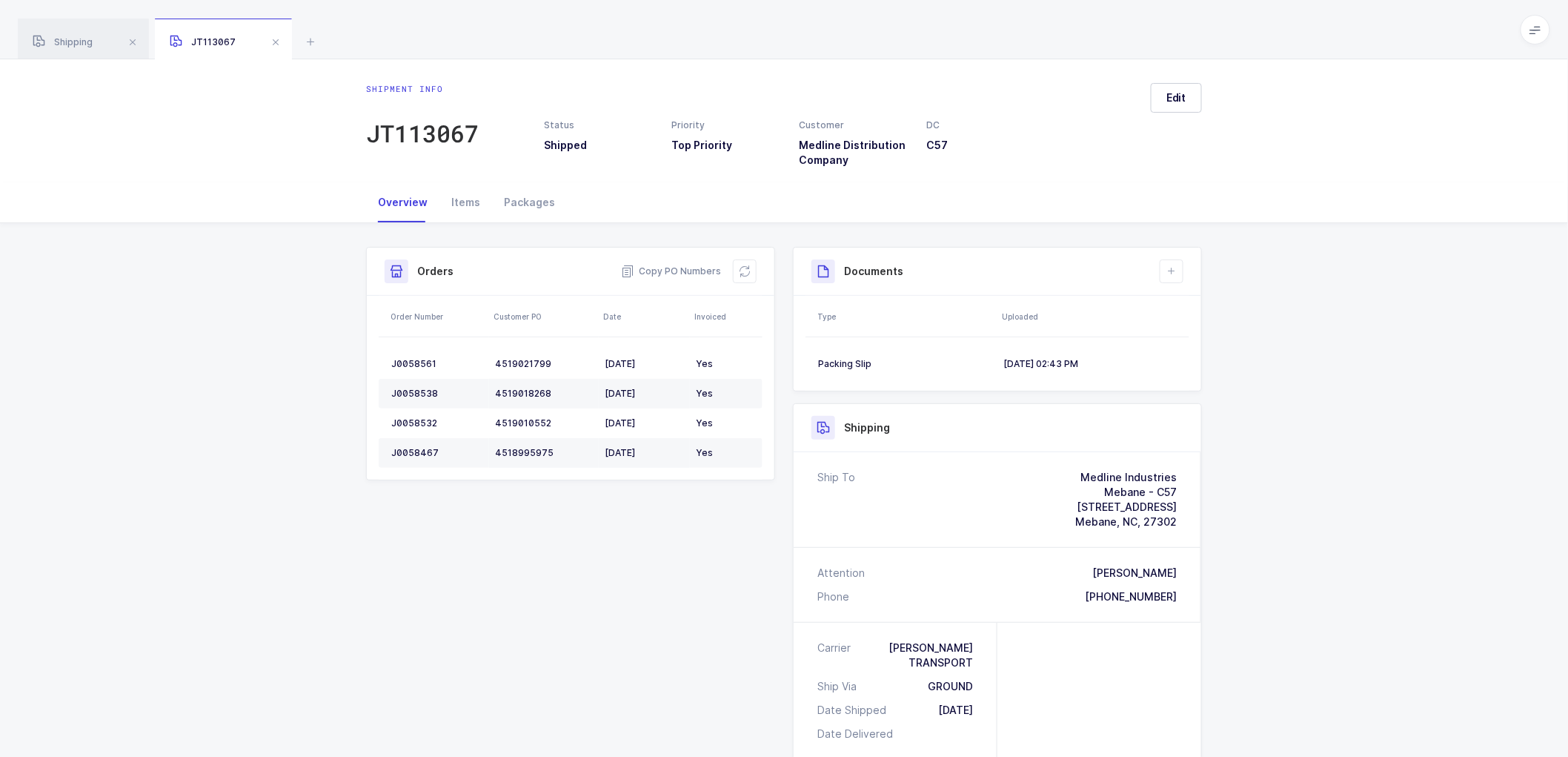
drag, startPoint x: 1335, startPoint y: 343, endPoint x: 1316, endPoint y: 332, distance: 22.0
click at [1335, 343] on div "Shipment Info Shipment Number JT113067 Status Shipped Priority Top Priority Cus…" at bounding box center [784, 623] width 1568 height 800
click at [1175, 109] on button "Edit" at bounding box center [1177, 97] width 51 height 30
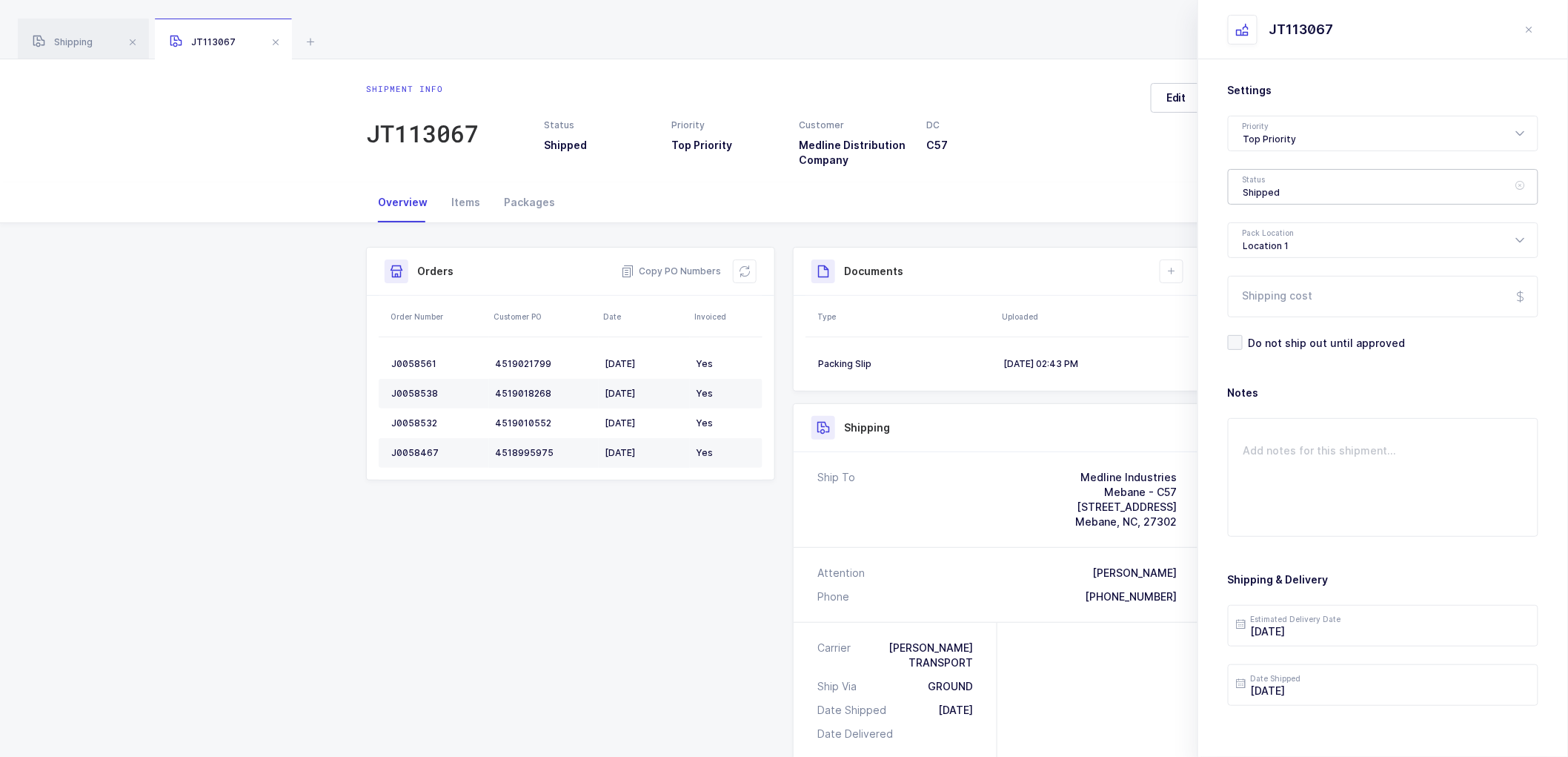
click at [1306, 189] on div "Shipped" at bounding box center [1383, 187] width 310 height 35
click at [1274, 277] on span "Scheduled to Ship" at bounding box center [1291, 277] width 94 height 13
type input "Scheduled to Ship"
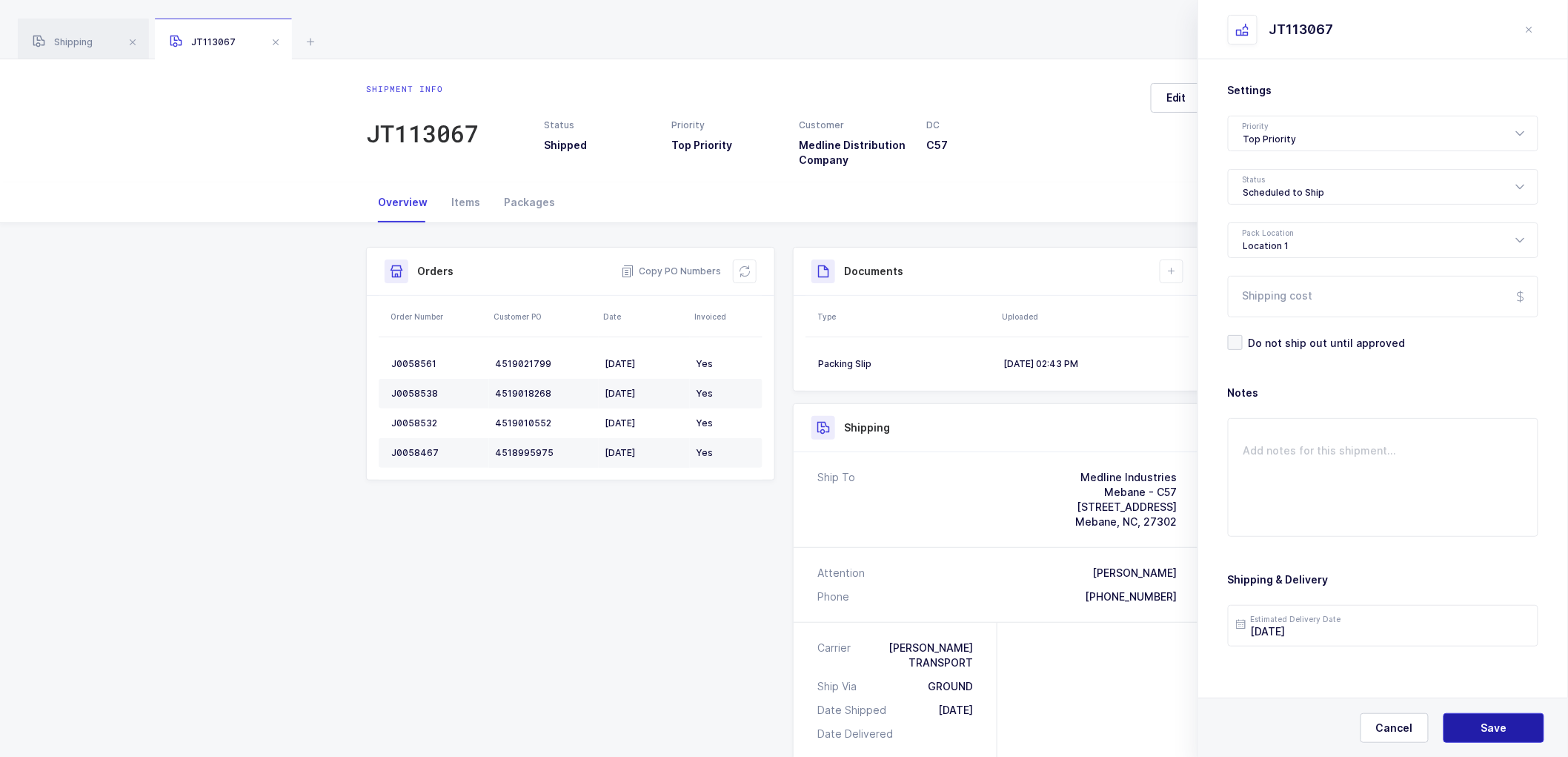
click at [1484, 720] on button "Save" at bounding box center [1495, 727] width 101 height 30
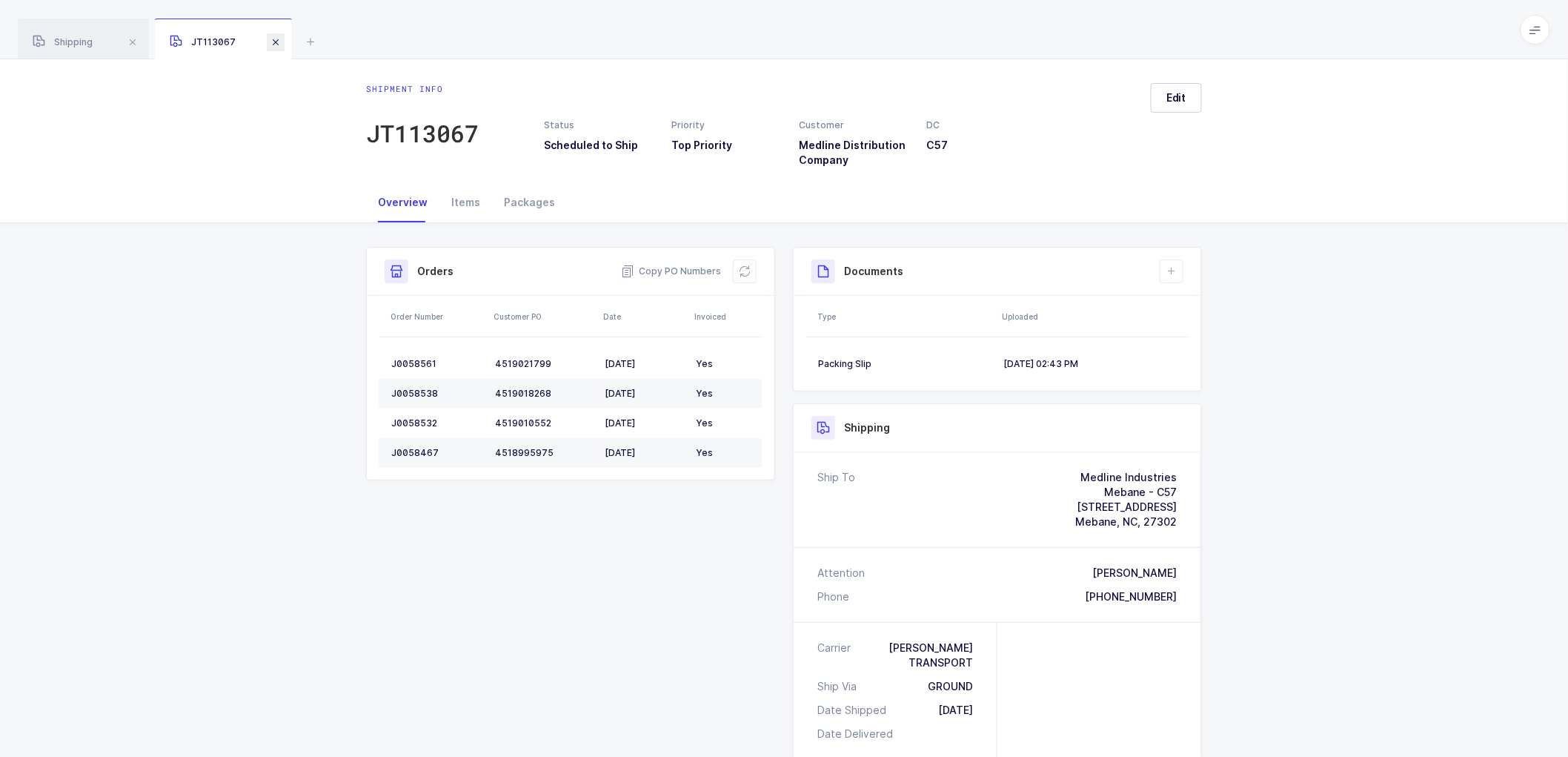
click at [277, 37] on span at bounding box center [275, 42] width 18 height 18
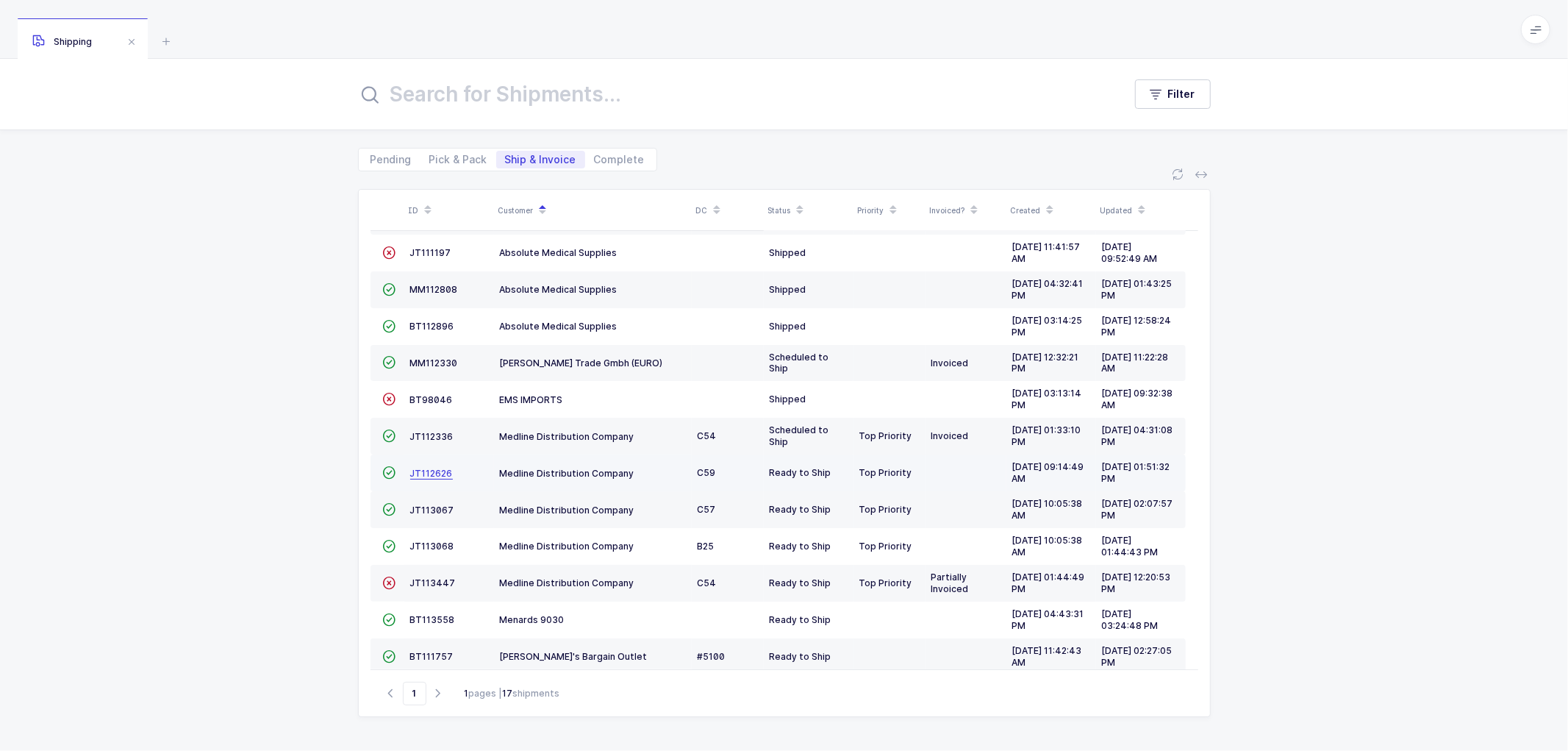
click at [427, 470] on span "JT112626" at bounding box center [431, 473] width 43 height 11
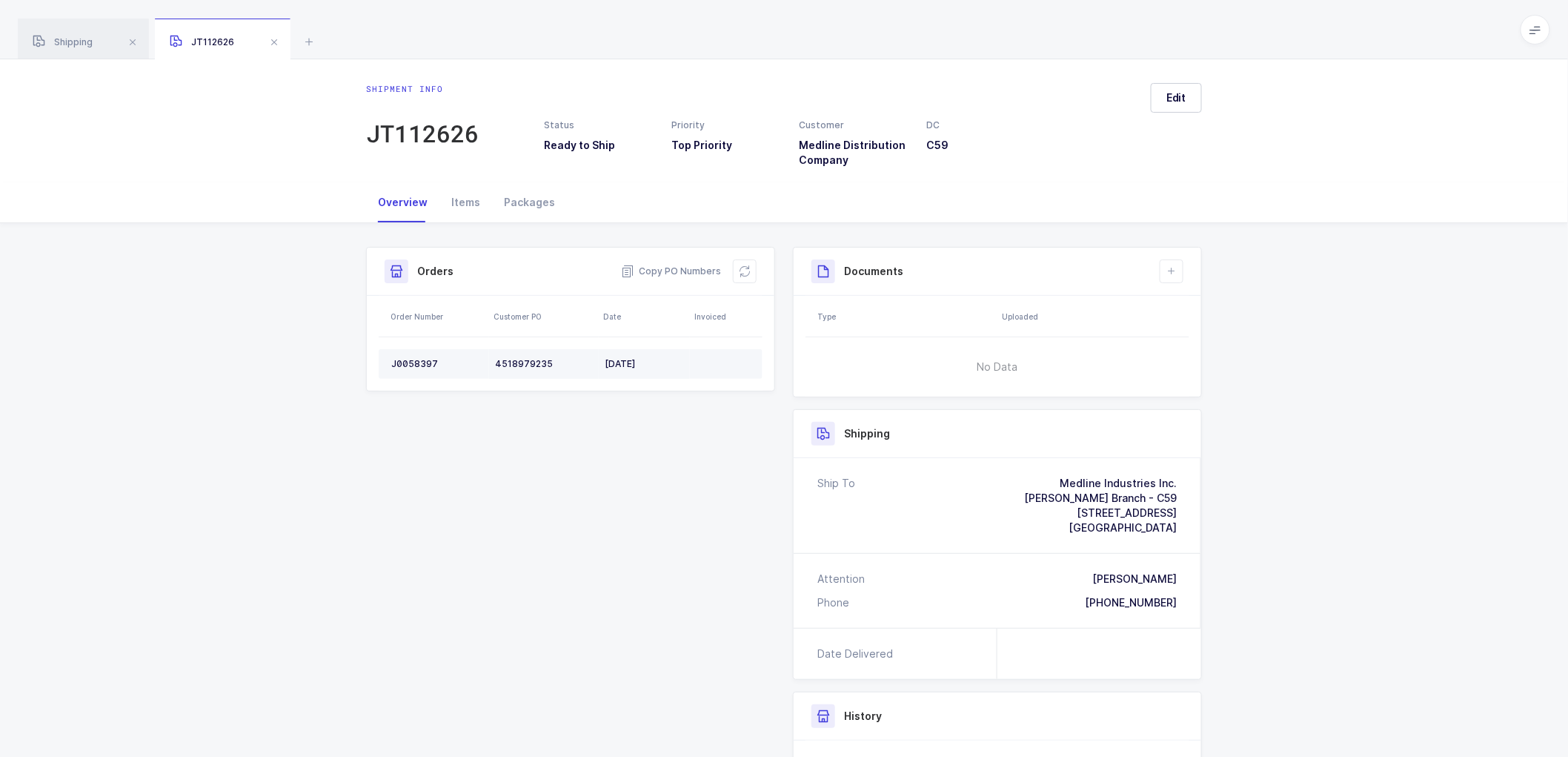
click at [419, 364] on div "J0058397" at bounding box center [437, 364] width 92 height 12
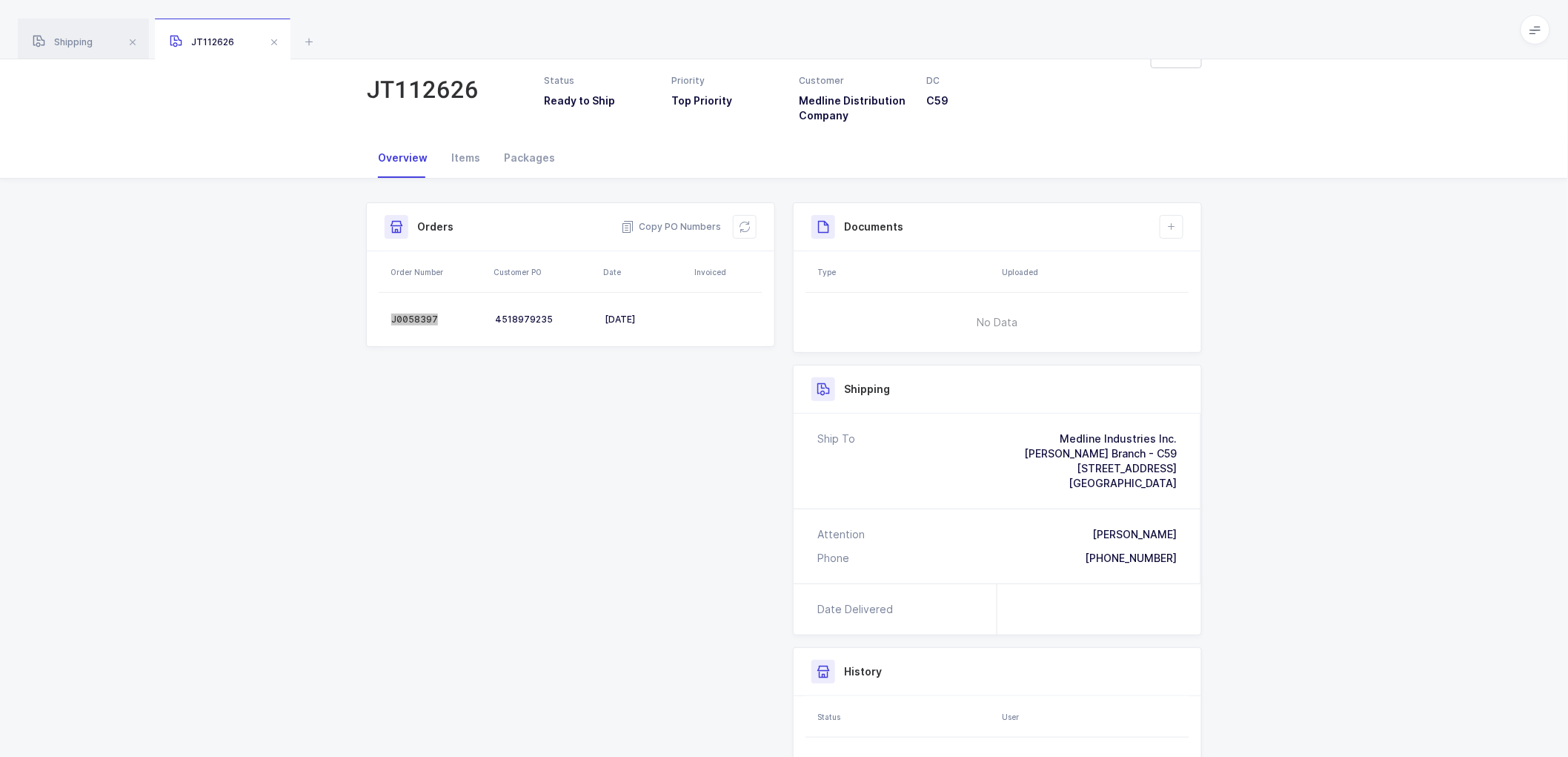
scroll to position [83, 0]
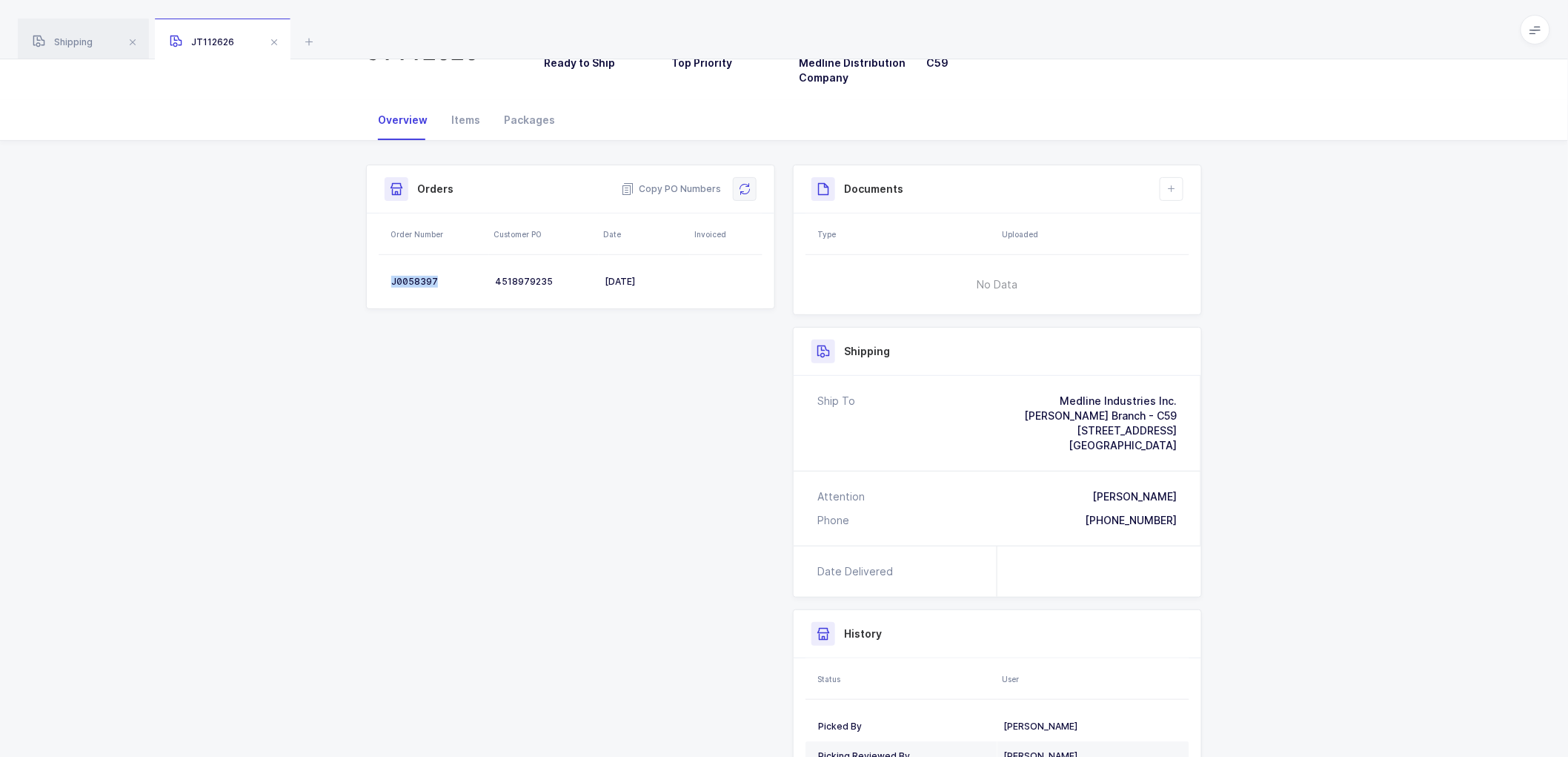
click at [749, 187] on icon at bounding box center [745, 189] width 12 height 12
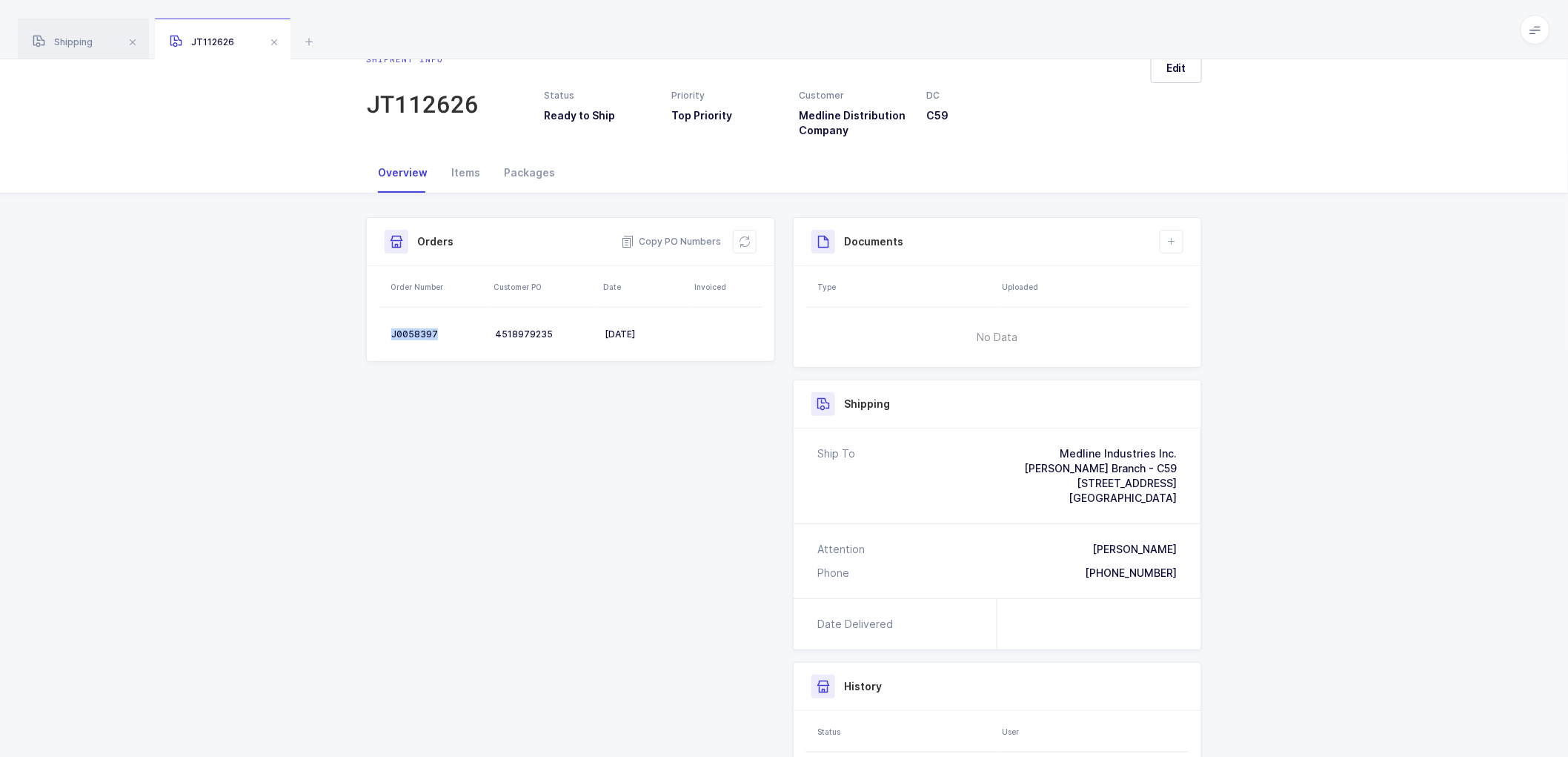
scroll to position [0, 0]
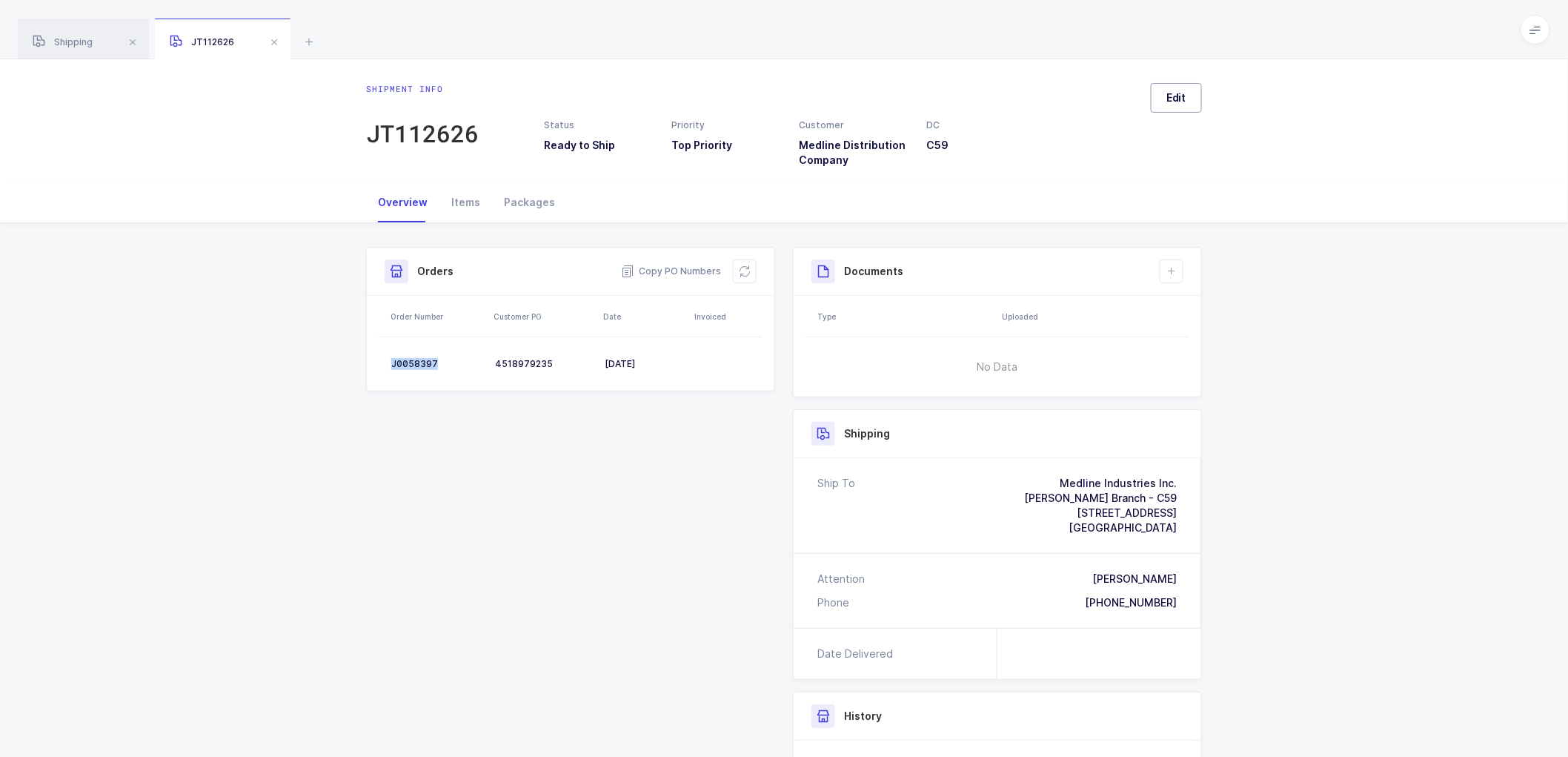
click at [1179, 92] on span "Edit" at bounding box center [1177, 98] width 20 height 15
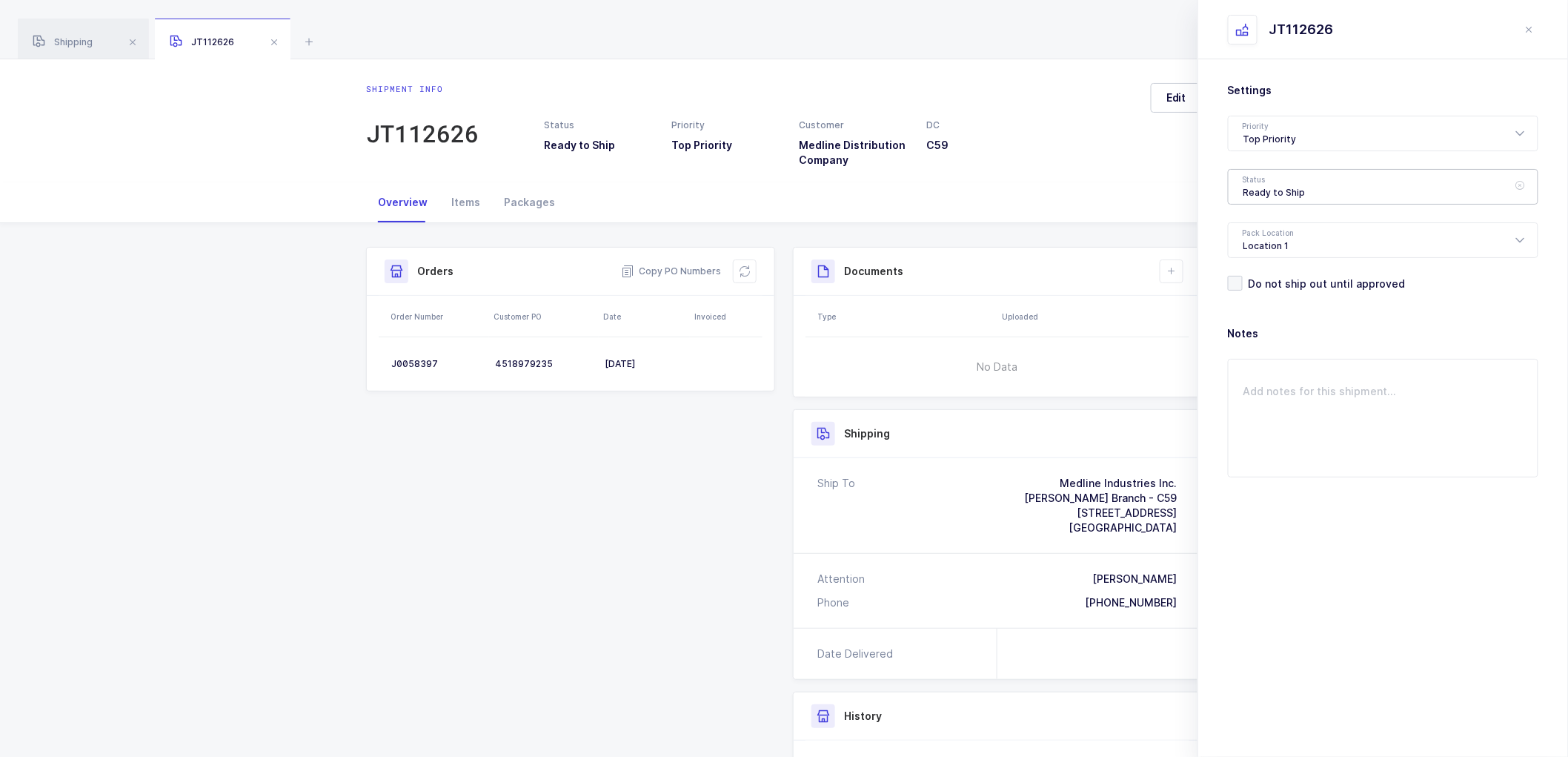
drag, startPoint x: 1305, startPoint y: 187, endPoint x: 1329, endPoint y: 241, distance: 59.1
click at [1307, 187] on div "Ready to Ship" at bounding box center [1383, 187] width 310 height 35
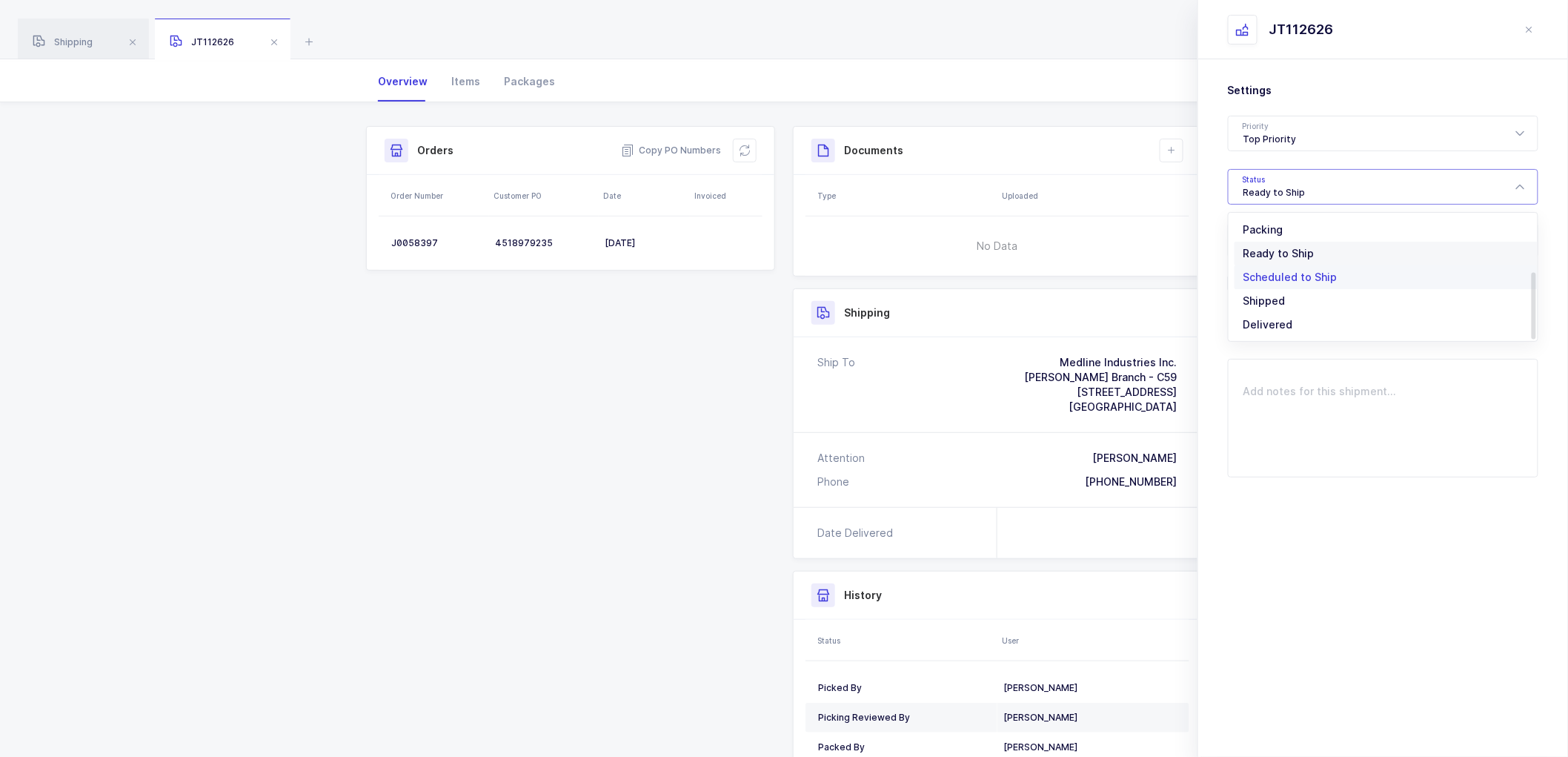
scroll to position [165, 0]
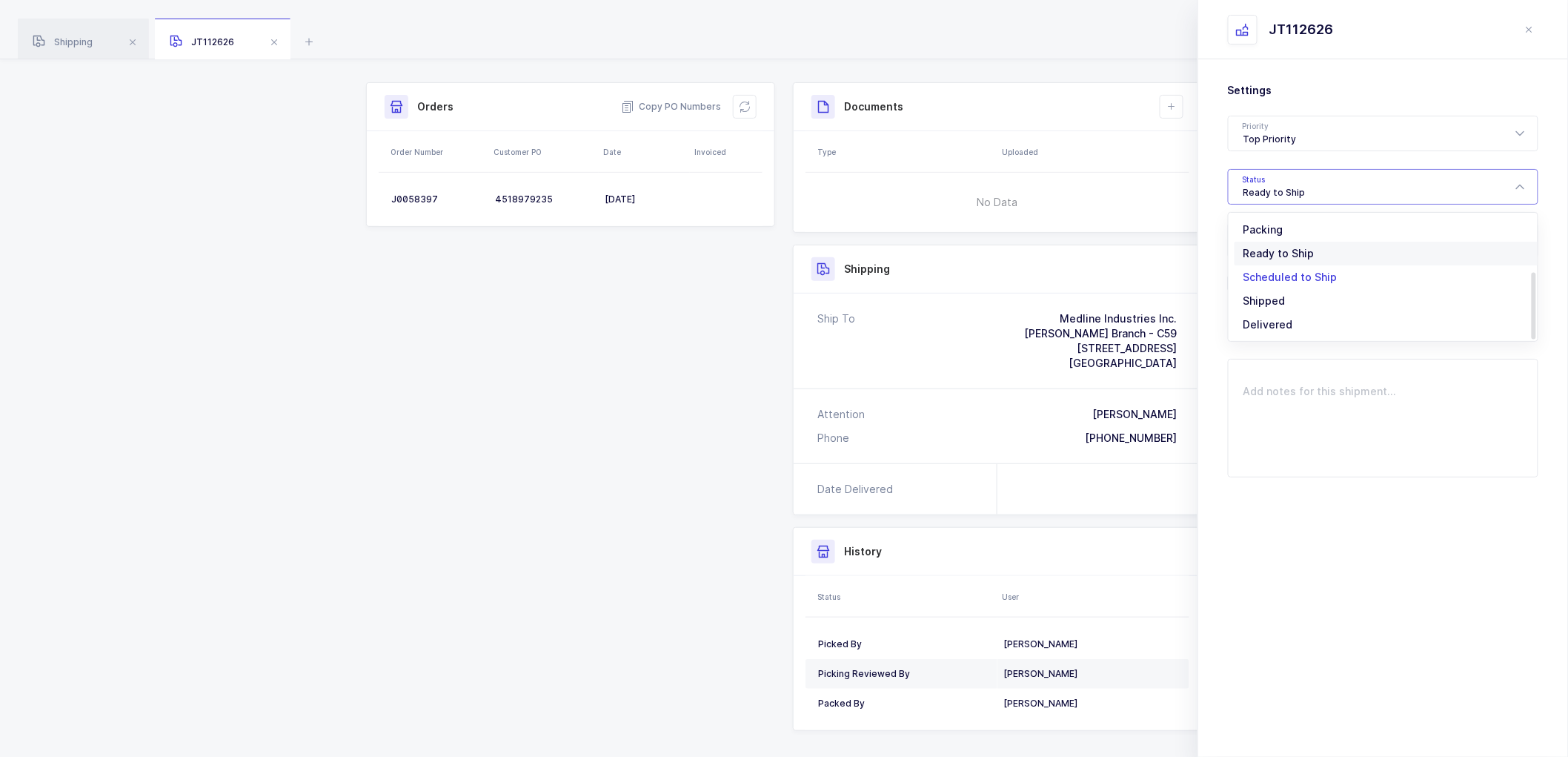
click at [1285, 275] on span "Scheduled to Ship" at bounding box center [1291, 277] width 94 height 13
type input "Scheduled to Ship"
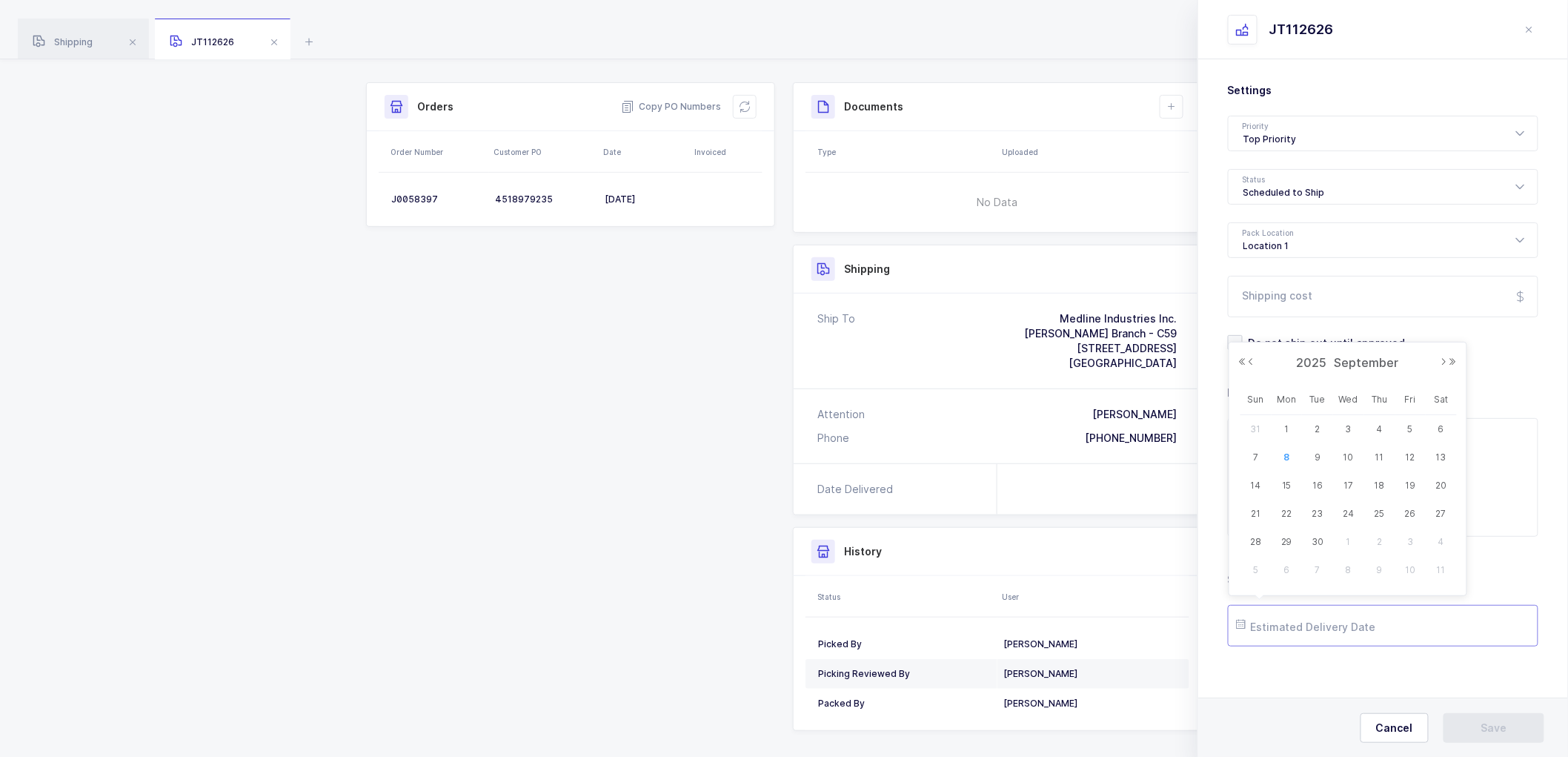
click at [1262, 626] on input "text" at bounding box center [1383, 625] width 310 height 41
click at [1378, 456] on span "11" at bounding box center [1380, 457] width 18 height 18
type input "[DATE]"
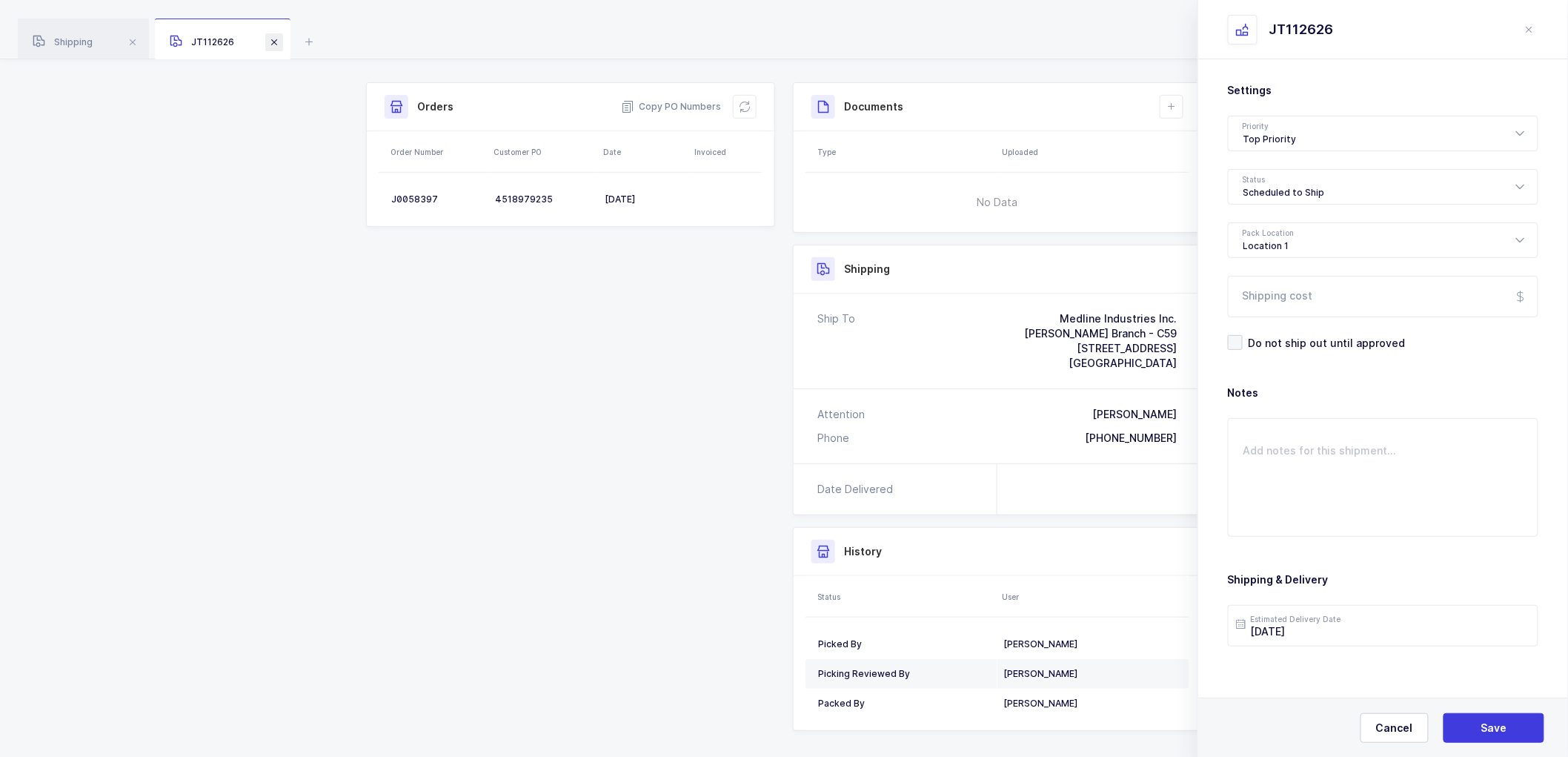
click at [276, 40] on span at bounding box center [274, 42] width 18 height 18
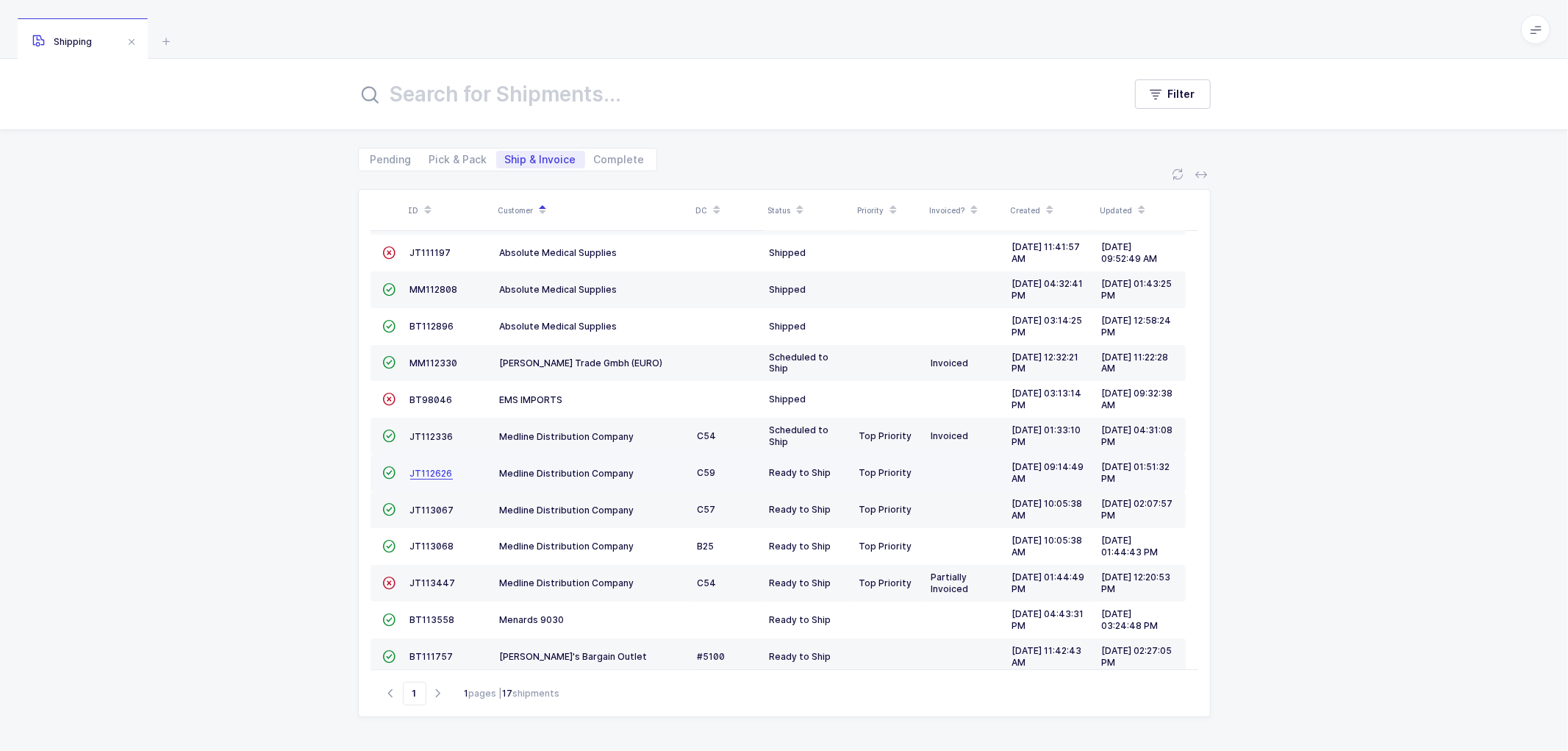
click at [441, 475] on span "JT112626" at bounding box center [431, 473] width 43 height 11
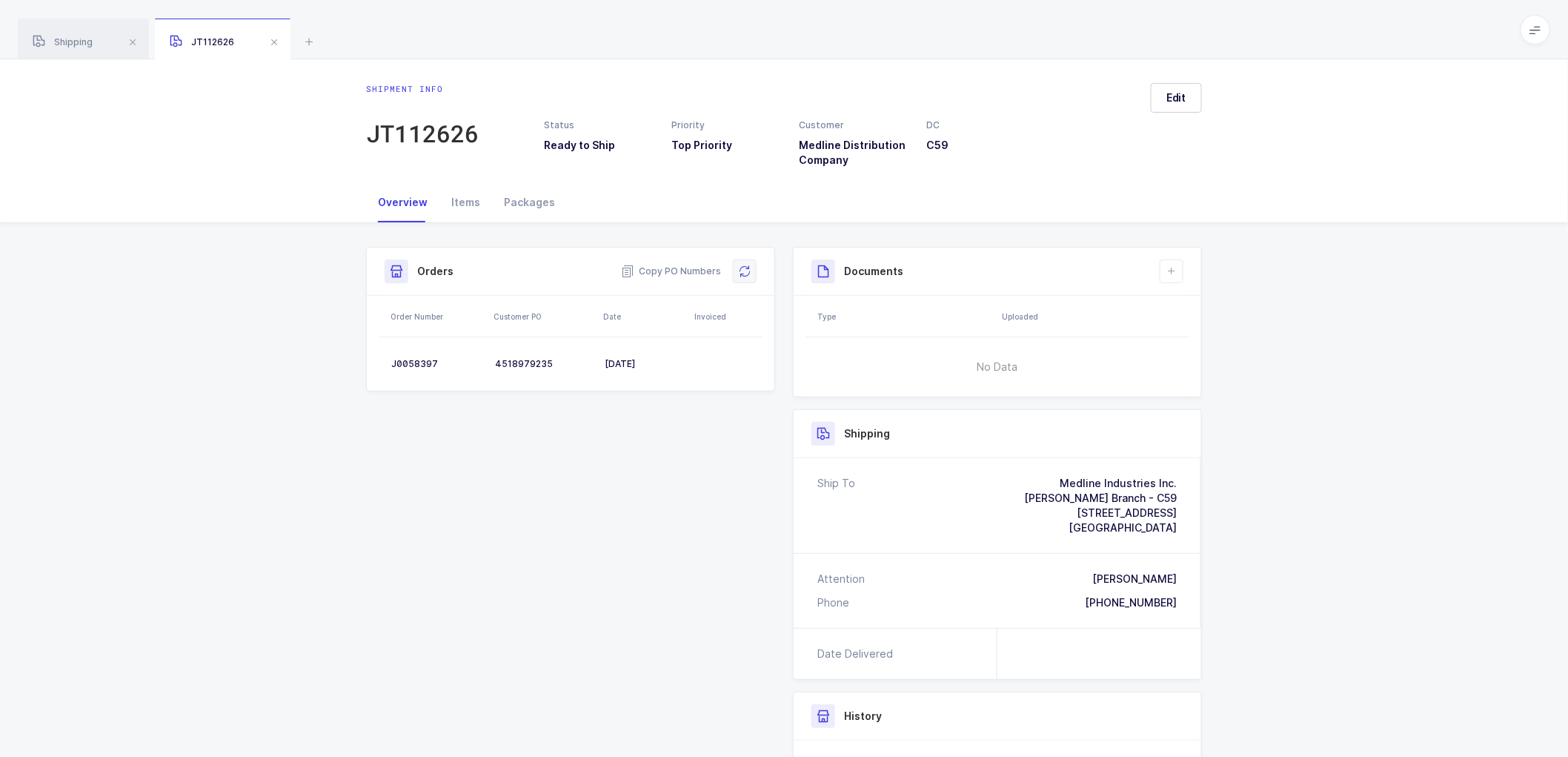
click at [742, 272] on icon at bounding box center [745, 272] width 12 height 12
click at [1392, 352] on div "Shipment Info Shipment Number JT112626 Status Ready to Ship Priority Top Priori…" at bounding box center [784, 582] width 1568 height 720
click at [1173, 266] on icon at bounding box center [1172, 272] width 12 height 12
click at [1204, 311] on li "Create Document" at bounding box center [1221, 314] width 110 height 24
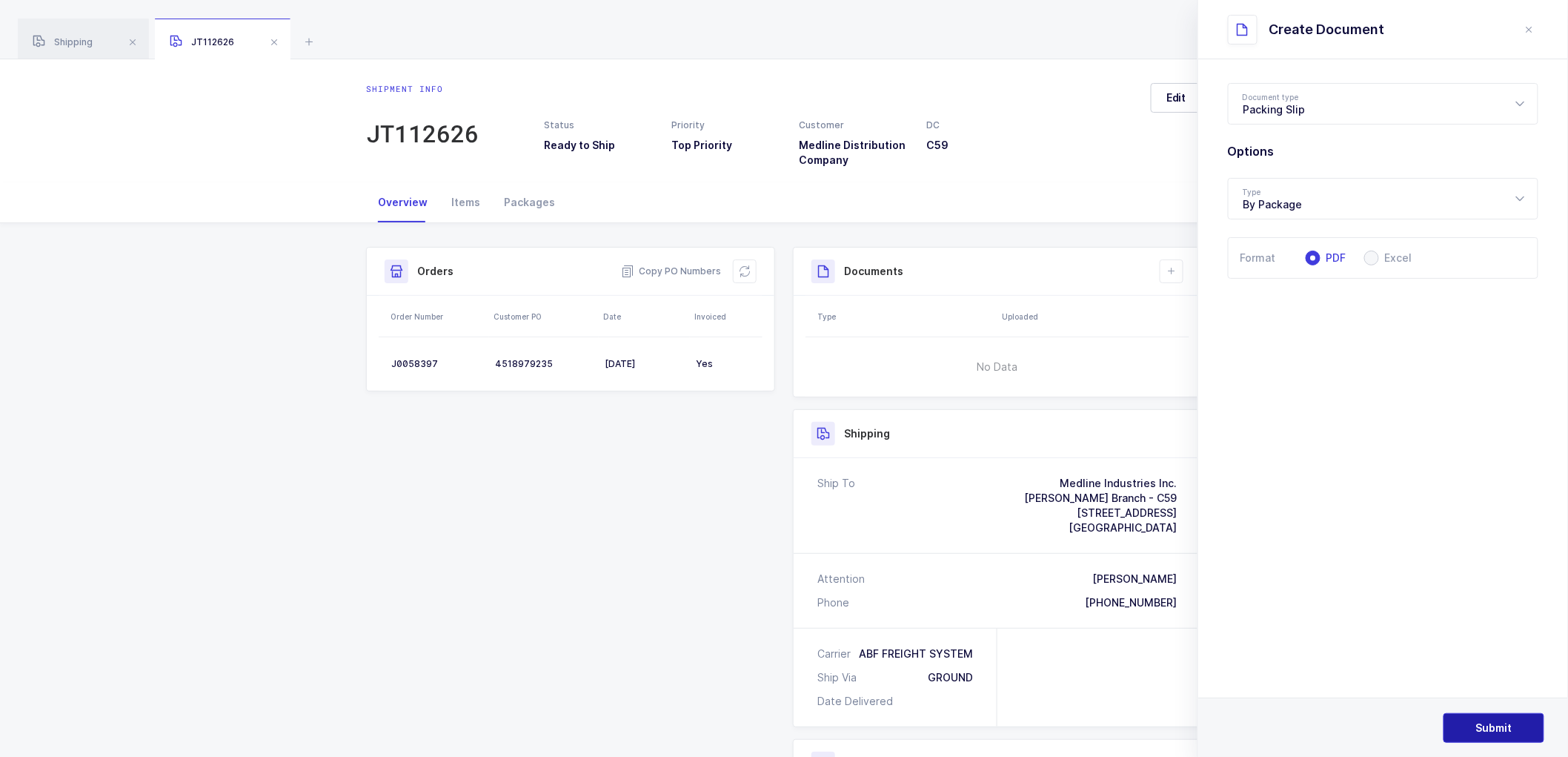
click at [1490, 716] on button "Submit" at bounding box center [1495, 727] width 101 height 30
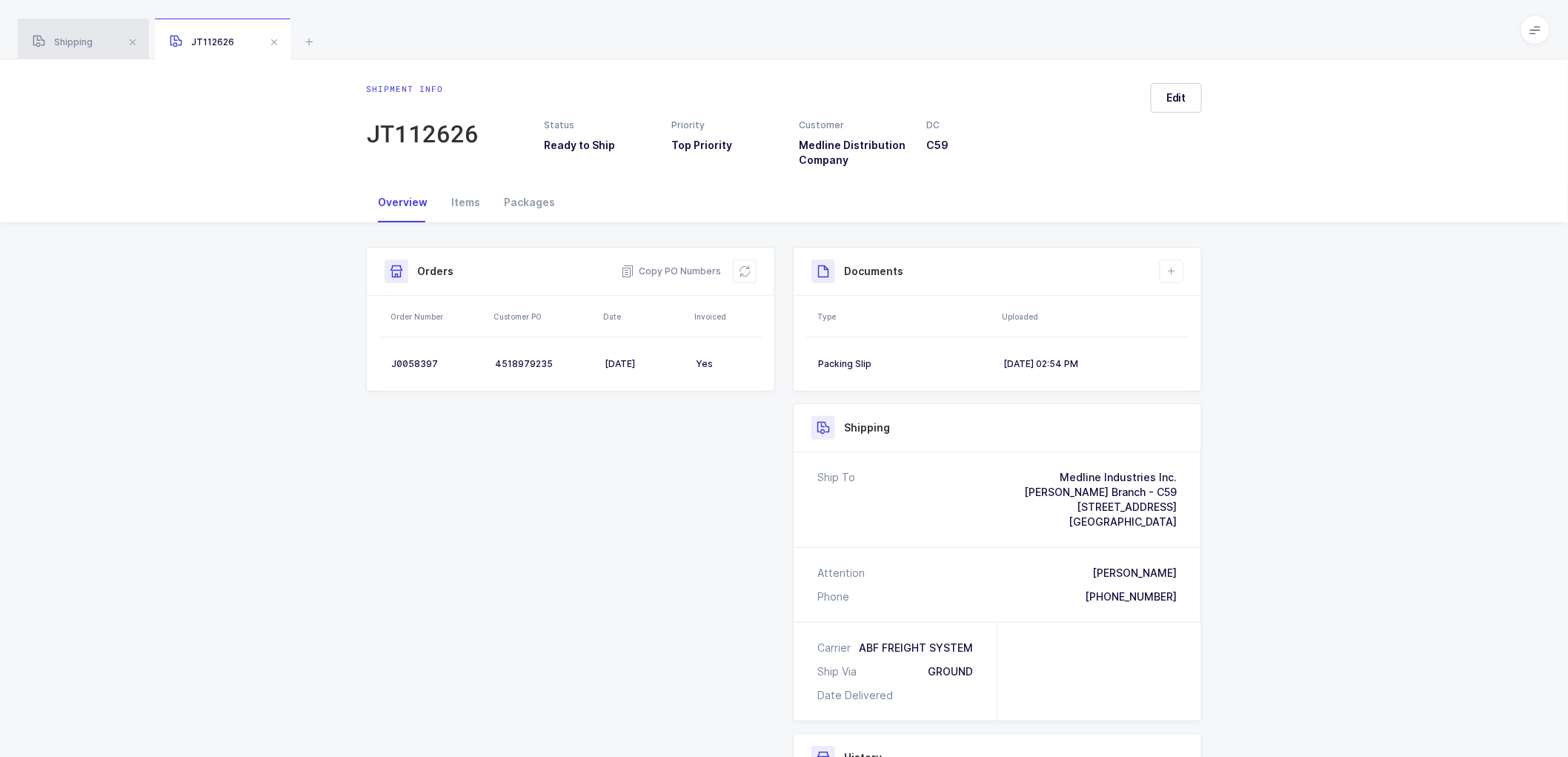
click at [70, 41] on span "Shipping" at bounding box center [62, 41] width 60 height 11
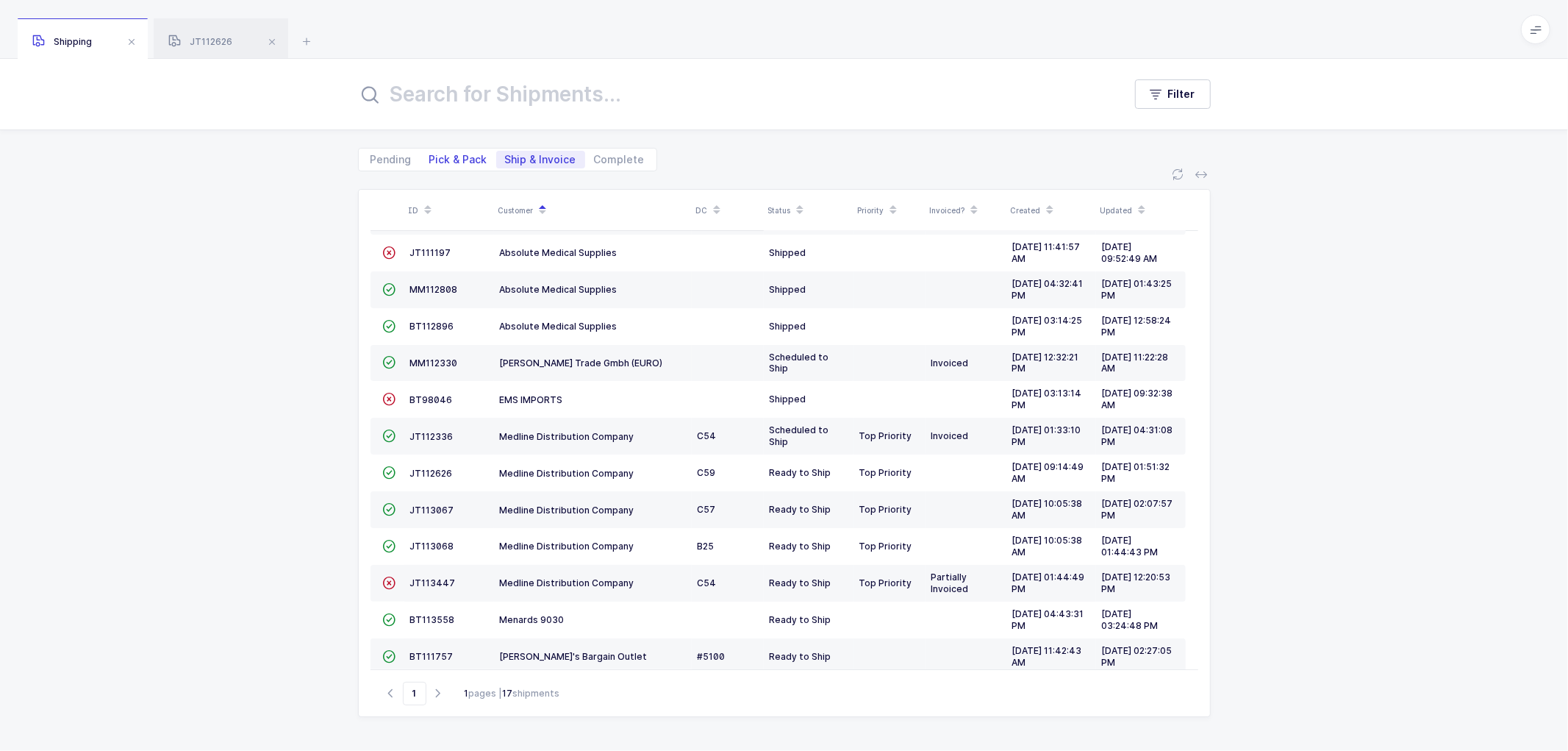
drag, startPoint x: 444, startPoint y: 153, endPoint x: 470, endPoint y: 152, distance: 26.0
click at [444, 155] on span "Pick & Pack" at bounding box center [458, 160] width 58 height 10
click at [430, 152] on input "Pick & Pack" at bounding box center [425, 155] width 9 height 9
radio input "true"
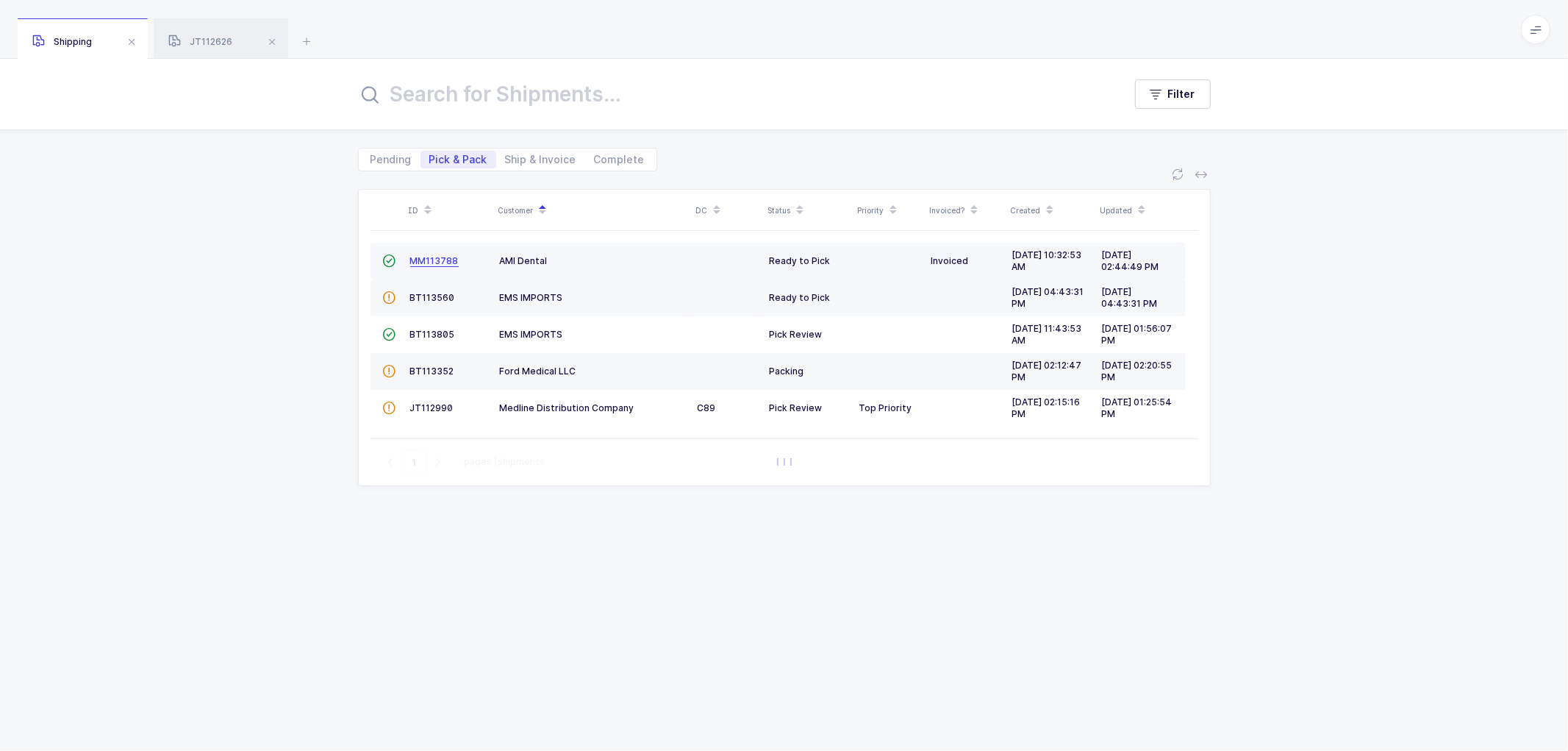
click at [424, 259] on span "MM113788" at bounding box center [434, 260] width 49 height 11
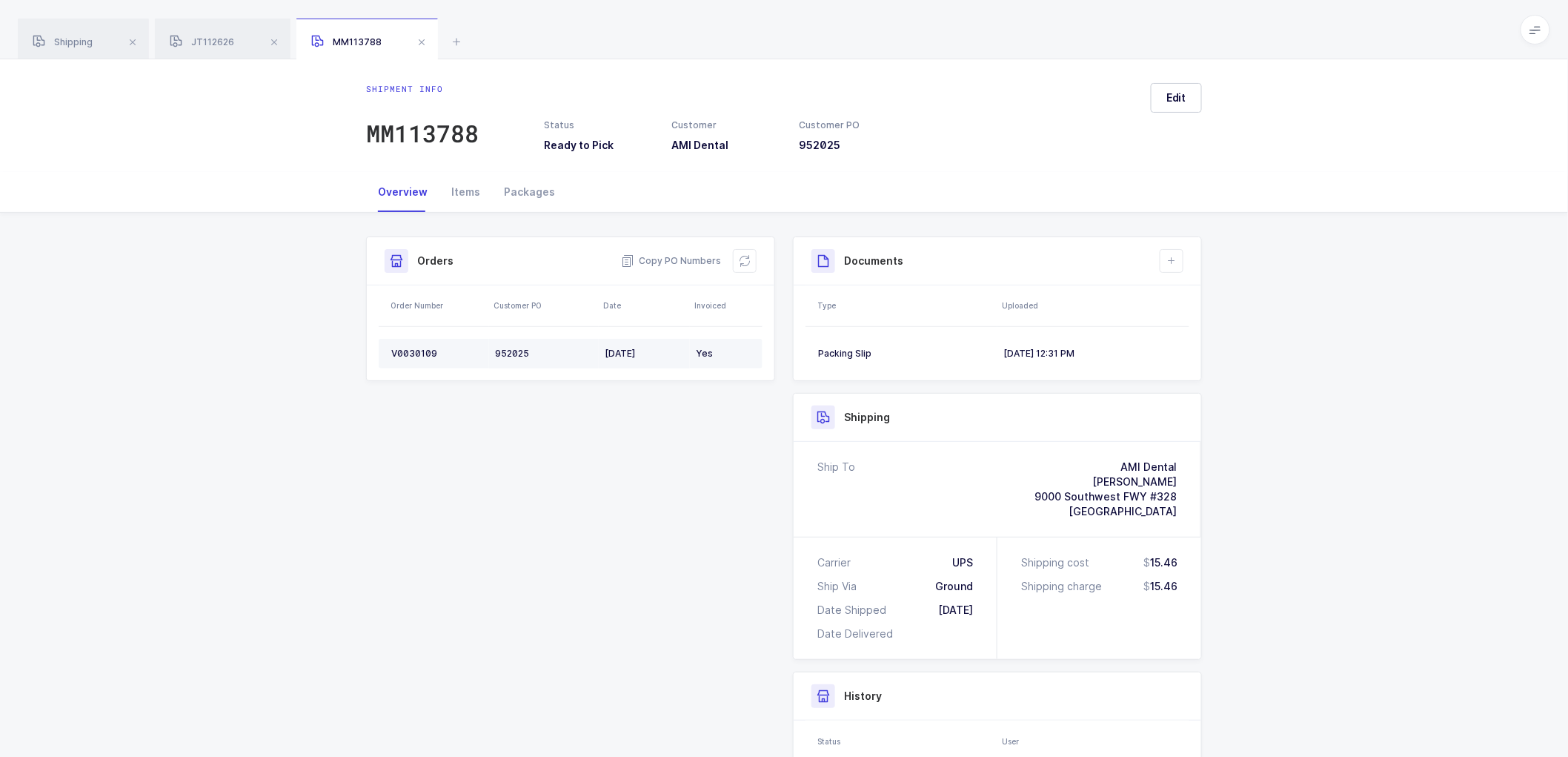
click at [410, 348] on div "V0030109" at bounding box center [437, 354] width 92 height 12
drag, startPoint x: 458, startPoint y: 194, endPoint x: 466, endPoint y: 192, distance: 8.2
click at [458, 194] on div "Items" at bounding box center [466, 192] width 52 height 40
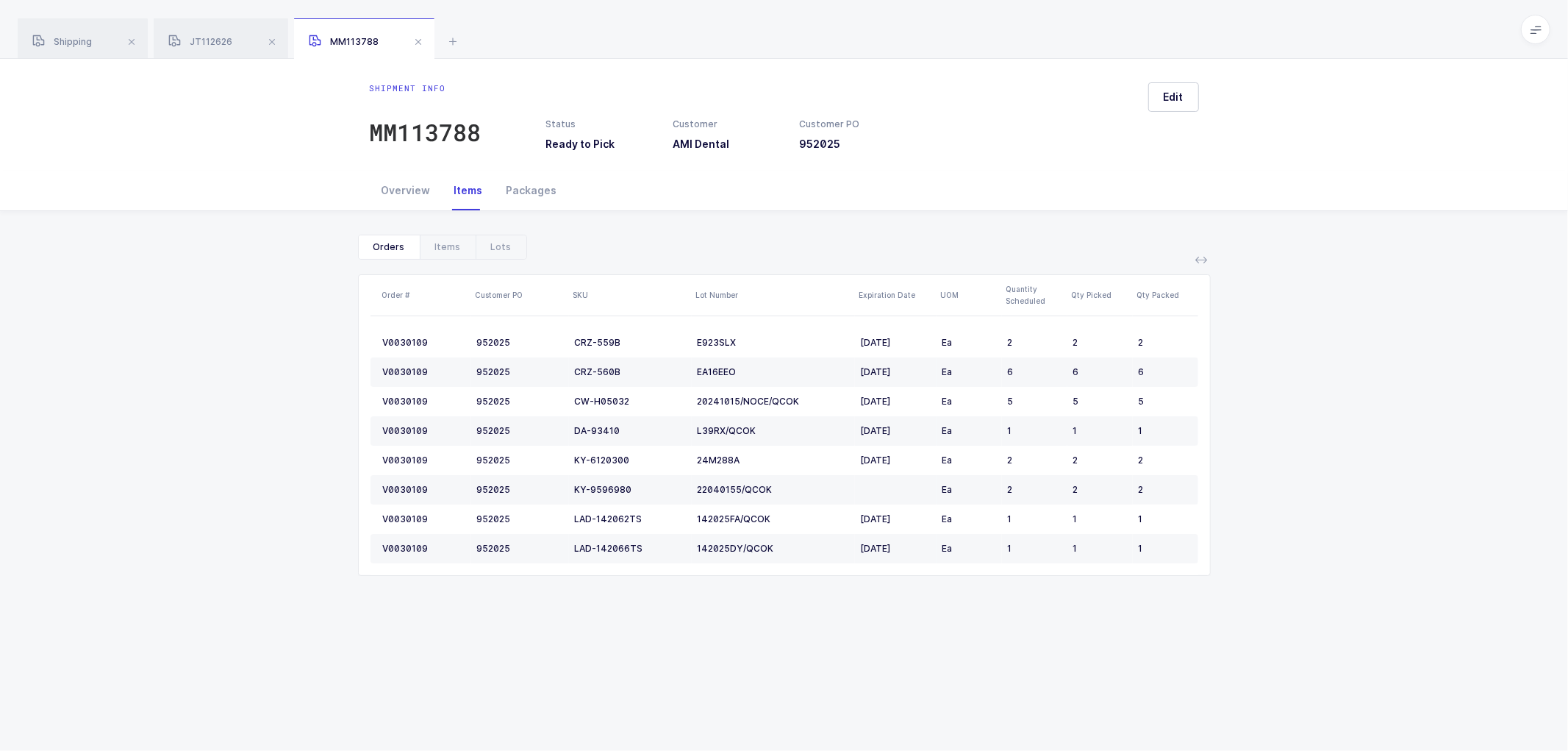
drag, startPoint x: 598, startPoint y: 238, endPoint x: 599, endPoint y: 224, distance: 14.0
click at [599, 233] on div "Show canceled Orders Items Lots Order # Customer PO SKU Lot Number Expiration D…" at bounding box center [784, 411] width 1545 height 400
click at [290, 267] on div "Show canceled Orders Items Lots Order # Customer PO SKU Lot Number Expiration D…" at bounding box center [784, 411] width 1545 height 400
click at [418, 33] on span at bounding box center [418, 42] width 18 height 18
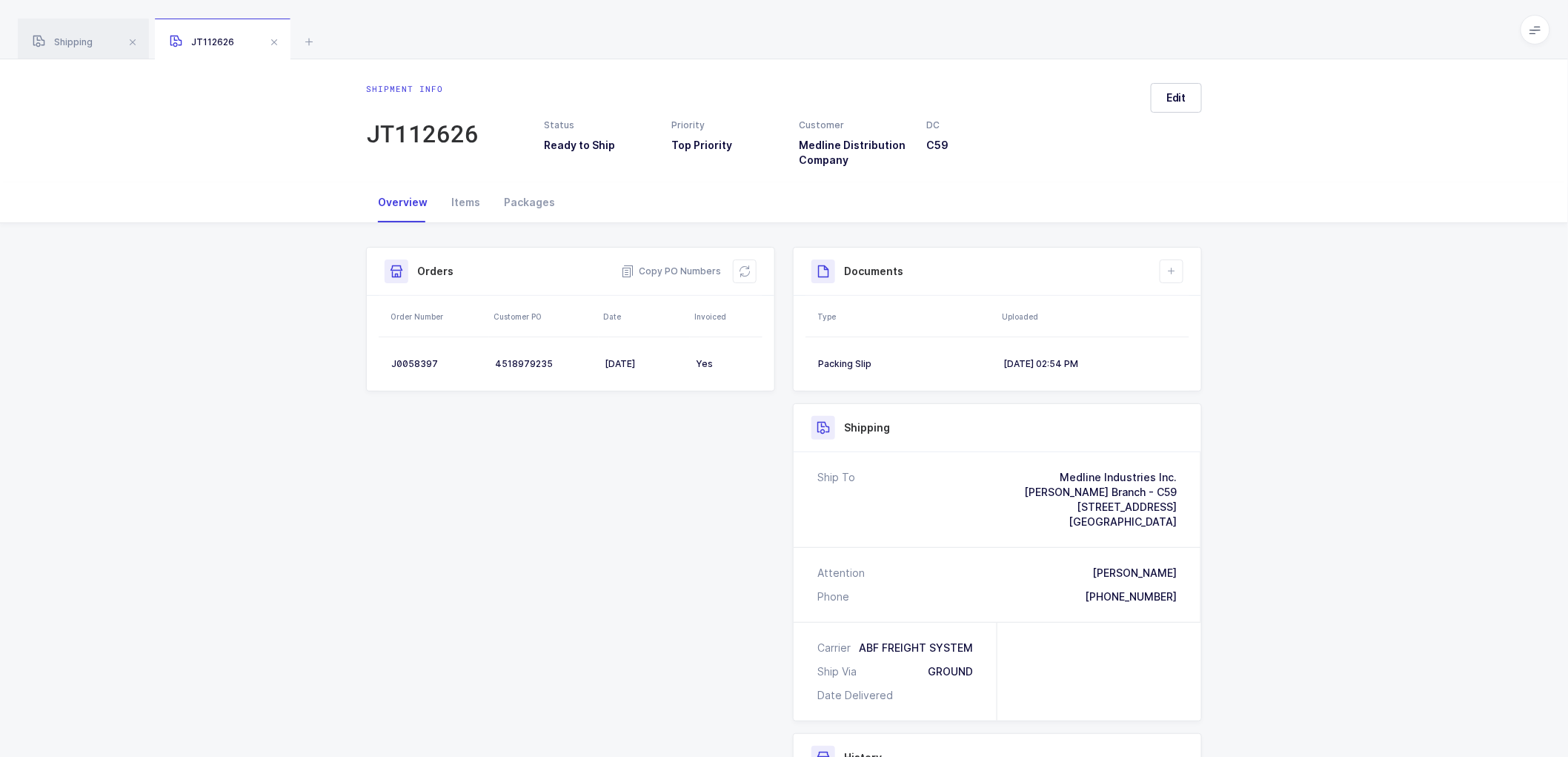
click at [277, 35] on span at bounding box center [274, 42] width 18 height 18
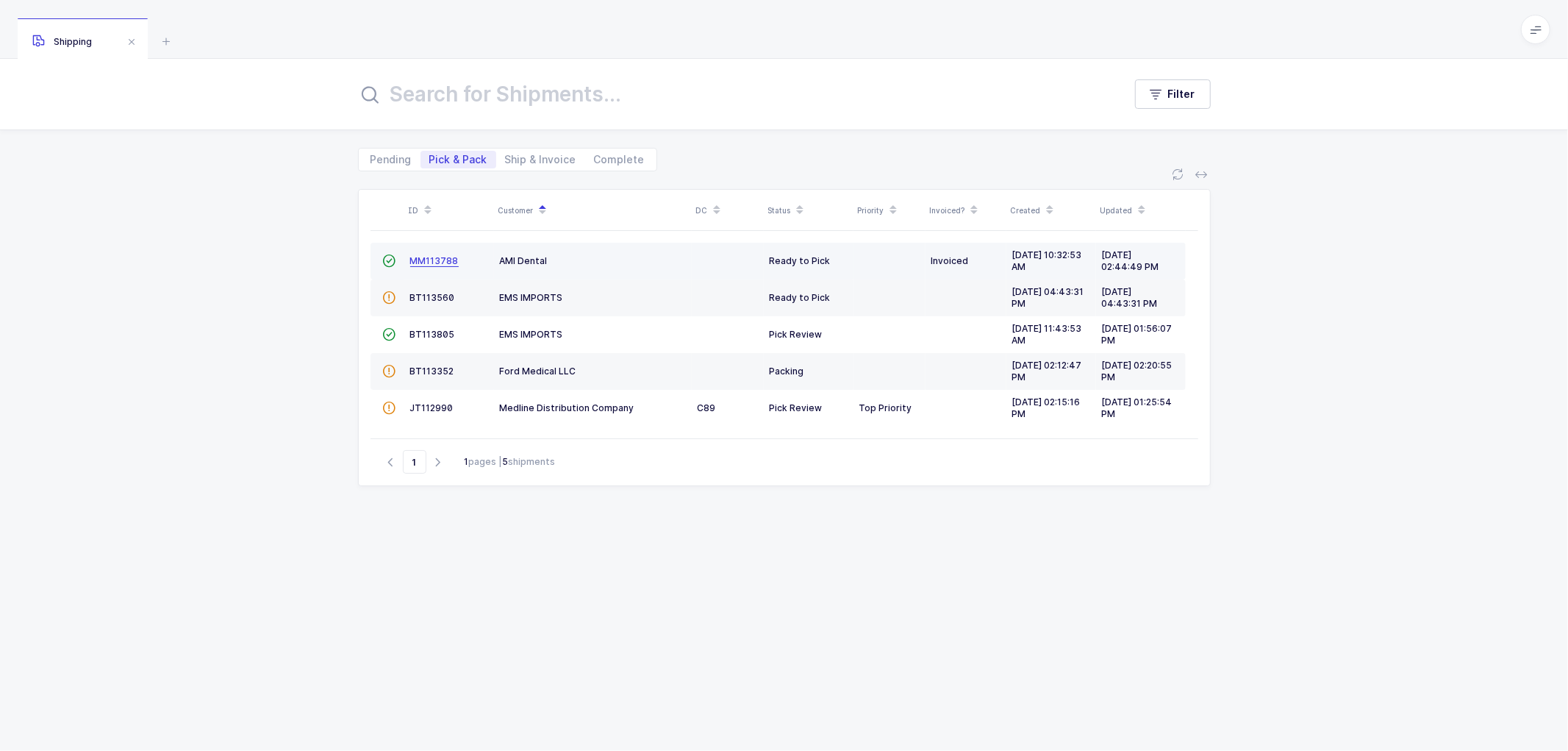
click at [431, 255] on span "MM113788" at bounding box center [434, 260] width 49 height 11
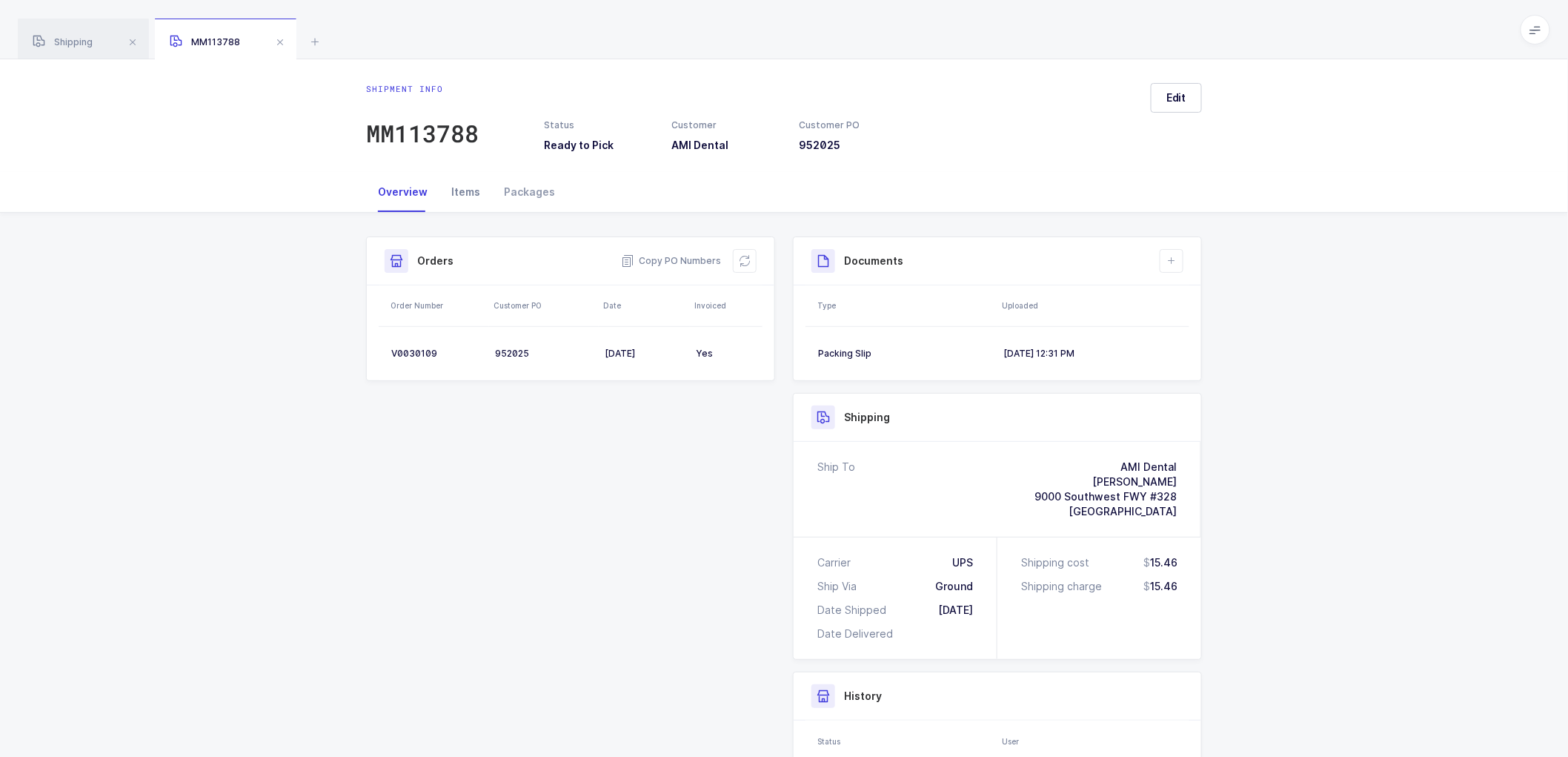
click at [466, 191] on div "Items" at bounding box center [466, 192] width 52 height 40
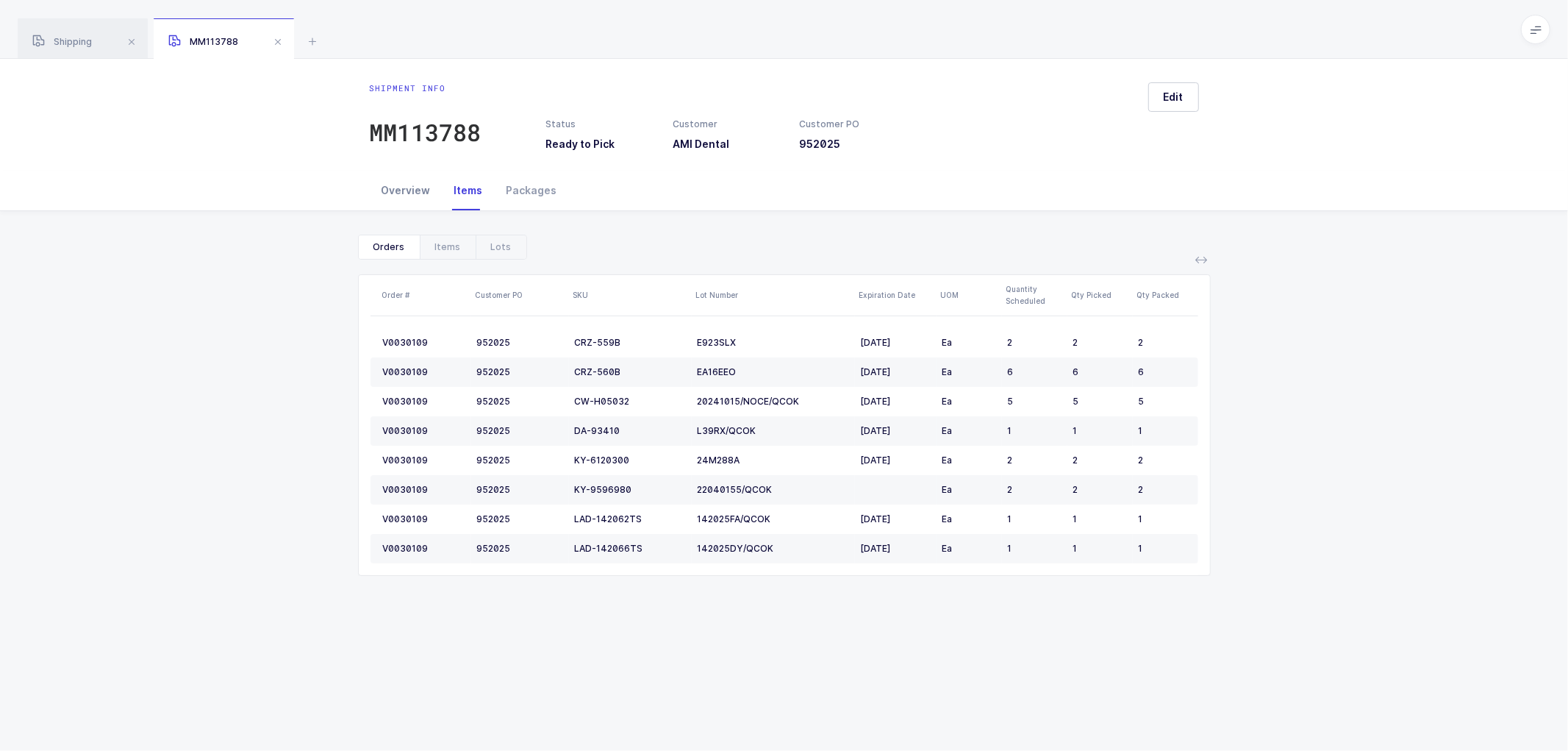
click at [409, 187] on div "Overview" at bounding box center [406, 190] width 73 height 39
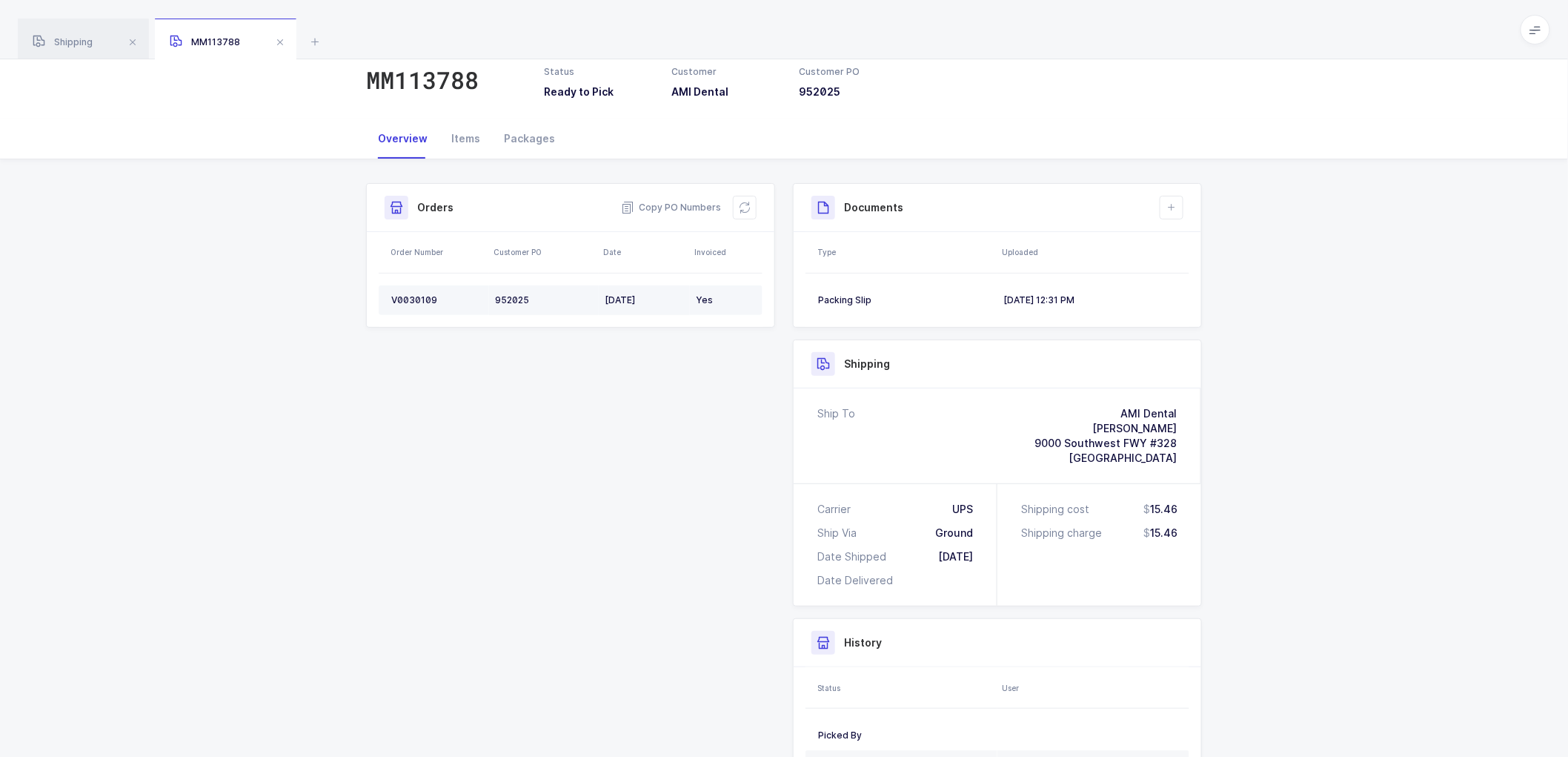
scroll to position [83, 0]
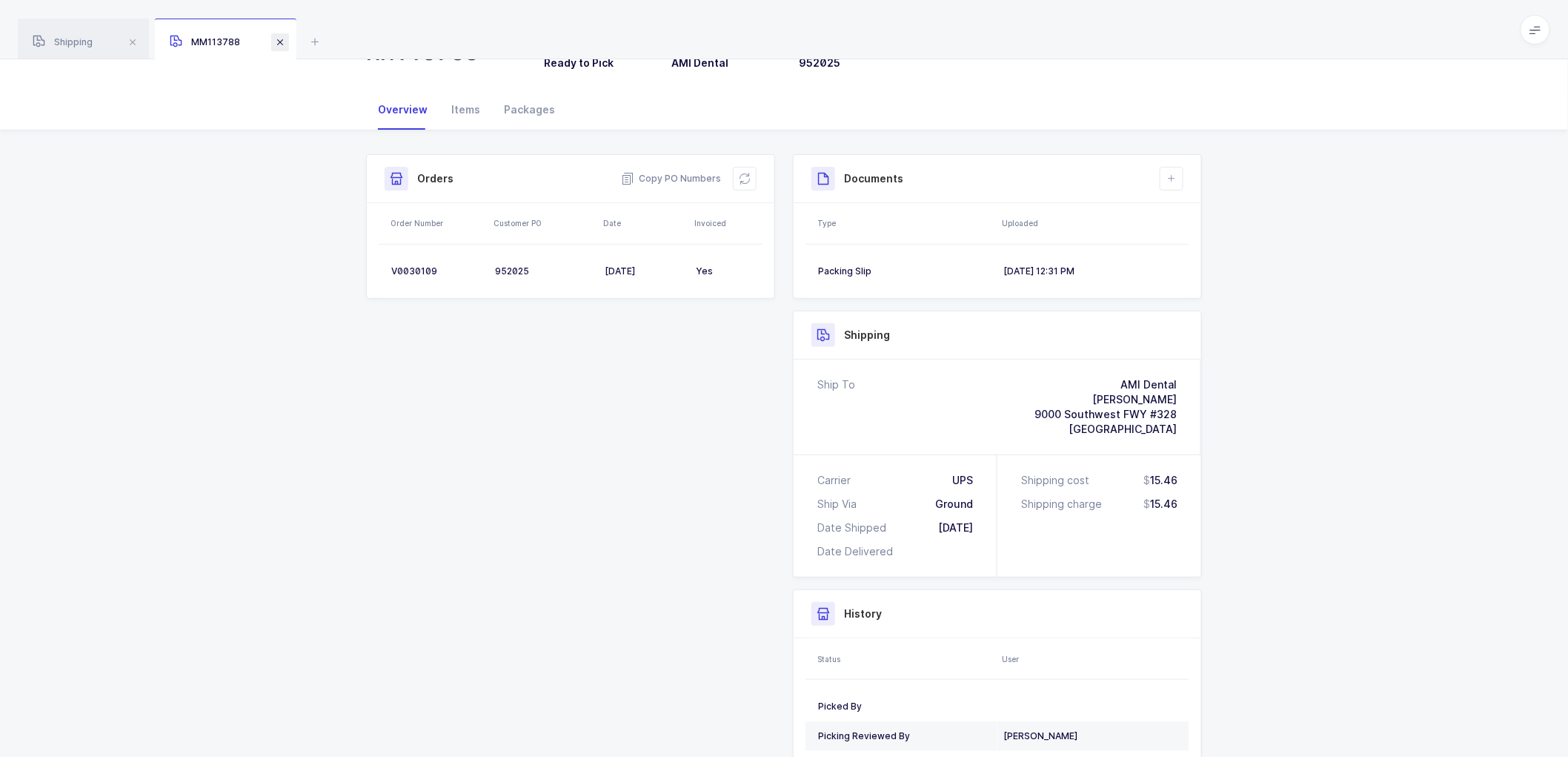
click at [280, 41] on span at bounding box center [280, 42] width 18 height 18
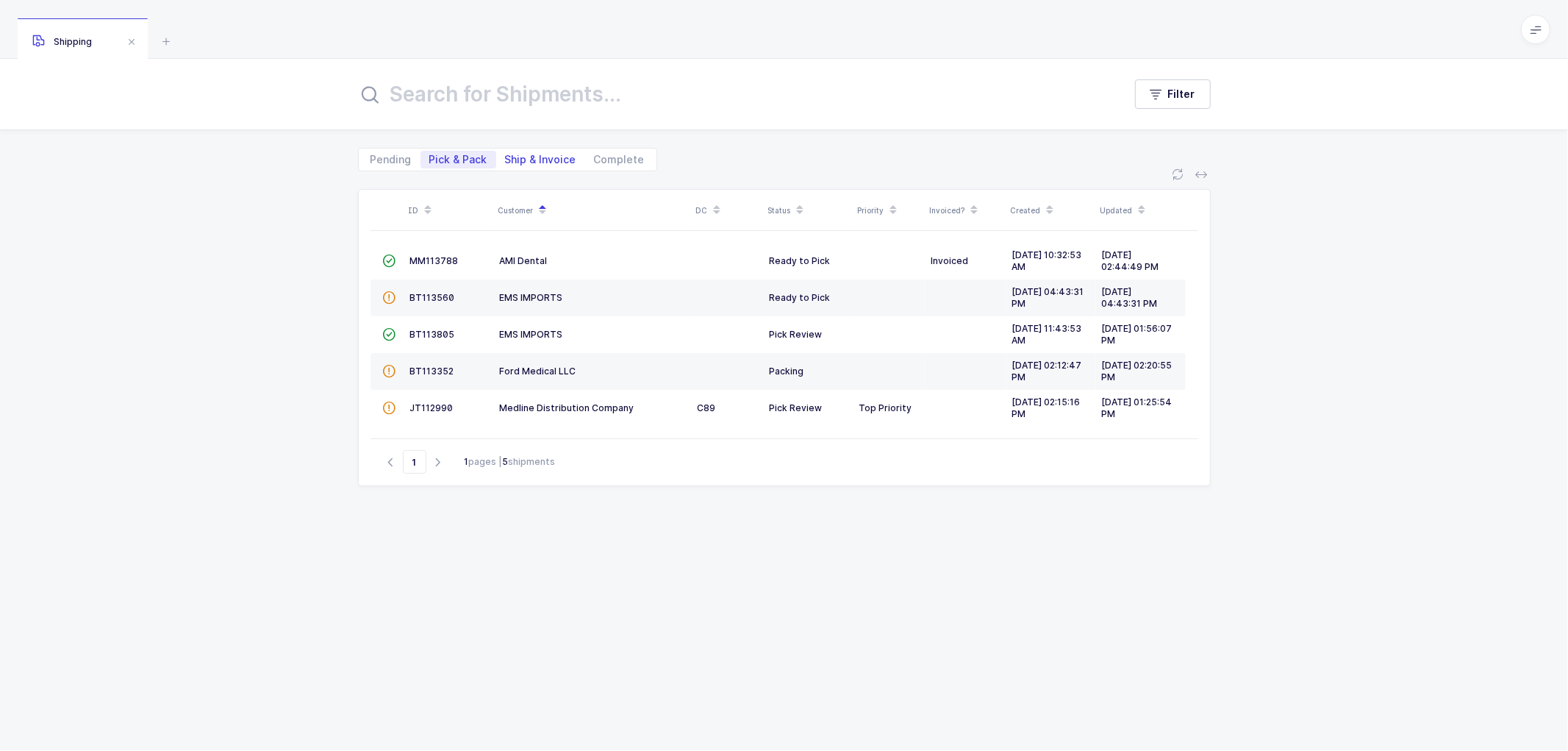
click at [520, 157] on span "Ship & Invoice" at bounding box center [541, 160] width 71 height 10
click at [506, 157] on input "Ship & Invoice" at bounding box center [500, 155] width 9 height 9
radio input "true"
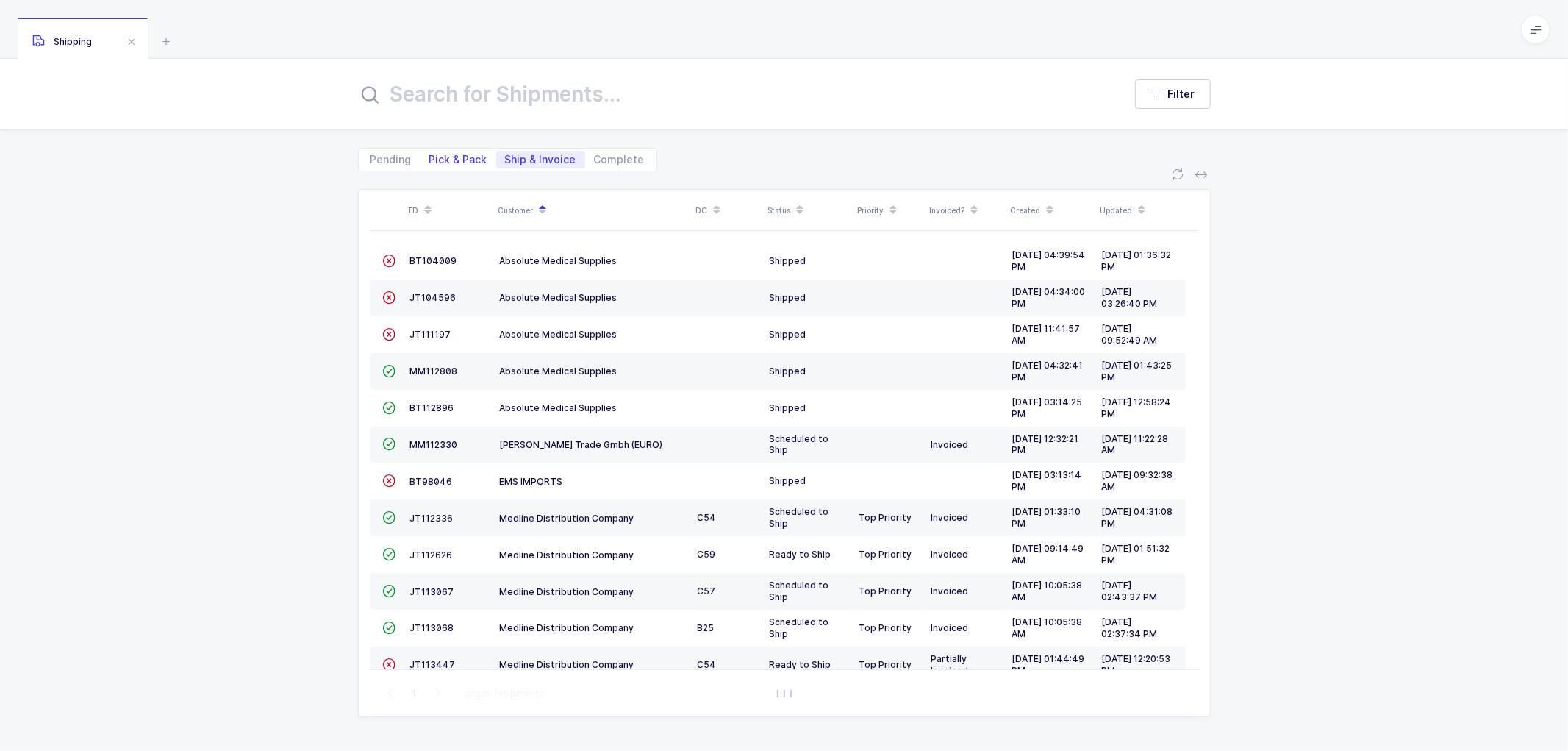
click at [459, 155] on span "Pick & Pack" at bounding box center [458, 160] width 58 height 10
click at [430, 153] on input "Pick & Pack" at bounding box center [425, 155] width 9 height 9
radio input "true"
radio input "false"
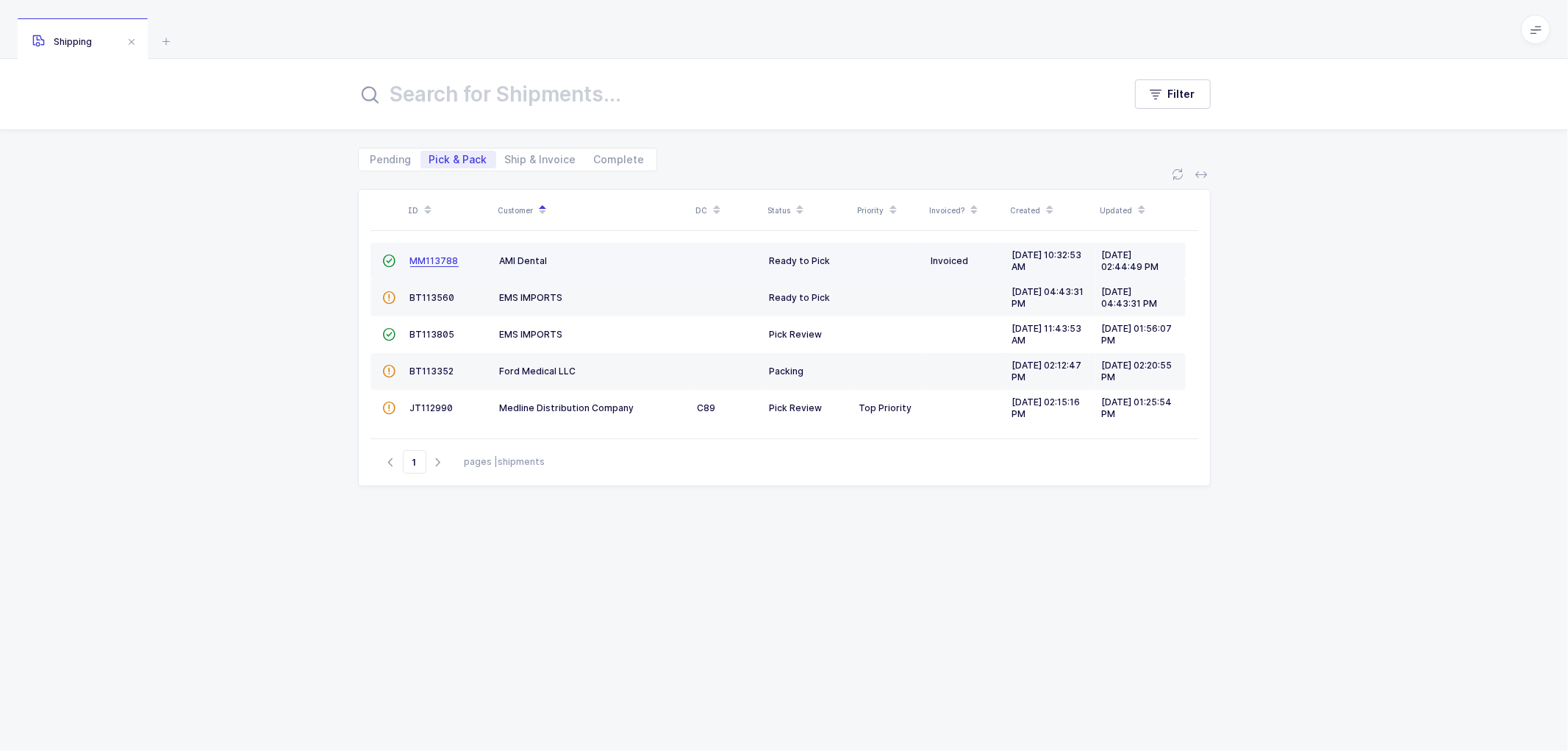
click at [446, 258] on span "MM113788" at bounding box center [434, 260] width 49 height 11
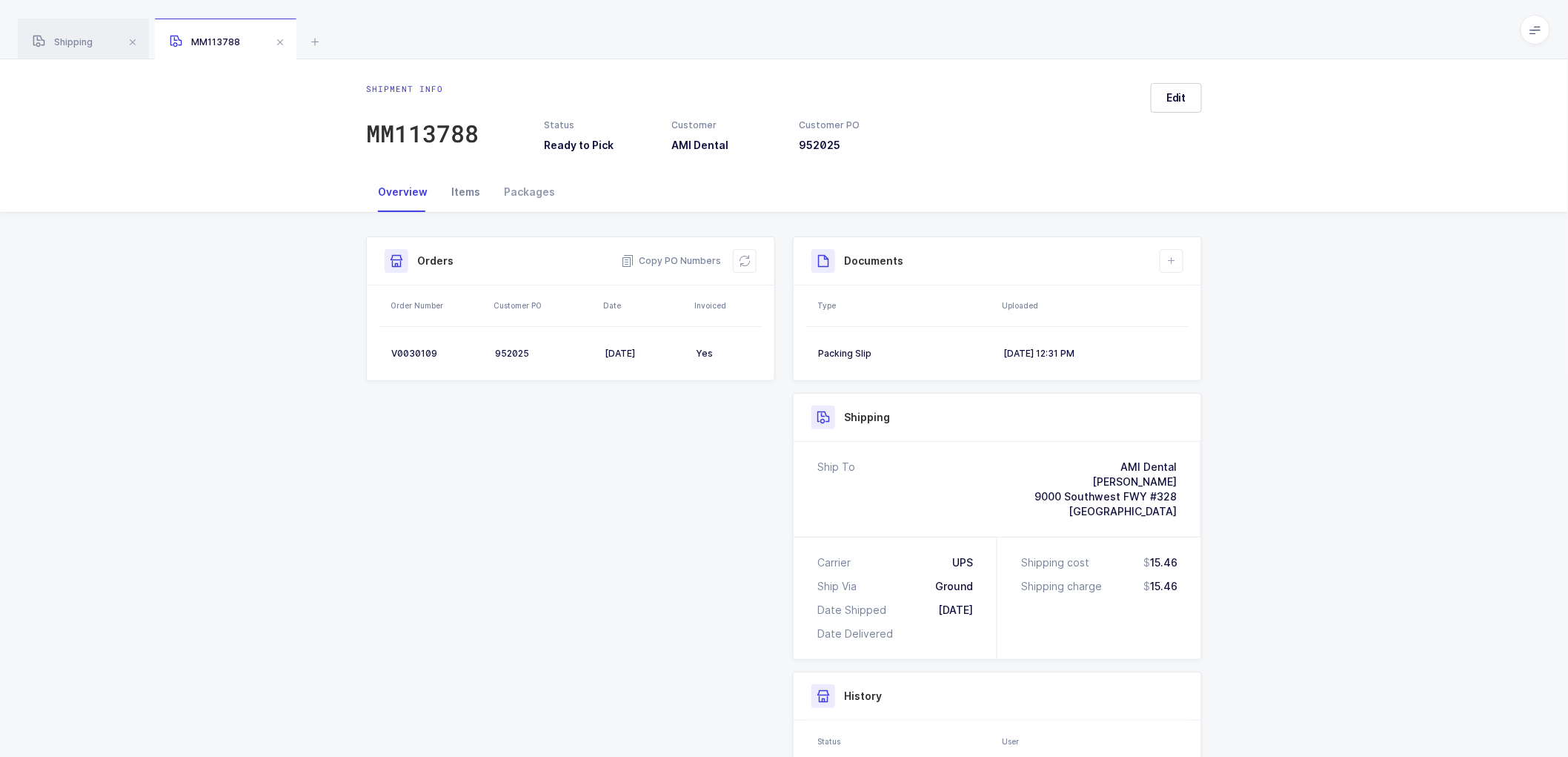
click at [468, 186] on div "Items" at bounding box center [466, 192] width 52 height 40
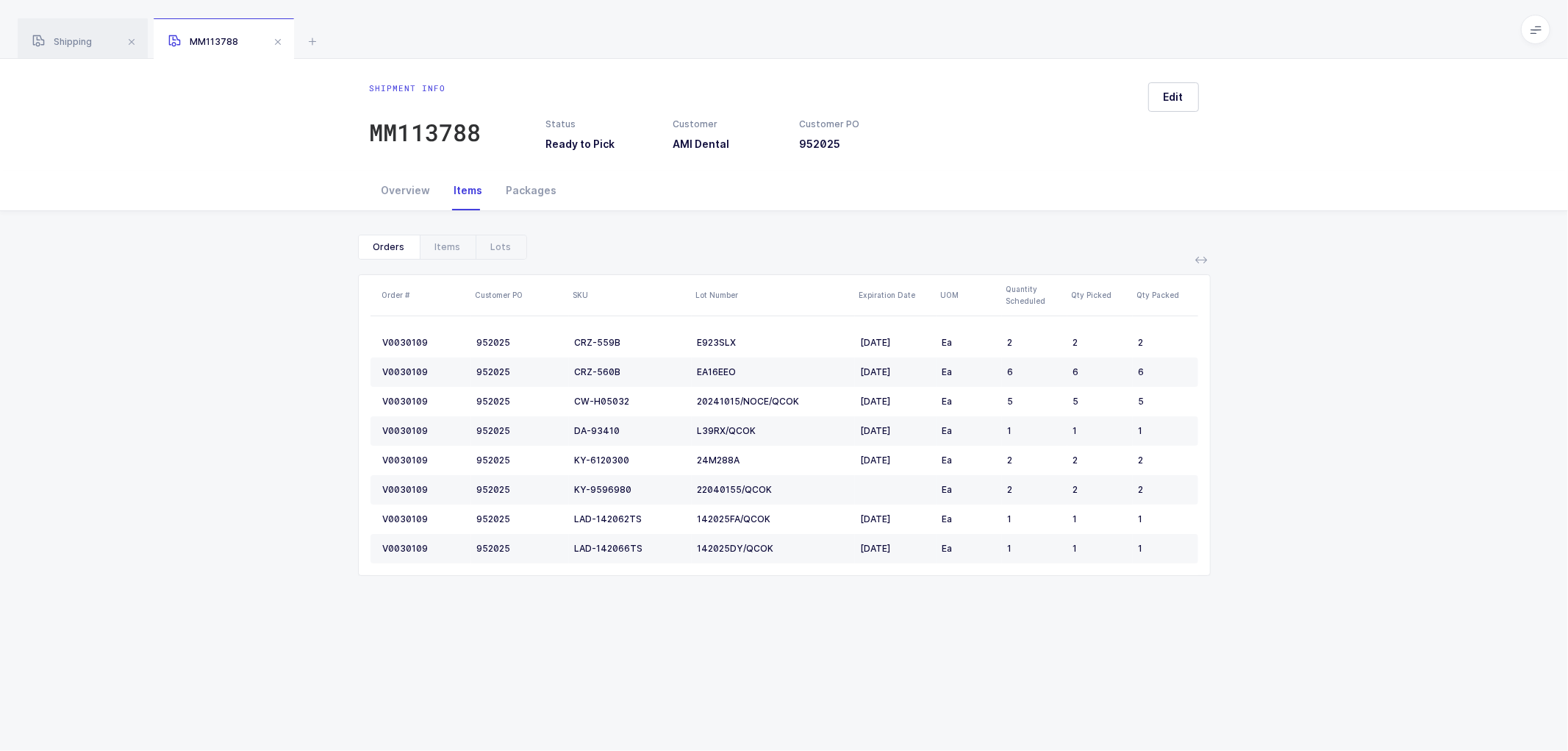
click at [317, 436] on div "Show canceled Orders Items Lots Order # Customer PO SKU Lot Number Expiration D…" at bounding box center [784, 411] width 1545 height 400
drag, startPoint x: 1541, startPoint y: 31, endPoint x: 1532, endPoint y: 33, distance: 9.2
click at [1541, 32] on icon at bounding box center [1536, 29] width 12 height 12
click at [1458, 126] on li "Warehouse" at bounding box center [1480, 127] width 110 height 12
click at [238, 275] on div "Show canceled Orders Items Lots Order # Customer PO SKU Lot Number Expiration D…" at bounding box center [784, 411] width 1545 height 400
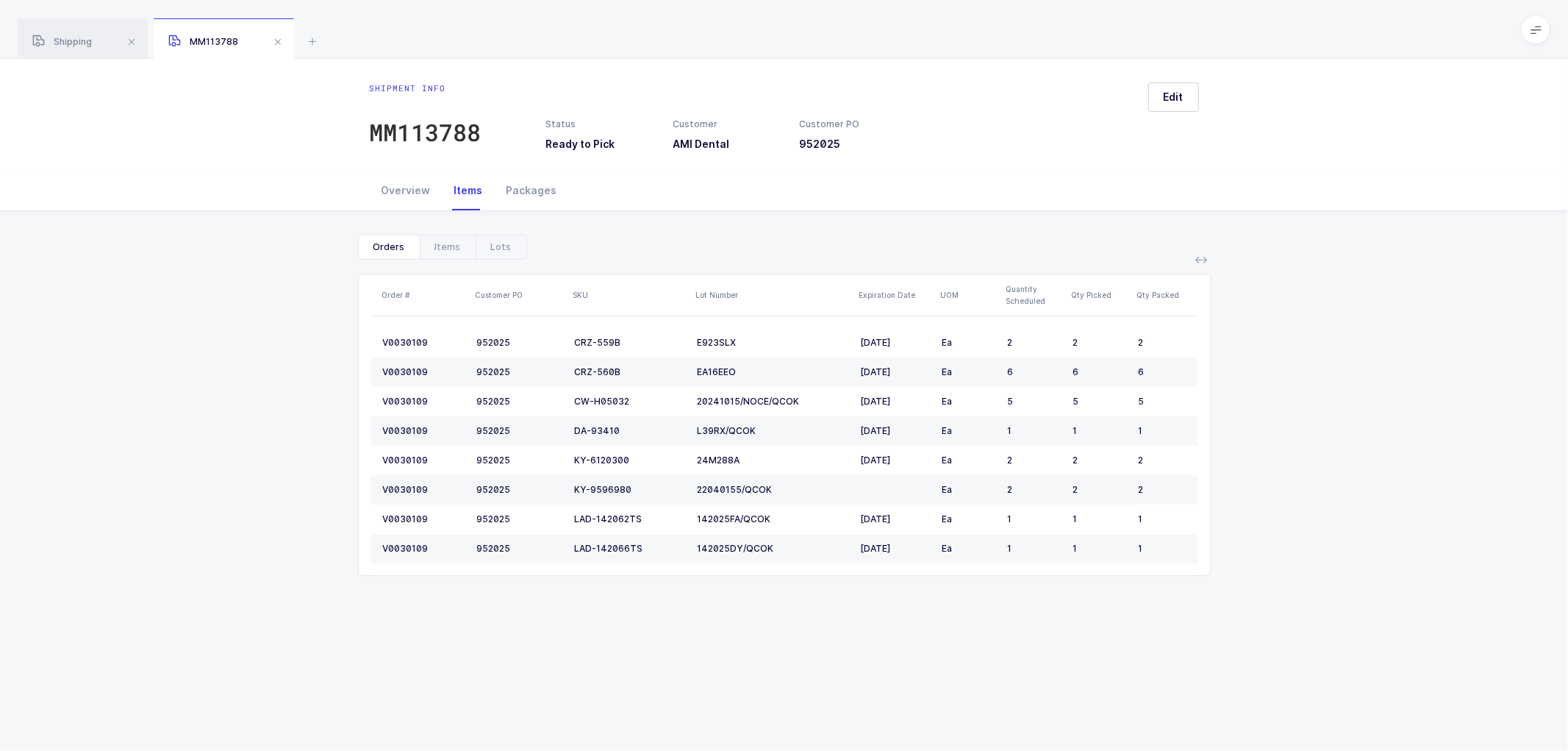
drag, startPoint x: 232, startPoint y: 408, endPoint x: 221, endPoint y: 423, distance: 18.6
click at [233, 409] on div "Show canceled Orders Items Lots Order # Customer PO SKU Lot Number Expiration D…" at bounding box center [784, 411] width 1545 height 400
drag, startPoint x: 1371, startPoint y: 368, endPoint x: 1356, endPoint y: 379, distance: 18.6
click at [1369, 373] on div "Show canceled Orders Items Lots Order # Customer PO SKU Lot Number Expiration D…" at bounding box center [784, 411] width 1545 height 400
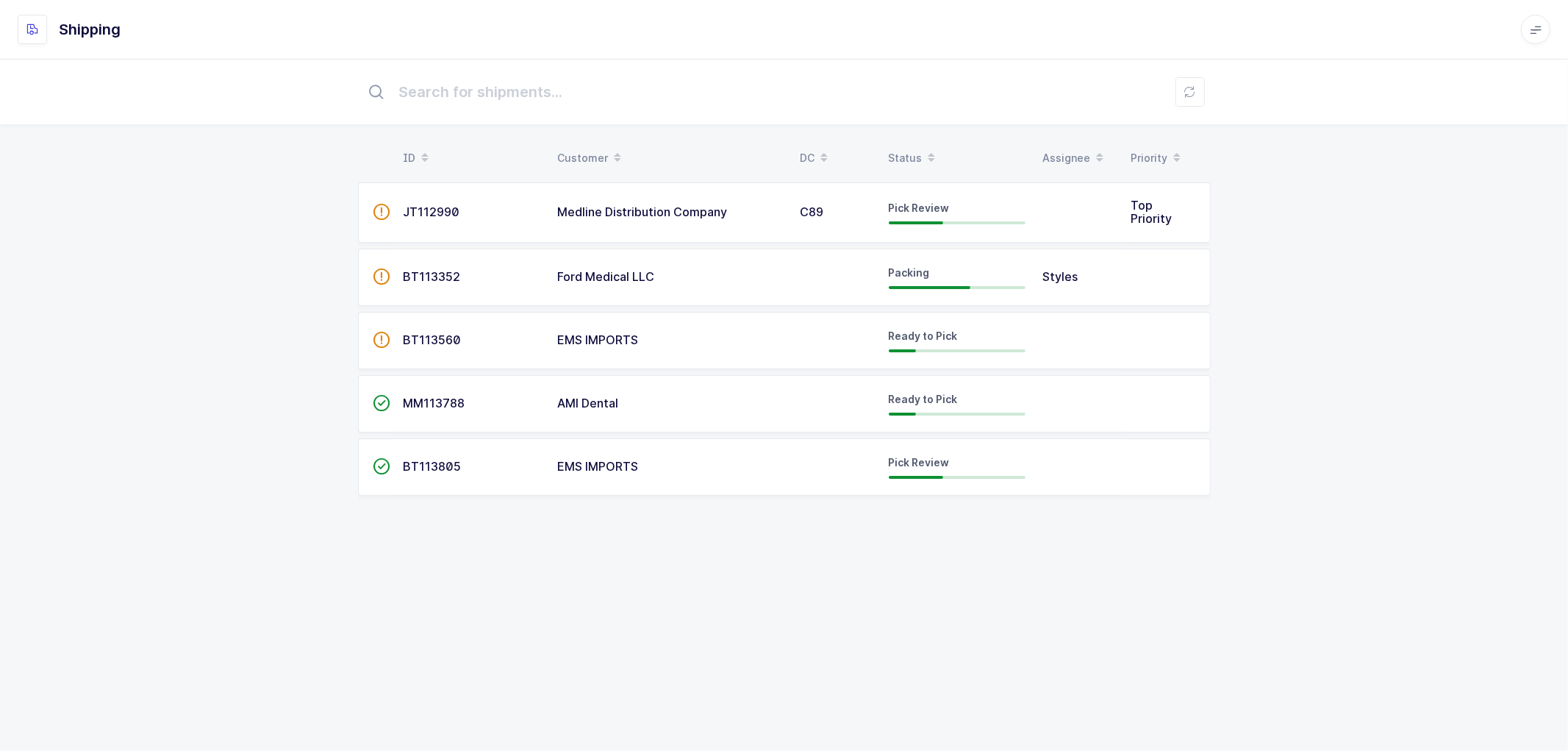
click at [413, 398] on span "MM113788" at bounding box center [434, 404] width 62 height 15
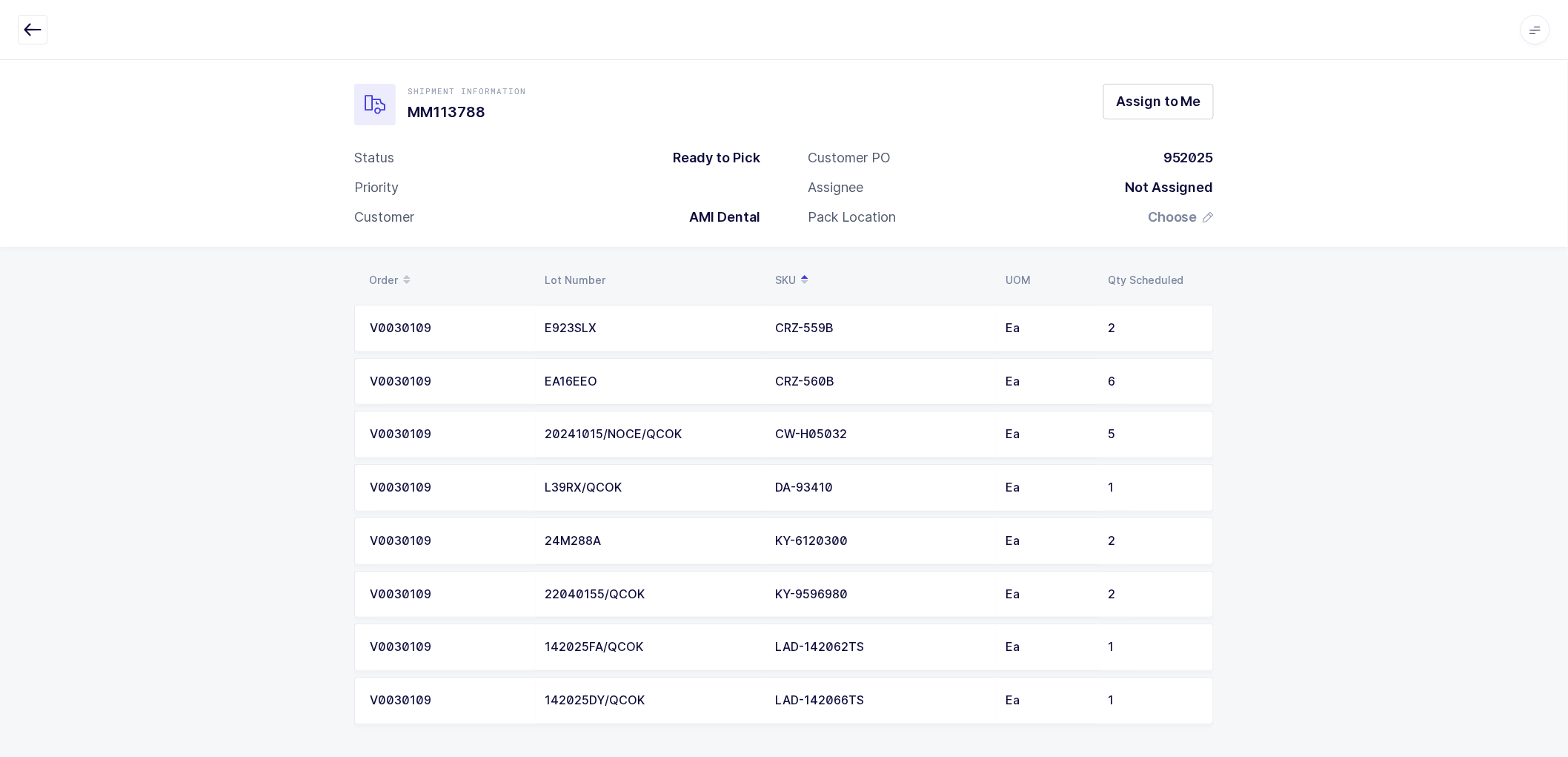
scroll to position [8, 0]
